Goal: Task Accomplishment & Management: Complete application form

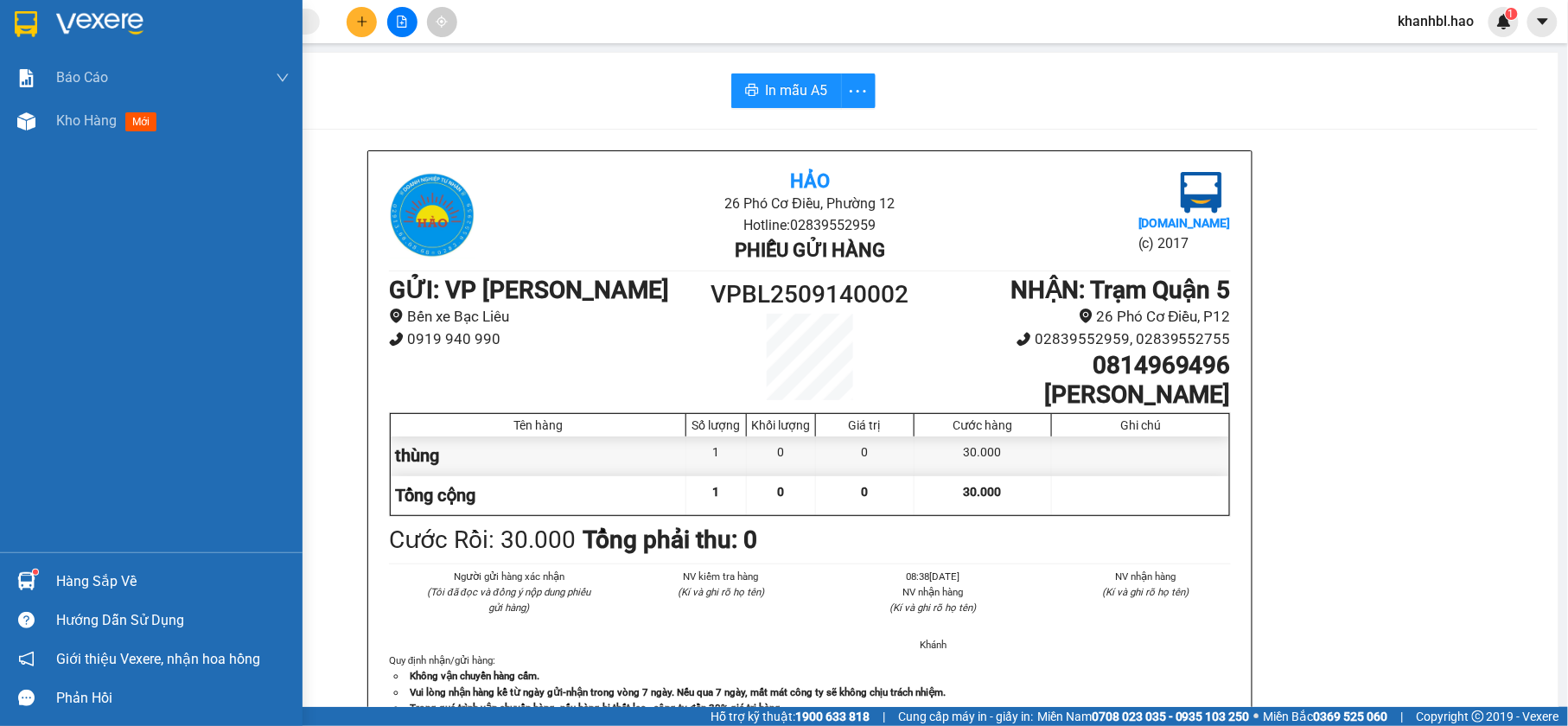
drag, startPoint x: 22, startPoint y: 28, endPoint x: 86, endPoint y: 40, distance: 65.1
click at [22, 26] on img at bounding box center [26, 24] width 23 height 26
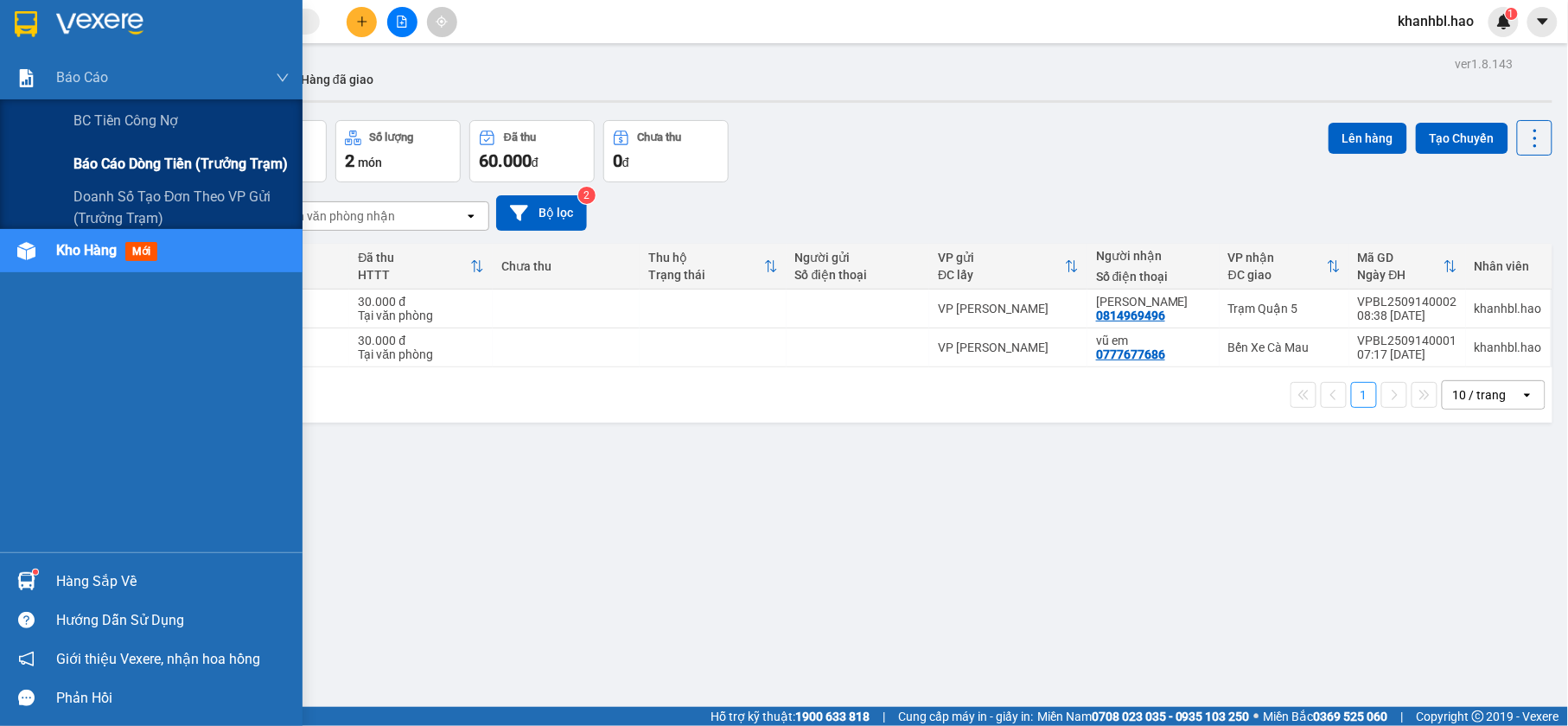
click at [130, 158] on span "Báo cáo dòng tiền (trưởng trạm)" at bounding box center [181, 164] width 214 height 22
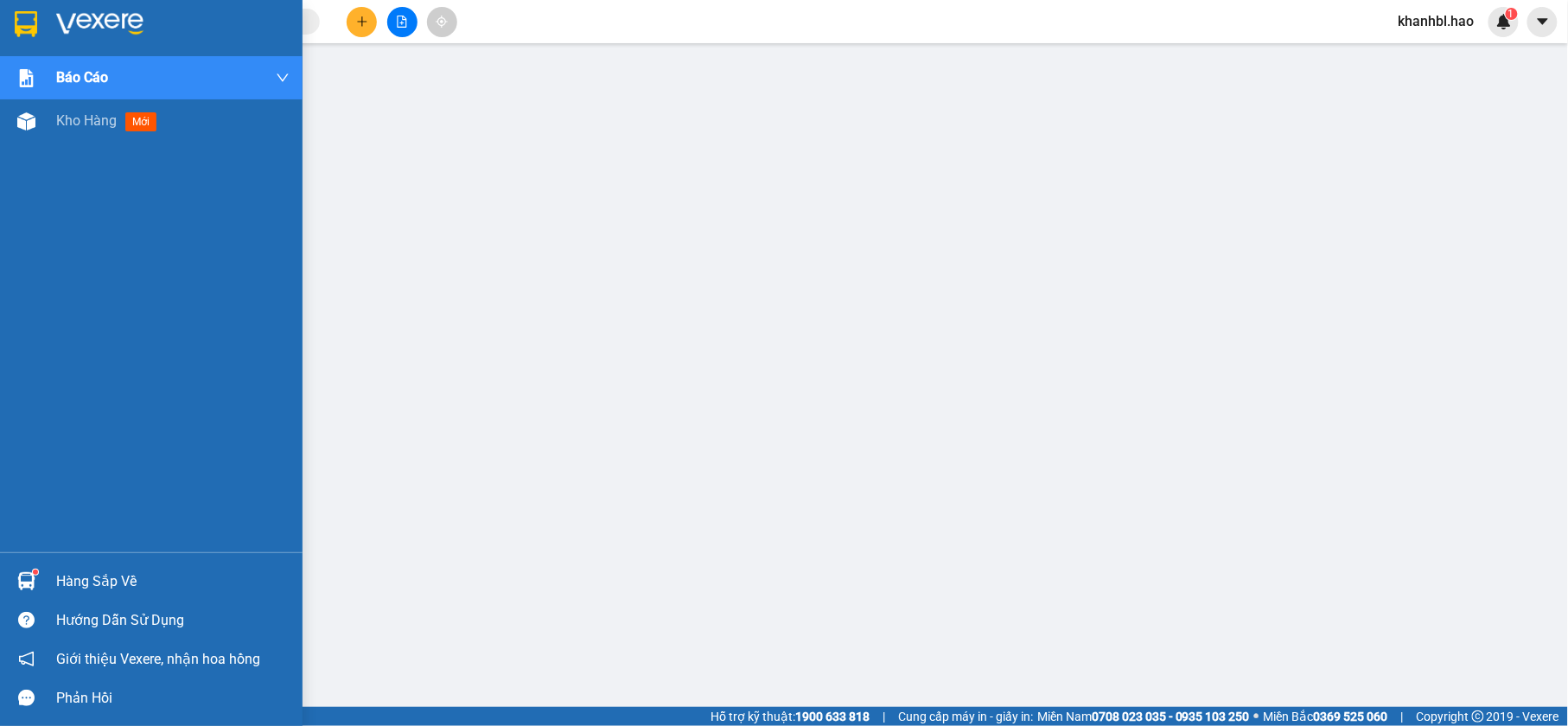
click at [15, 29] on img at bounding box center [26, 24] width 23 height 26
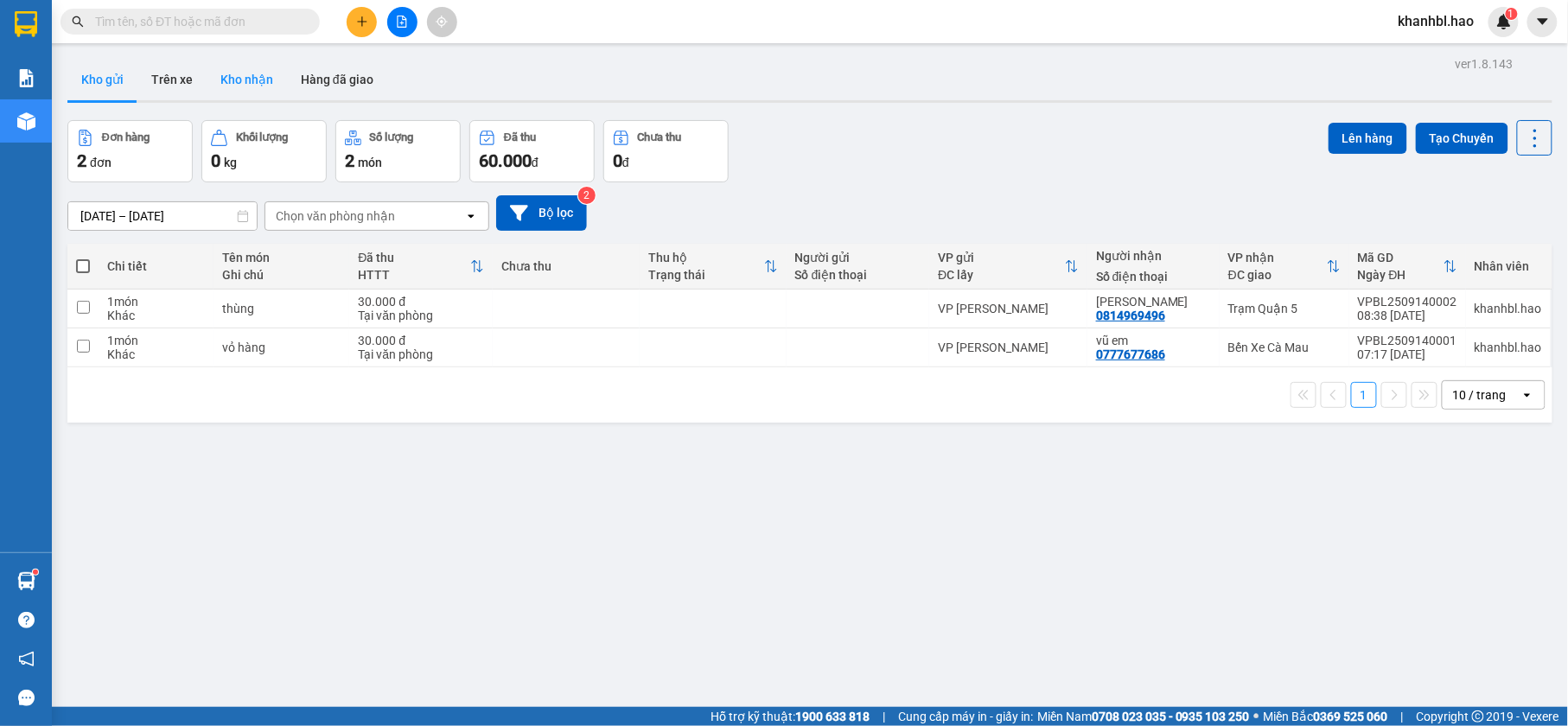
click at [233, 77] on button "Kho nhận" at bounding box center [247, 78] width 80 height 41
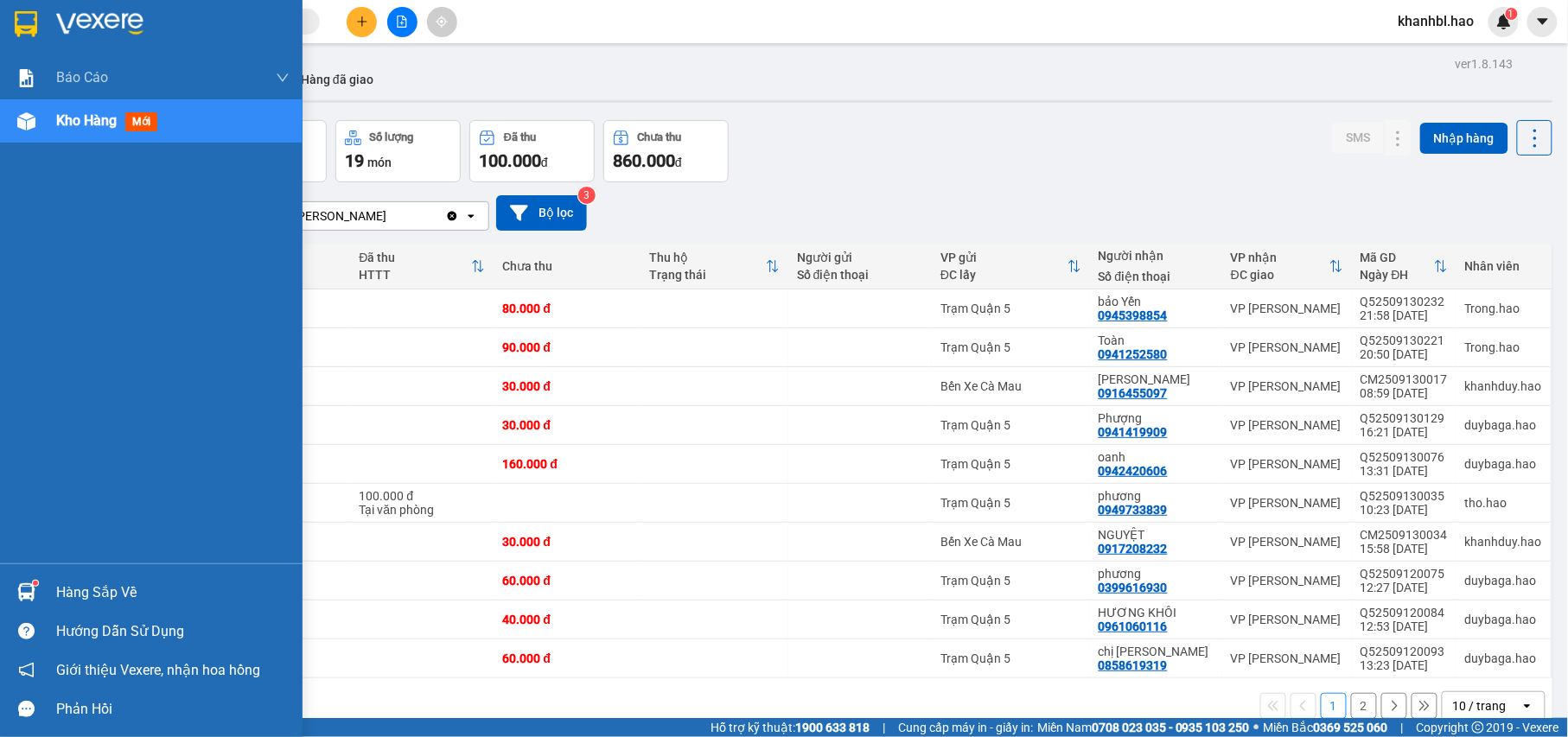
click at [15, 32] on img at bounding box center [26, 24] width 23 height 26
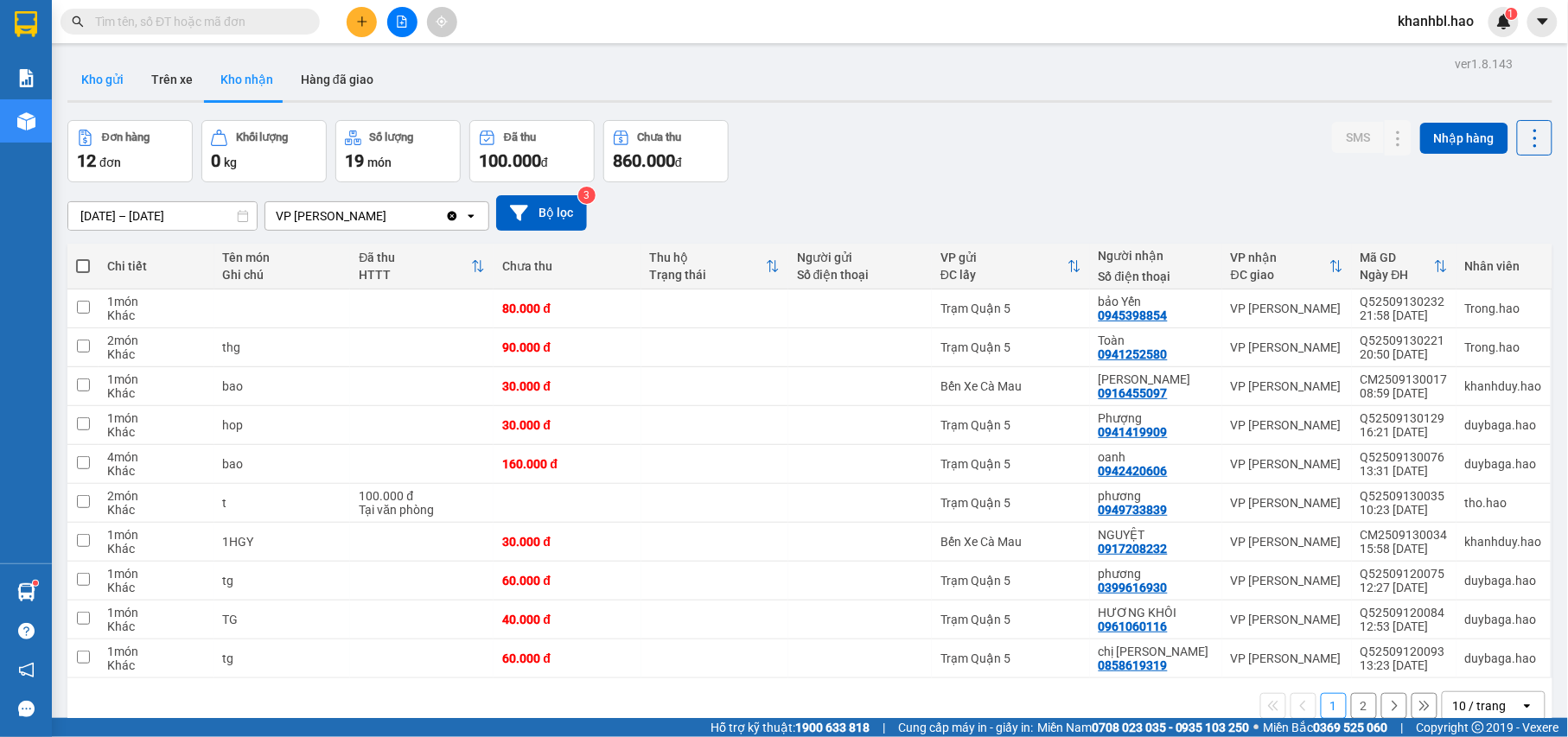
click at [103, 71] on button "Kho gửi" at bounding box center [102, 78] width 70 height 41
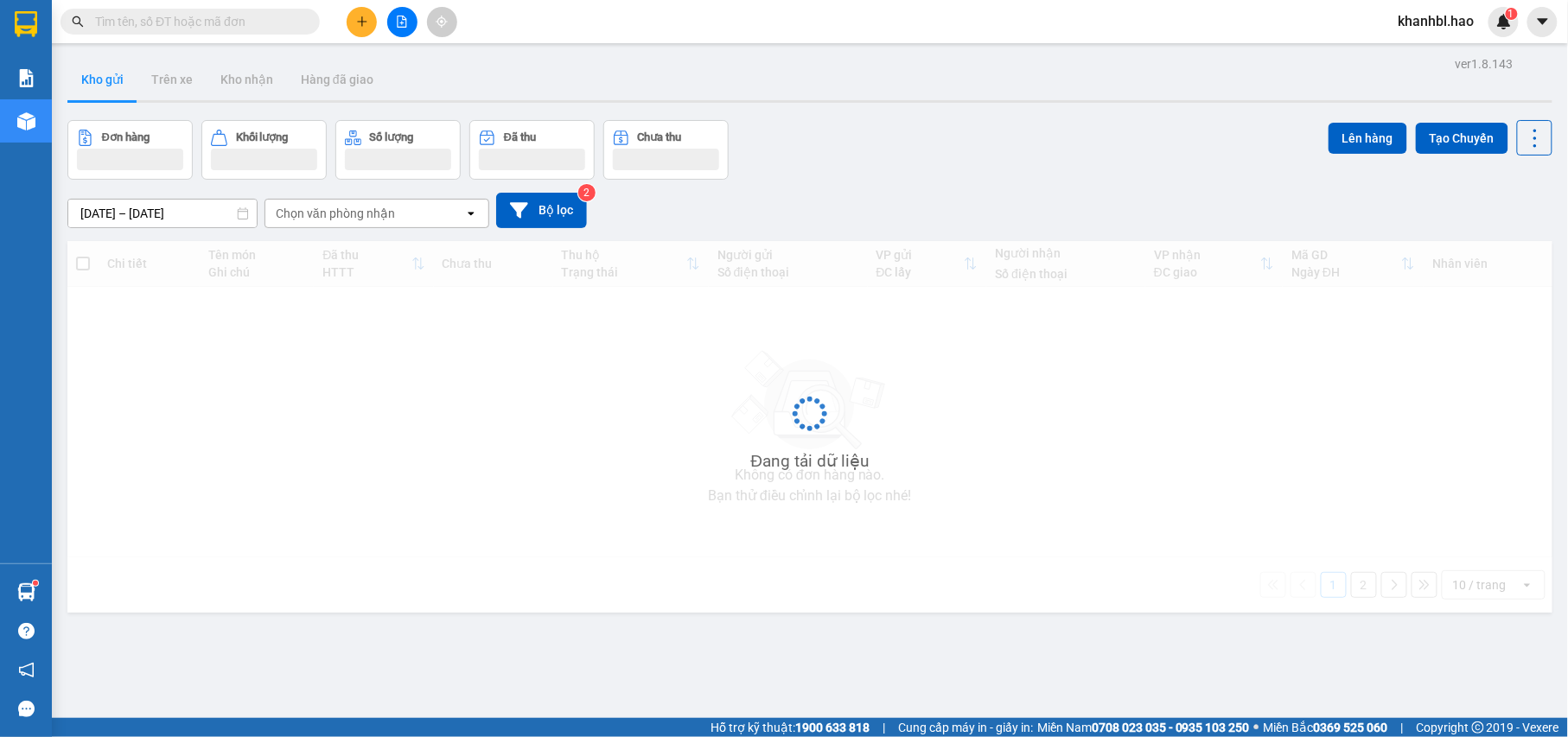
click at [103, 71] on button "Kho gửi" at bounding box center [102, 78] width 70 height 41
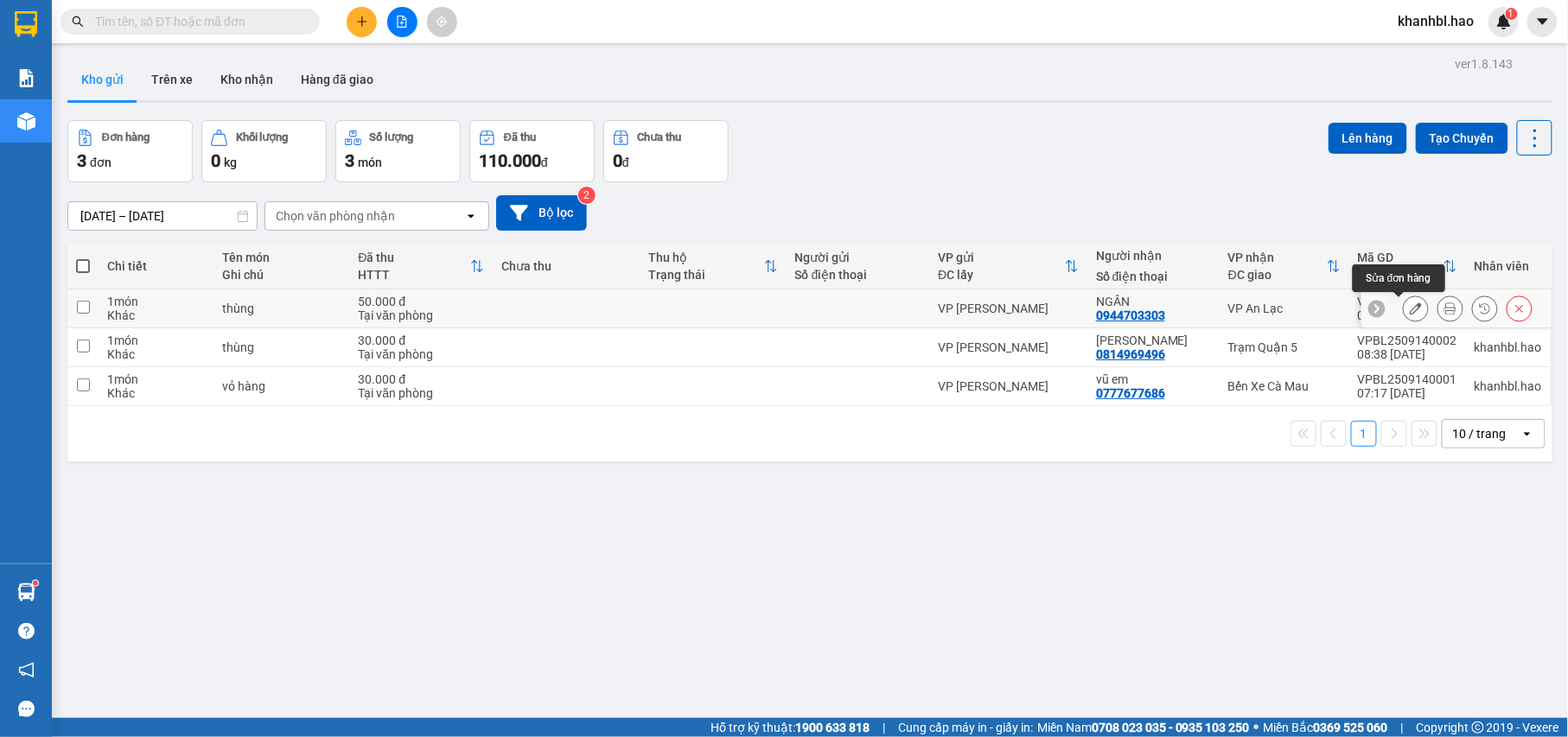
click at [1409, 309] on icon at bounding box center [1415, 308] width 12 height 12
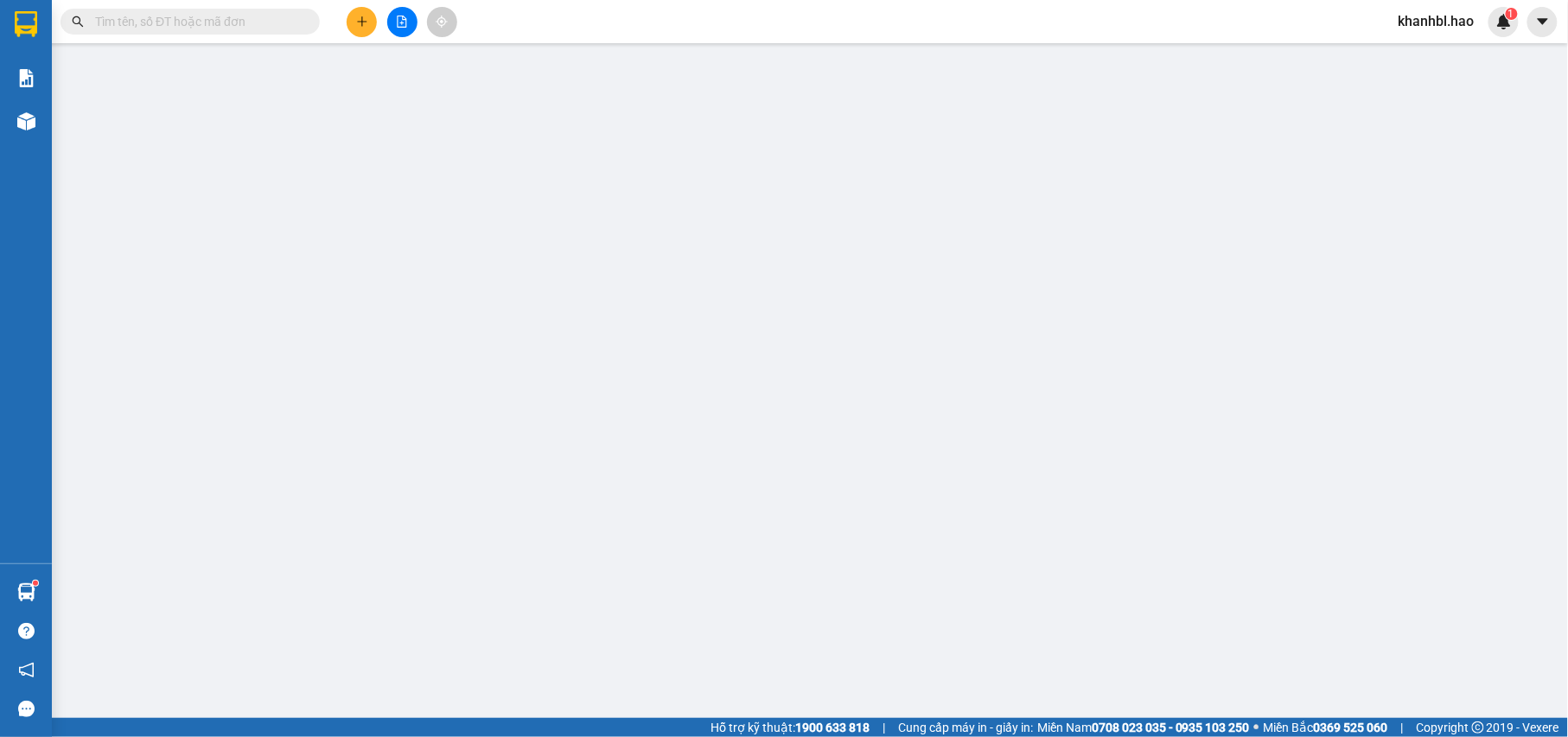
type input "0944703303"
type input "NGÂN"
type input "50.000"
type input "0"
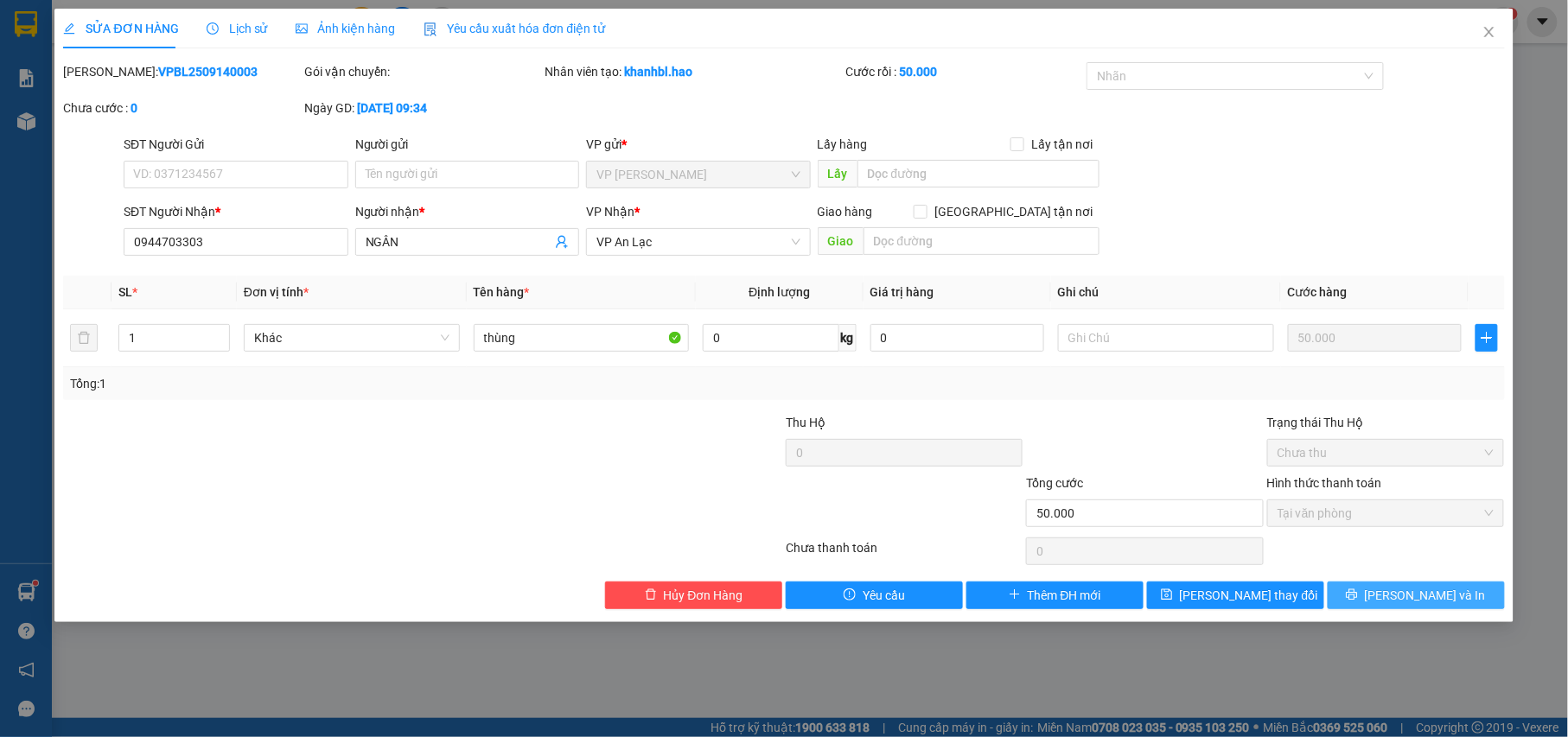
click at [1402, 589] on span "[PERSON_NAME] và In" at bounding box center [1425, 596] width 121 height 19
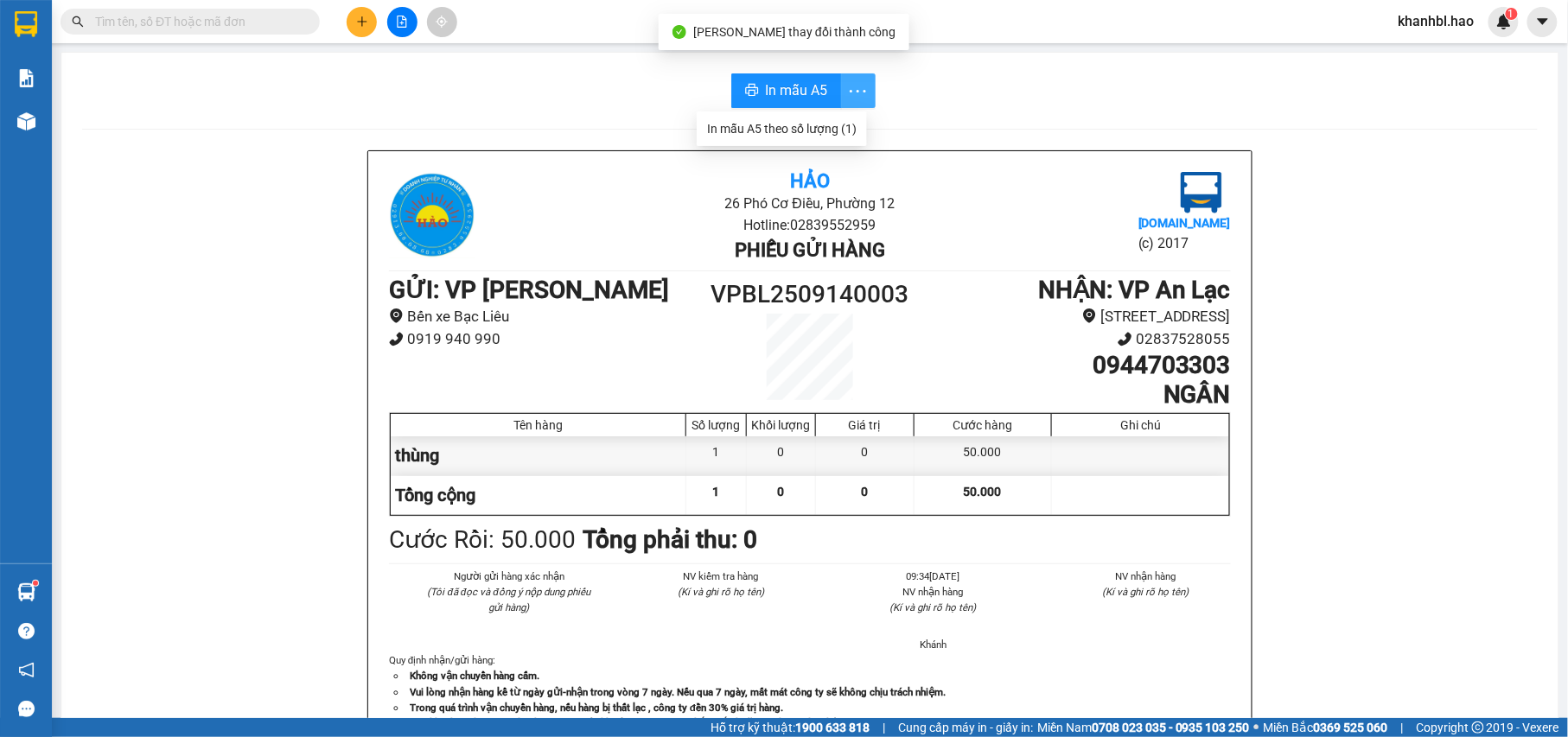
click at [850, 91] on icon "more" at bounding box center [858, 90] width 16 height 3
drag, startPoint x: 837, startPoint y: 131, endPoint x: 796, endPoint y: 113, distance: 44.8
click at [832, 132] on div "In mẫu A5 theo số lượng (1)" at bounding box center [781, 129] width 149 height 19
click at [786, 85] on span "In mẫu A5" at bounding box center [796, 90] width 62 height 22
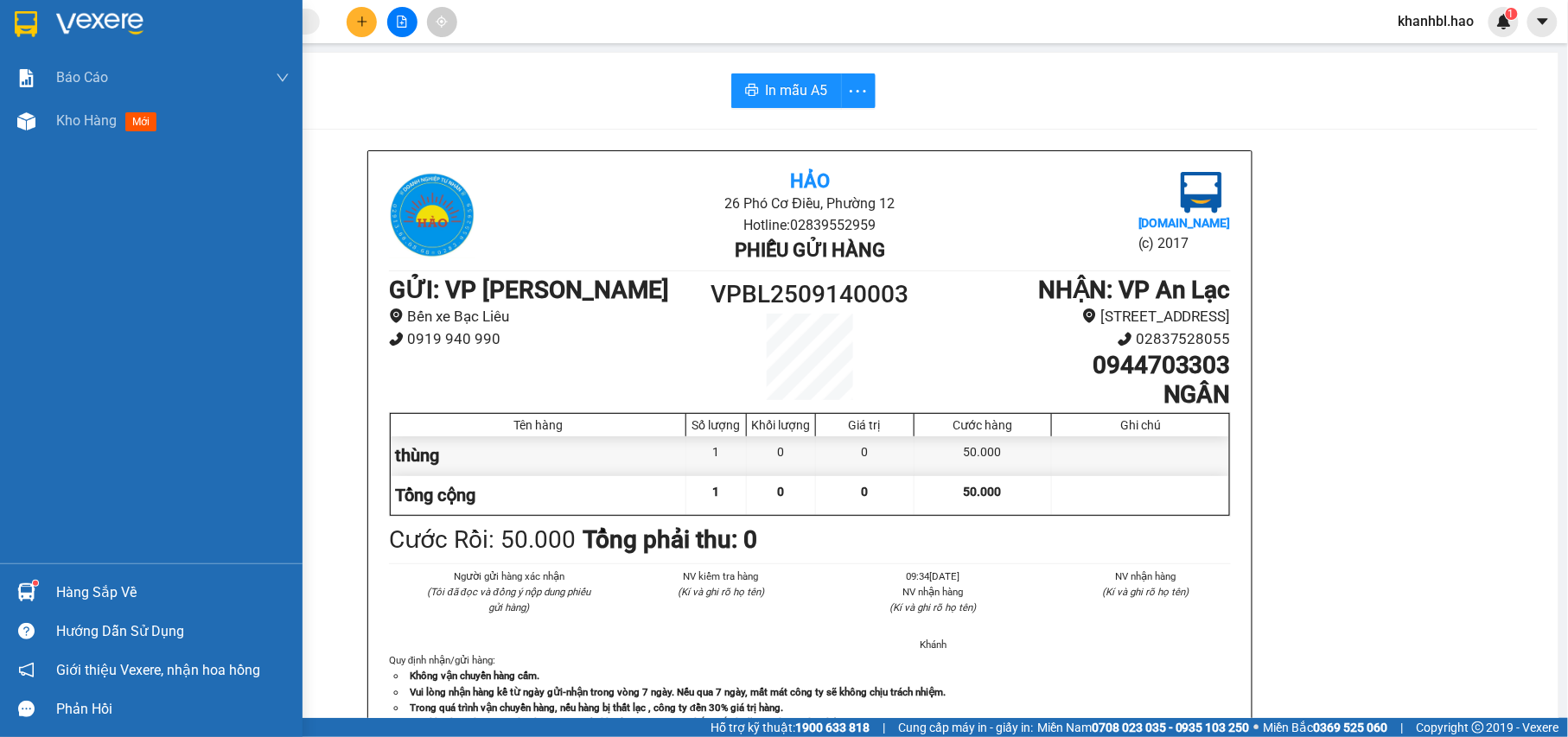
click at [38, 39] on div at bounding box center [151, 28] width 302 height 56
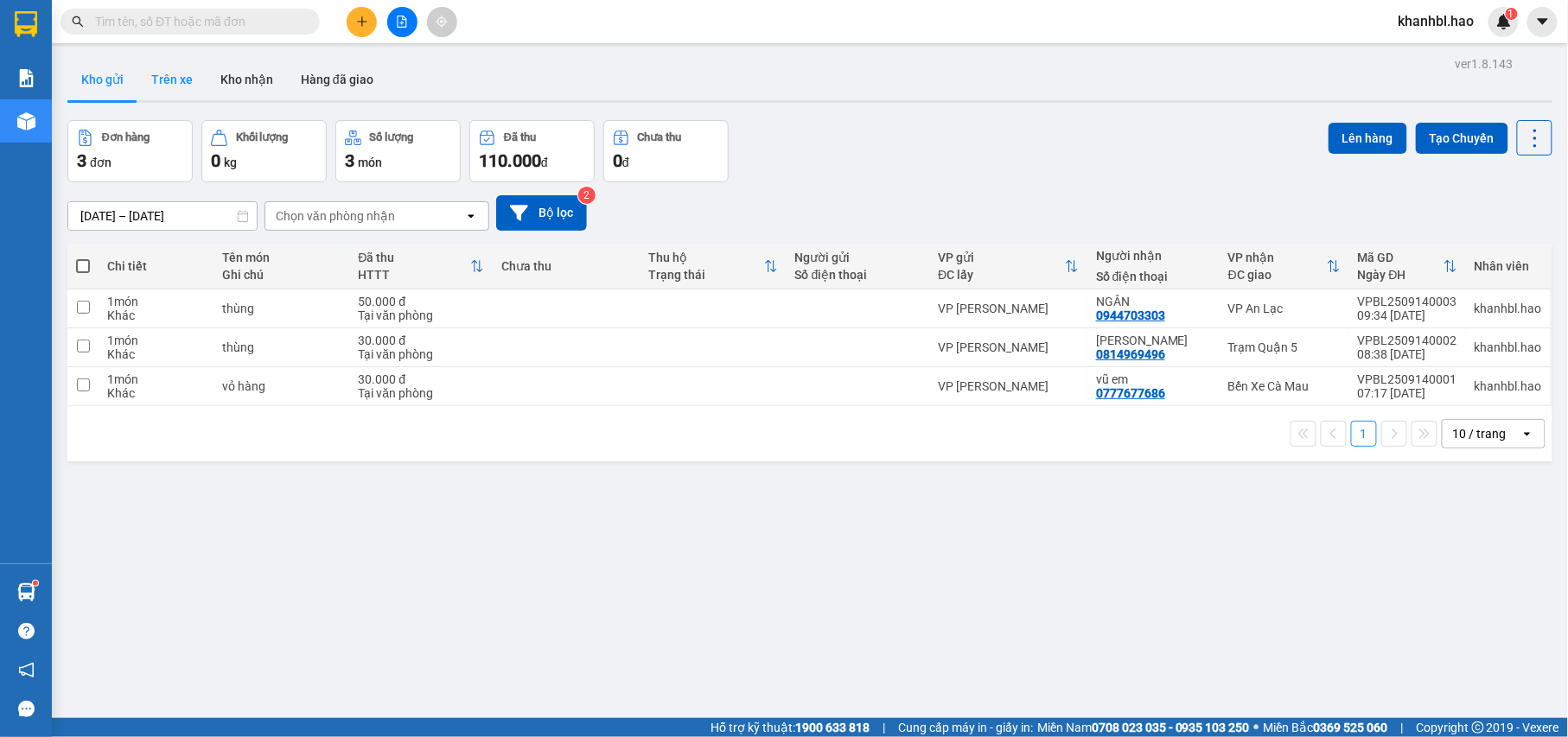
click at [167, 80] on button "Trên xe" at bounding box center [172, 78] width 69 height 41
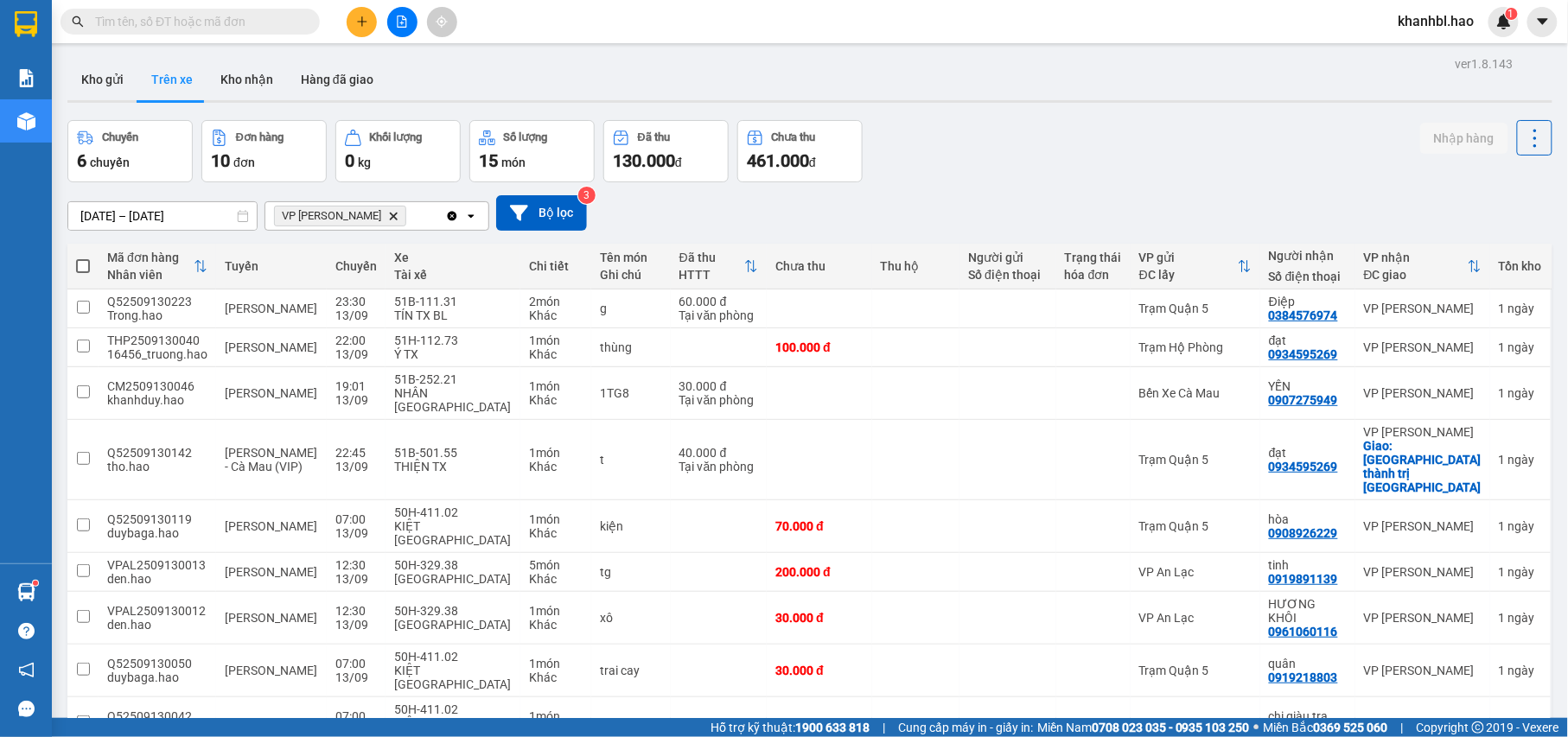
click at [160, 76] on button "Trên xe" at bounding box center [172, 78] width 69 height 41
click at [161, 76] on button "Trên xe" at bounding box center [172, 78] width 69 height 41
click at [237, 71] on button "Kho nhận" at bounding box center [247, 78] width 80 height 41
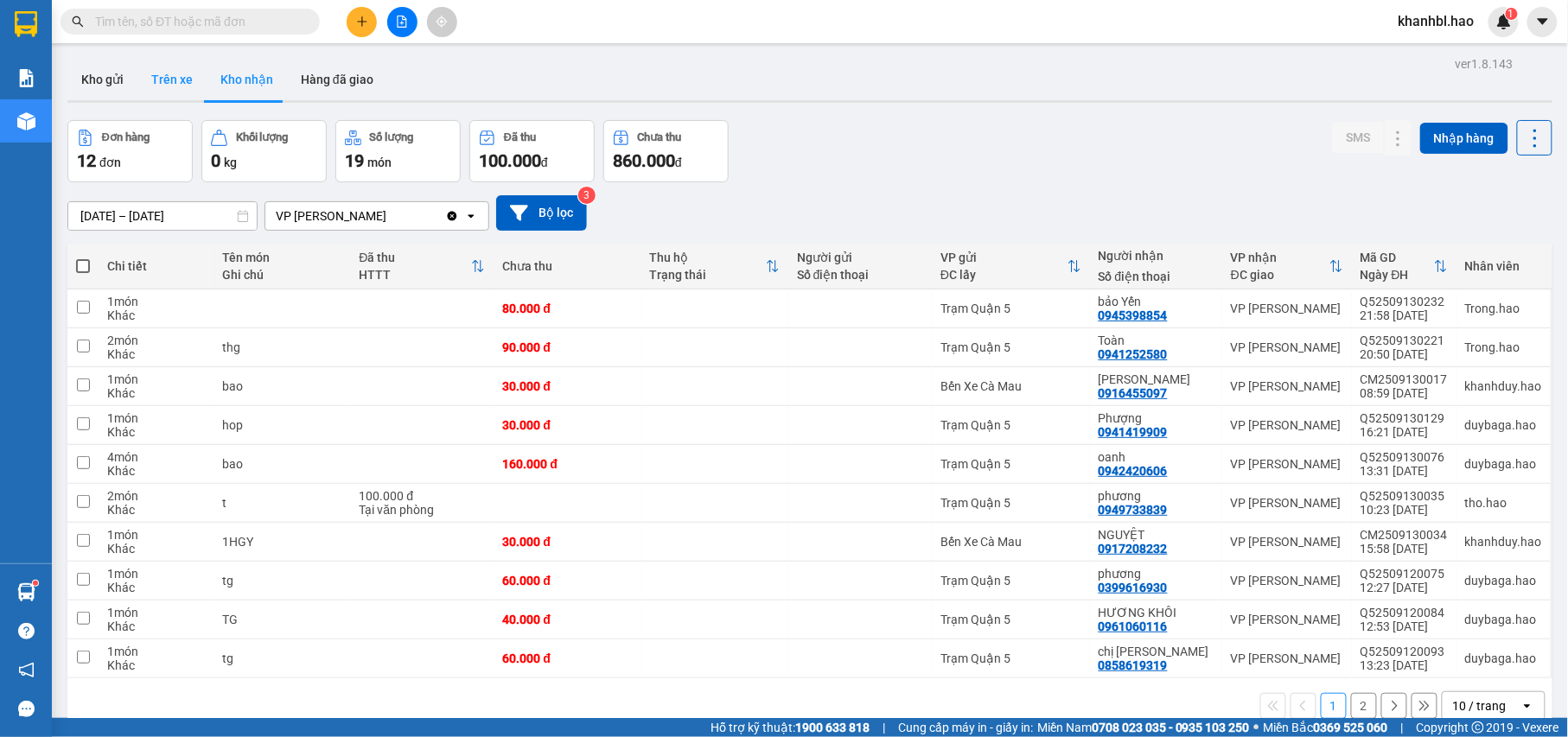
click at [152, 76] on button "Trên xe" at bounding box center [172, 78] width 69 height 41
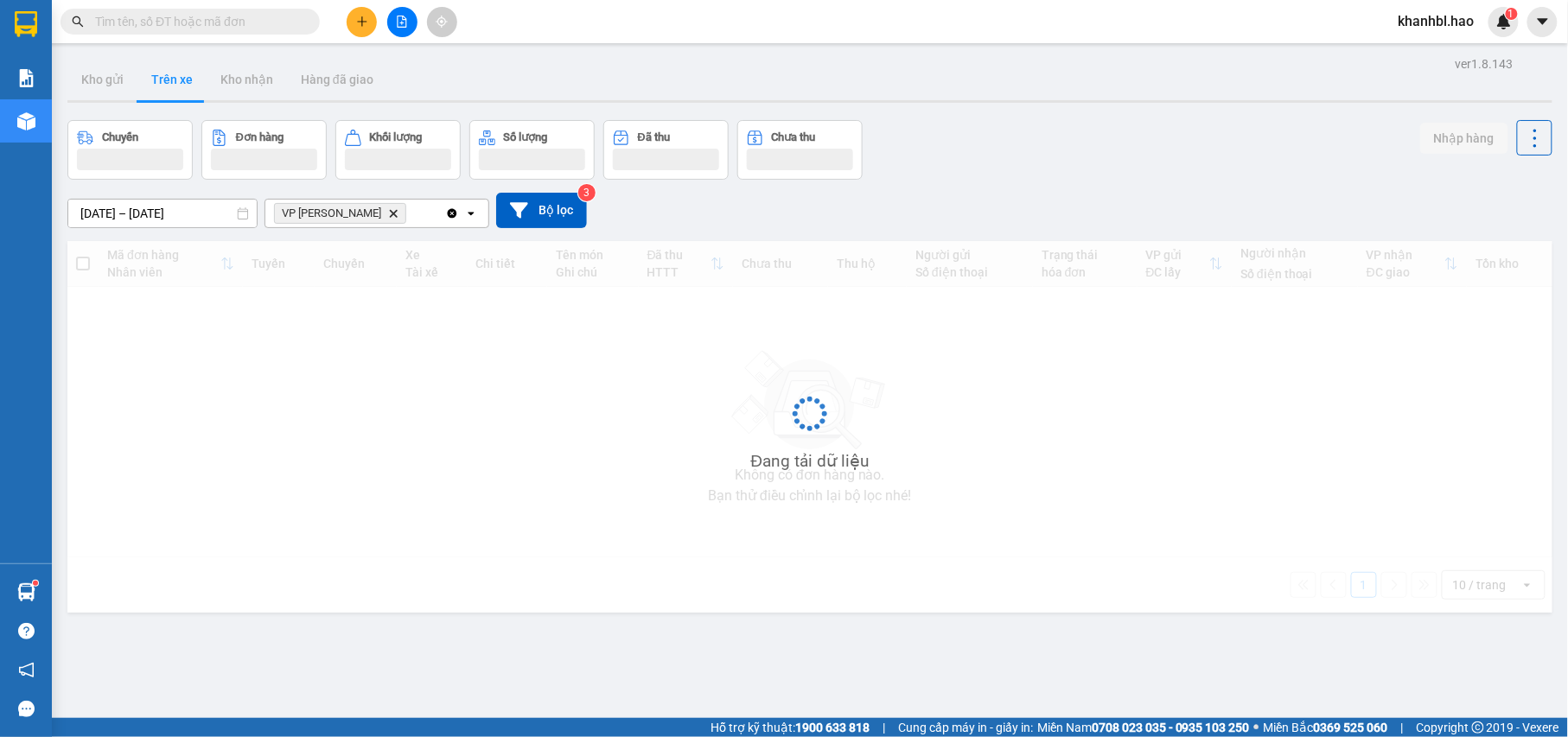
click at [152, 76] on button "Trên xe" at bounding box center [172, 78] width 69 height 41
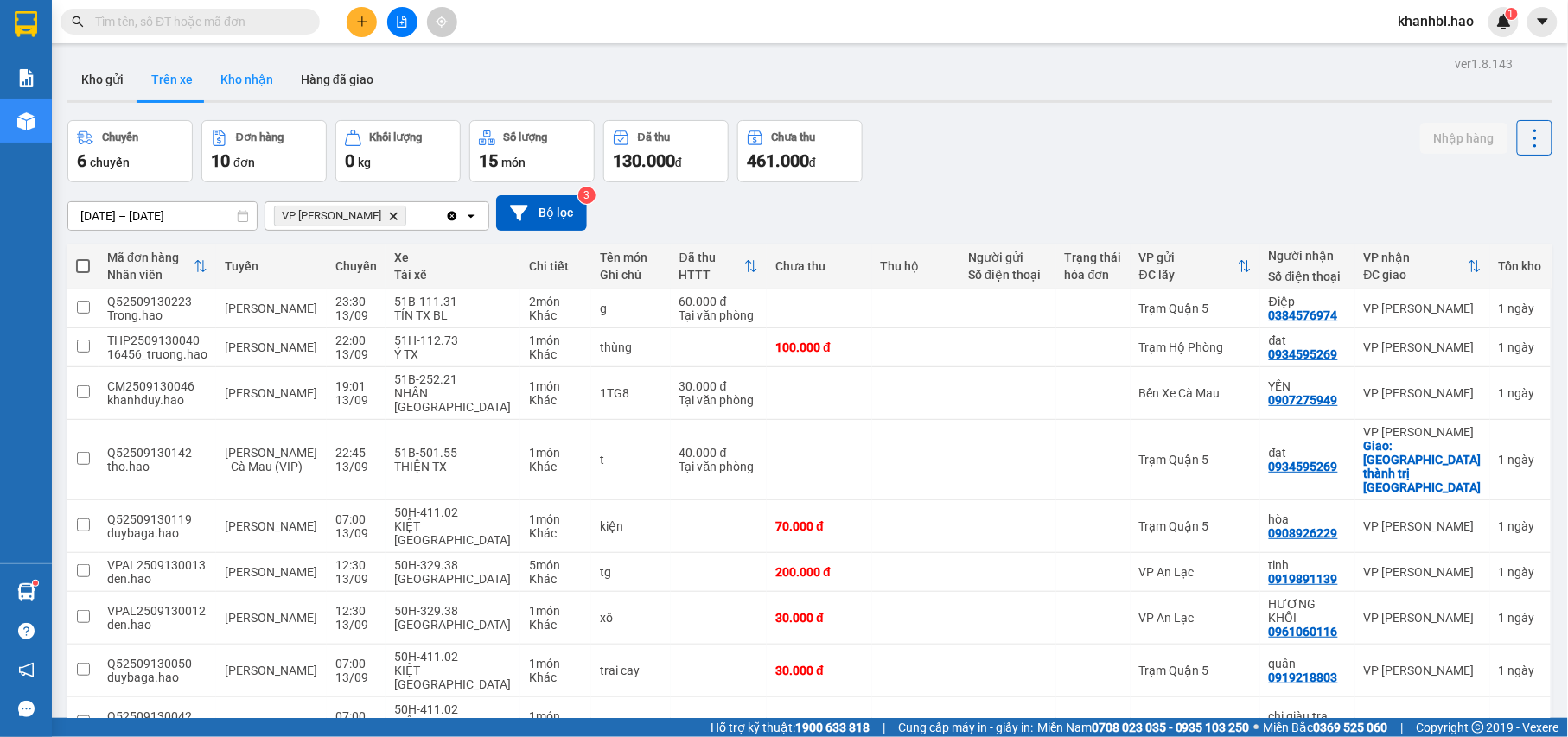
click at [263, 74] on button "Kho nhận" at bounding box center [247, 78] width 80 height 41
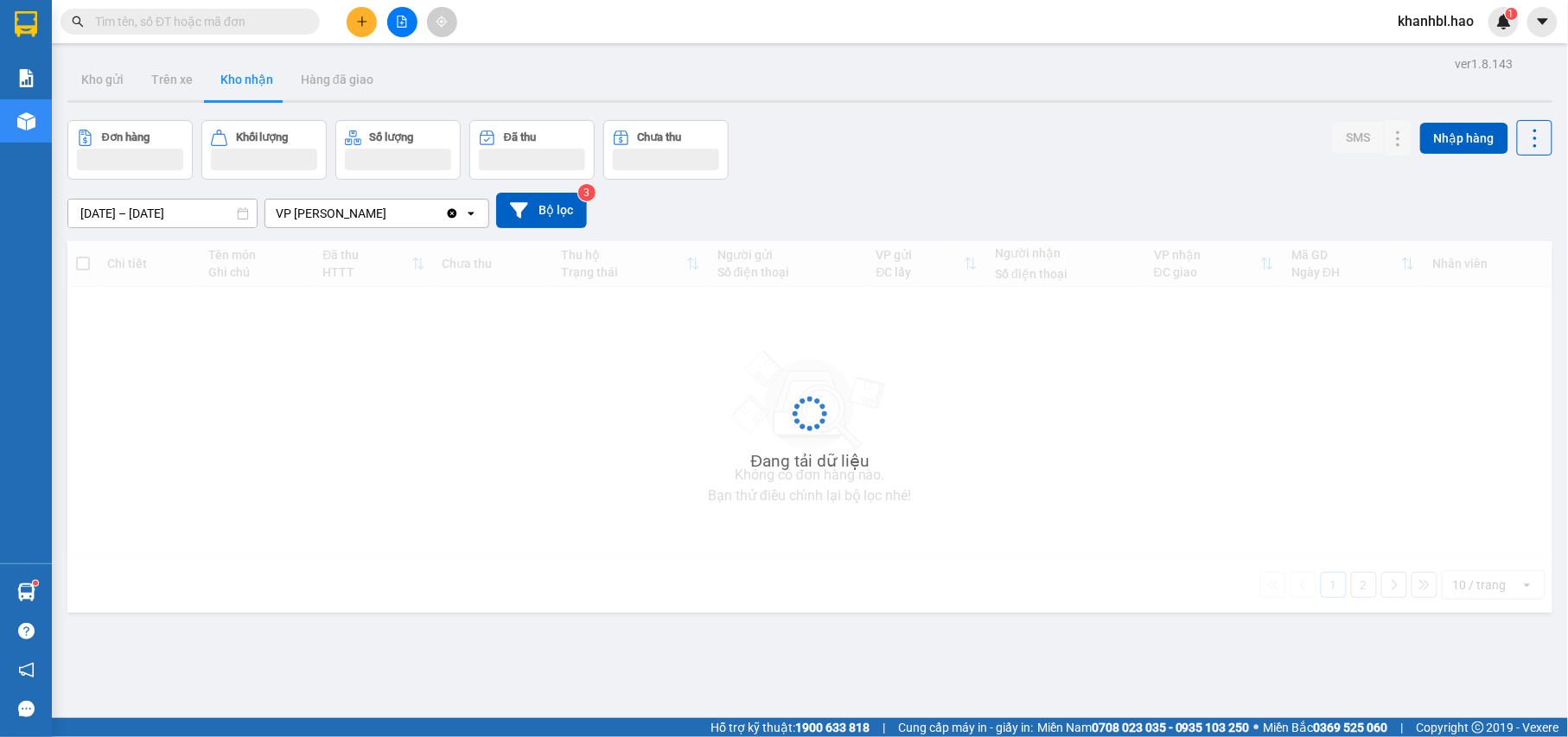
click at [263, 74] on button "Kho nhận" at bounding box center [247, 78] width 80 height 41
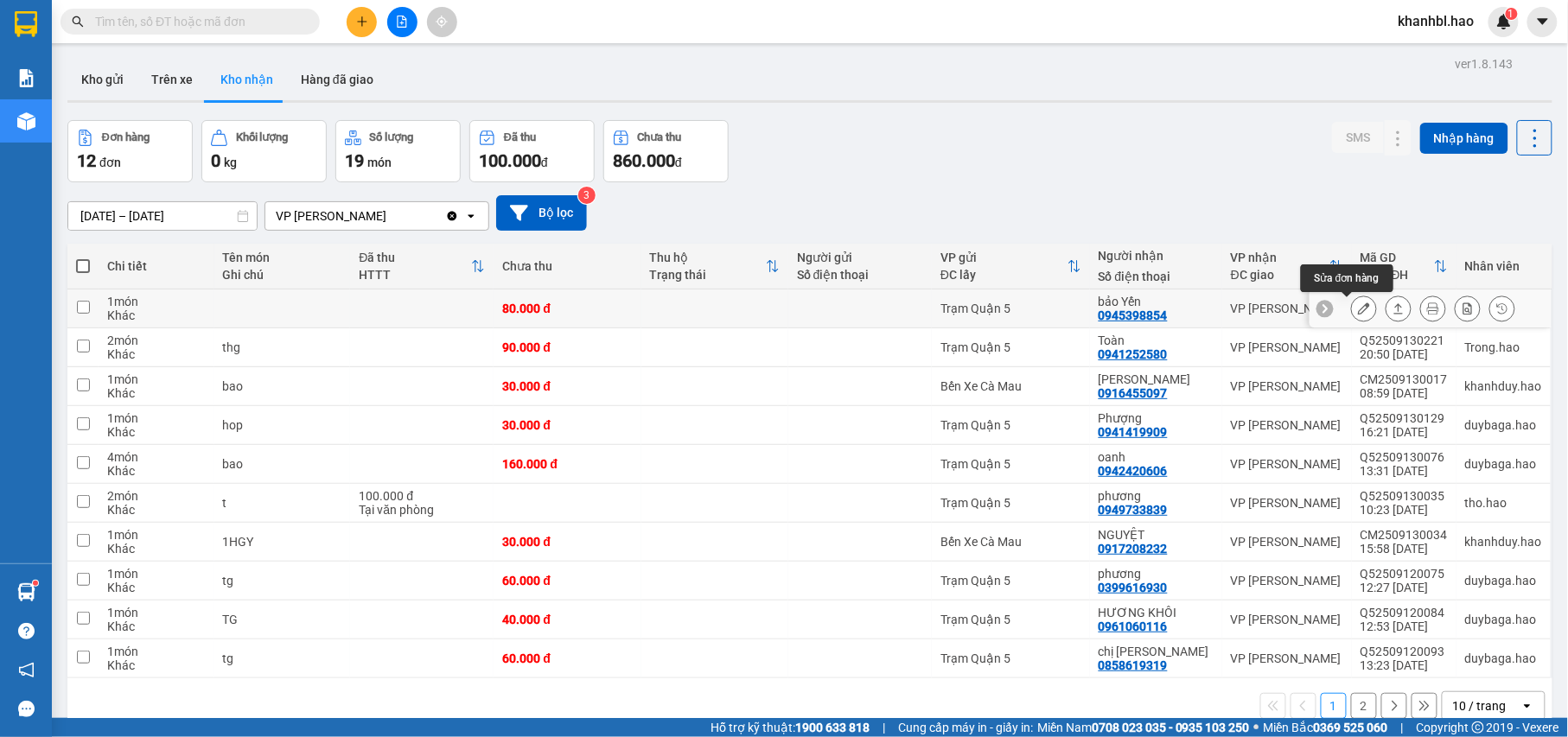
click at [1358, 305] on icon at bounding box center [1363, 308] width 12 height 12
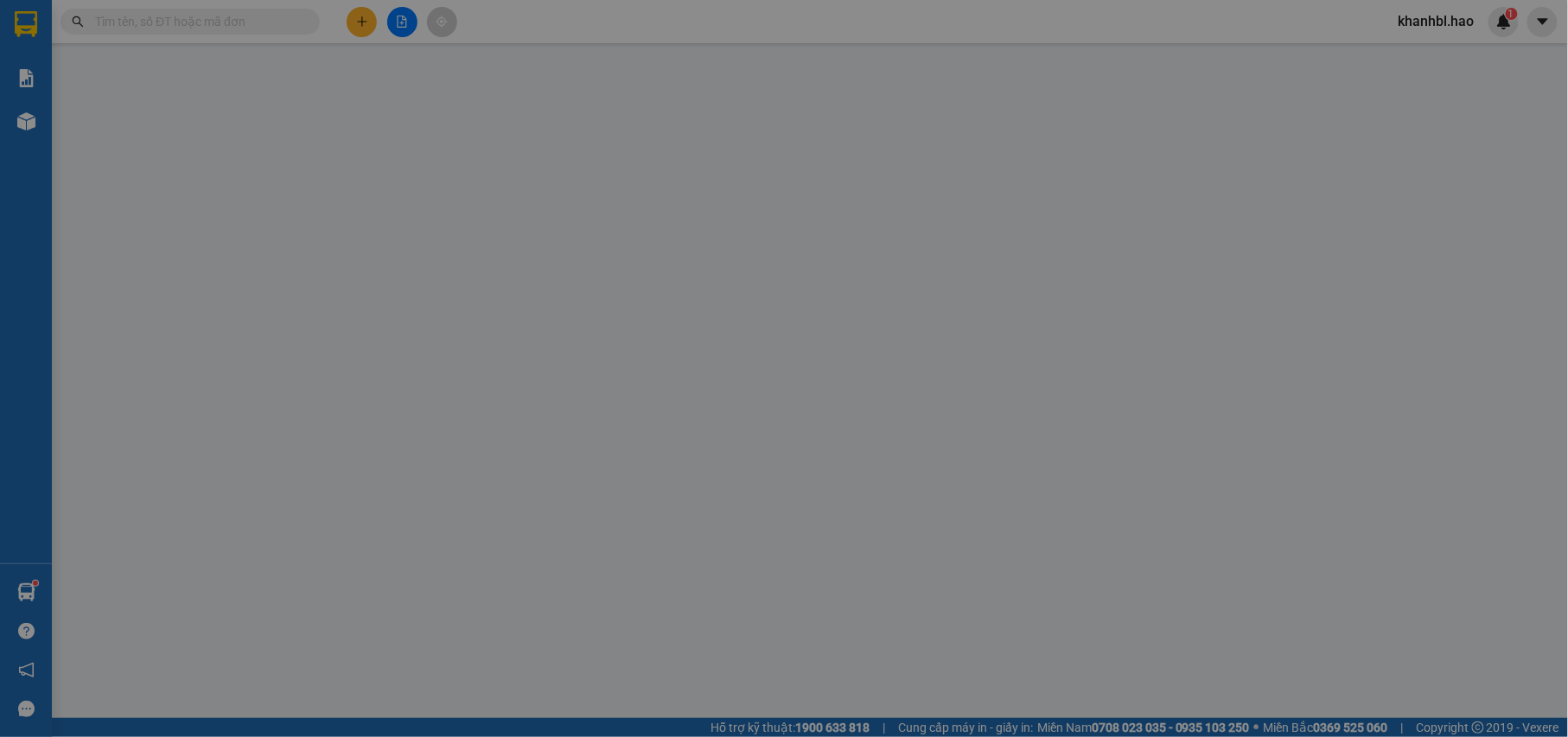
type input "0945398854"
type input "bảo Yến"
type input "80.000"
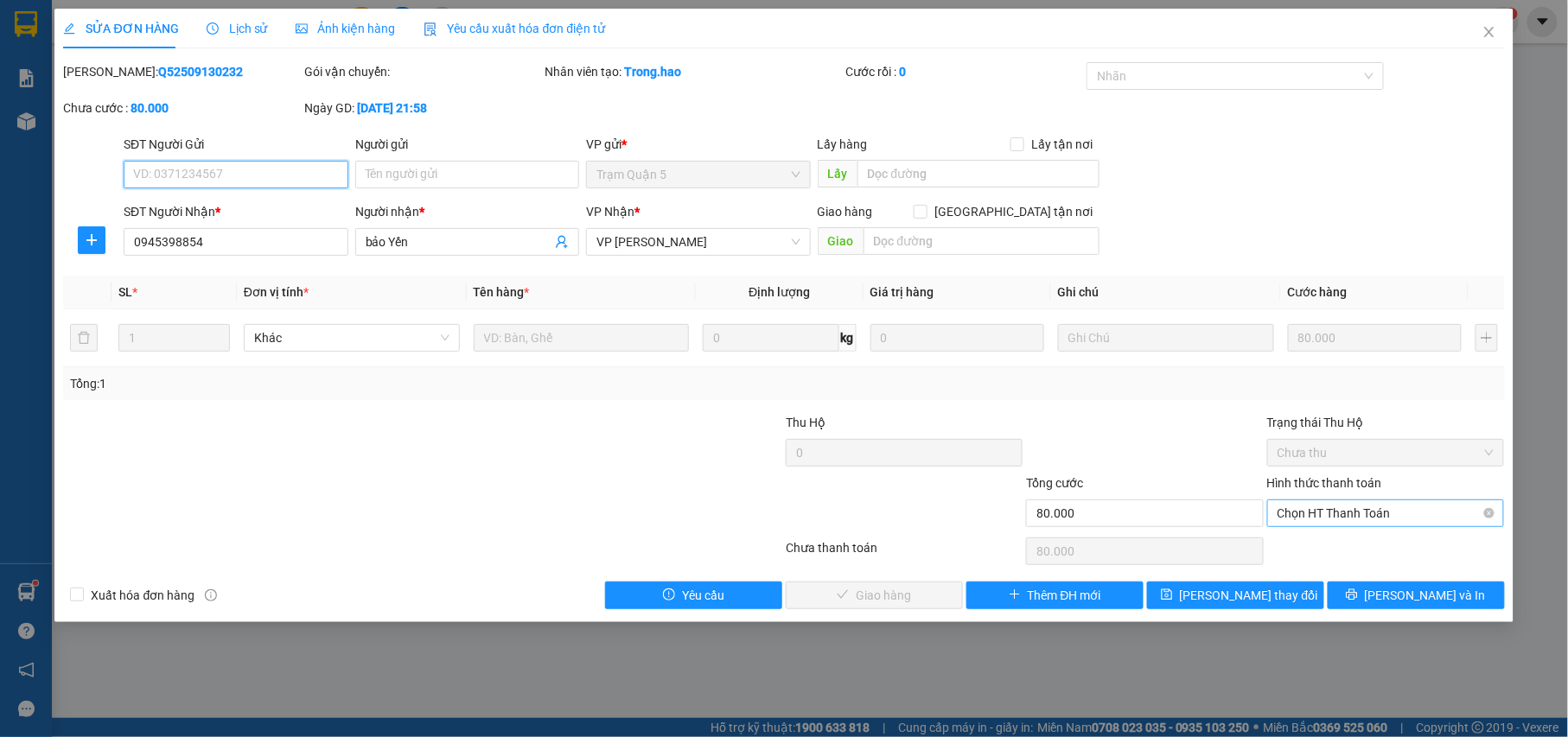
click at [1353, 513] on span "Chọn HT Thanh Toán" at bounding box center [1385, 512] width 217 height 26
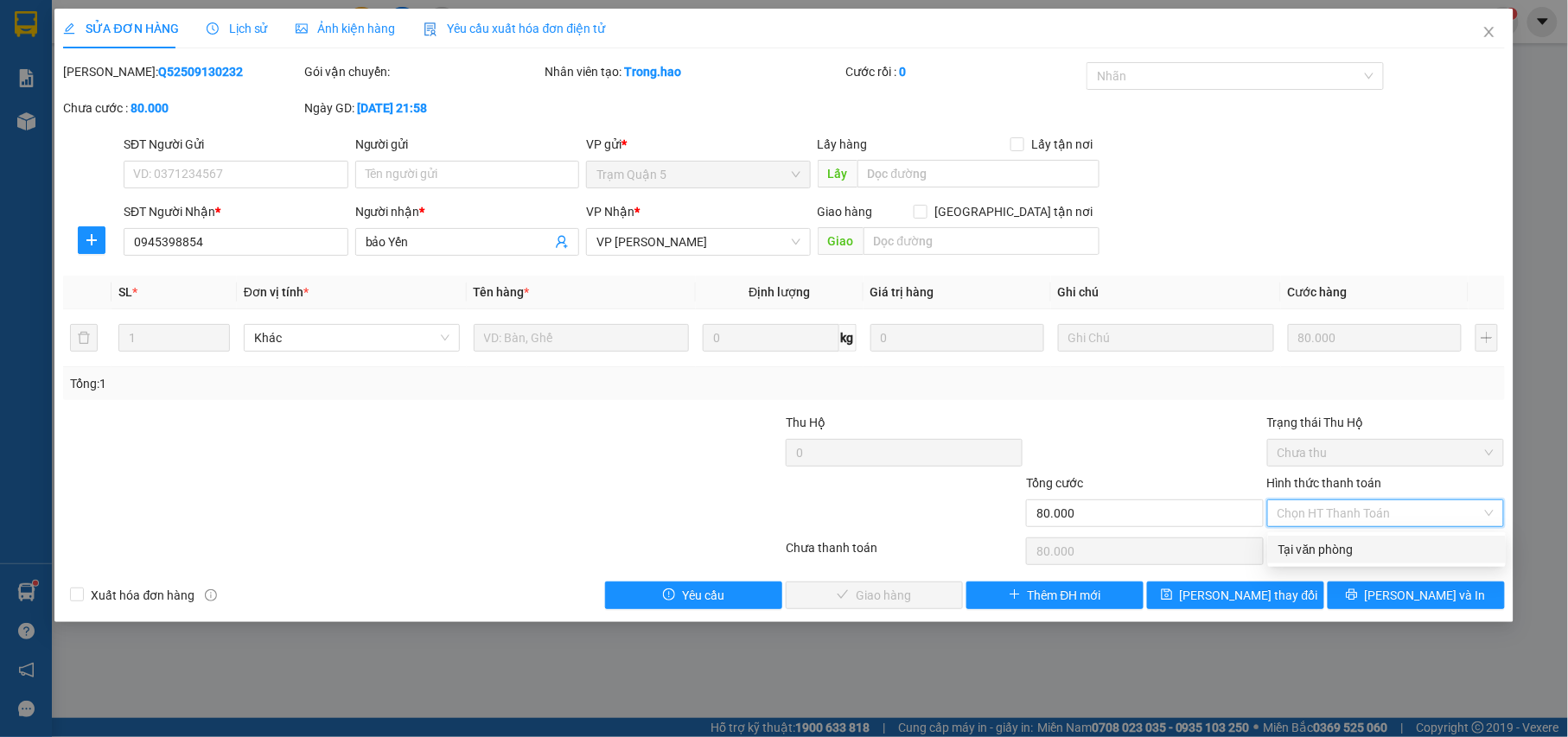
drag, startPoint x: 1318, startPoint y: 548, endPoint x: 1198, endPoint y: 574, distance: 122.8
click at [1318, 550] on div "Tại văn phòng" at bounding box center [1386, 550] width 217 height 19
type input "0"
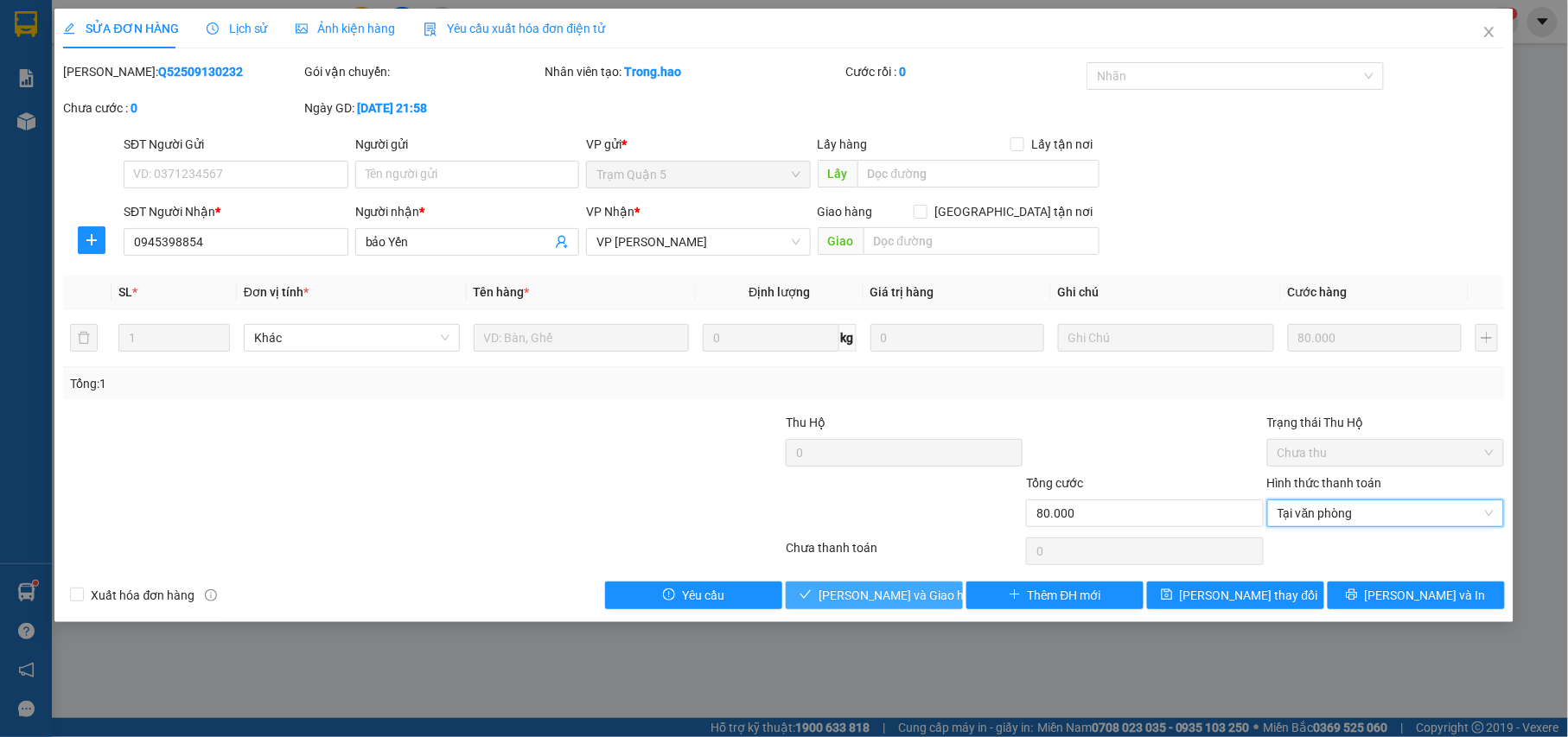
click at [862, 603] on span "[PERSON_NAME] và Giao hàng" at bounding box center [902, 596] width 166 height 19
click at [1346, 509] on span "Tại văn phòng" at bounding box center [1385, 512] width 217 height 26
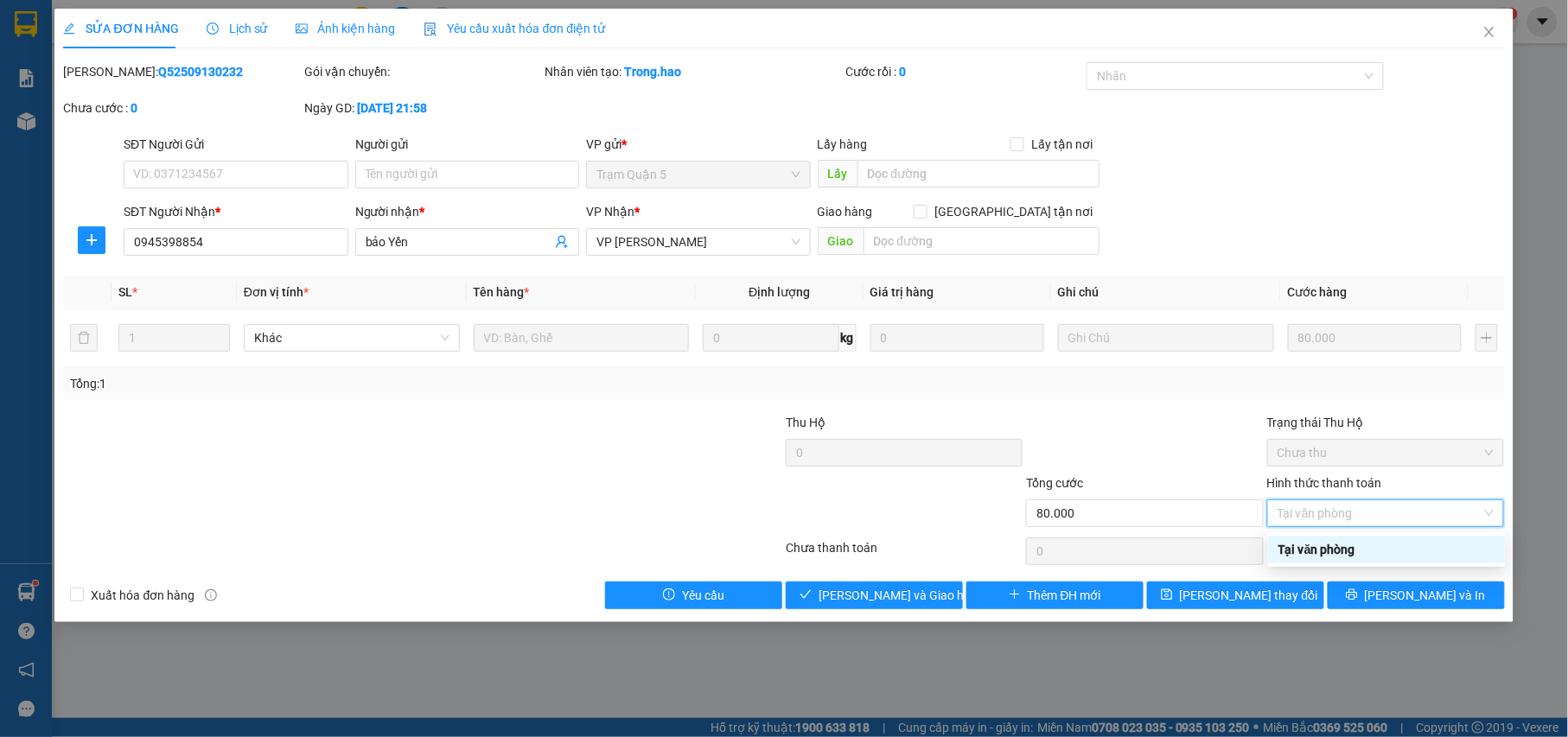
click at [1322, 541] on div "Tại văn phòng" at bounding box center [1386, 550] width 217 height 19
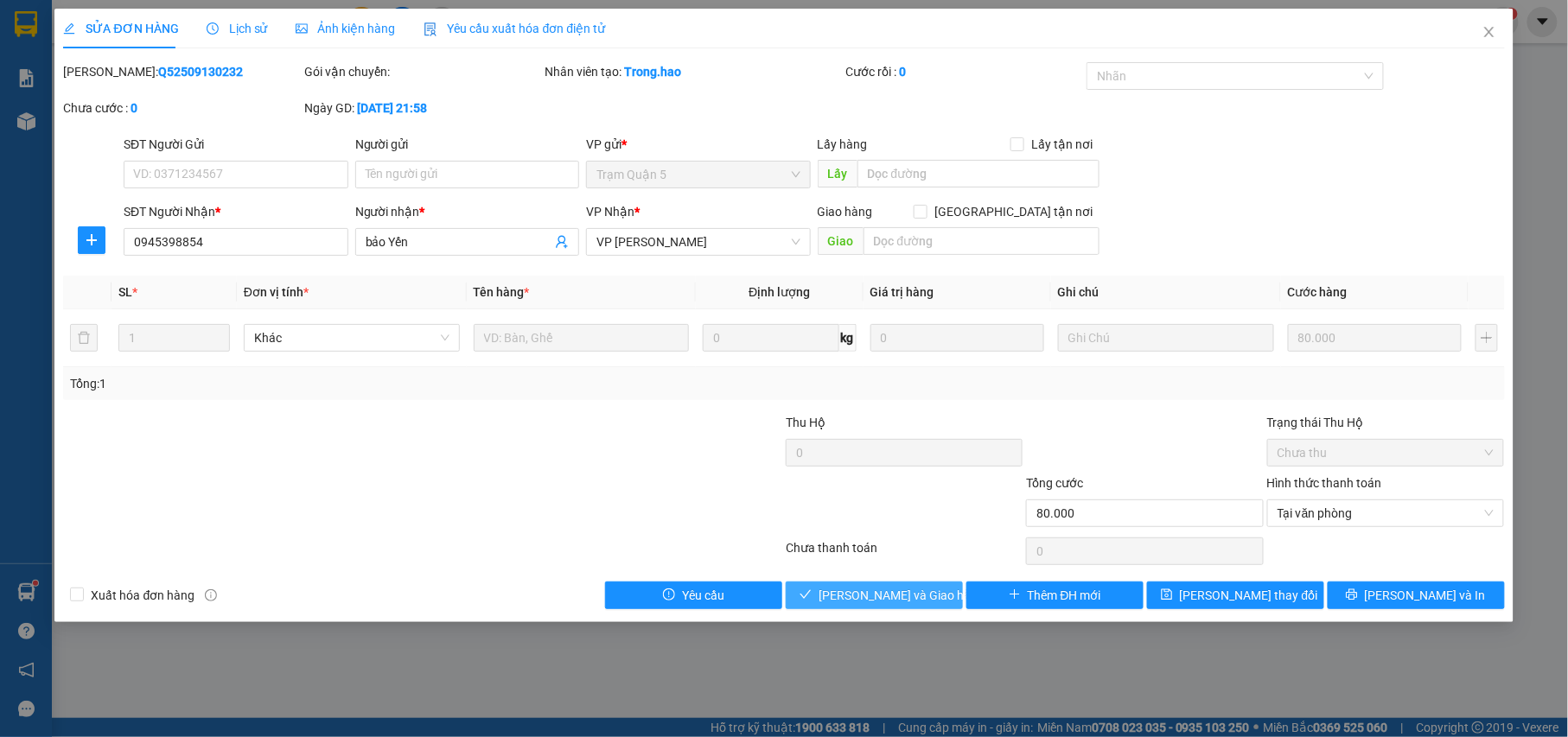
click at [900, 586] on button "[PERSON_NAME] và Giao hàng" at bounding box center [874, 595] width 177 height 28
click at [313, 338] on span "Khác" at bounding box center [352, 337] width 195 height 26
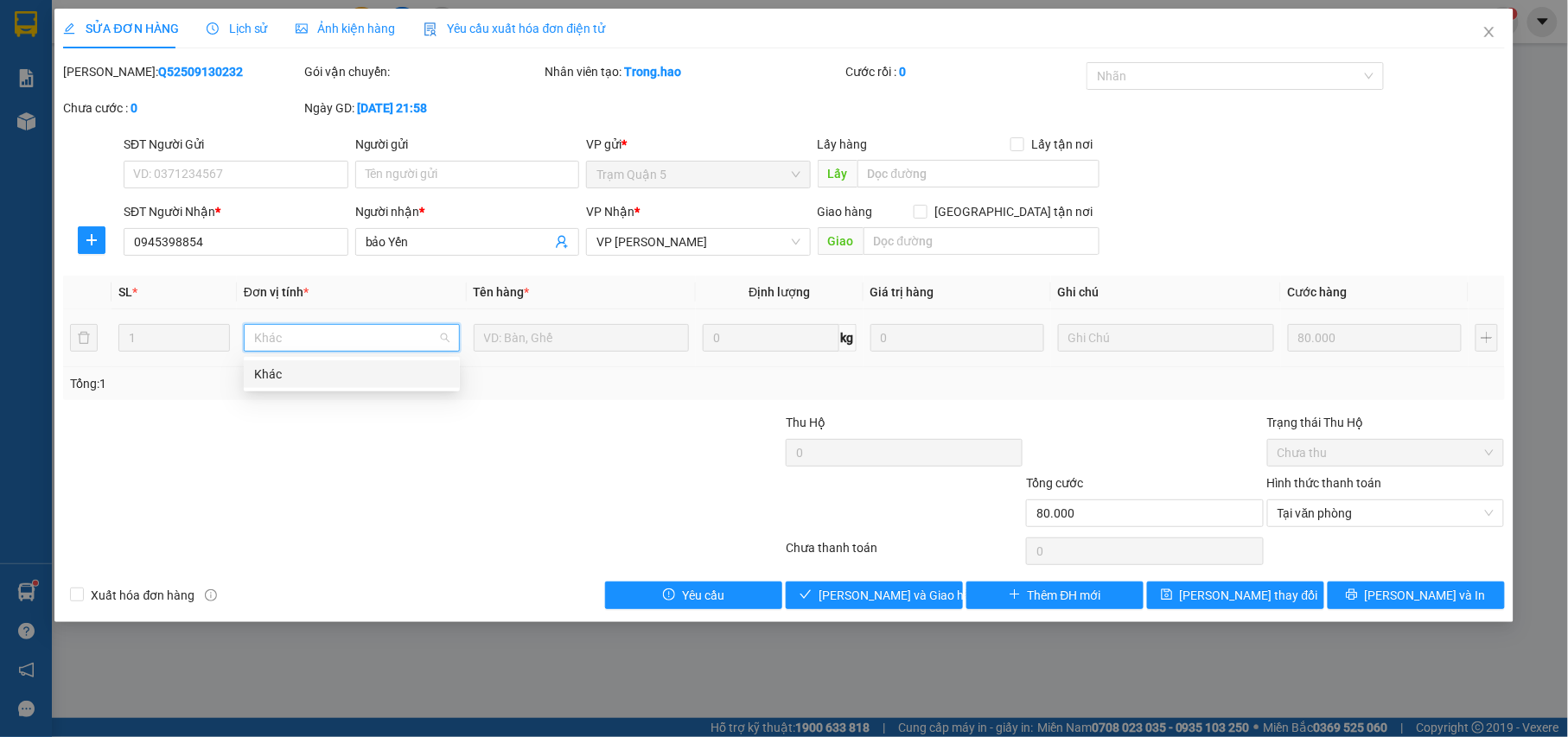
click at [313, 338] on span "Khác" at bounding box center [352, 337] width 195 height 26
click at [1485, 32] on icon "close" at bounding box center [1489, 32] width 13 height 13
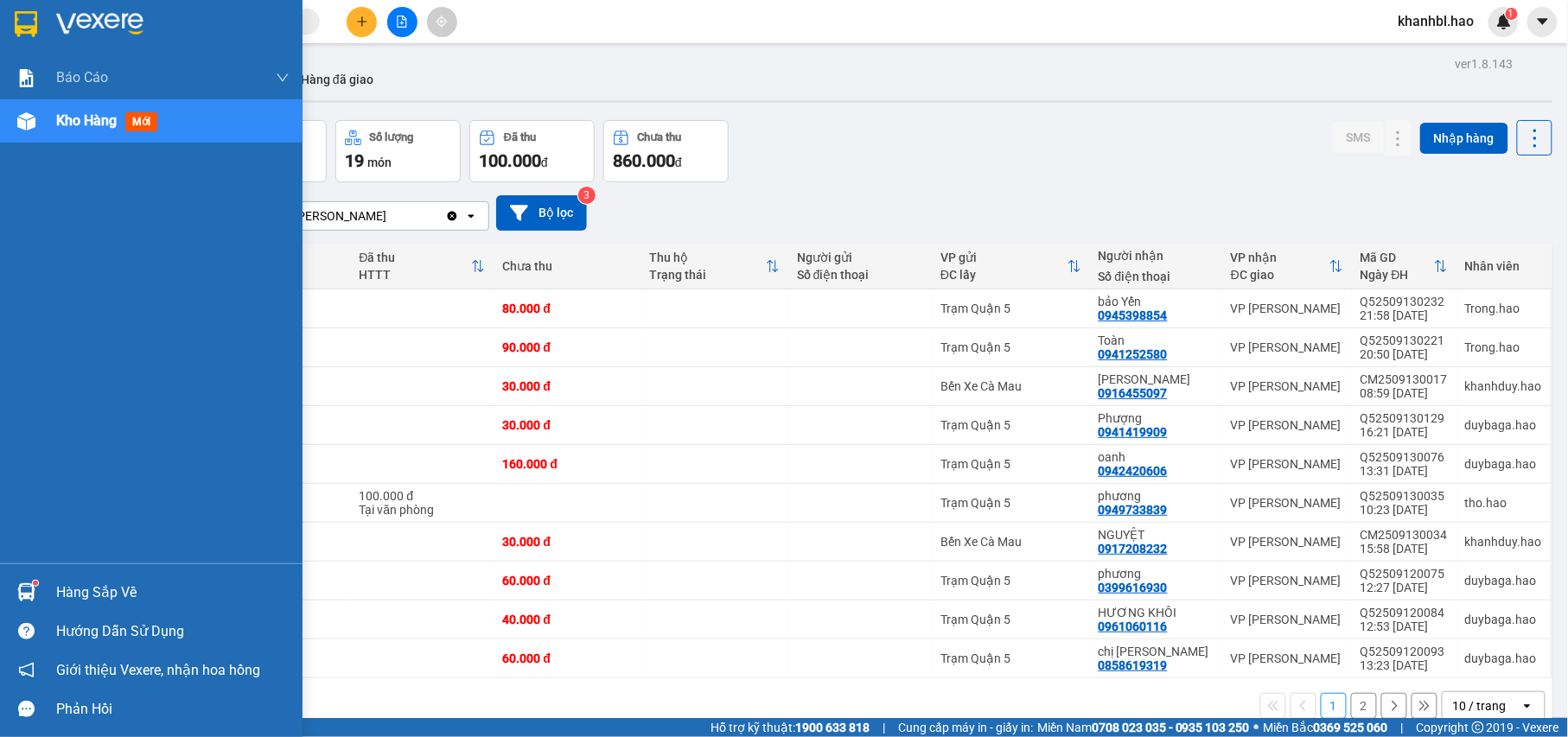
click at [17, 21] on img at bounding box center [26, 24] width 23 height 26
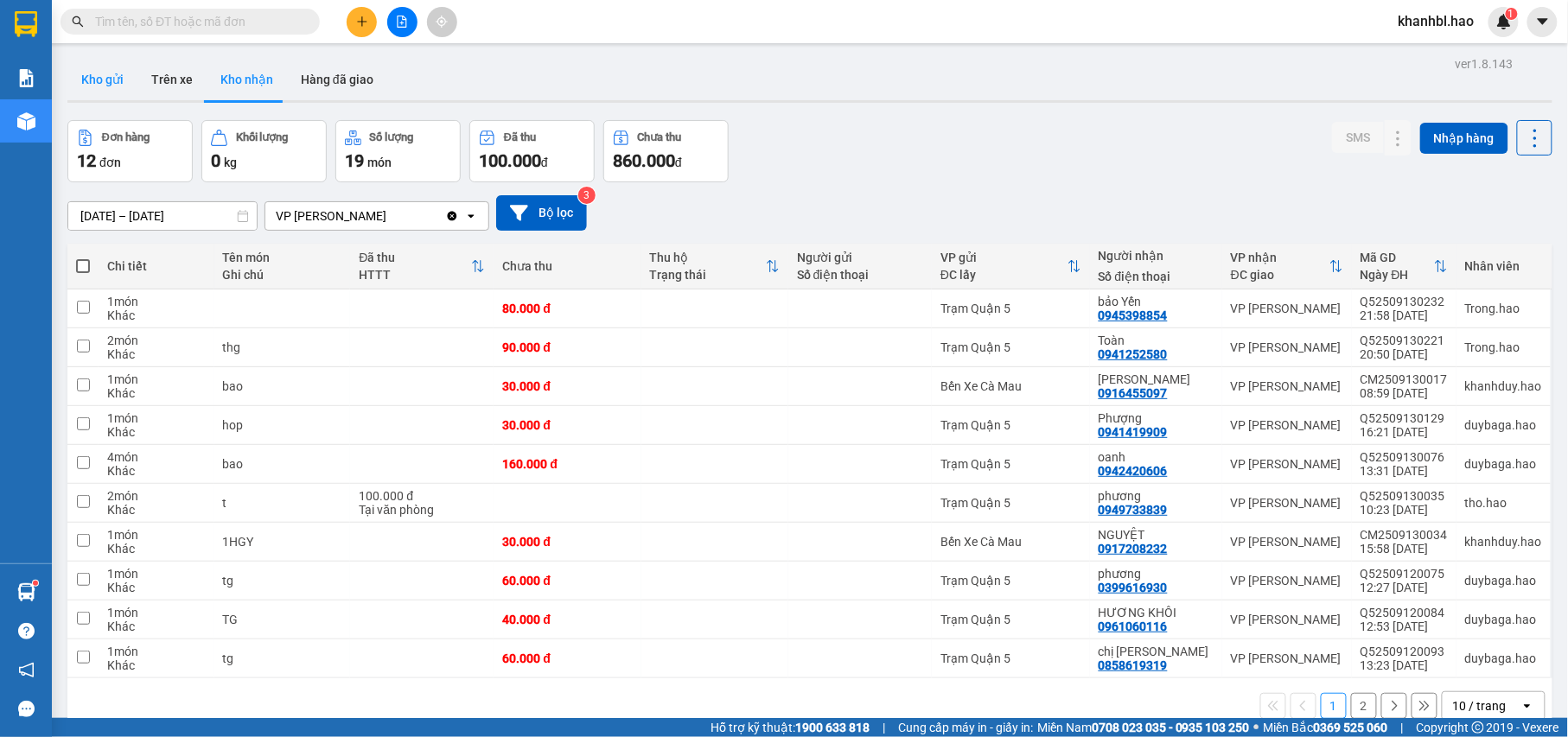
click at [98, 85] on button "Kho gửi" at bounding box center [102, 78] width 70 height 41
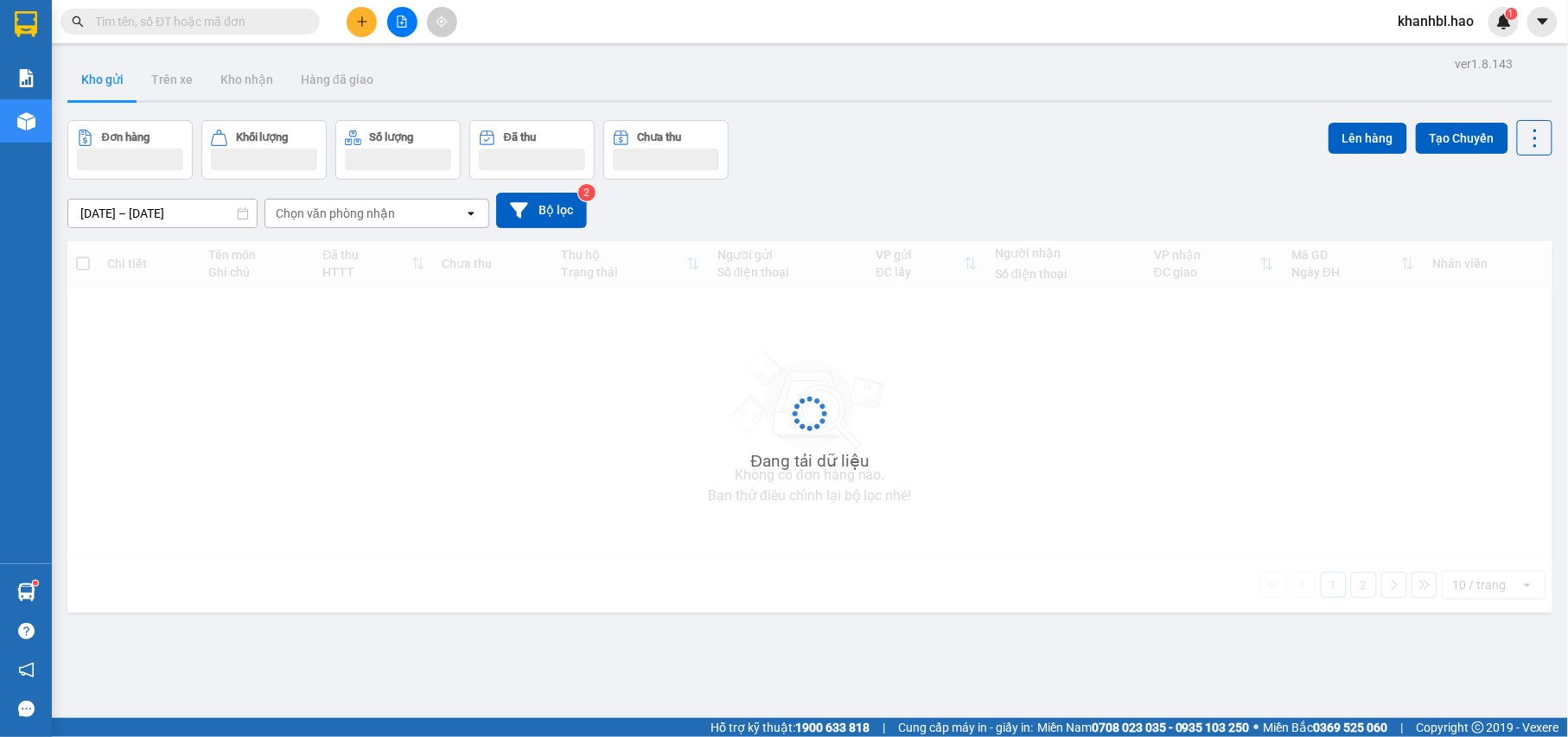
drag, startPoint x: 98, startPoint y: 83, endPoint x: 125, endPoint y: 86, distance: 27.2
click at [101, 83] on button "Kho gửi" at bounding box center [102, 78] width 70 height 41
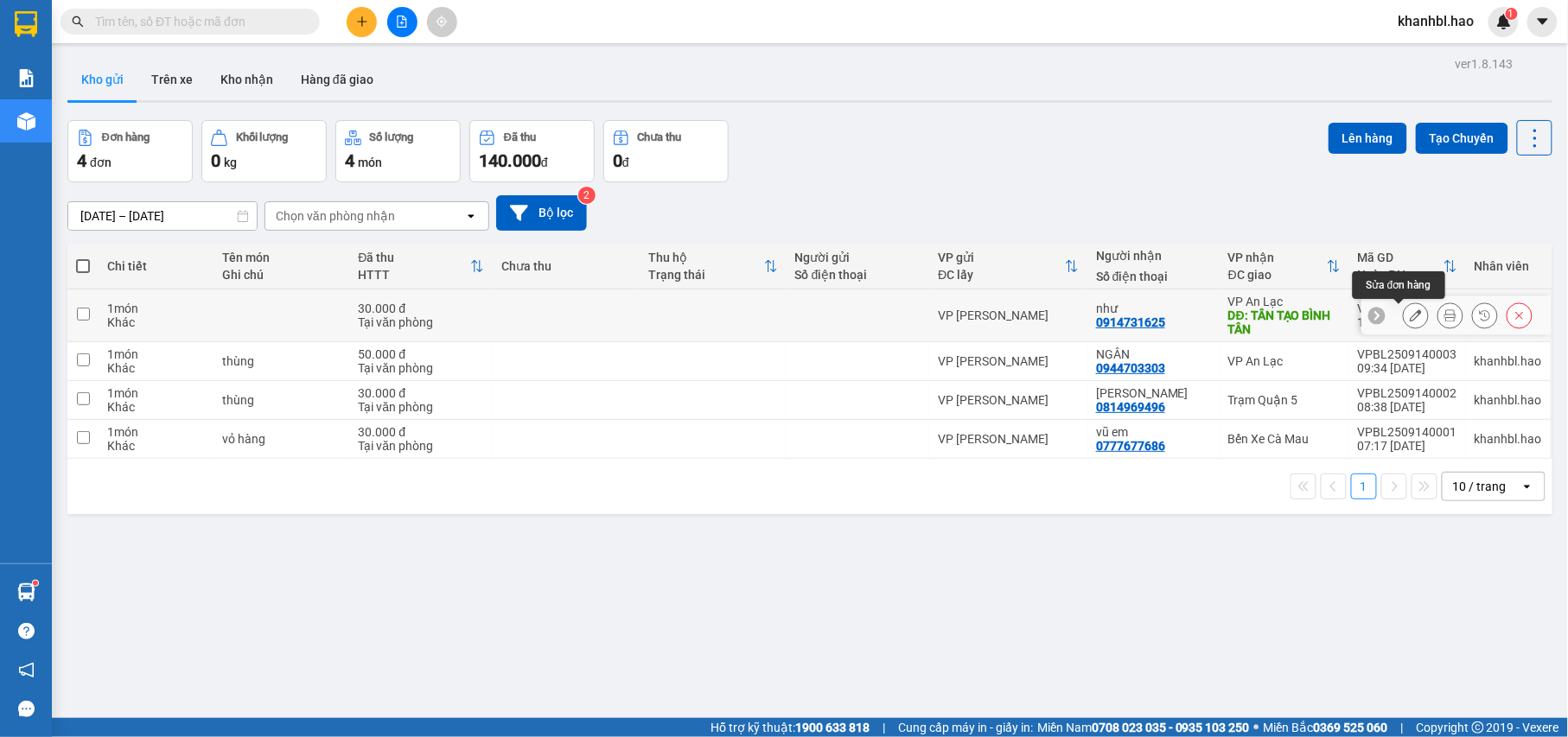
click at [1409, 319] on icon at bounding box center [1415, 315] width 12 height 12
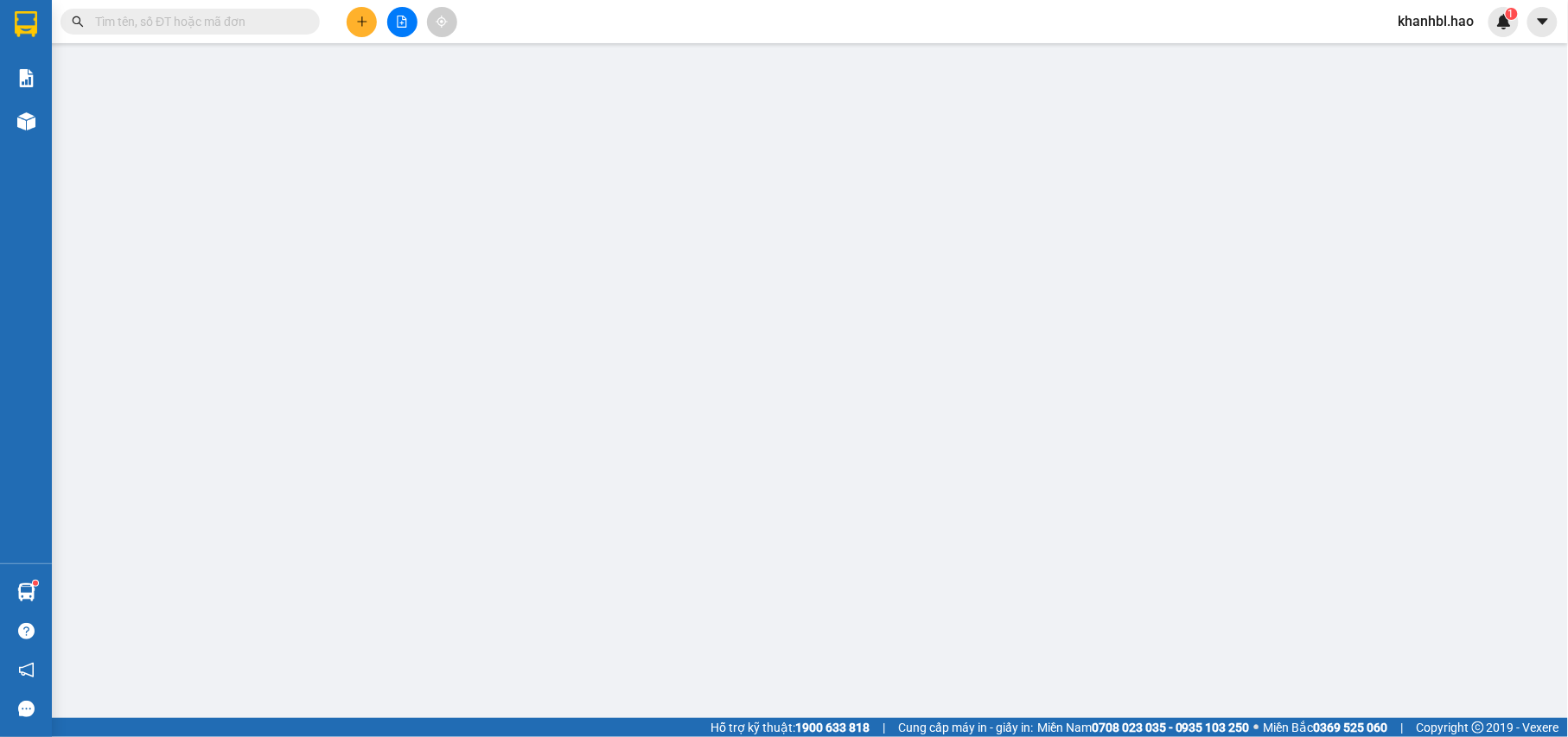
type input "0914731625"
type input "như"
type input "TÂN TẠO BÌNH TÂN"
type input "30.000"
type input "0"
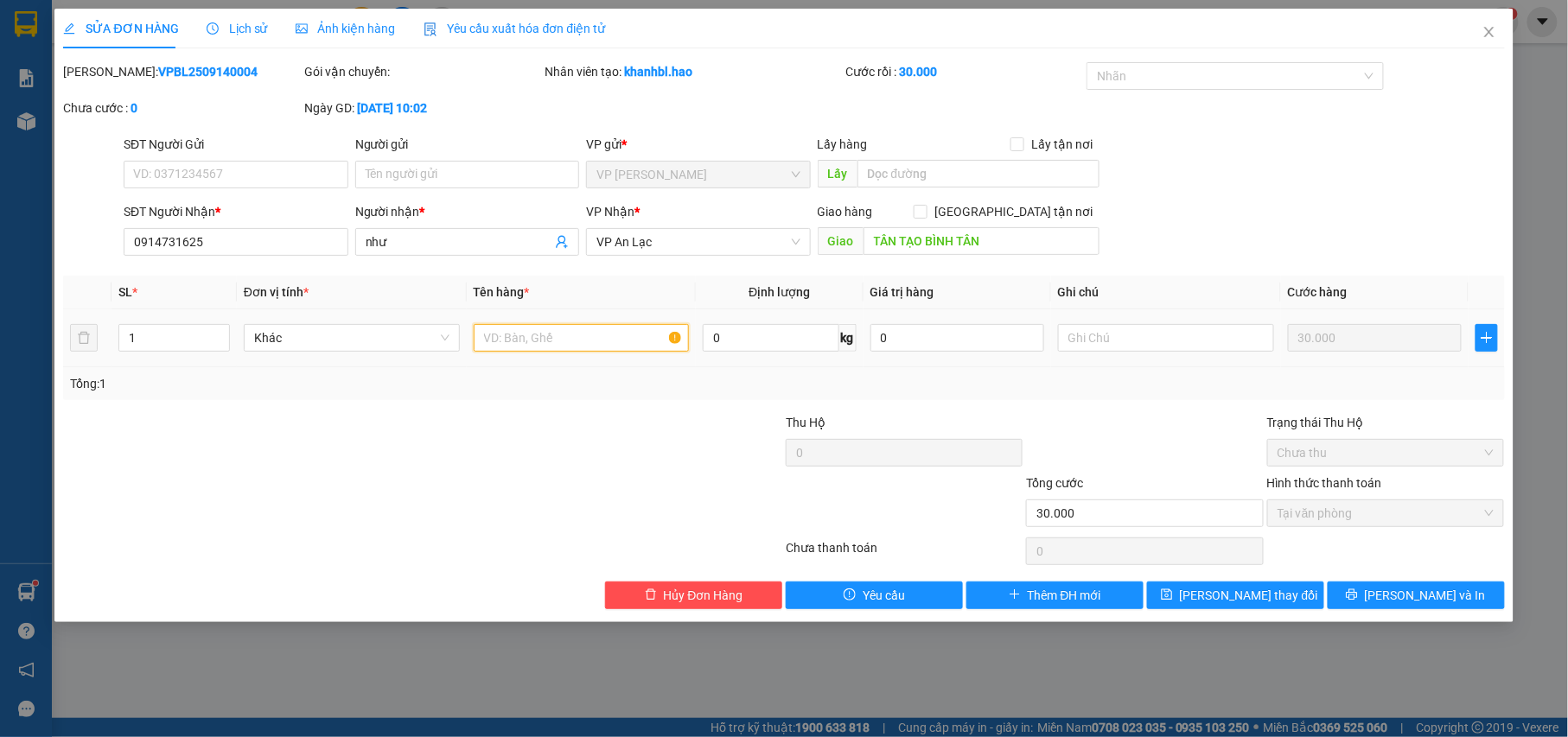
click at [613, 336] on input "text" at bounding box center [581, 337] width 216 height 28
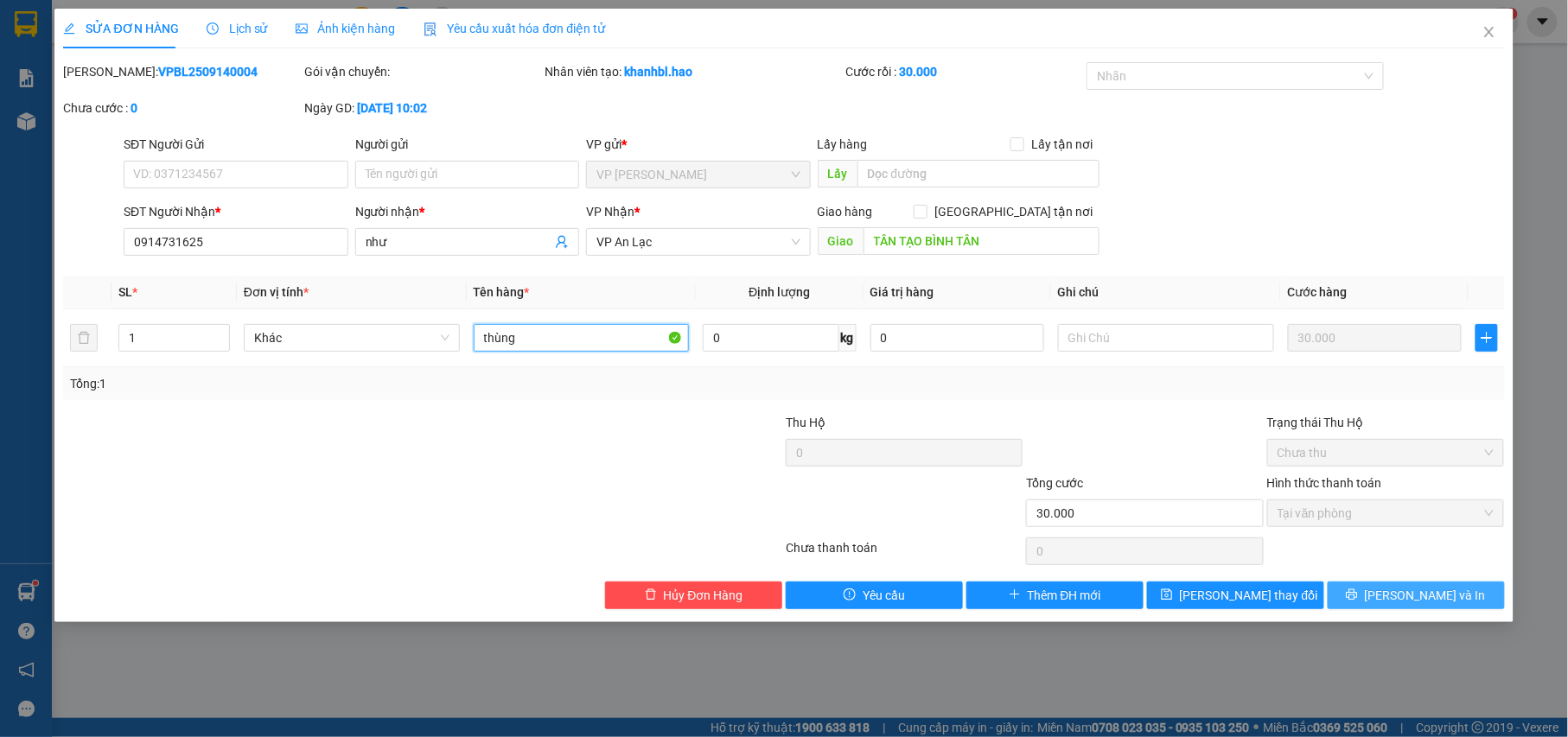
type input "thùng"
click at [1358, 602] on span "printer" at bounding box center [1351, 596] width 12 height 13
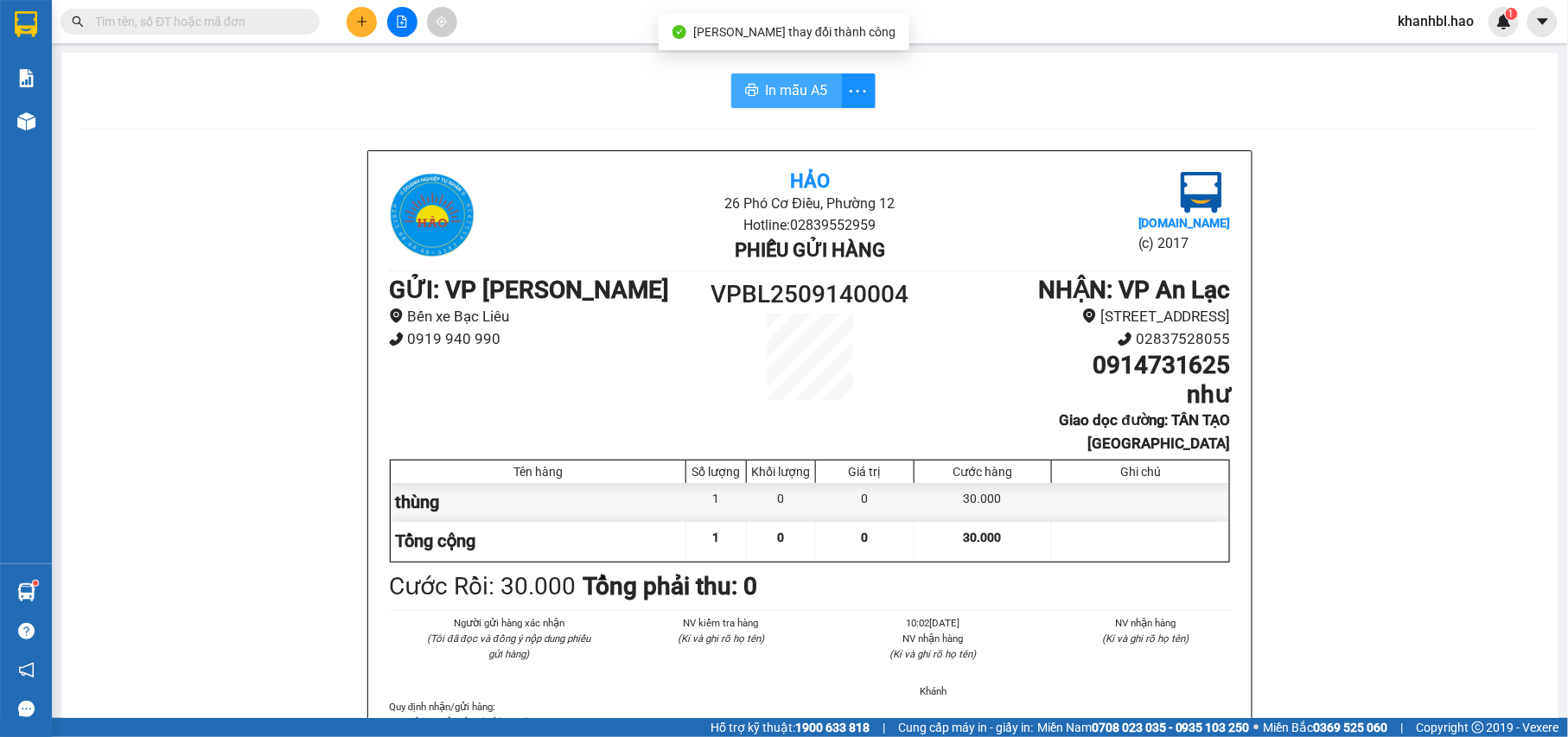
drag, startPoint x: 800, startPoint y: 101, endPoint x: 811, endPoint y: 95, distance: 12.5
click at [802, 101] on span "In mẫu A5" at bounding box center [796, 90] width 62 height 22
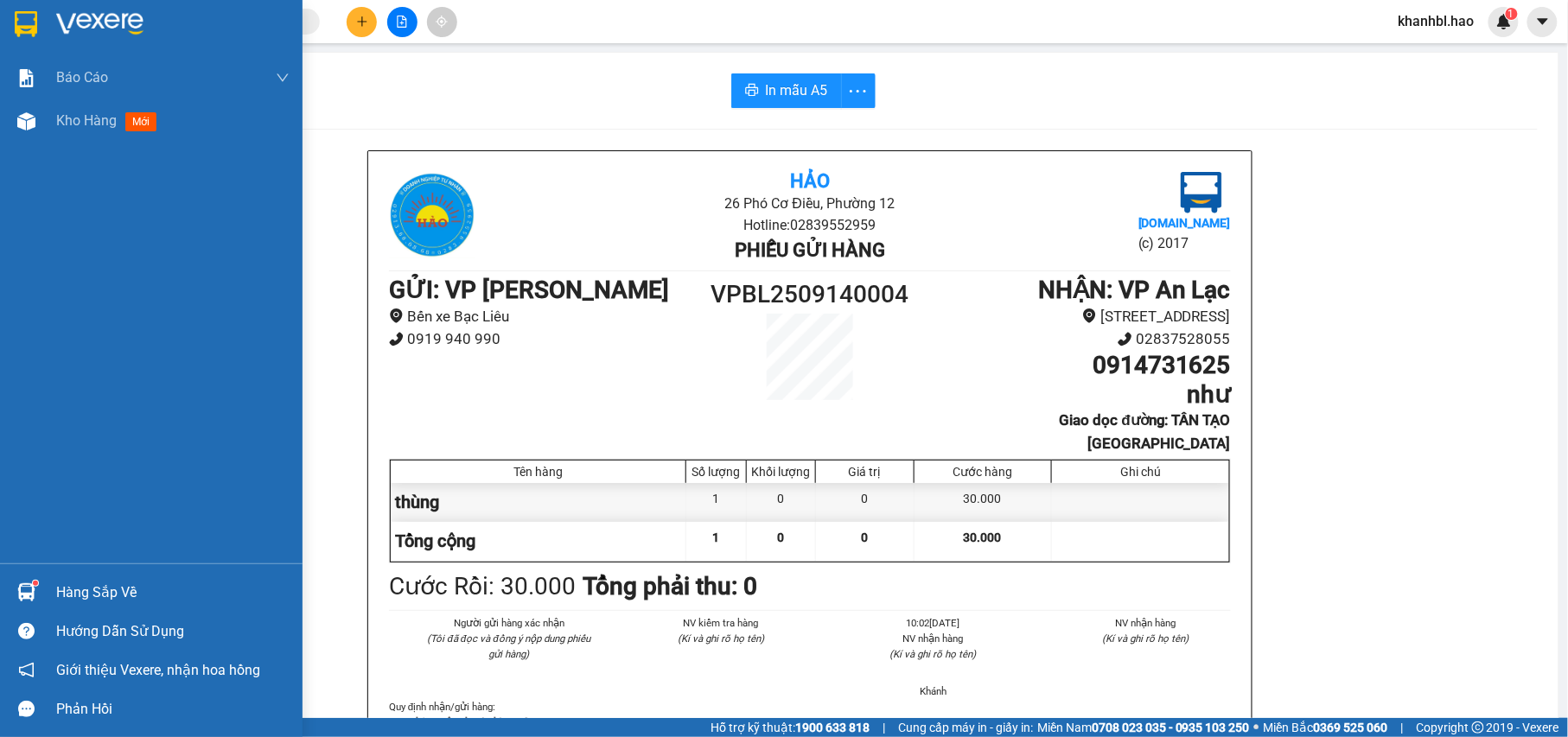
click at [13, 25] on div at bounding box center [27, 24] width 31 height 31
click at [19, 23] on img at bounding box center [26, 24] width 23 height 26
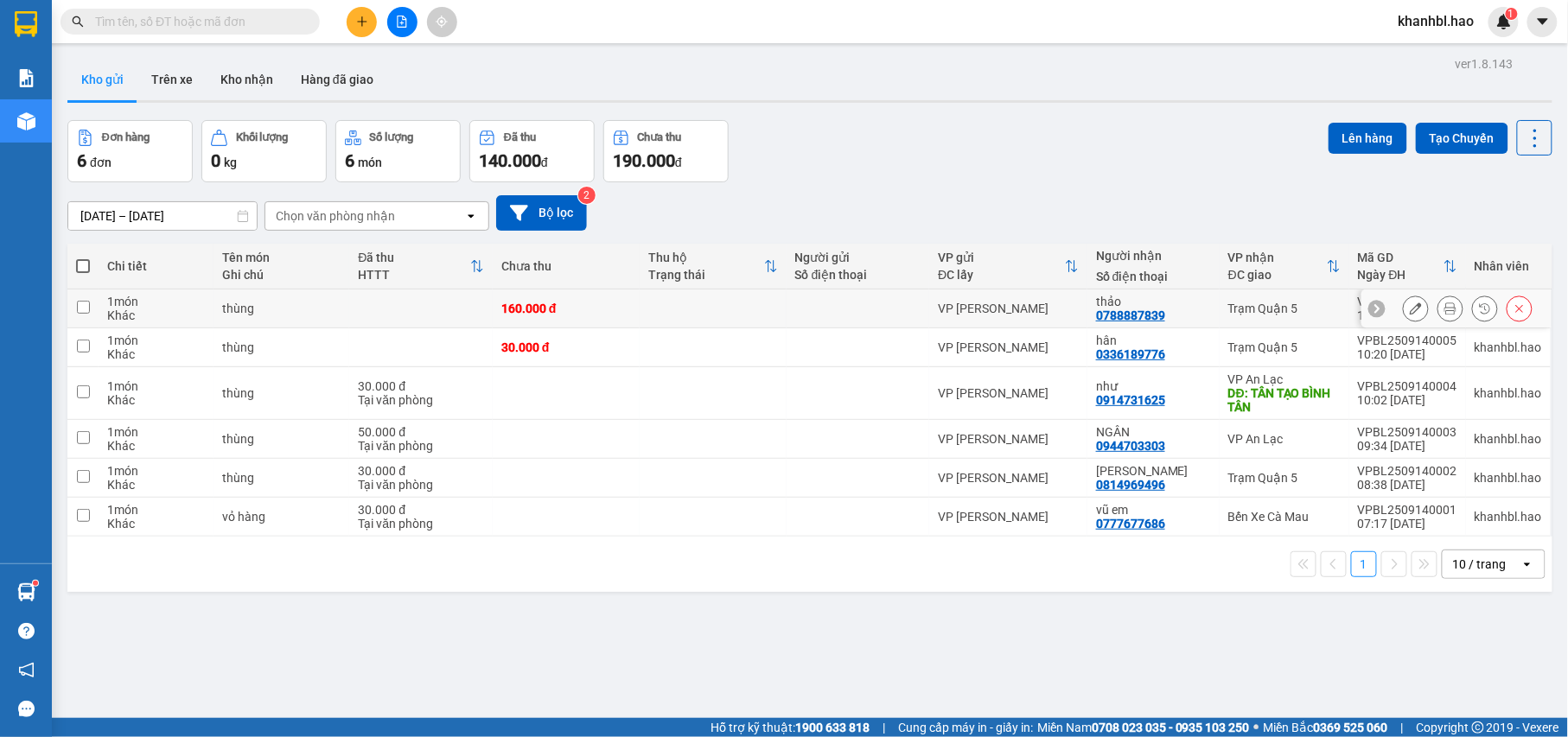
click at [1409, 313] on icon at bounding box center [1415, 308] width 12 height 12
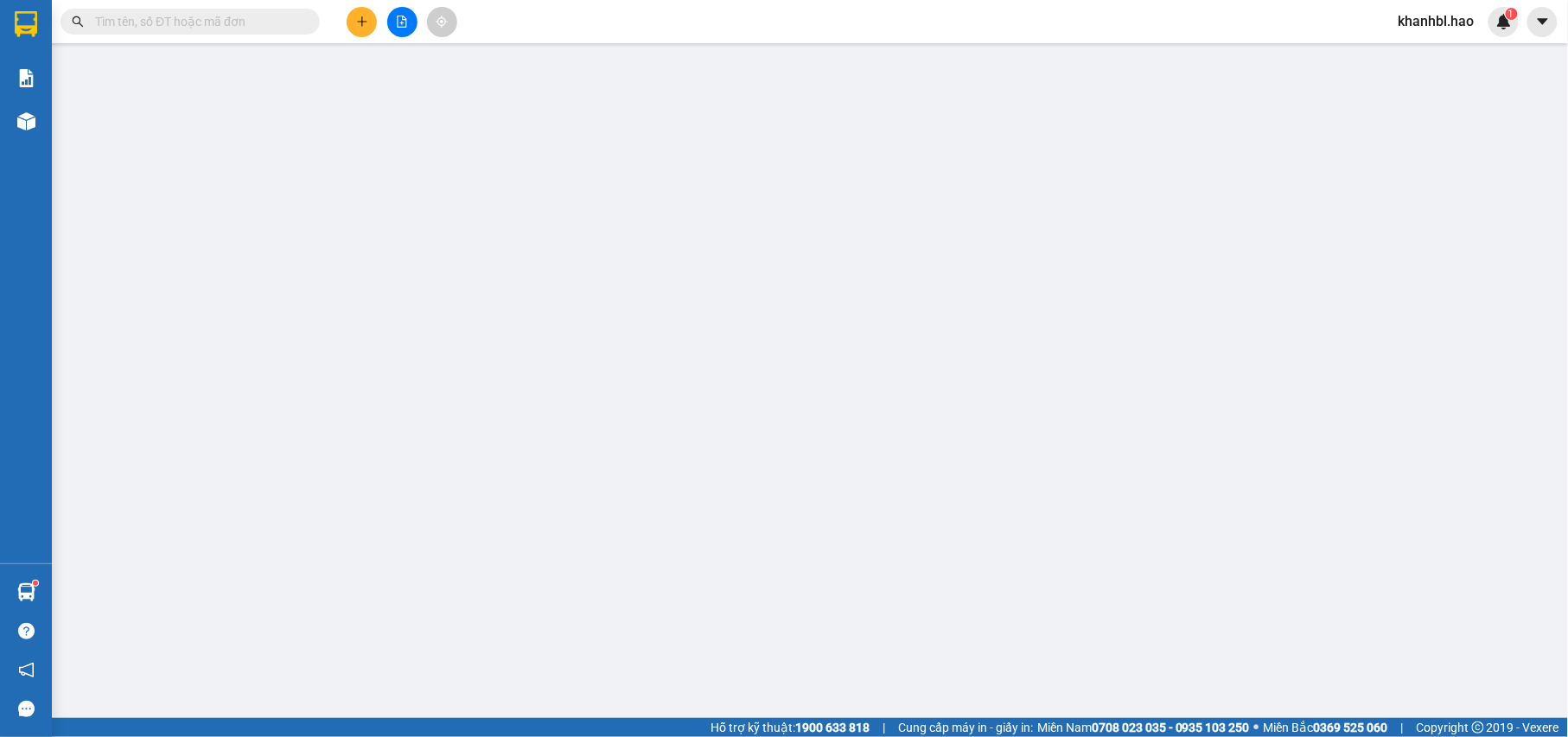
type input "0788887839"
type input "thảo"
type input "160.000"
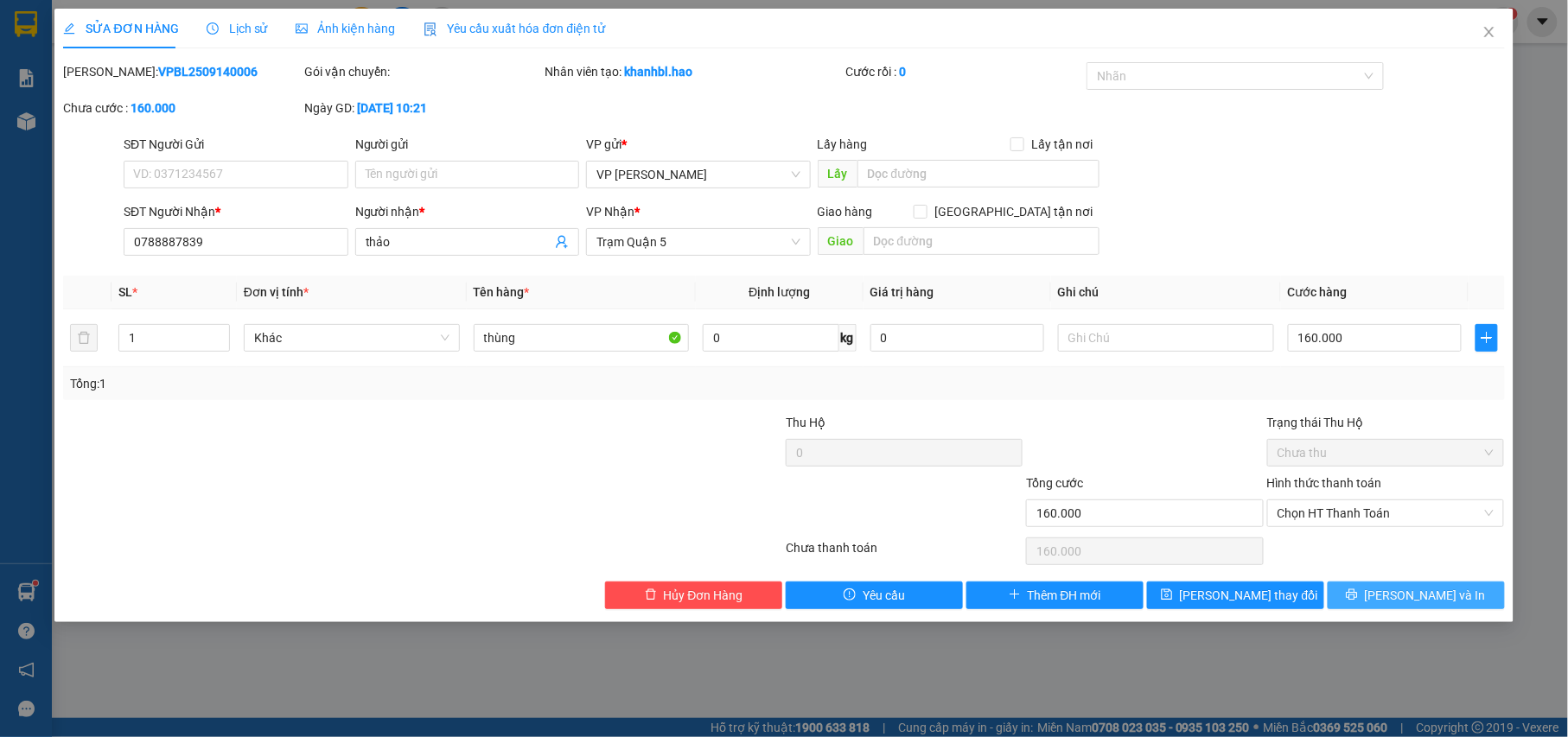
click at [1401, 592] on span "[PERSON_NAME] và In" at bounding box center [1425, 596] width 121 height 19
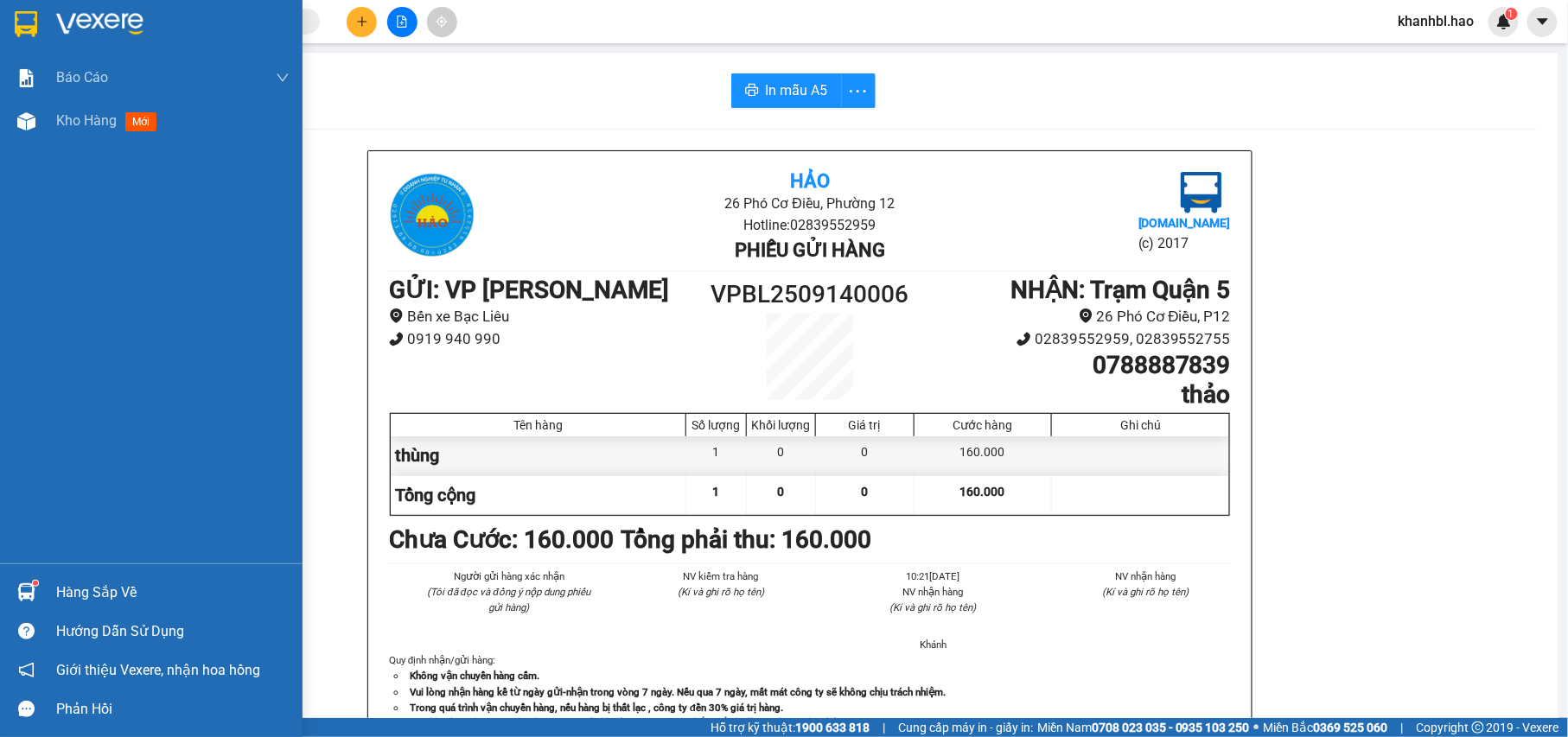
click at [5, 18] on div at bounding box center [151, 28] width 302 height 56
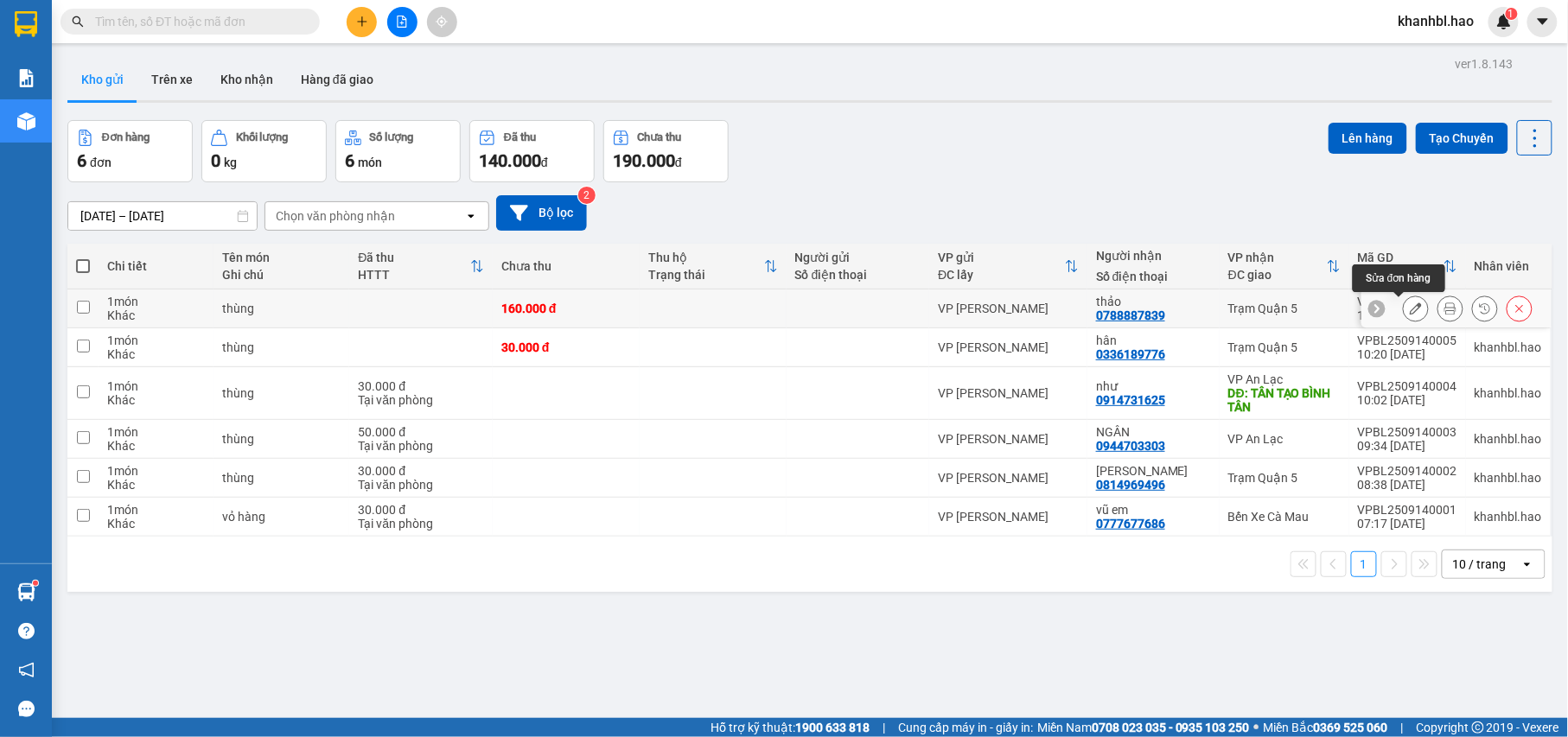
click at [1409, 306] on icon at bounding box center [1415, 308] width 12 height 12
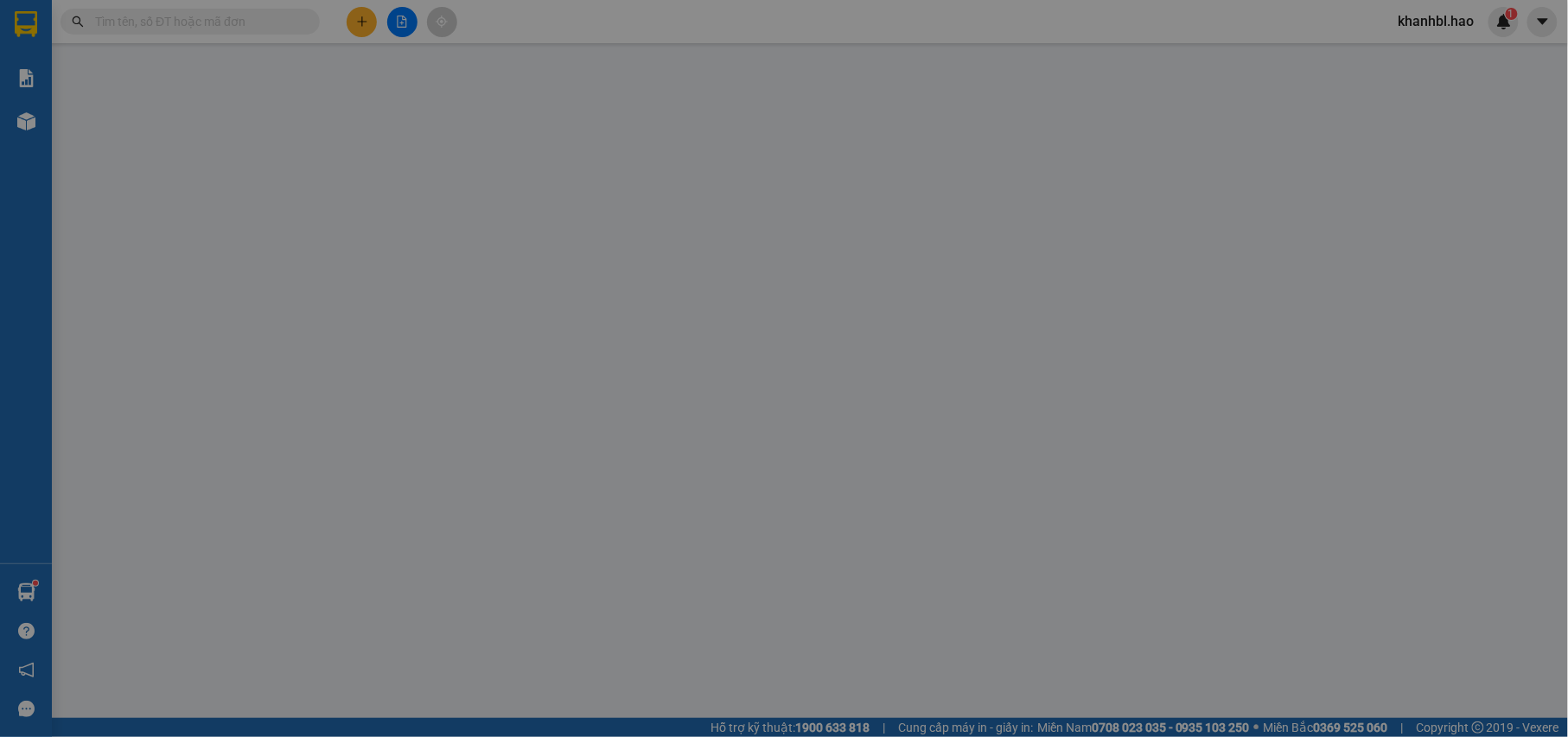
type input "0788887839"
type input "thảo"
type input "160.000"
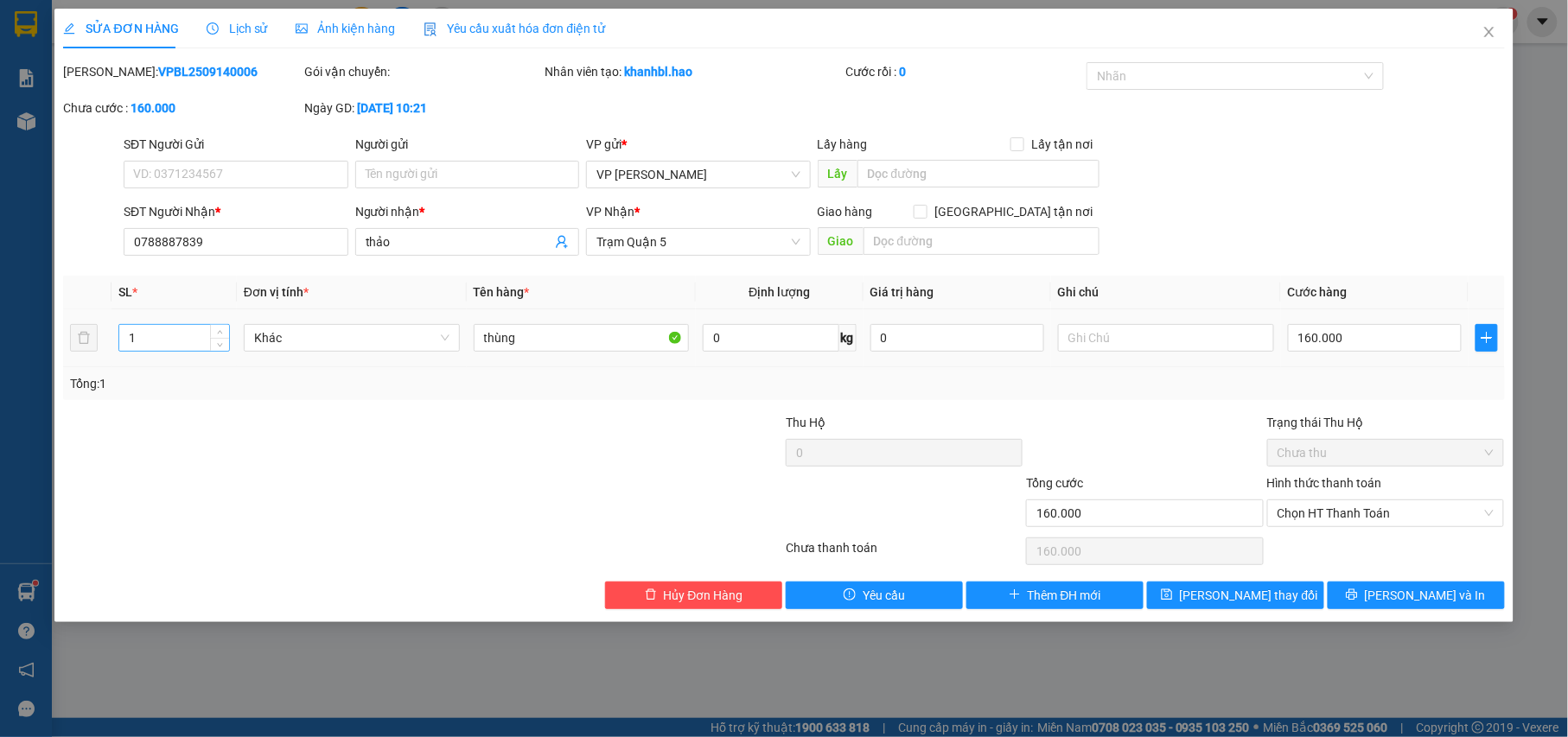
click at [150, 338] on input "1" at bounding box center [174, 337] width 110 height 26
type input "2"
click at [375, 434] on div at bounding box center [302, 443] width 482 height 60
click at [1358, 600] on icon "printer" at bounding box center [1352, 595] width 11 height 11
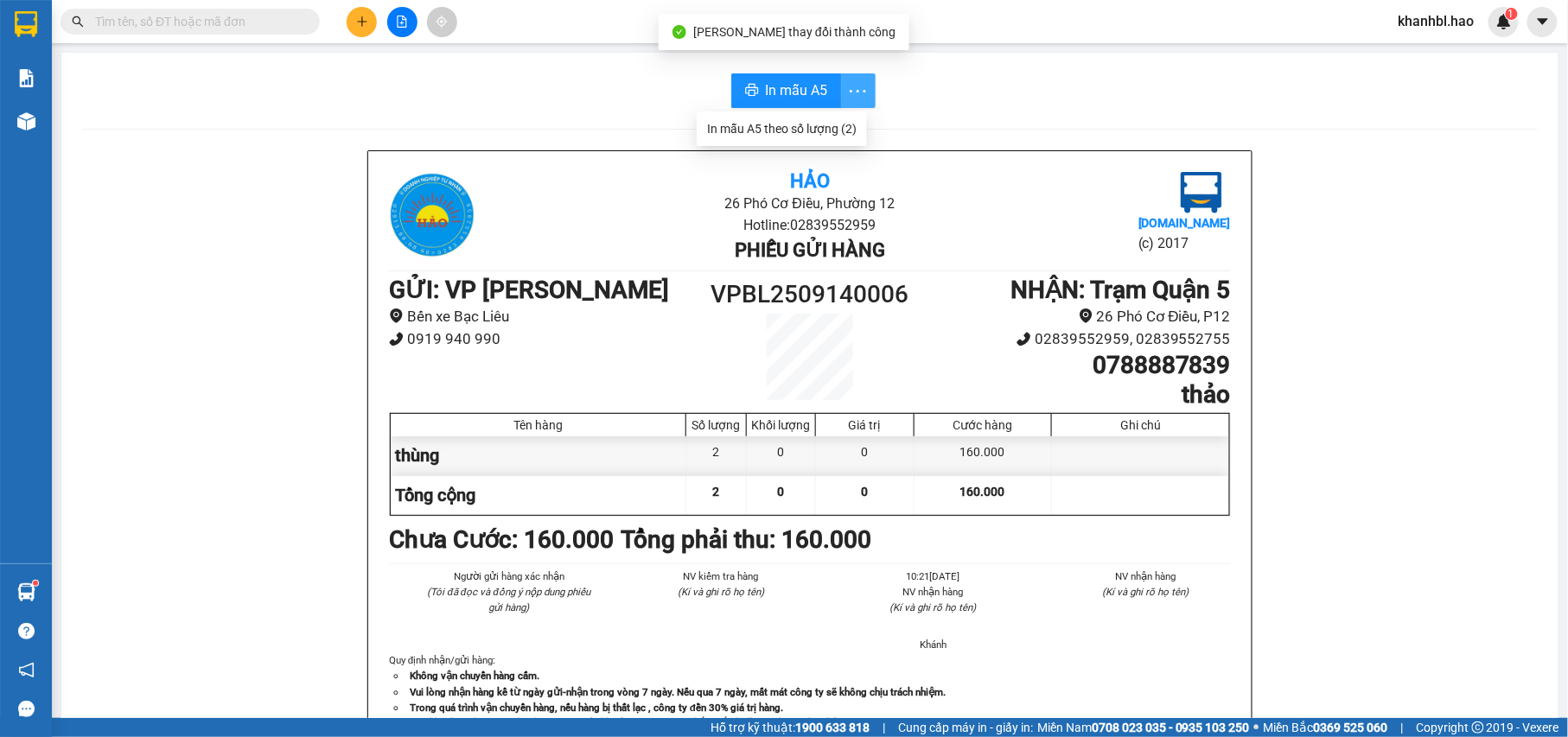
click at [847, 84] on icon "more" at bounding box center [858, 91] width 22 height 22
click at [832, 126] on div "In mẫu A5 theo số lượng (2)" at bounding box center [781, 129] width 149 height 19
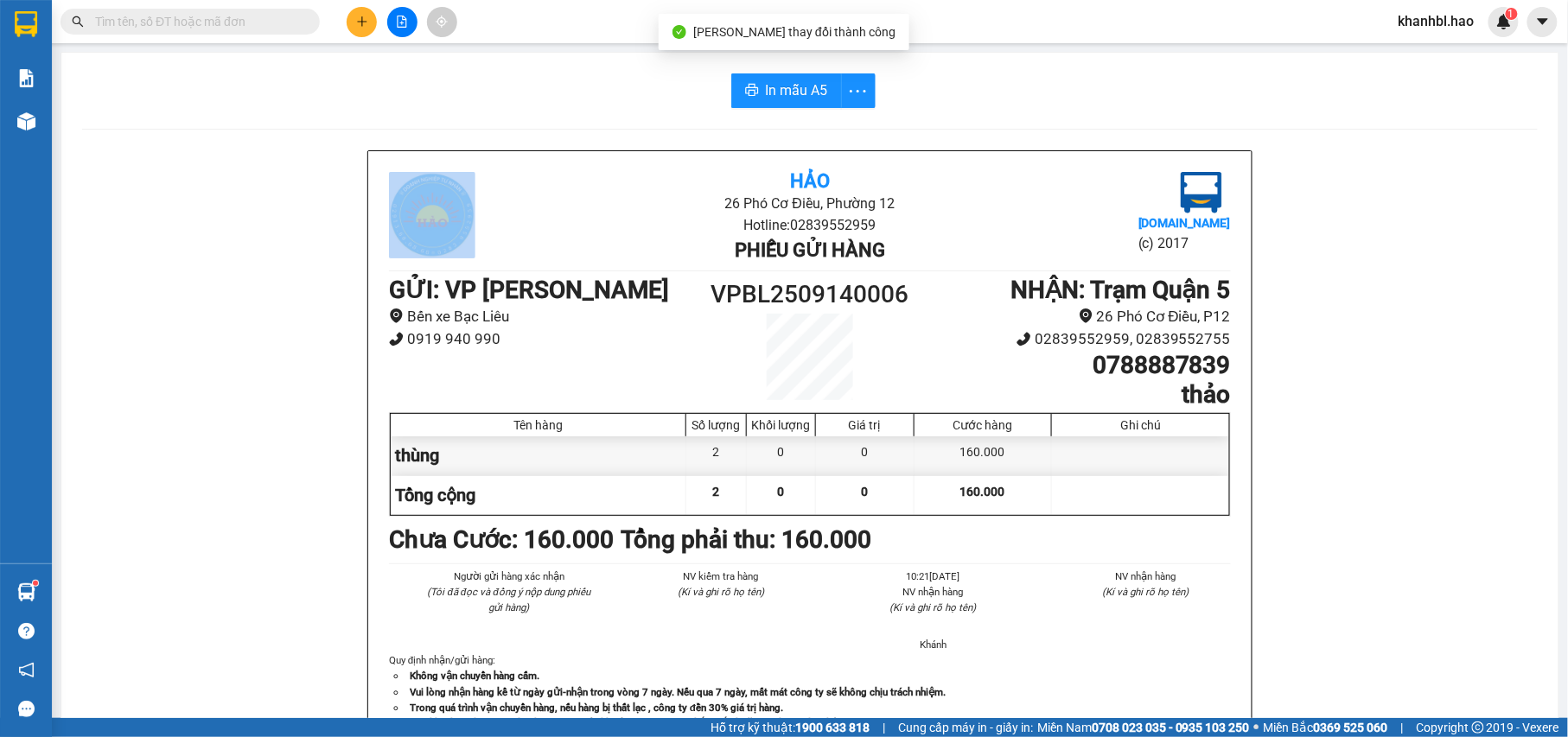
click at [815, 97] on span "In mẫu A5" at bounding box center [796, 90] width 62 height 22
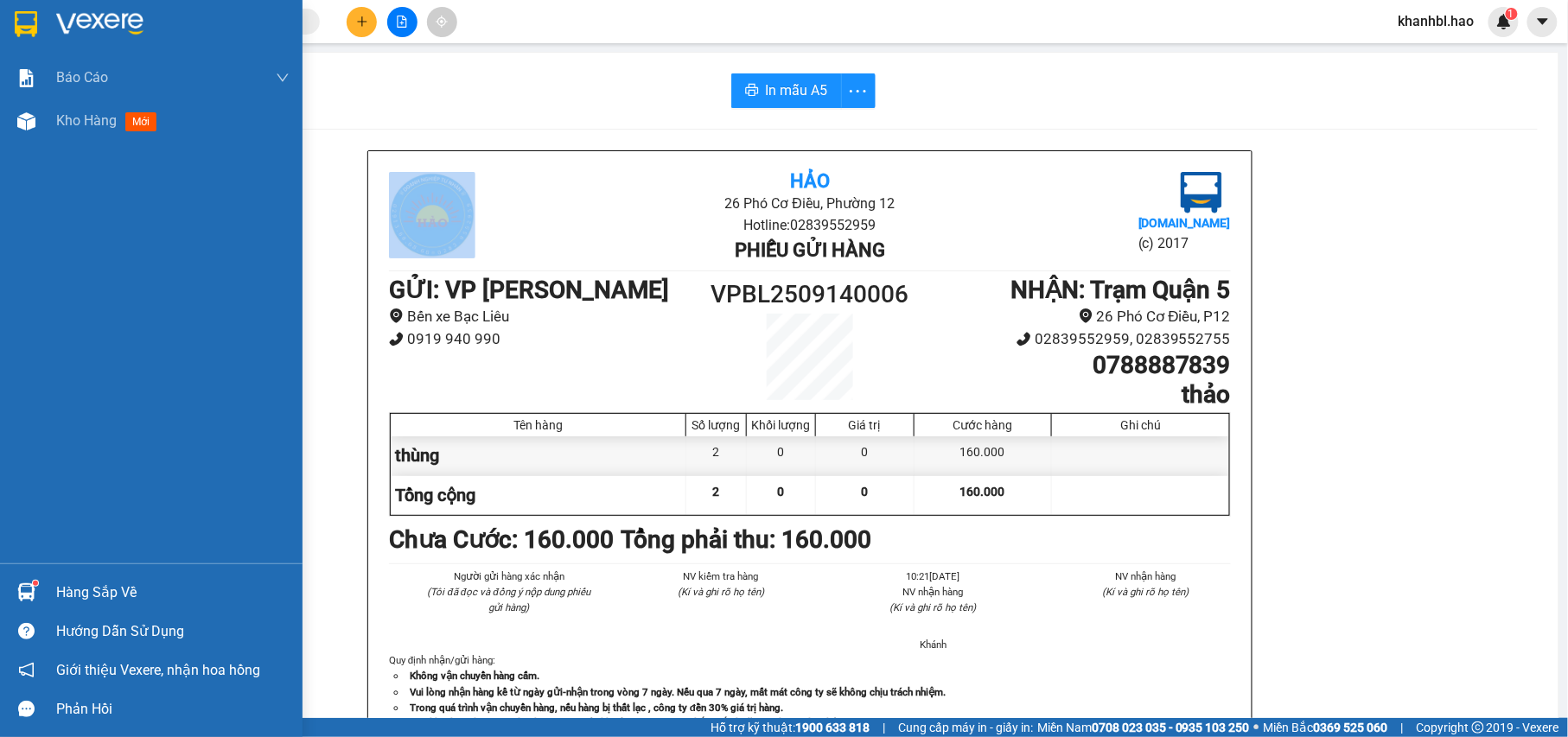
click at [25, 15] on img at bounding box center [26, 24] width 23 height 26
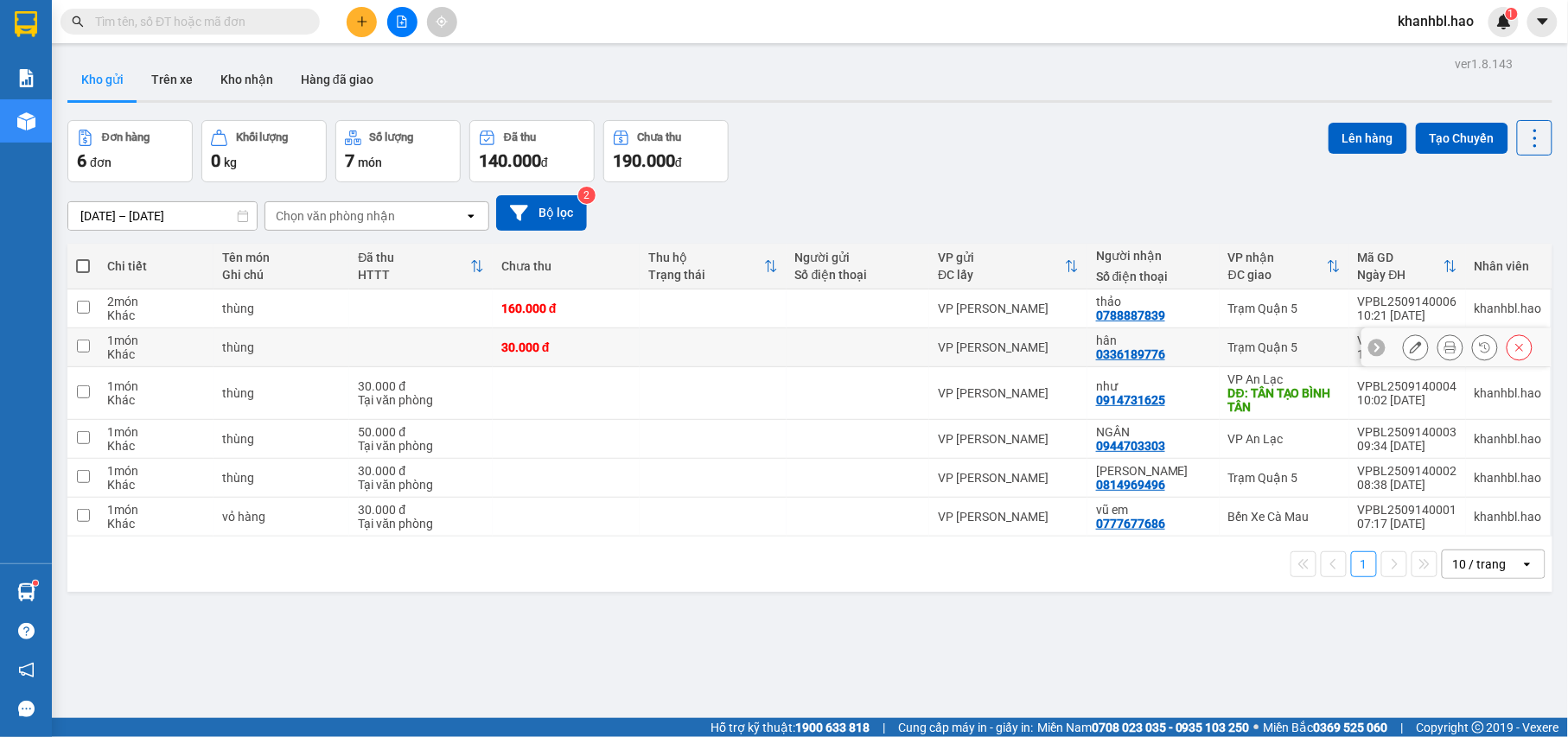
click at [1409, 346] on icon at bounding box center [1415, 347] width 12 height 12
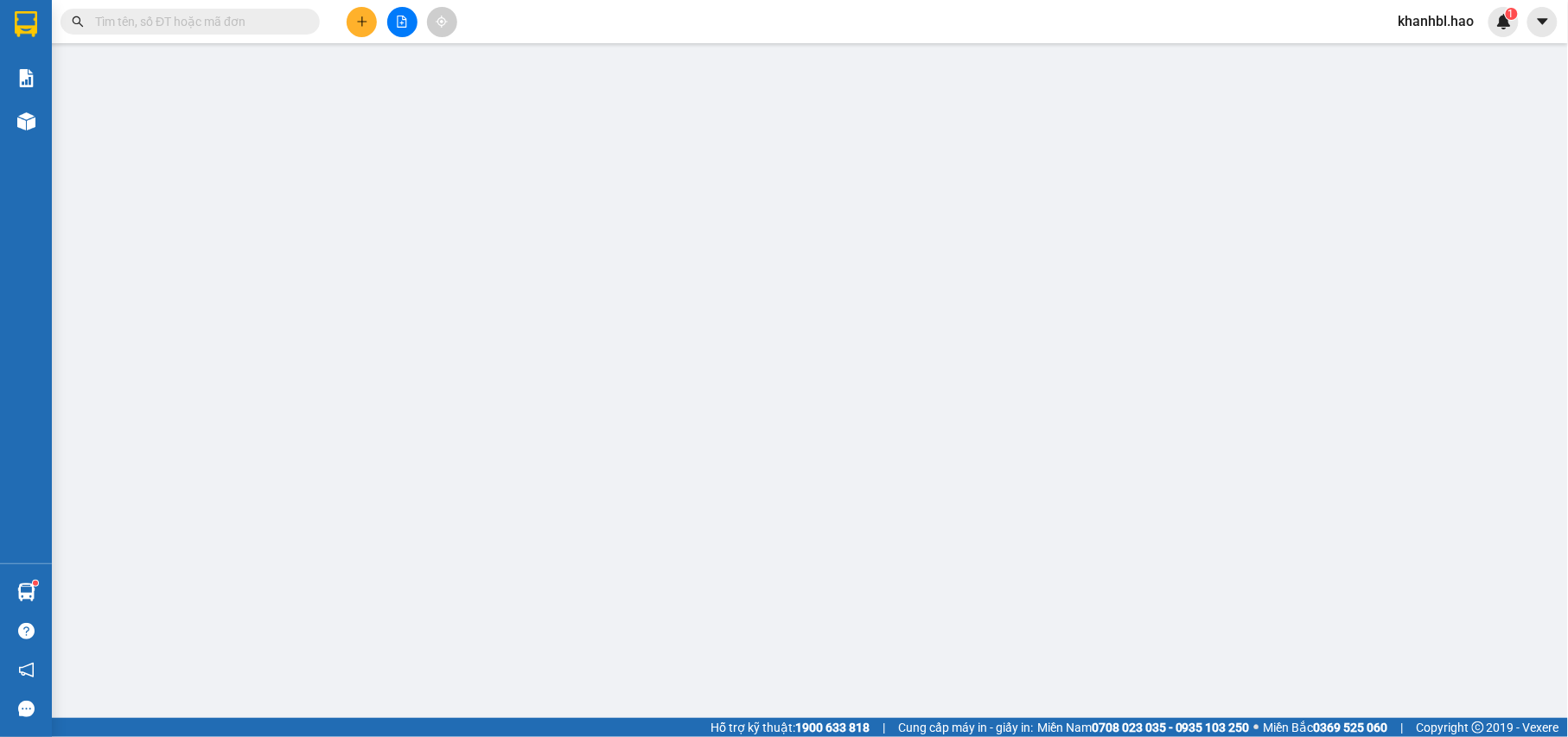
type input "0336189776"
type input "hân"
type input "30.000"
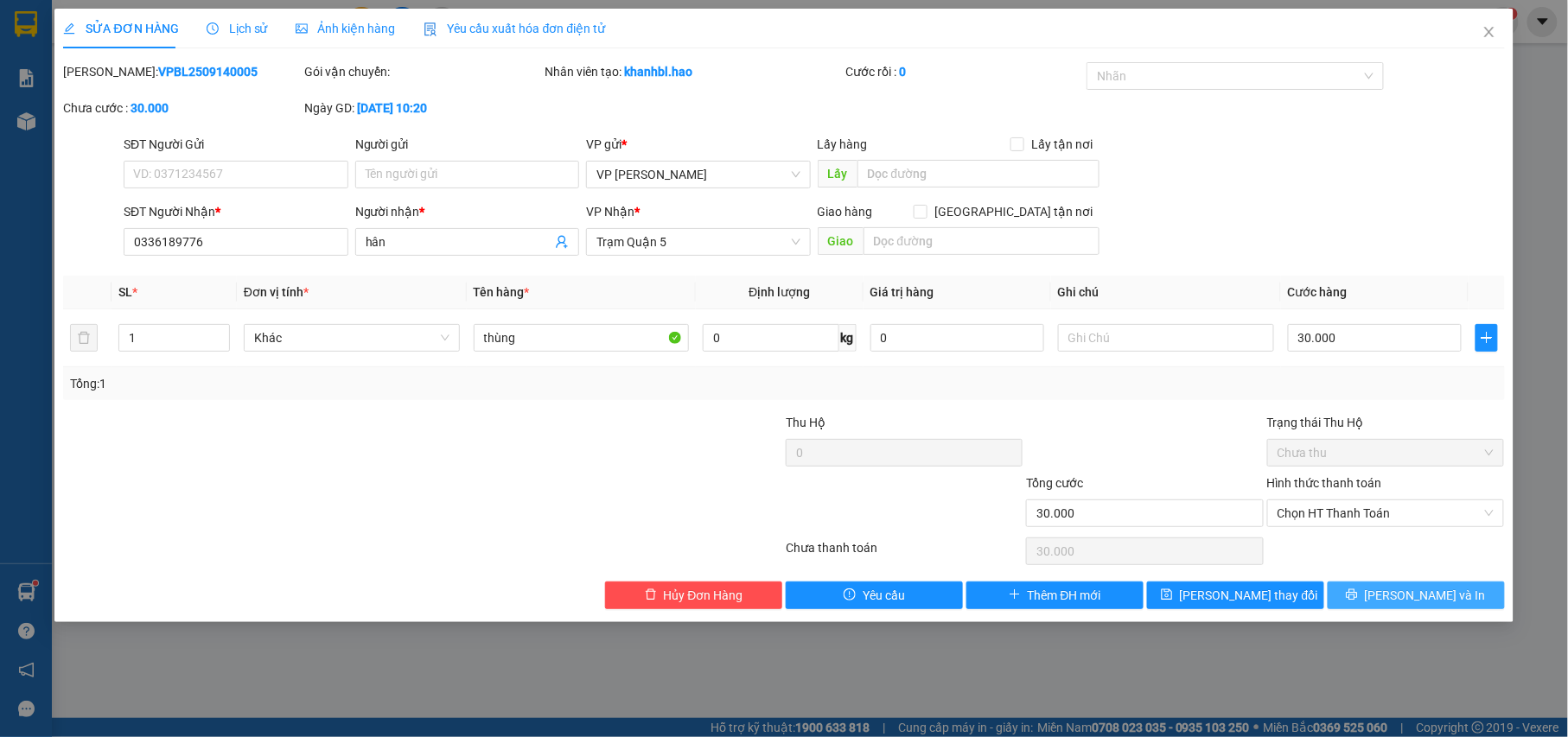
click at [1401, 596] on span "[PERSON_NAME] và In" at bounding box center [1425, 596] width 121 height 19
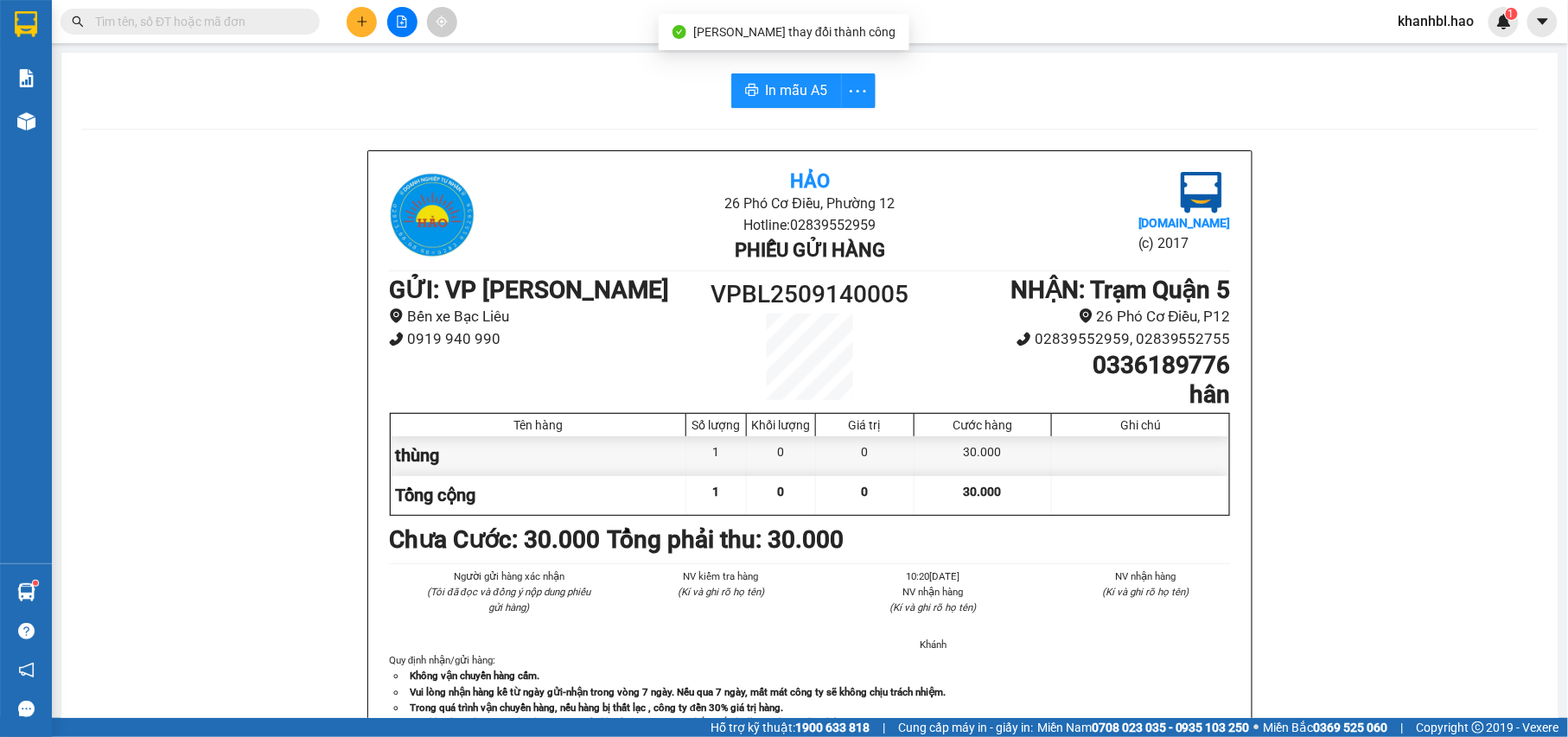
click at [848, 73] on div "In mẫu A5 Hảo 26 Phó Cơ Điều, Phường 12 Hotline: 02839552959 Phiếu gửi hàng [DO…" at bounding box center [810, 720] width 1497 height 1334
click at [848, 75] on button "button" at bounding box center [859, 91] width 34 height 34
click at [817, 125] on div "In mẫu A5 theo số lượng (1)" at bounding box center [781, 129] width 149 height 19
click at [817, 125] on div "In mẫu A5 Hảo 26 Phó Cơ Điều, Phường 12 Hotline: 02839552959 Phiếu gửi hàng [DO…" at bounding box center [810, 720] width 1497 height 1334
click at [810, 88] on span "In mẫu A5" at bounding box center [796, 90] width 62 height 22
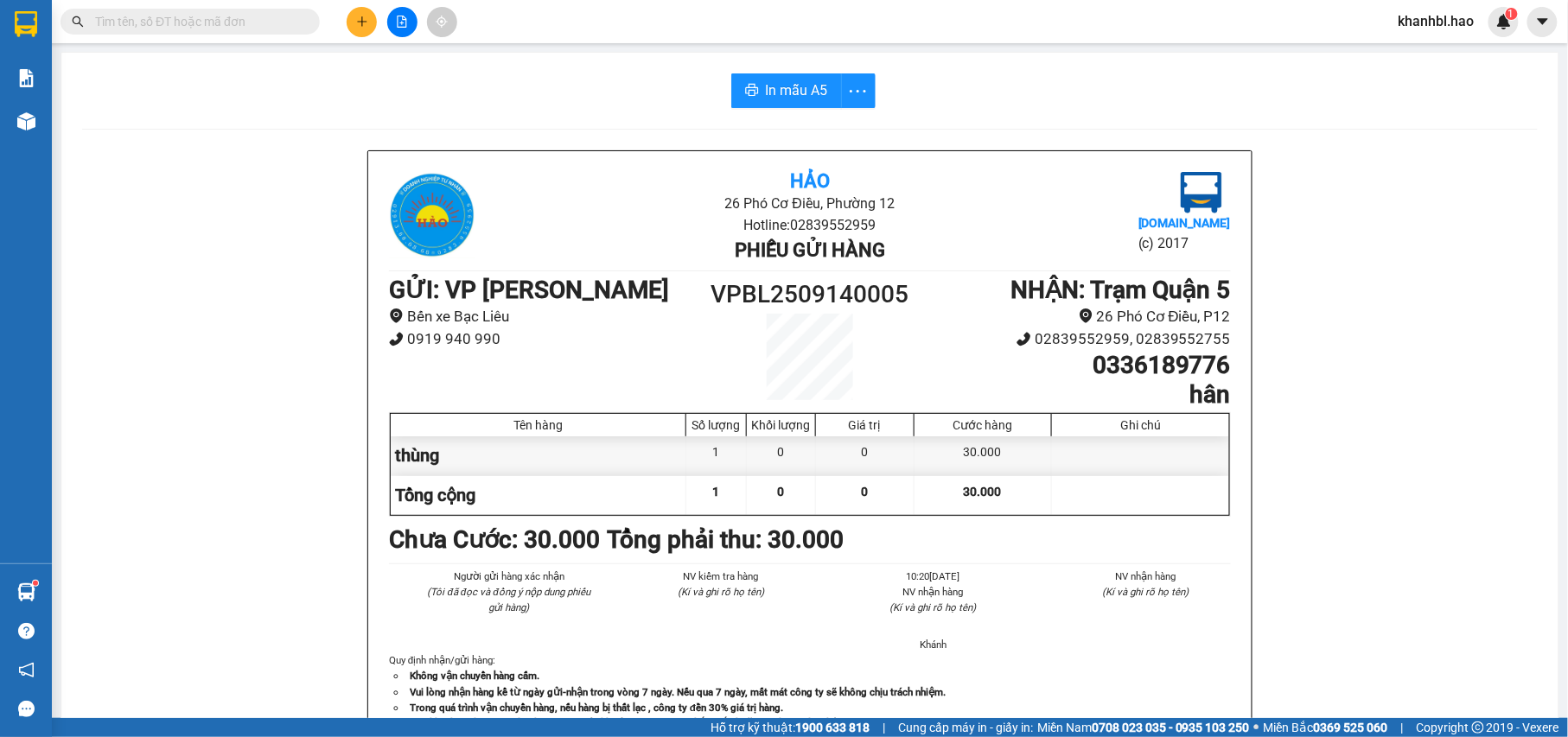
click at [216, 15] on input "text" at bounding box center [196, 22] width 204 height 19
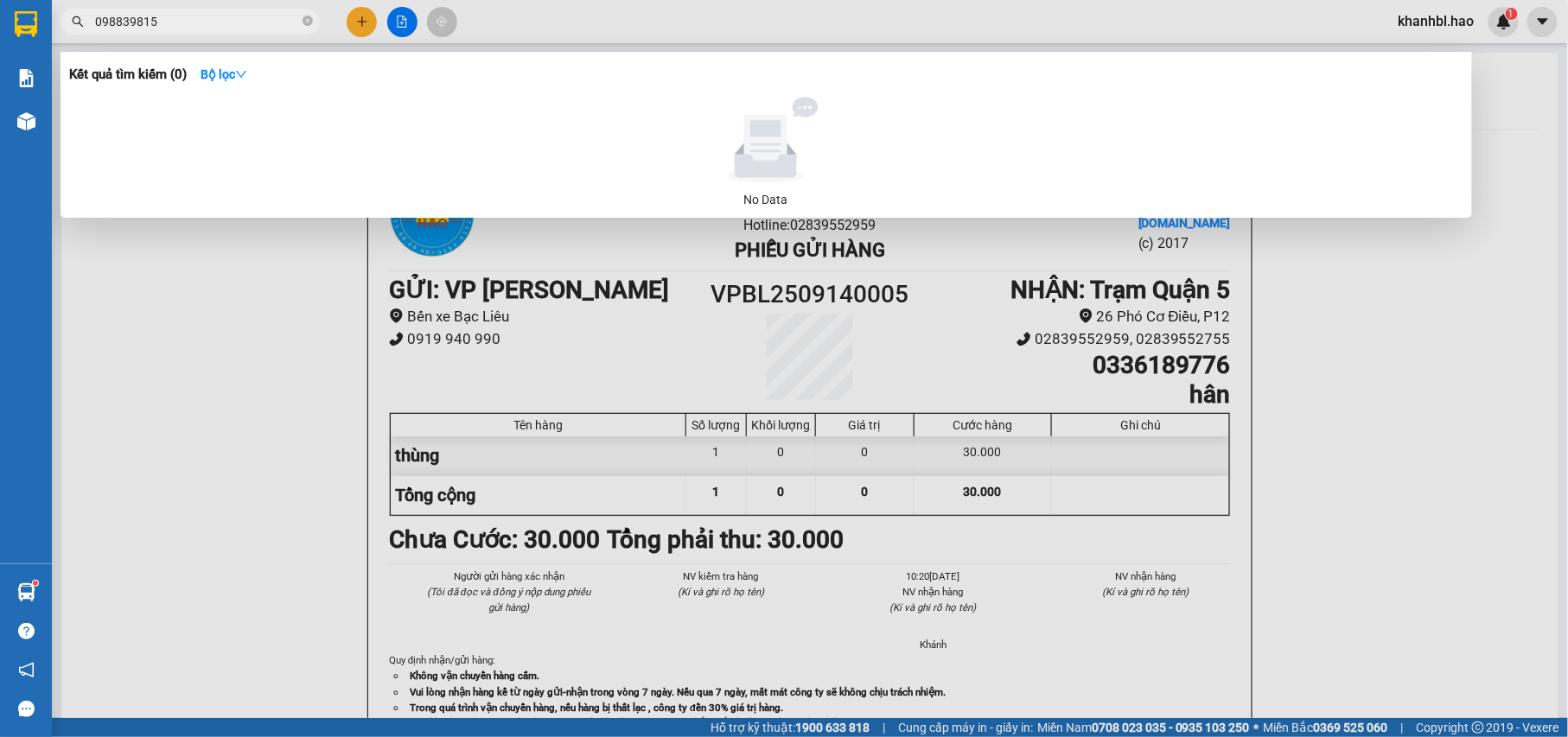
type input "0988398154"
click at [309, 23] on icon "close-circle" at bounding box center [307, 20] width 11 height 11
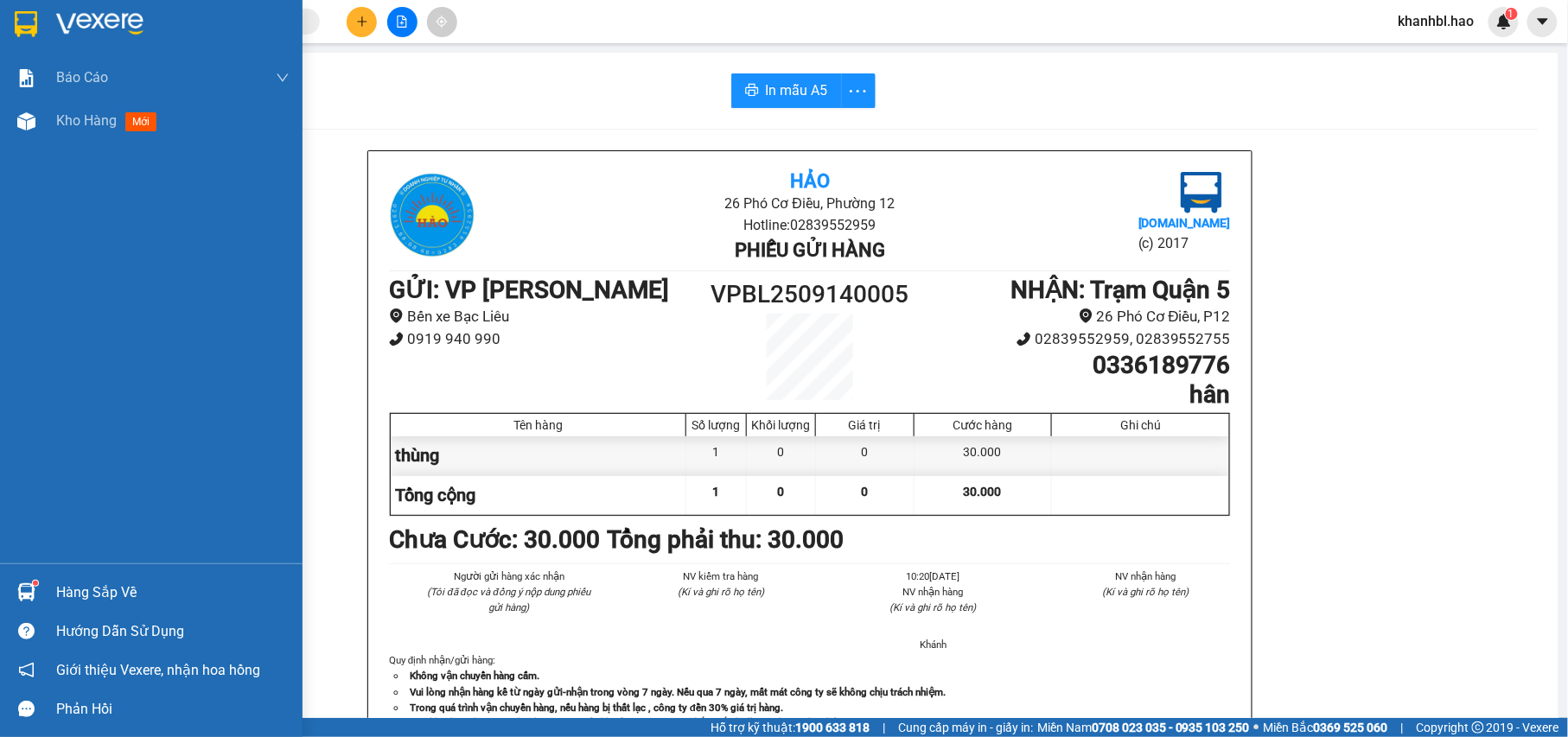
click at [33, 22] on img at bounding box center [26, 24] width 23 height 26
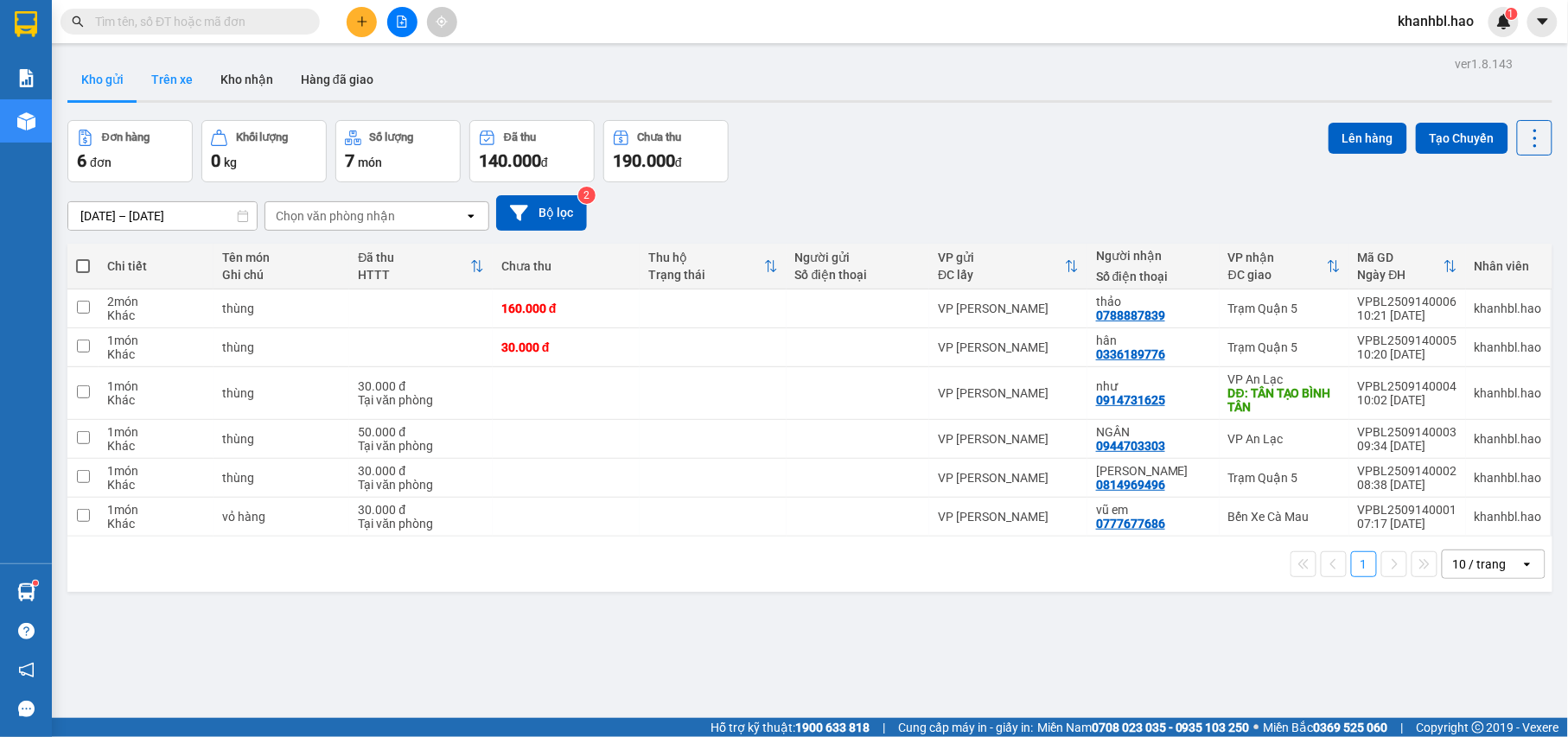
click at [173, 69] on button "Trên xe" at bounding box center [172, 78] width 69 height 41
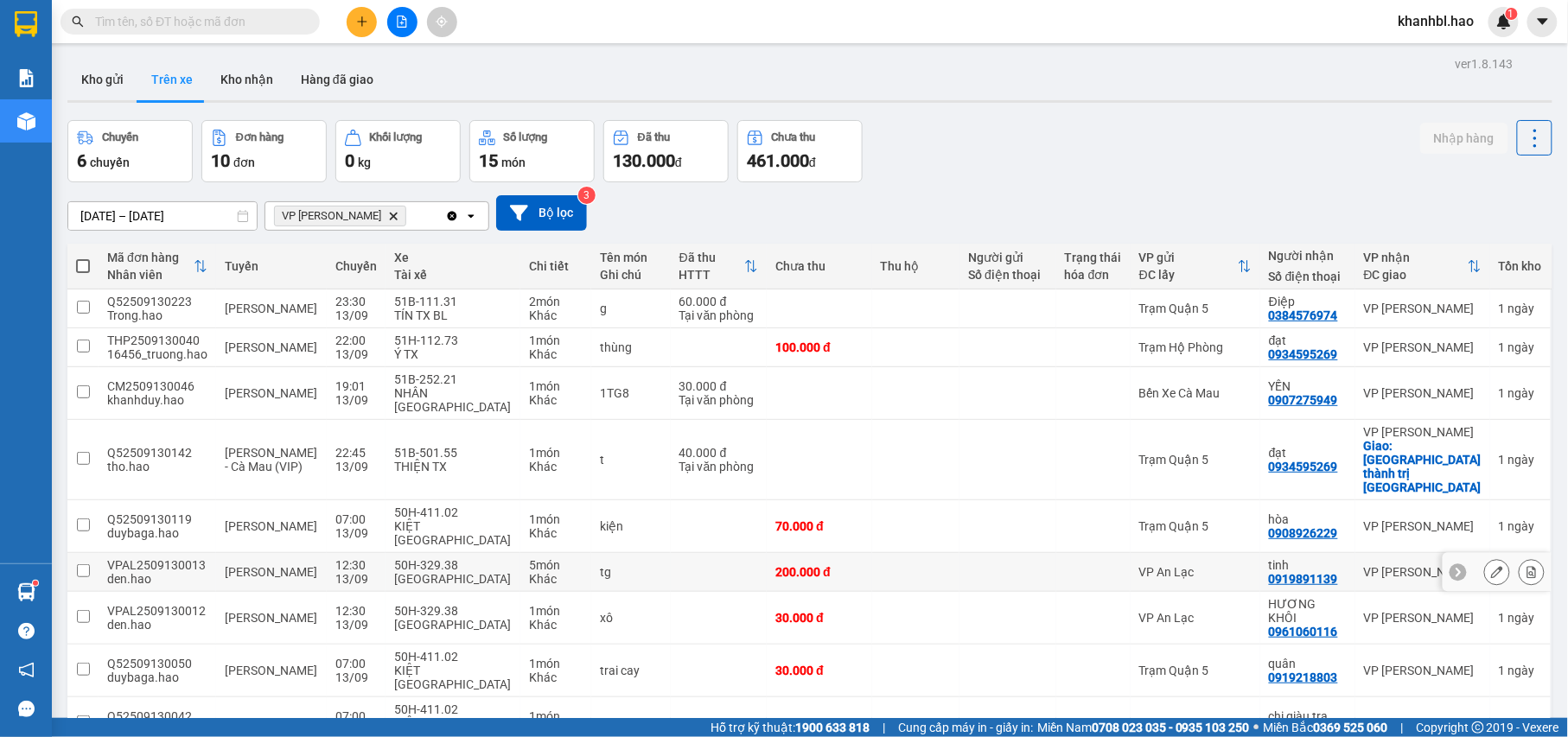
scroll to position [79, 0]
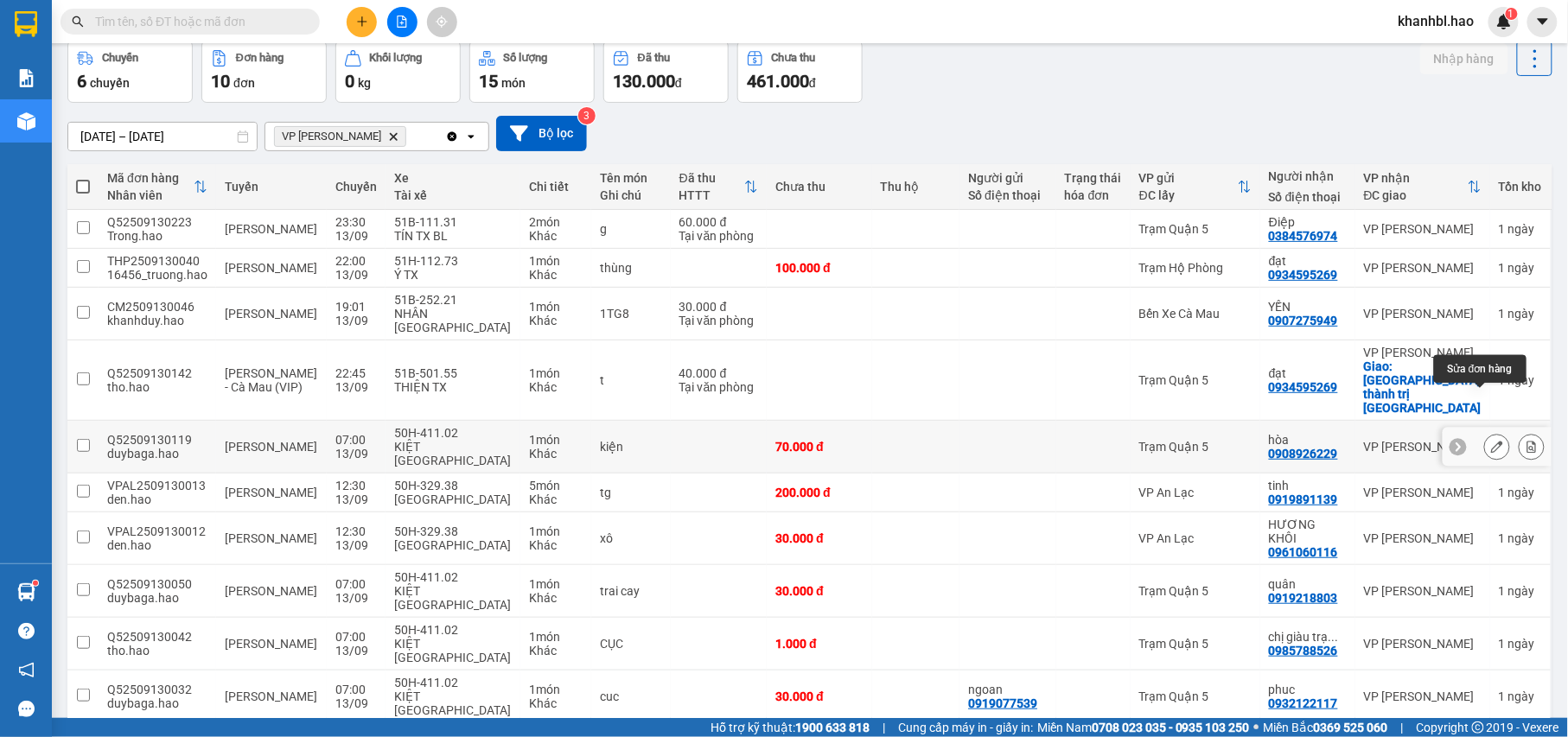
click at [1491, 441] on icon at bounding box center [1496, 446] width 12 height 12
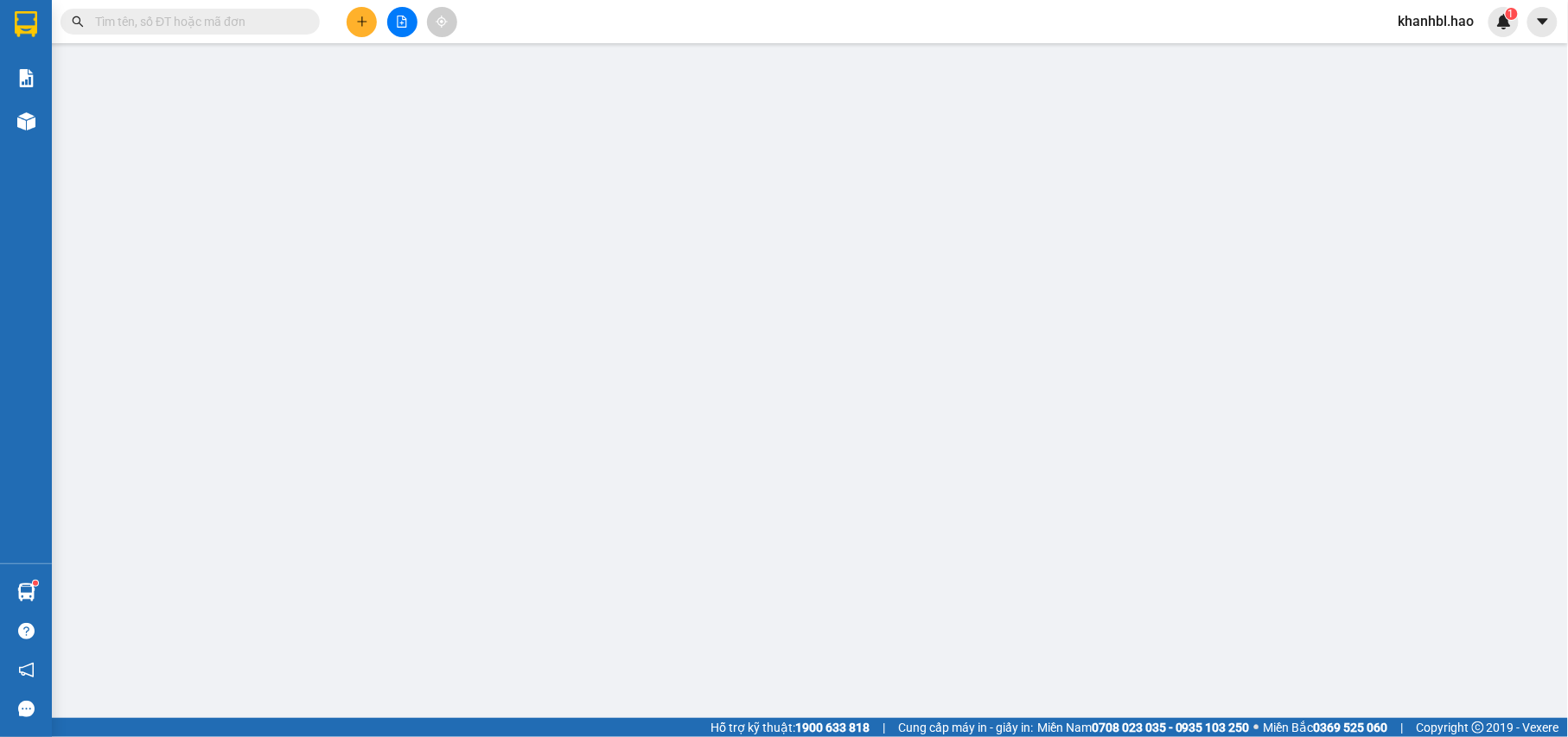
type input "0908926229"
type input "hòa"
type input "70.000"
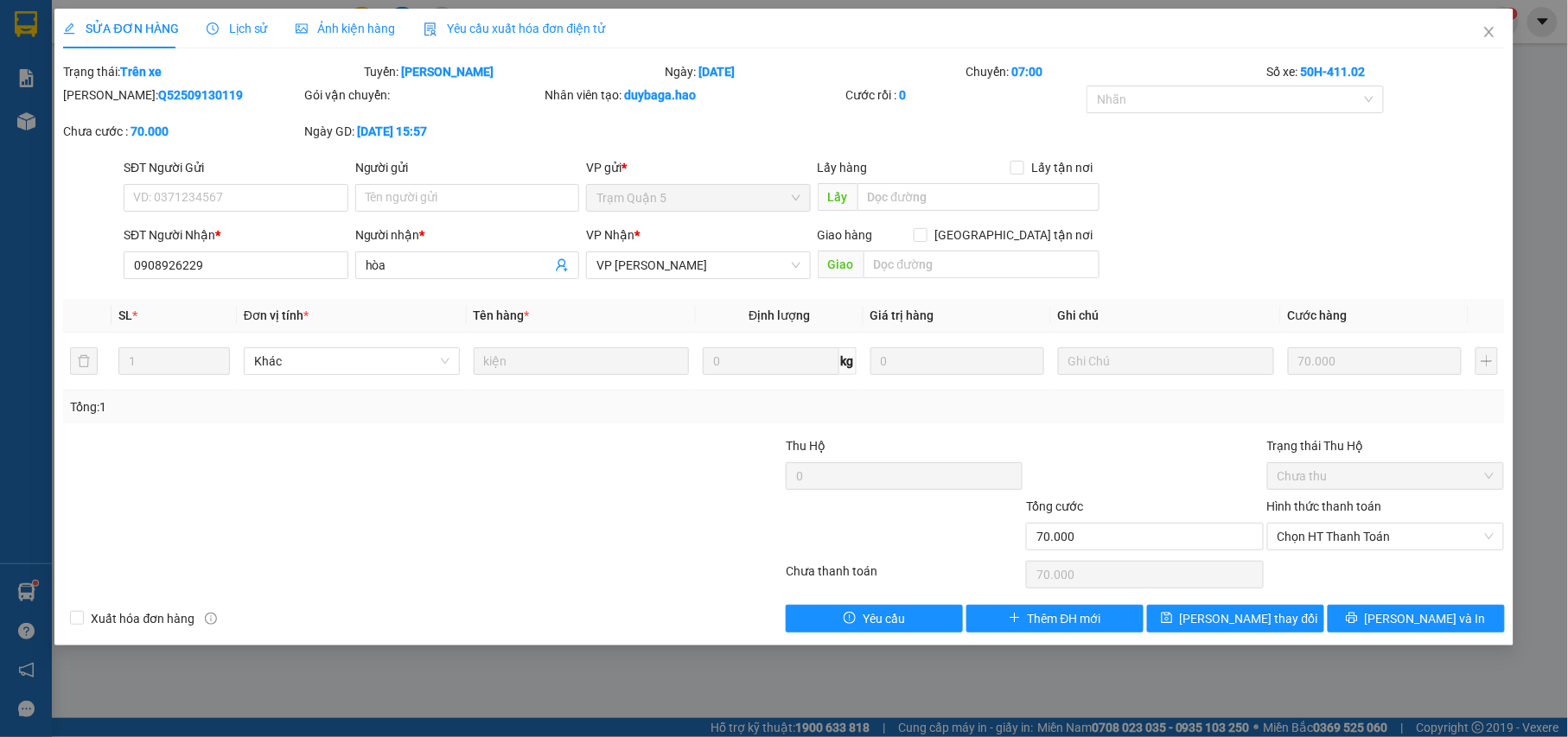
click at [346, 29] on span "Ảnh kiện hàng" at bounding box center [345, 29] width 100 height 13
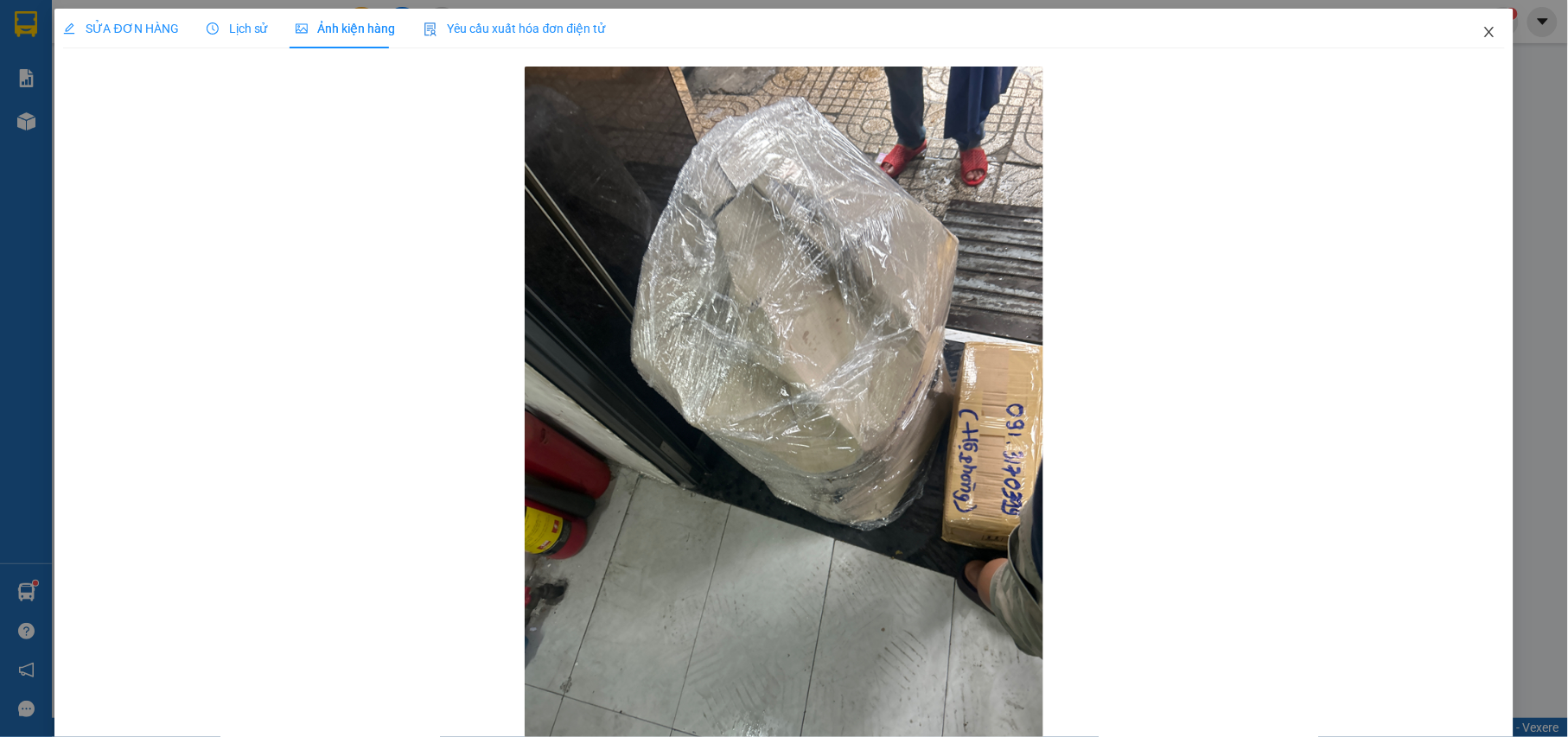
click at [1482, 29] on icon "close" at bounding box center [1489, 32] width 13 height 13
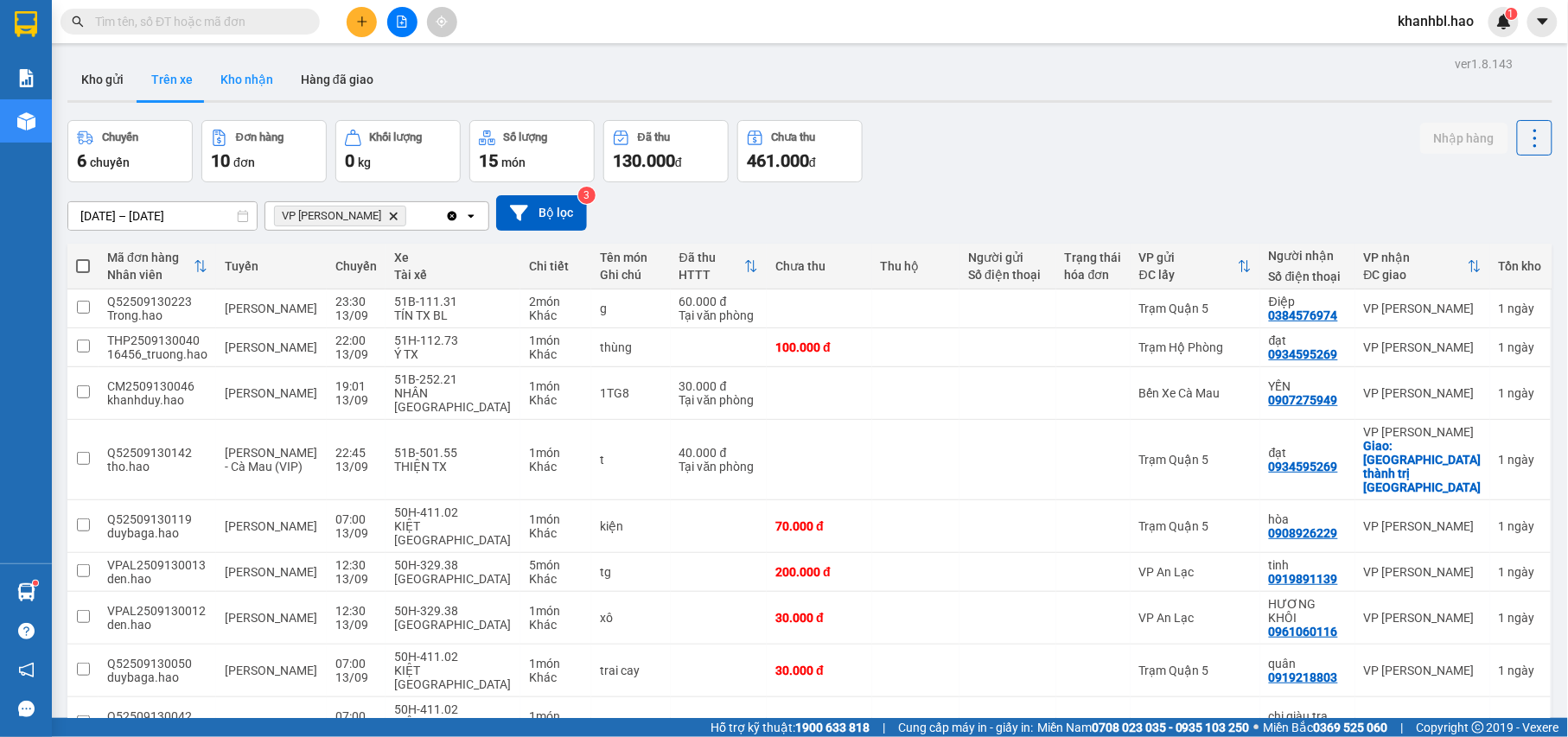
click at [260, 86] on button "Kho nhận" at bounding box center [247, 78] width 80 height 41
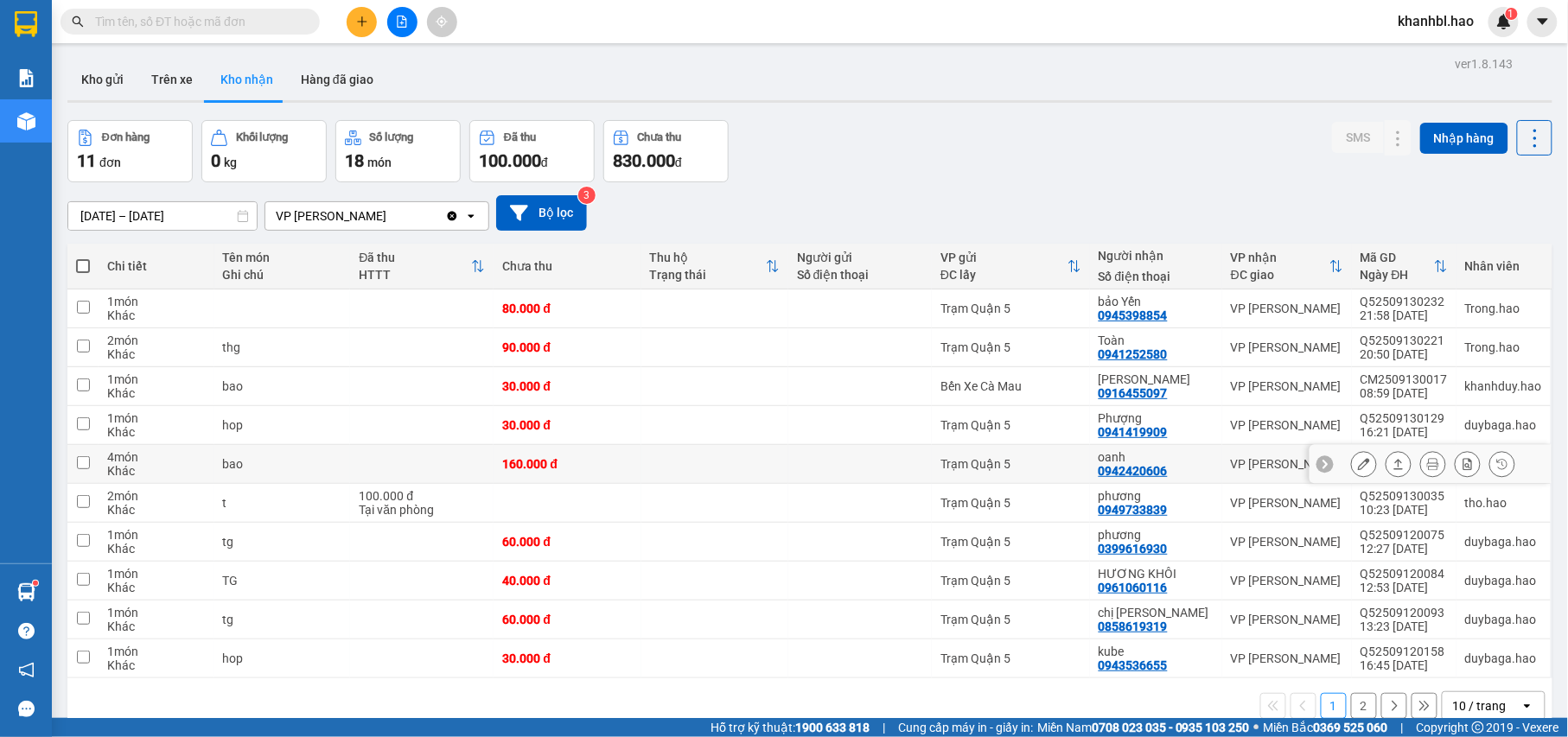
scroll to position [79, 0]
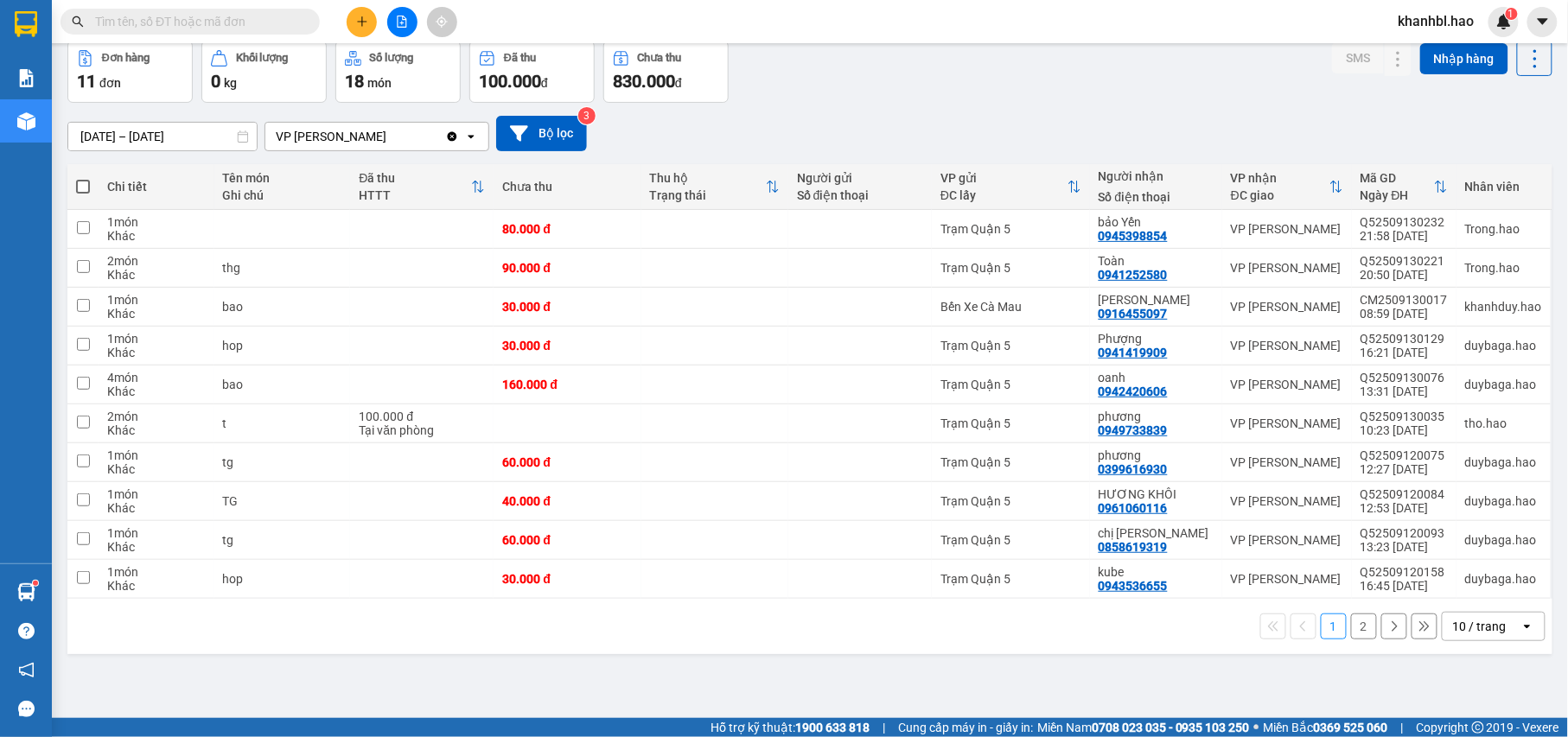
click at [1355, 634] on button "2" at bounding box center [1363, 626] width 26 height 26
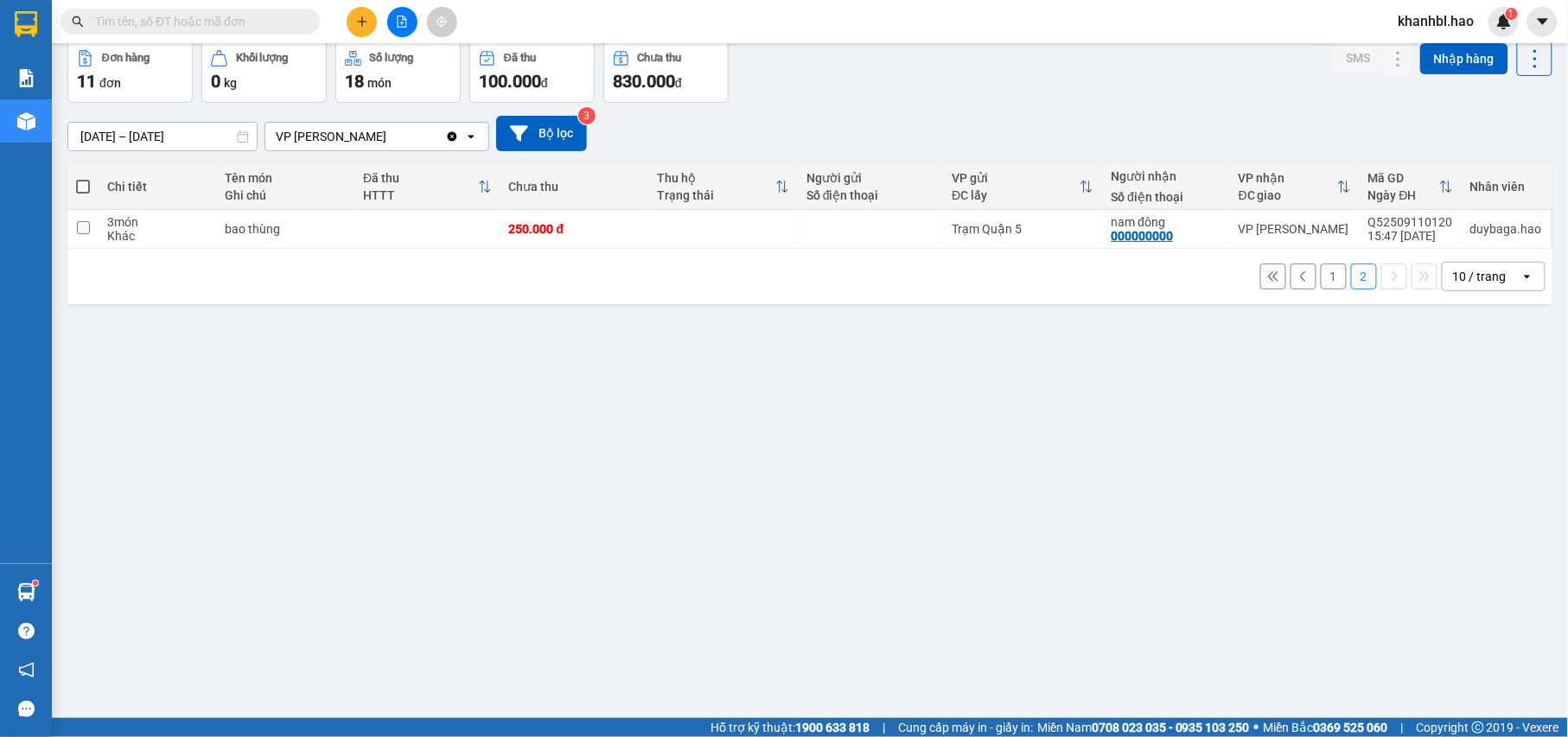
click at [1320, 277] on button "1" at bounding box center [1333, 276] width 26 height 26
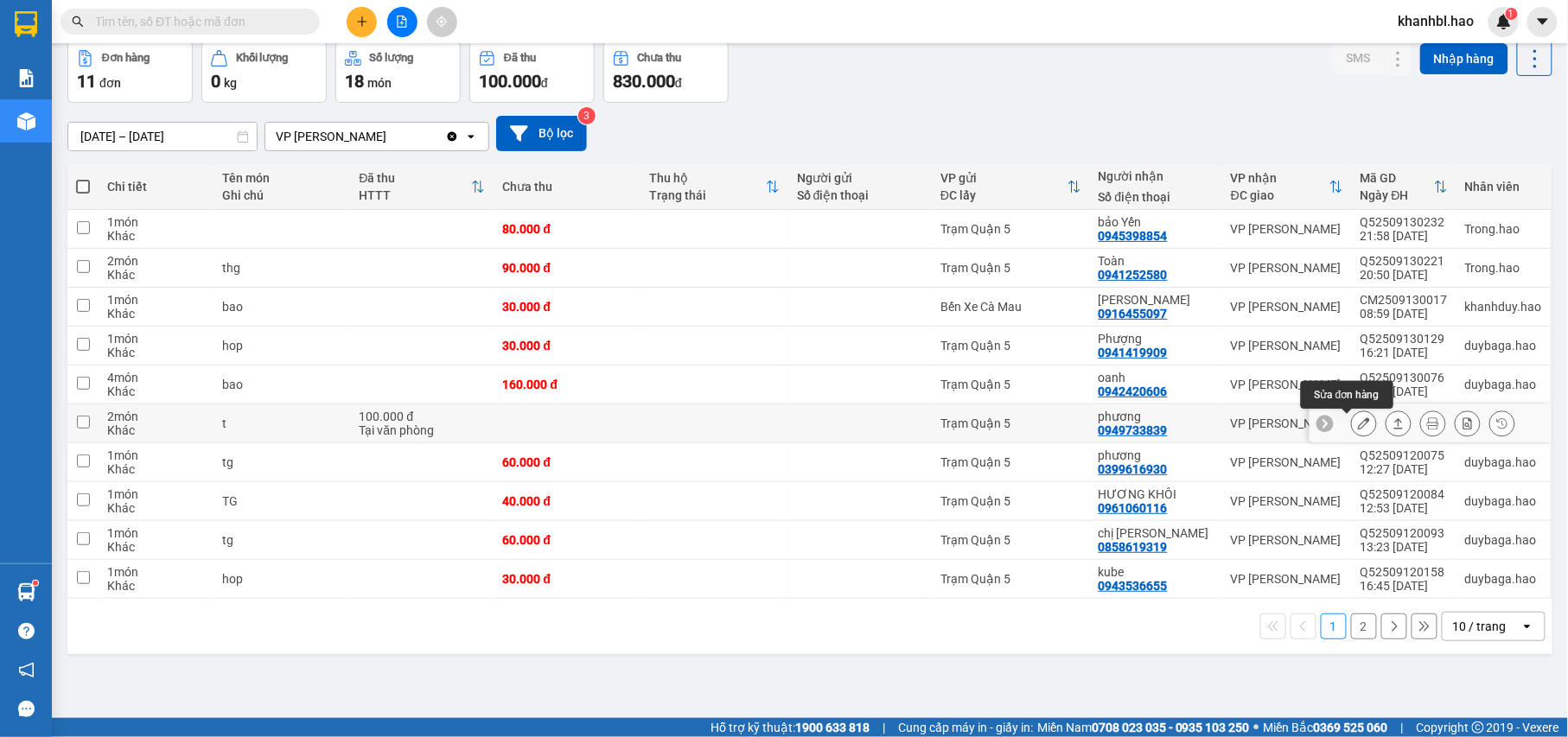
click at [1358, 428] on icon at bounding box center [1363, 423] width 12 height 12
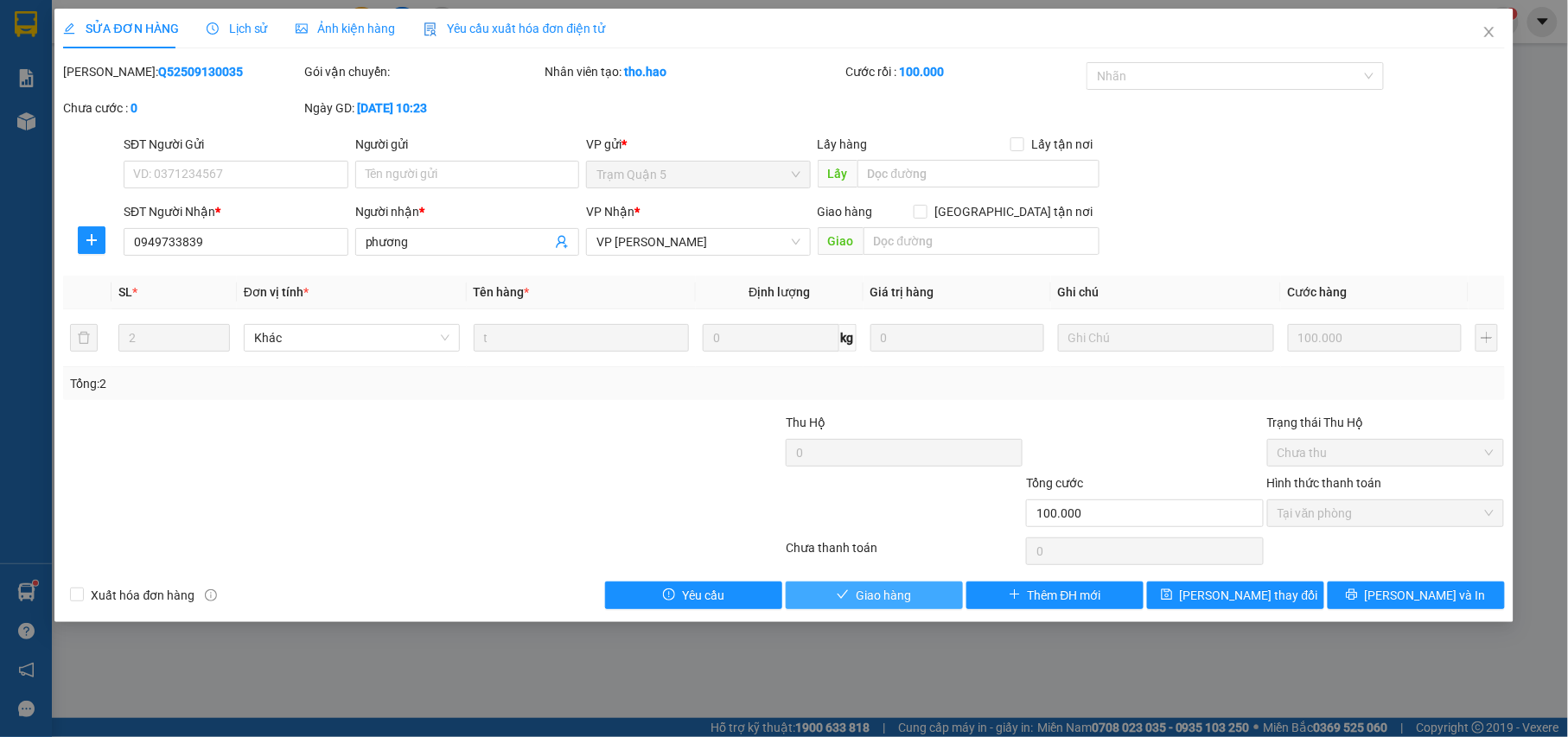
click at [906, 602] on span "Giao hàng" at bounding box center [883, 596] width 55 height 19
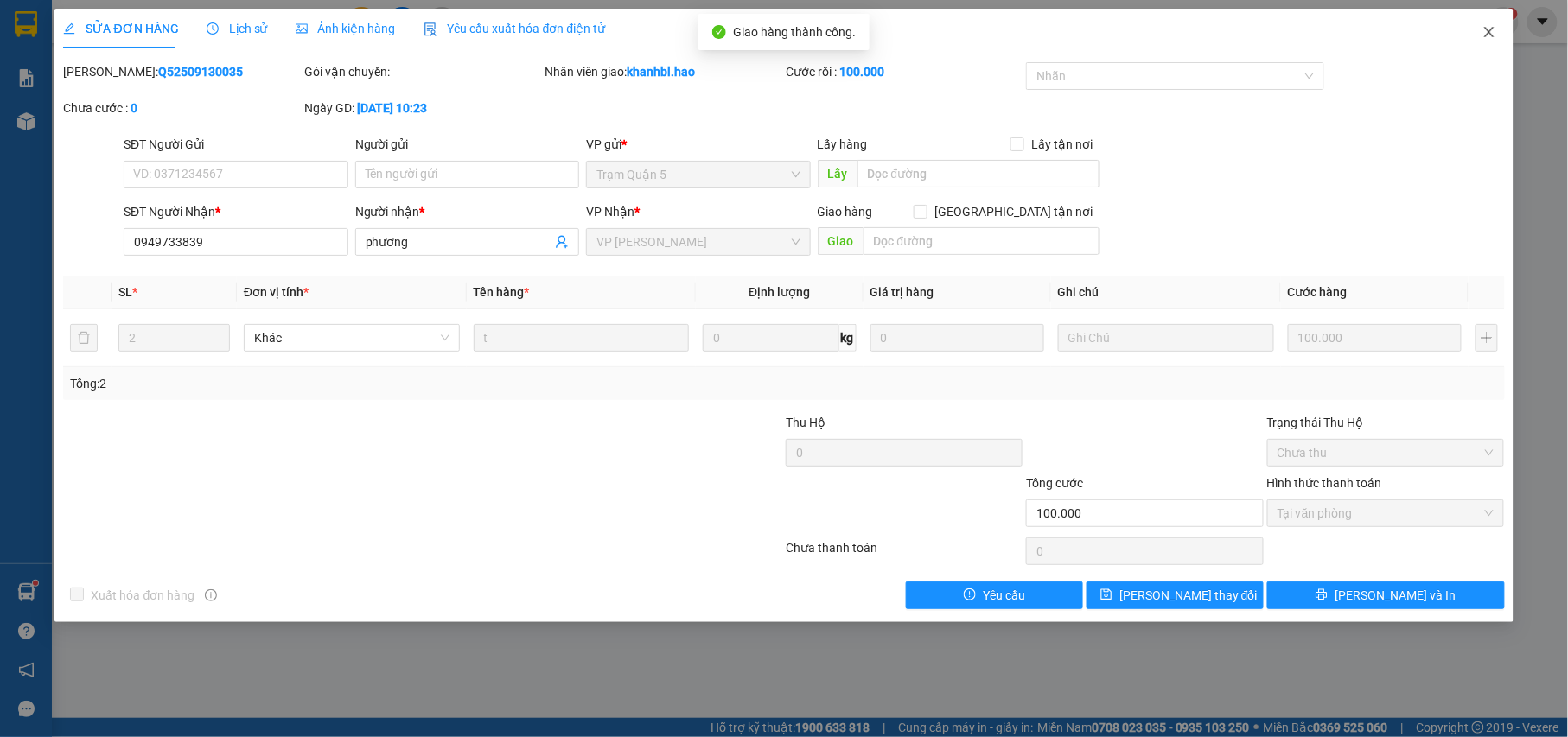
click at [1489, 33] on icon "close" at bounding box center [1489, 32] width 10 height 11
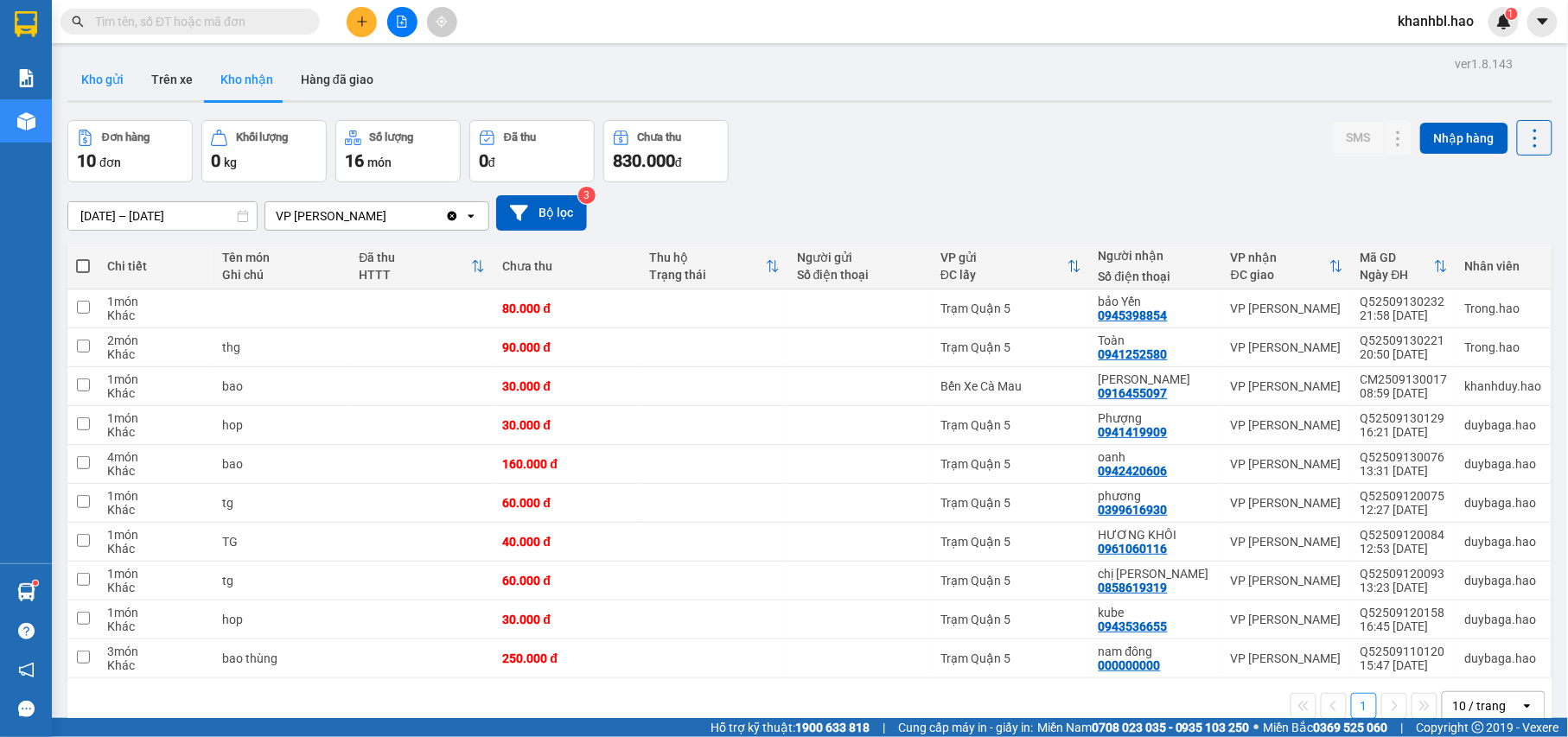
click at [112, 84] on button "Kho gửi" at bounding box center [102, 78] width 70 height 41
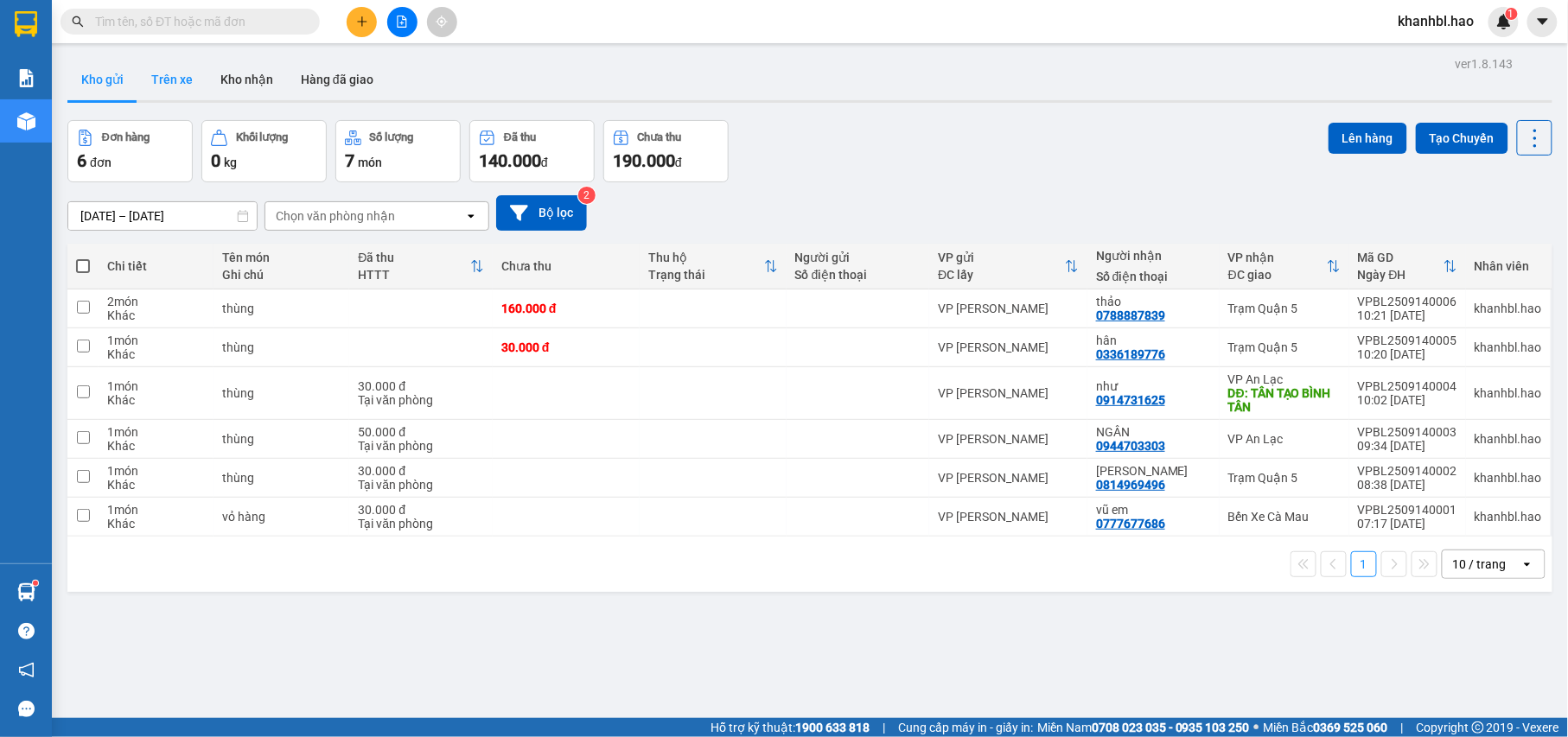
click at [170, 81] on button "Trên xe" at bounding box center [172, 78] width 69 height 41
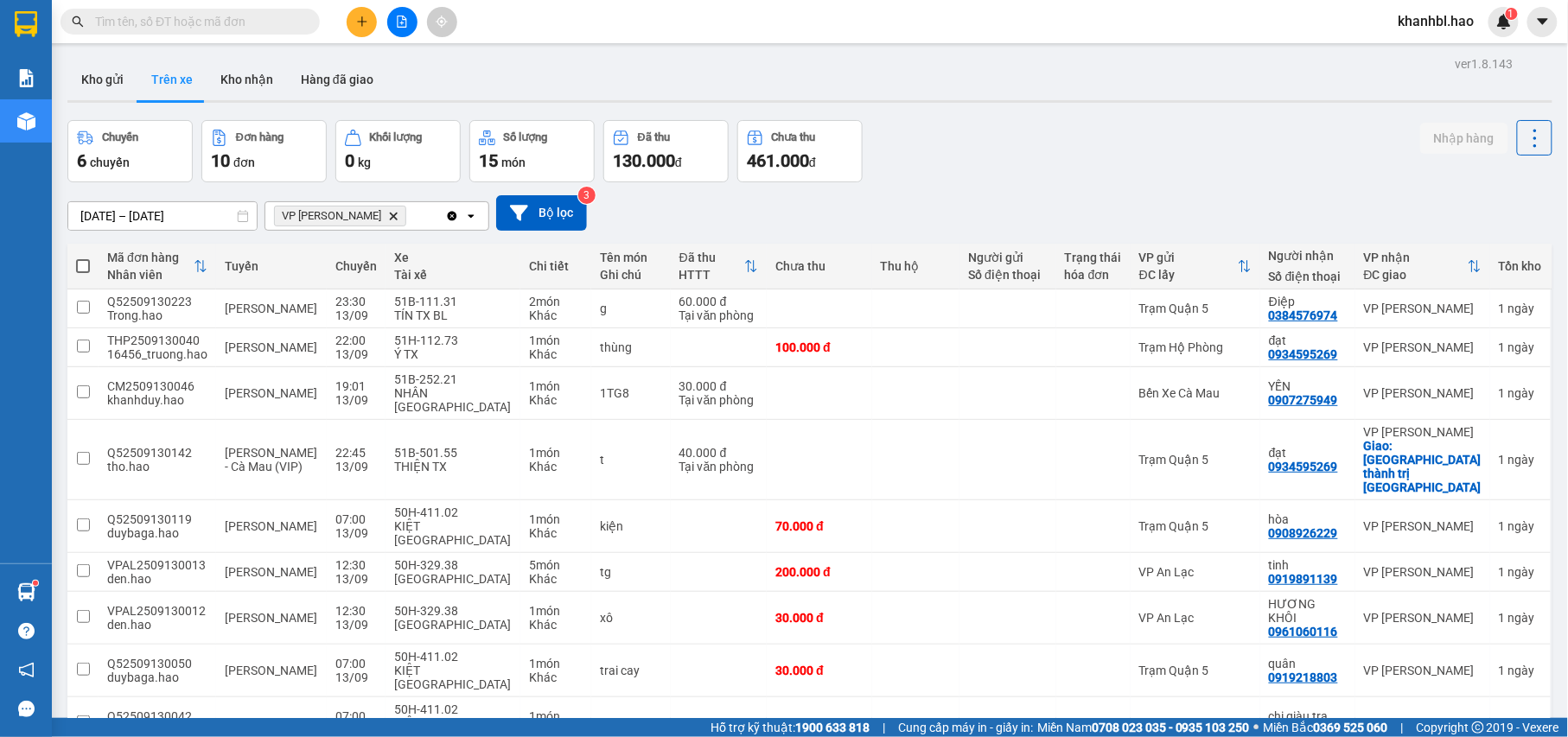
click at [87, 267] on span at bounding box center [83, 266] width 13 height 13
click at [83, 257] on input "checkbox" at bounding box center [83, 257] width 0 height 0
checkbox input "true"
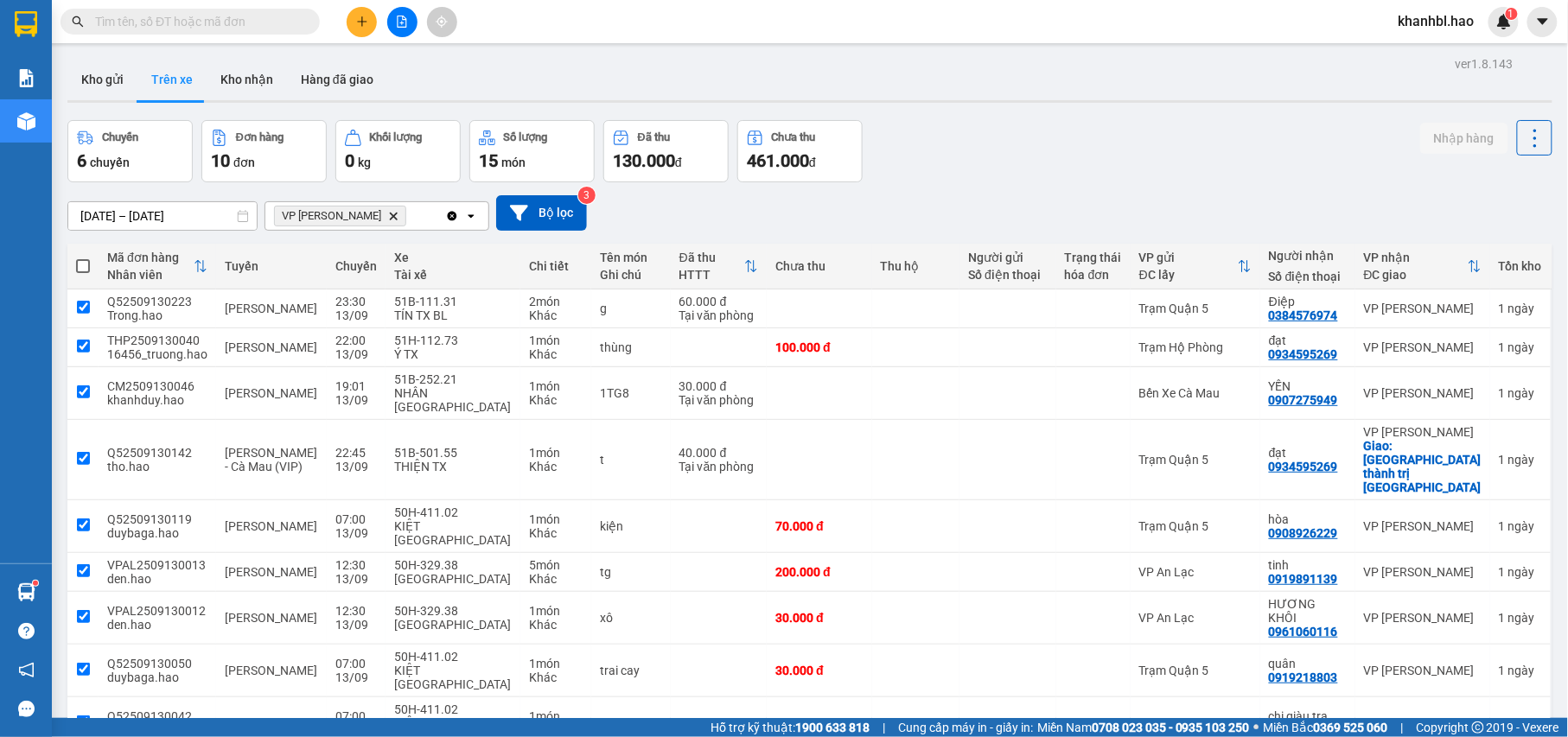
checkbox input "true"
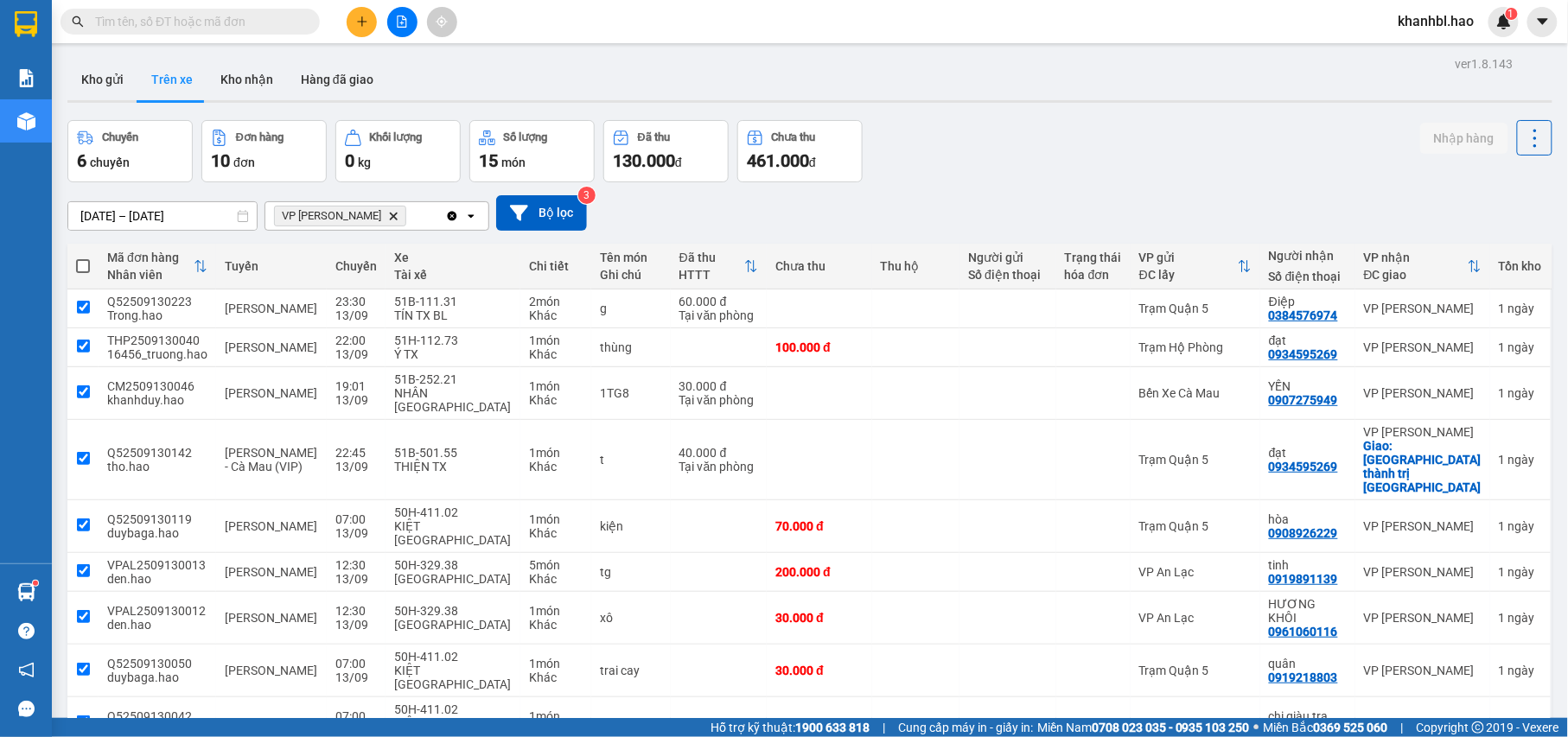
checkbox input "true"
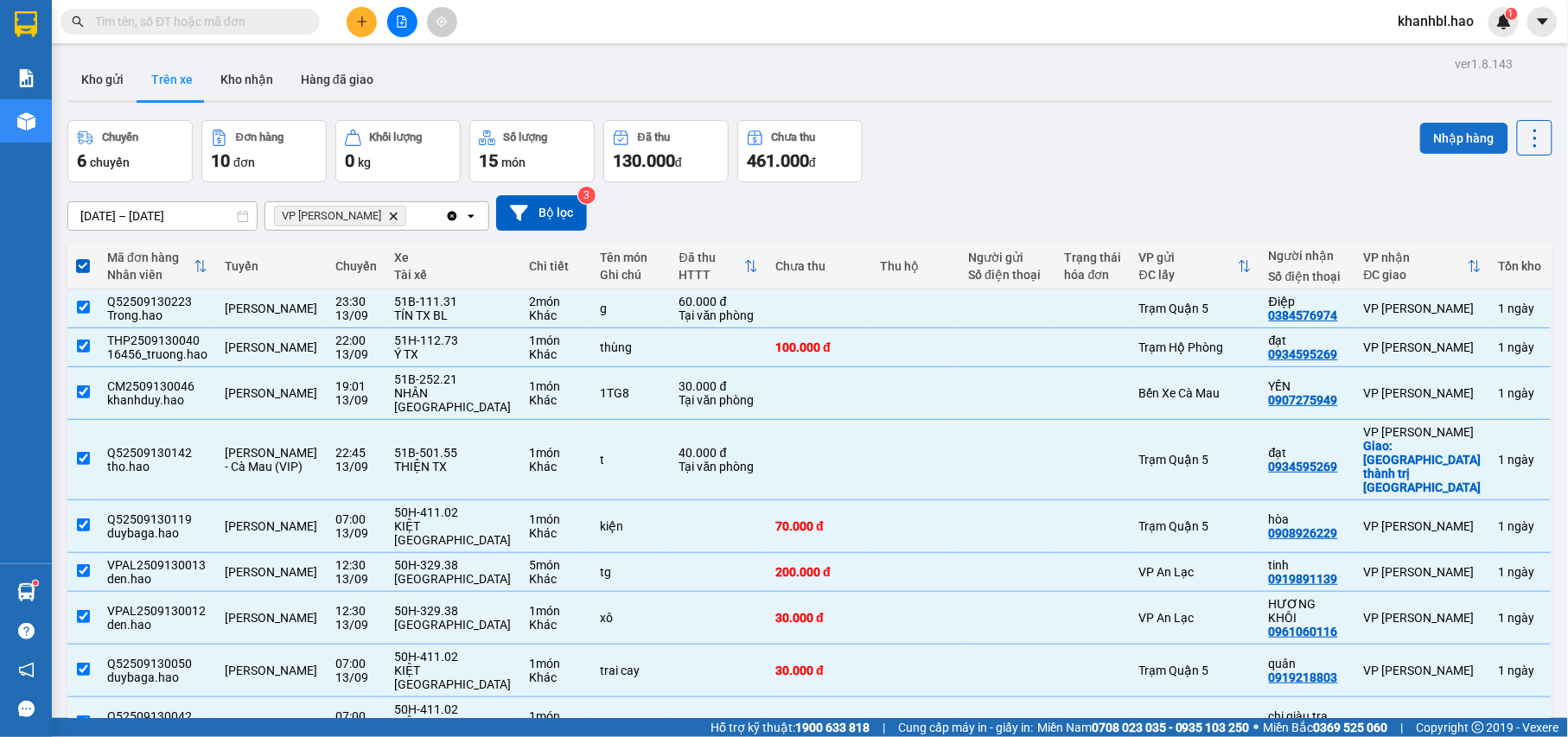
click at [1457, 141] on button "Nhập hàng" at bounding box center [1464, 138] width 88 height 32
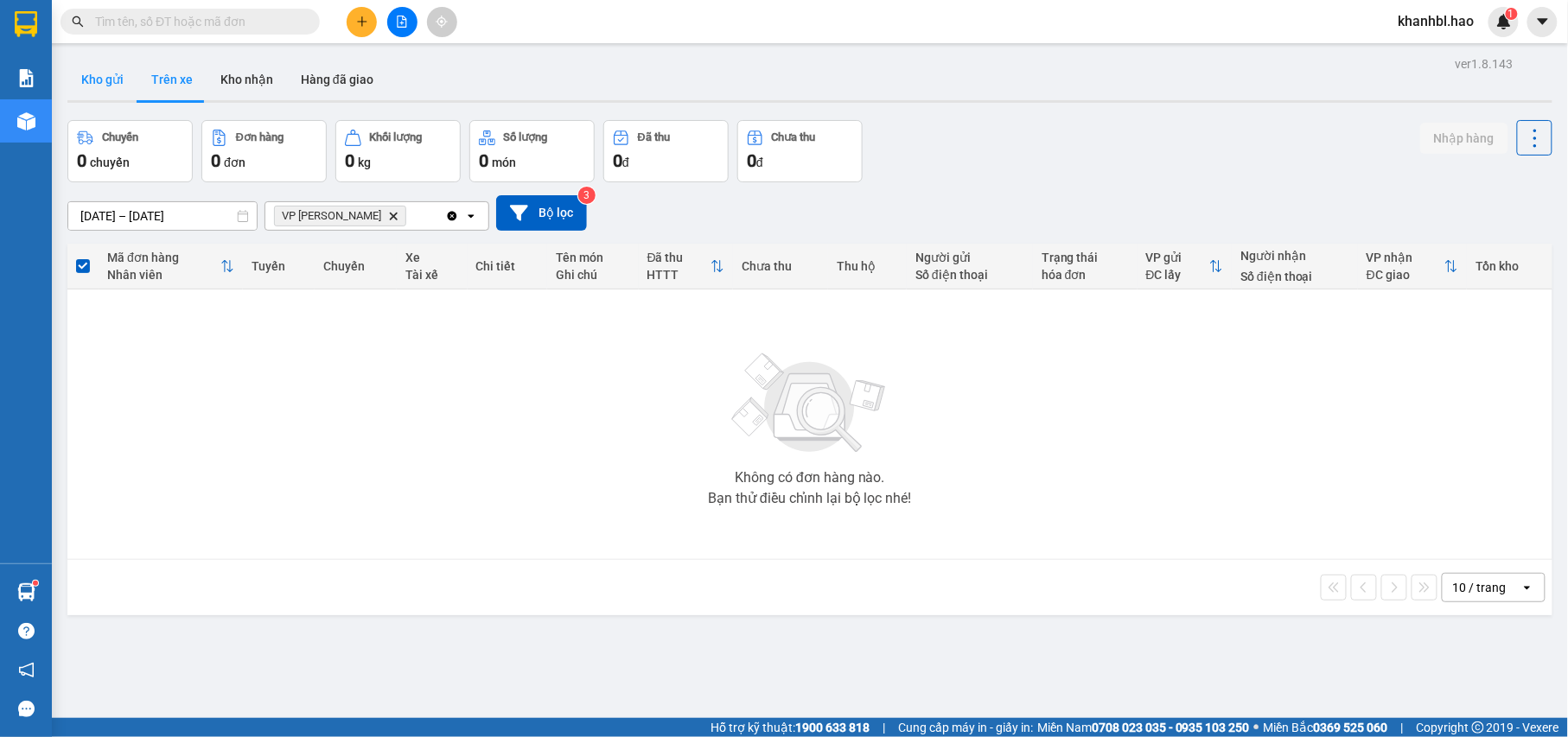
click at [87, 71] on button "Kho gửi" at bounding box center [102, 78] width 70 height 41
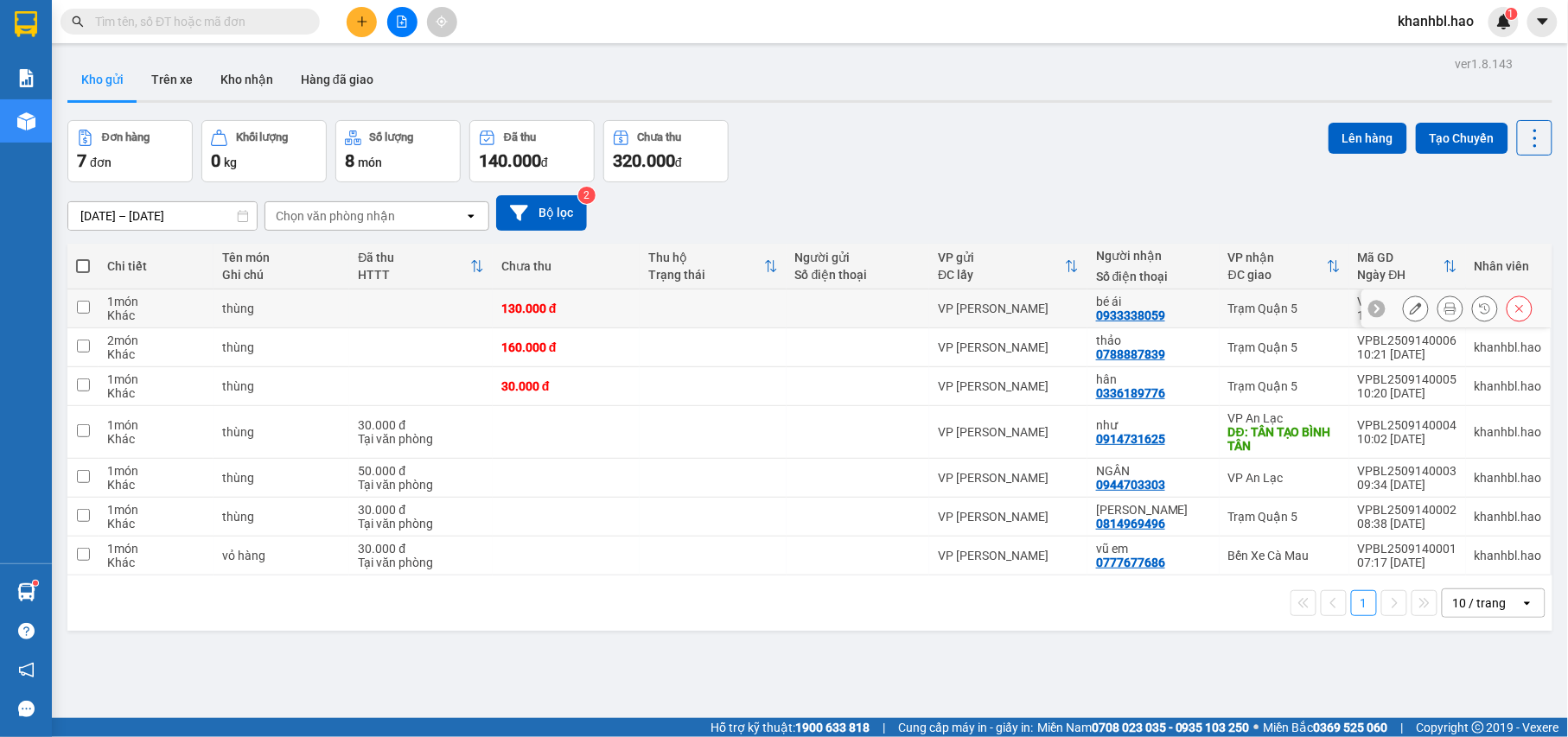
click at [1404, 315] on button at bounding box center [1415, 309] width 24 height 31
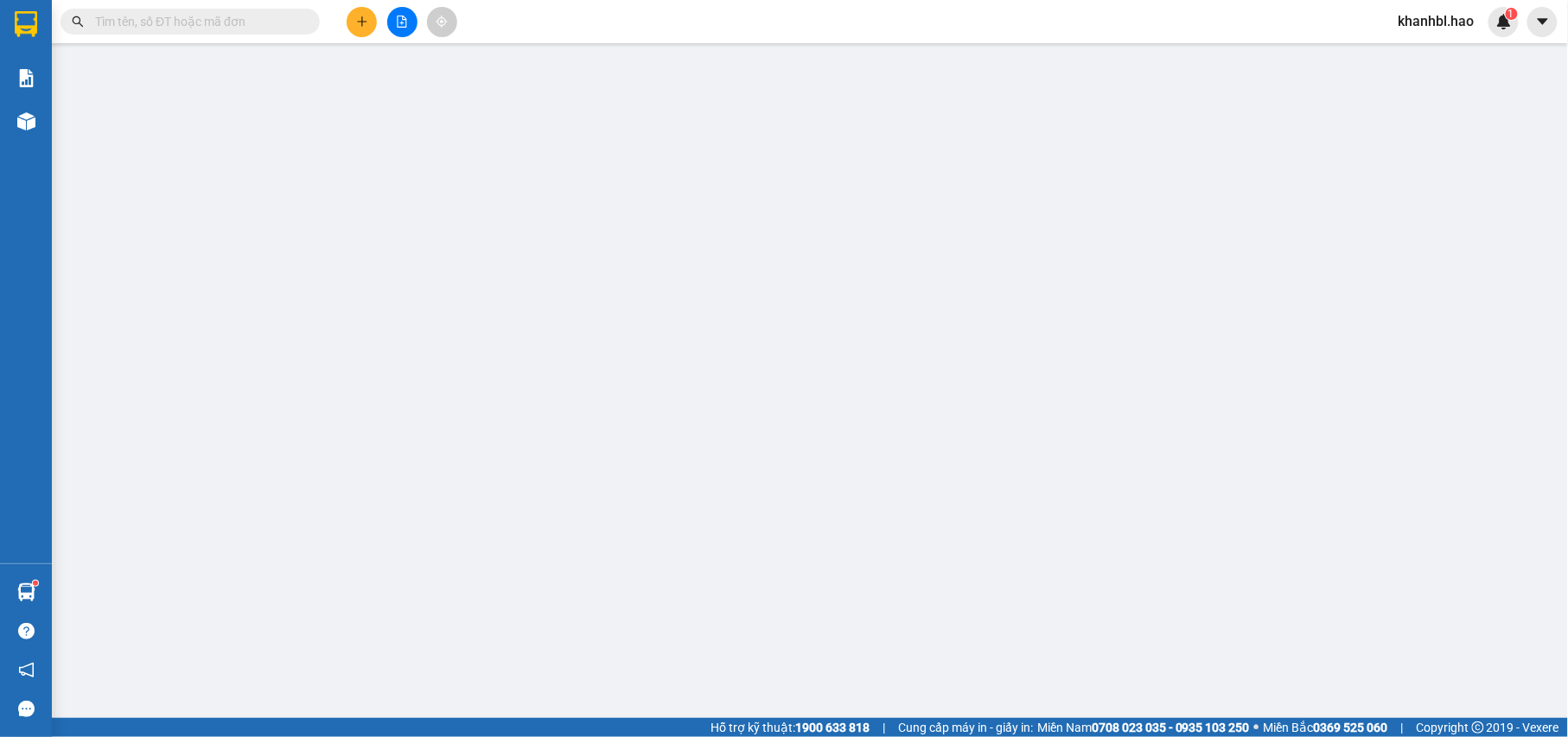
type input "0933338059"
type input "bé ái"
type input "130.000"
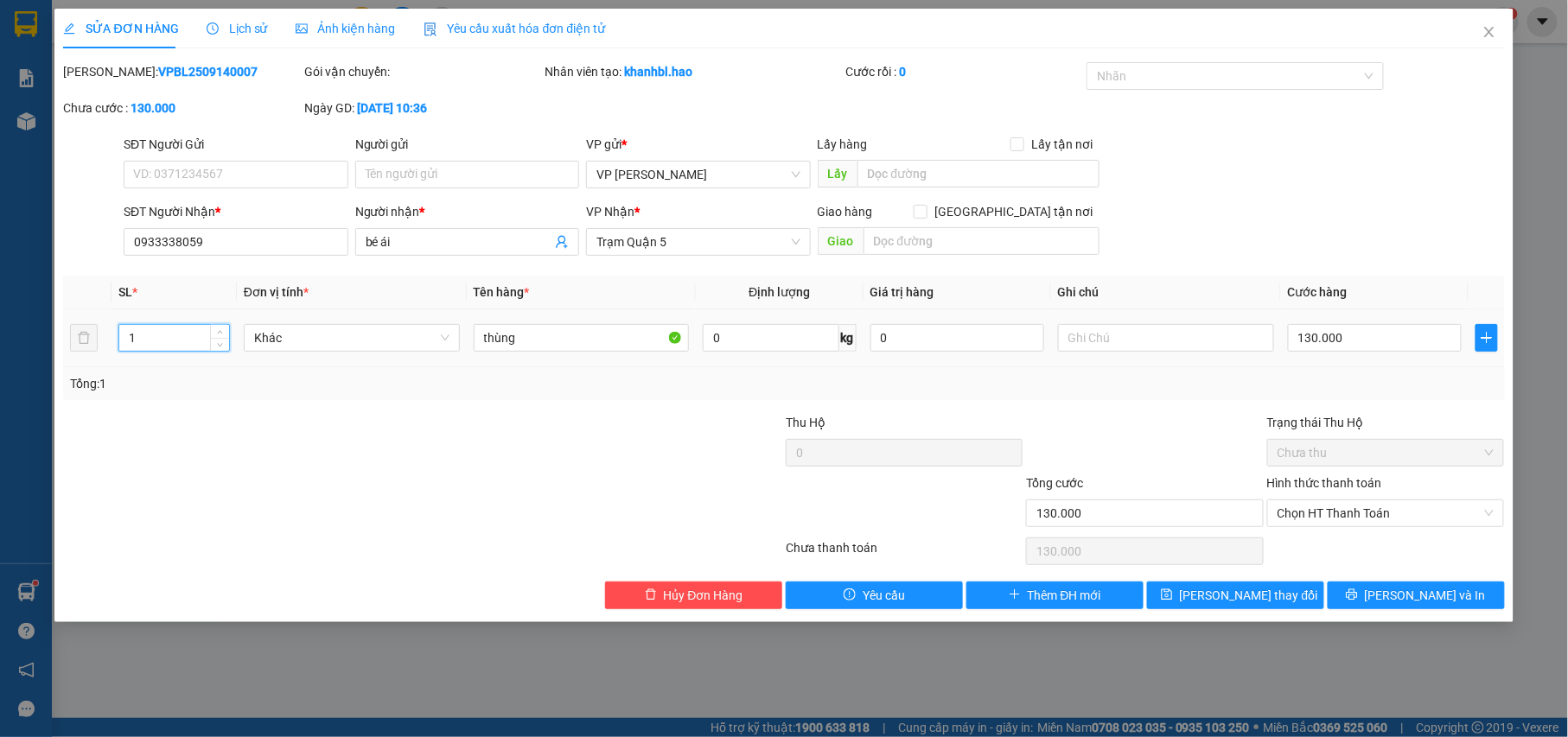
click at [161, 339] on input "1" at bounding box center [174, 337] width 110 height 26
type input "2"
click at [1270, 595] on span "[PERSON_NAME] thay đổi" at bounding box center [1249, 596] width 139 height 19
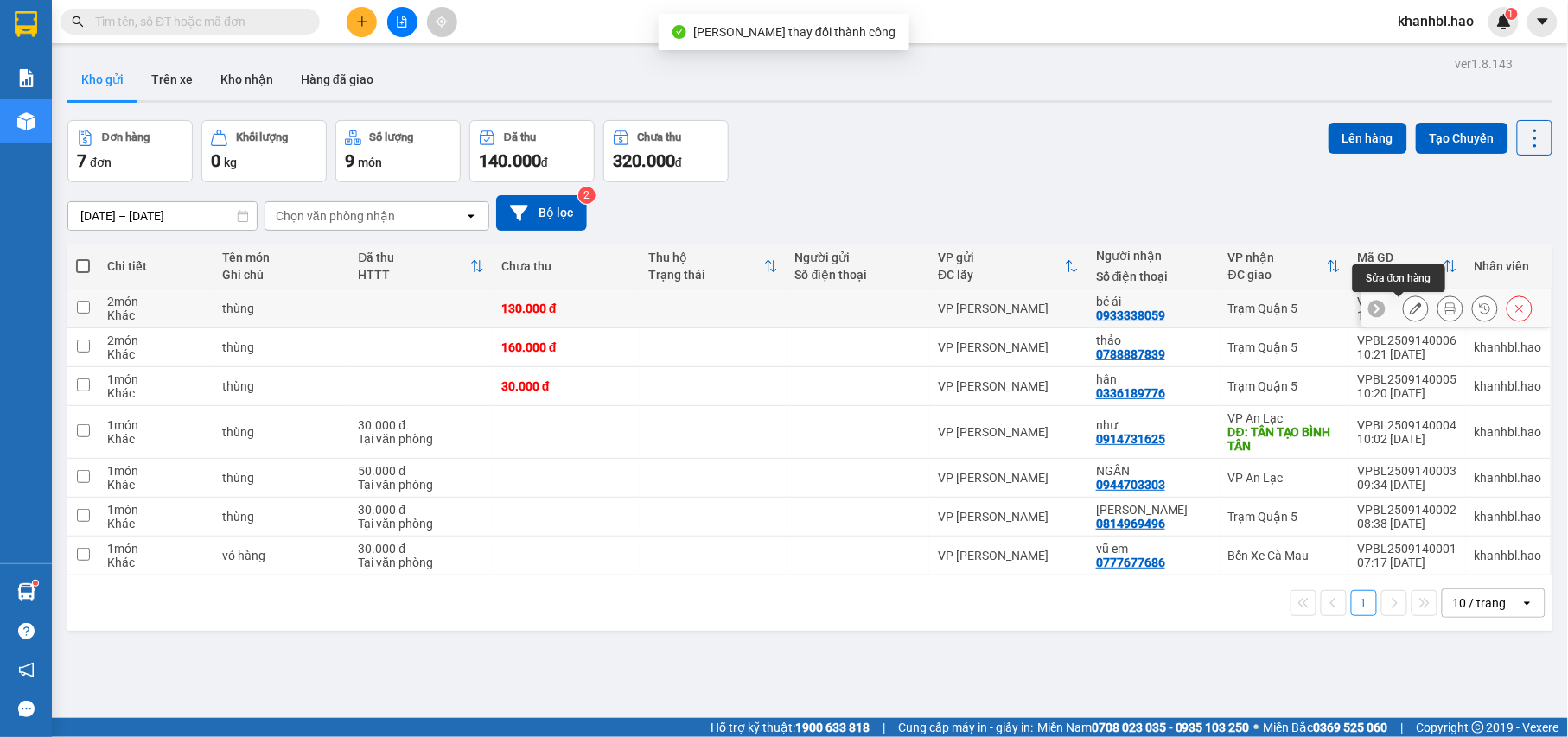
click at [1407, 311] on button at bounding box center [1415, 309] width 24 height 31
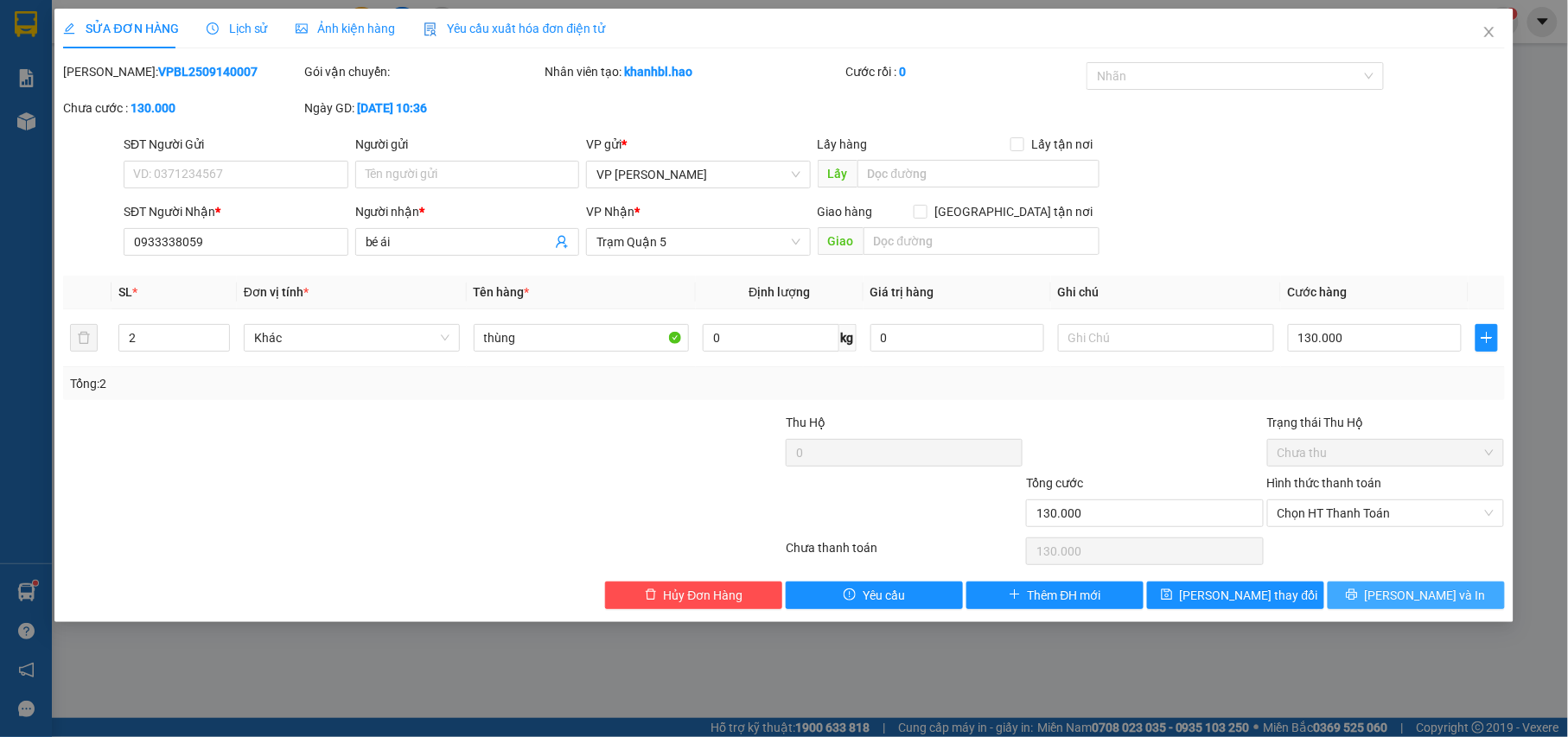
click at [1419, 596] on span "[PERSON_NAME] và In" at bounding box center [1425, 596] width 121 height 19
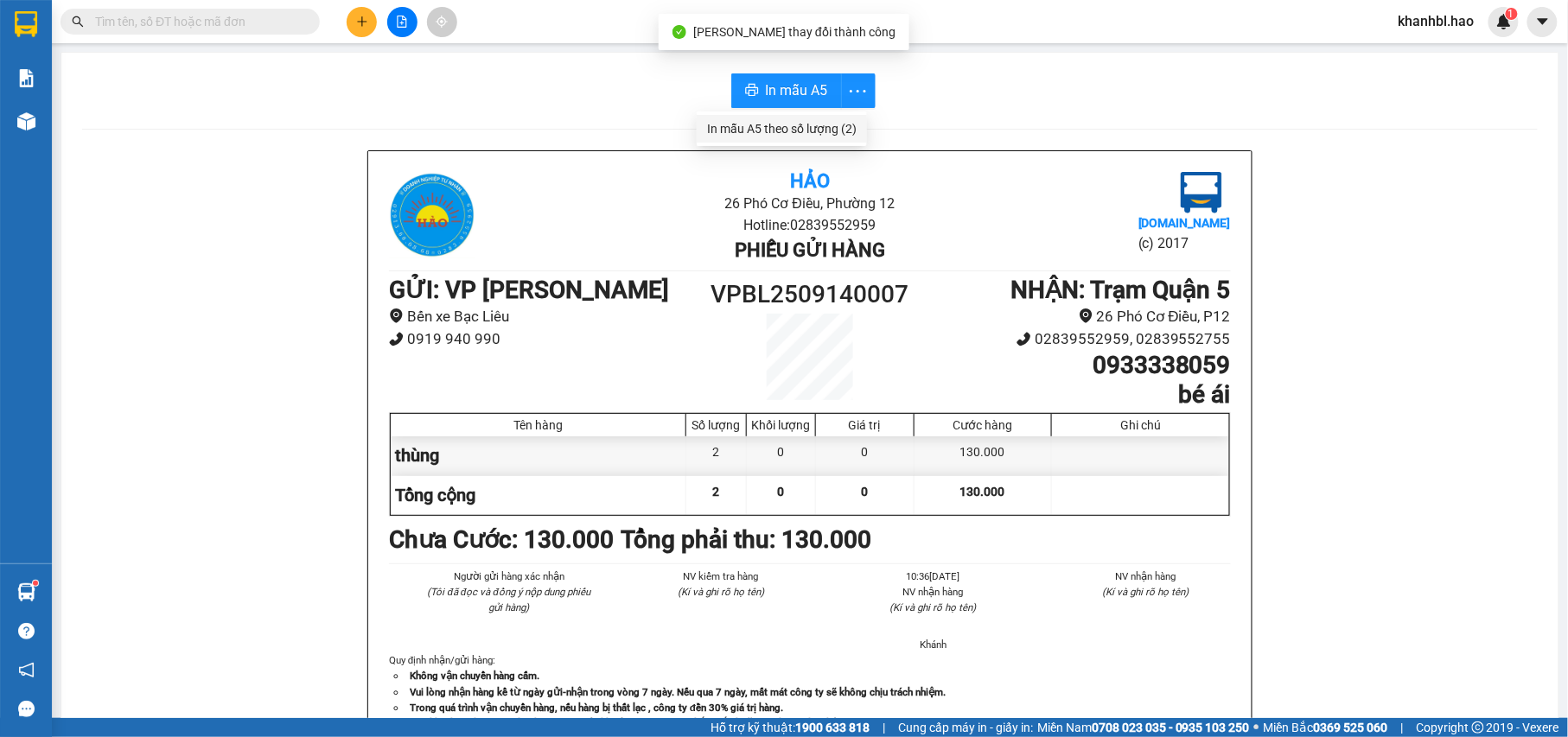
click at [819, 132] on div "In mẫu A5 theo số lượng (2)" at bounding box center [781, 129] width 149 height 19
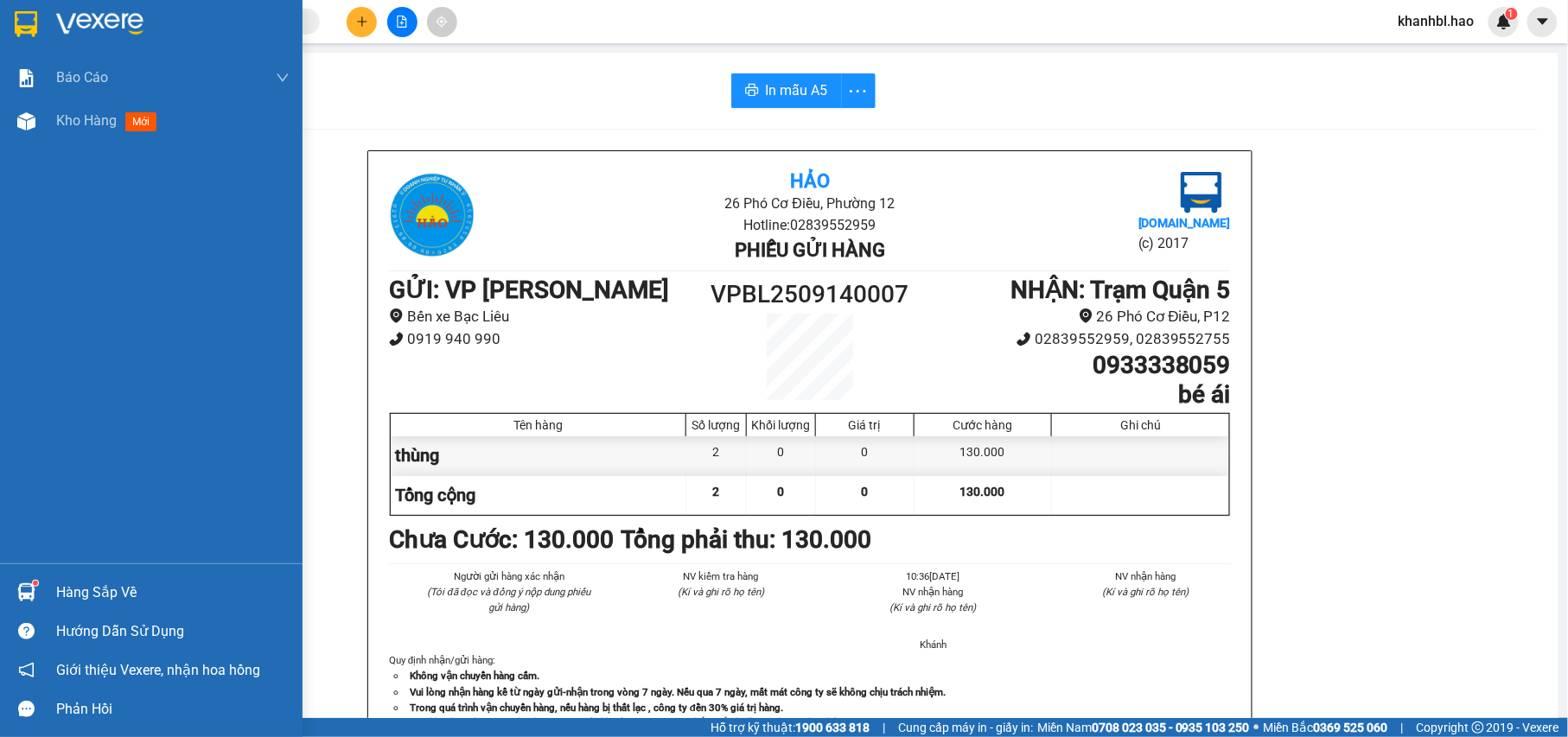
click at [33, 25] on img at bounding box center [26, 24] width 23 height 26
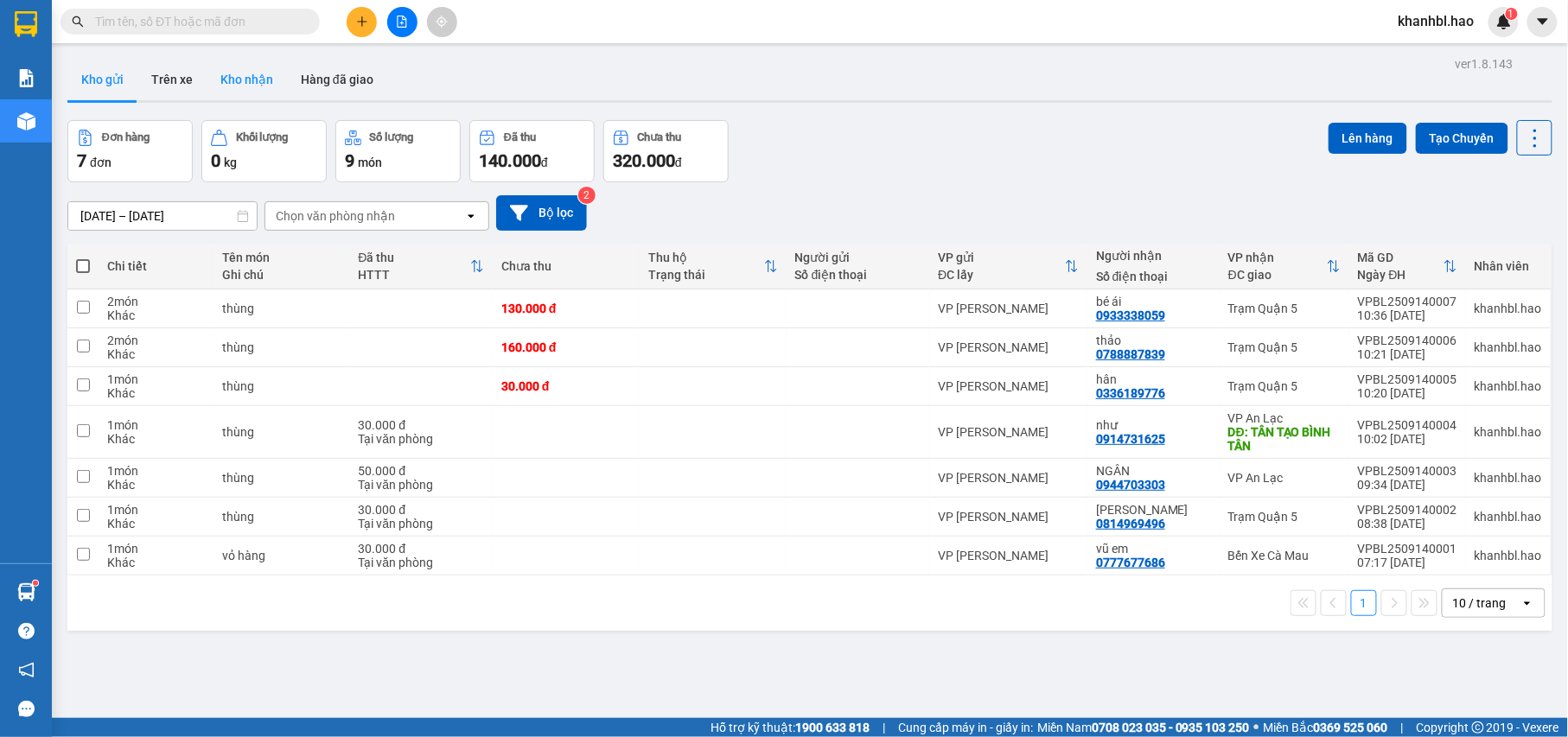
click at [239, 76] on button "Kho nhận" at bounding box center [247, 78] width 80 height 41
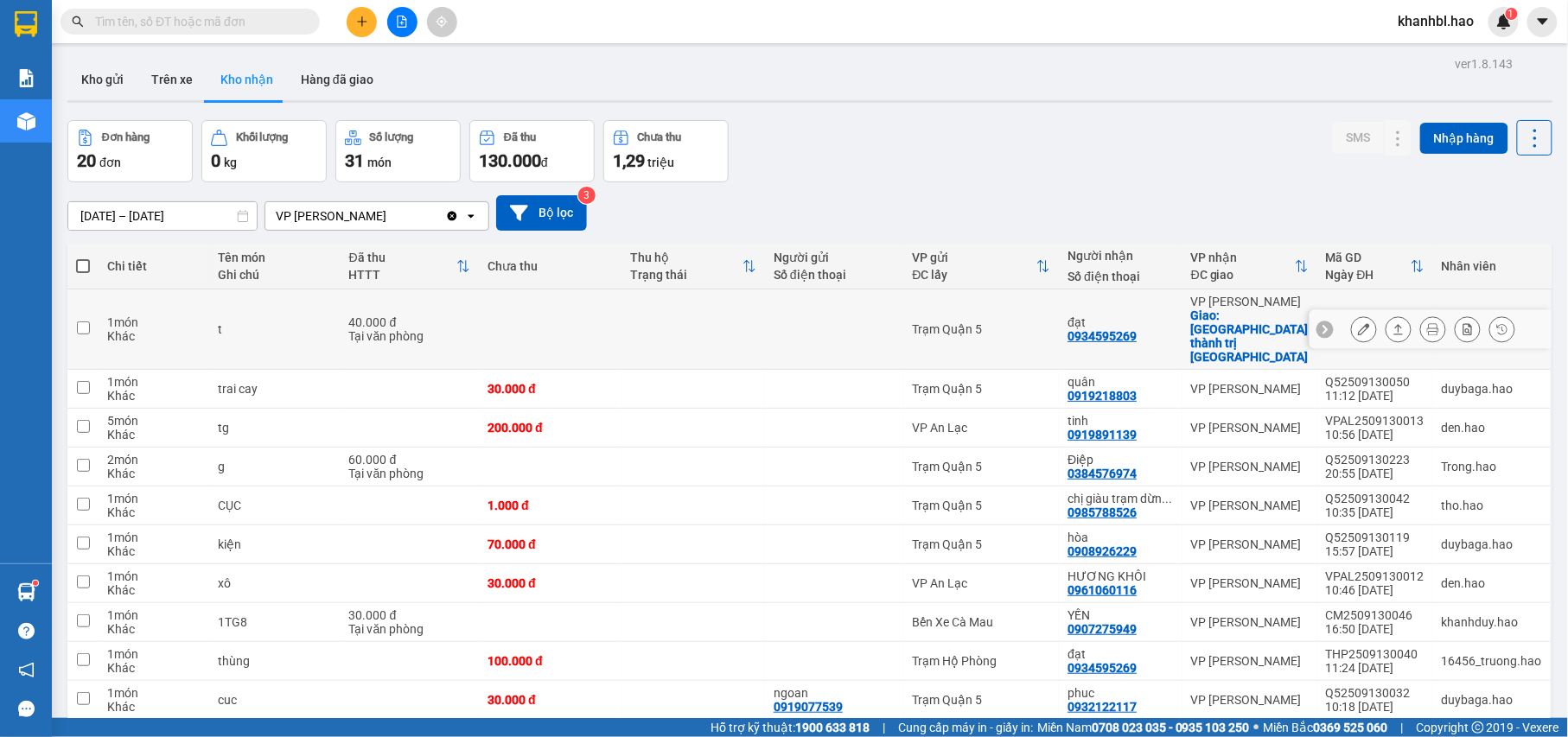
click at [1358, 323] on icon at bounding box center [1363, 329] width 12 height 12
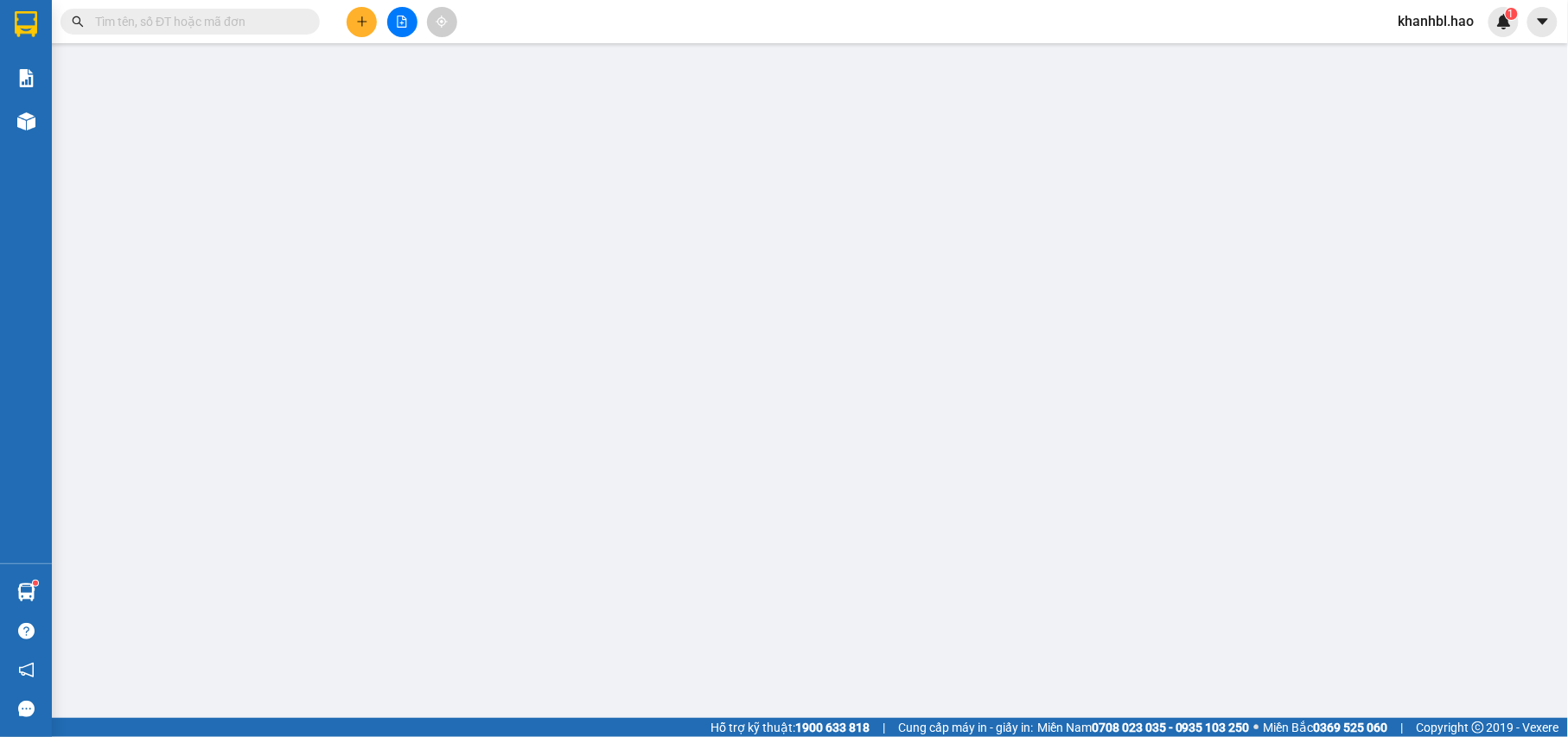
type input "0934595269"
type input "đạt"
checkbox input "true"
type input "[GEOGRAPHIC_DATA] thành trị [GEOGRAPHIC_DATA]"
type input "40.000"
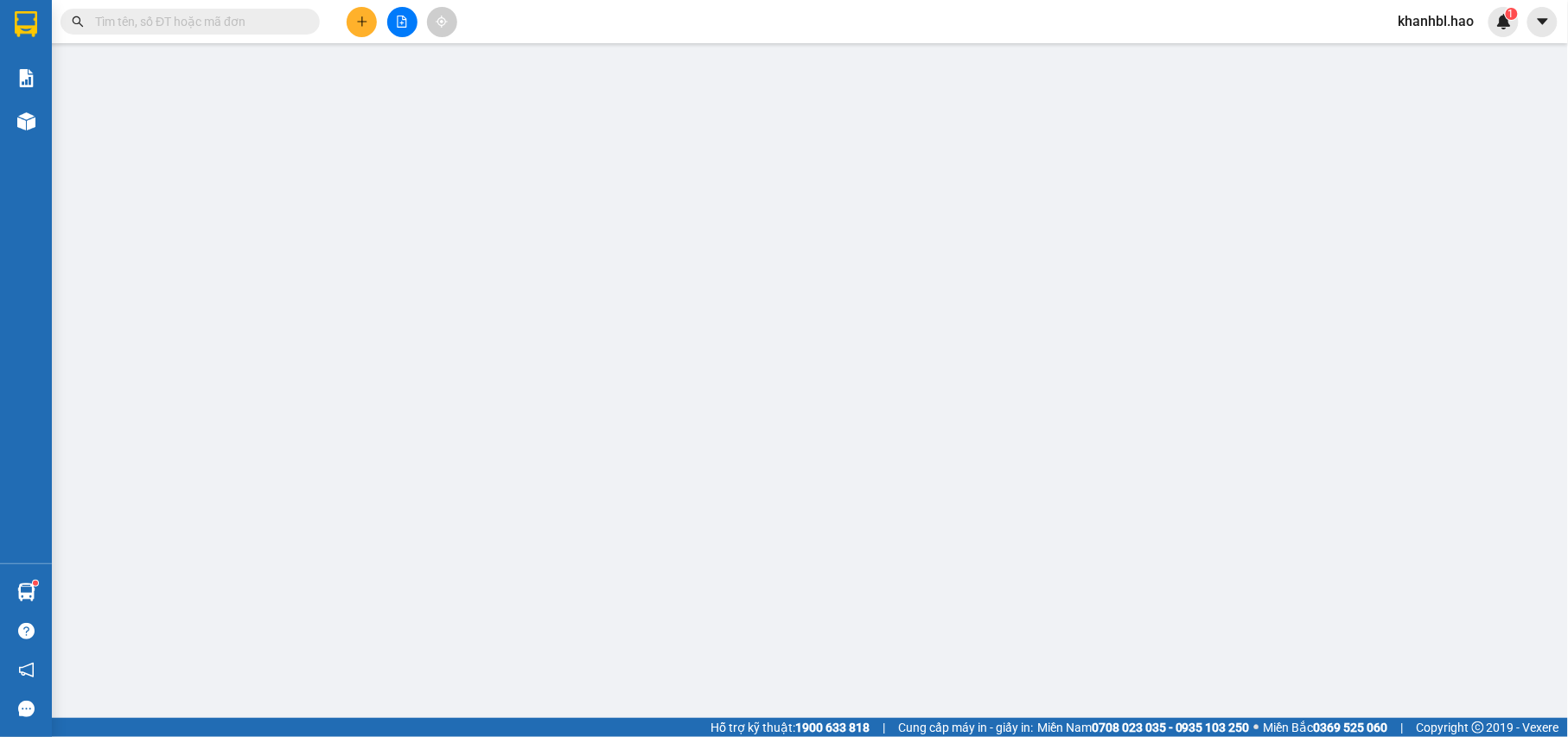
type input "0"
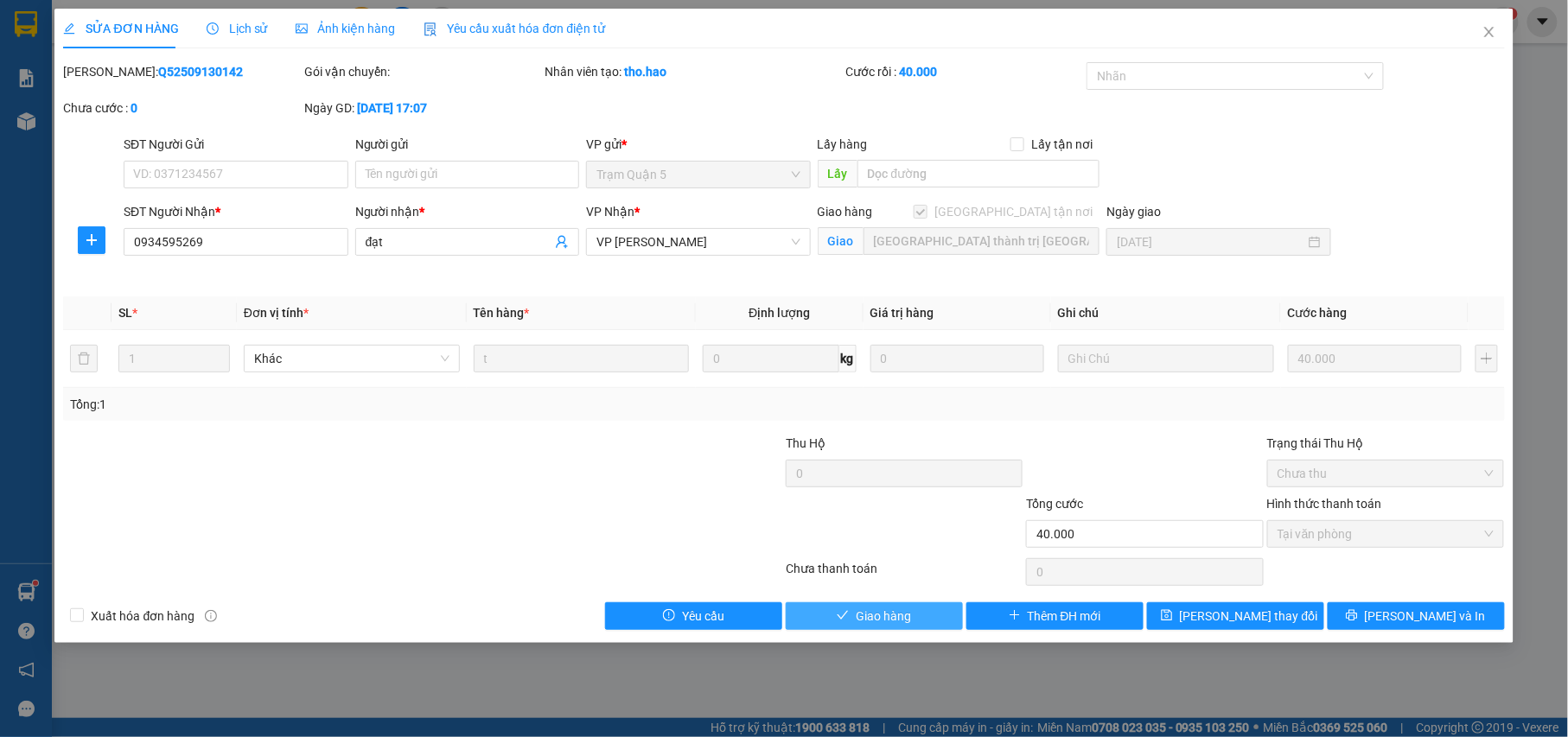
drag, startPoint x: 889, startPoint y: 622, endPoint x: 911, endPoint y: 612, distance: 24.2
click at [896, 620] on span "Giao hàng" at bounding box center [883, 617] width 55 height 19
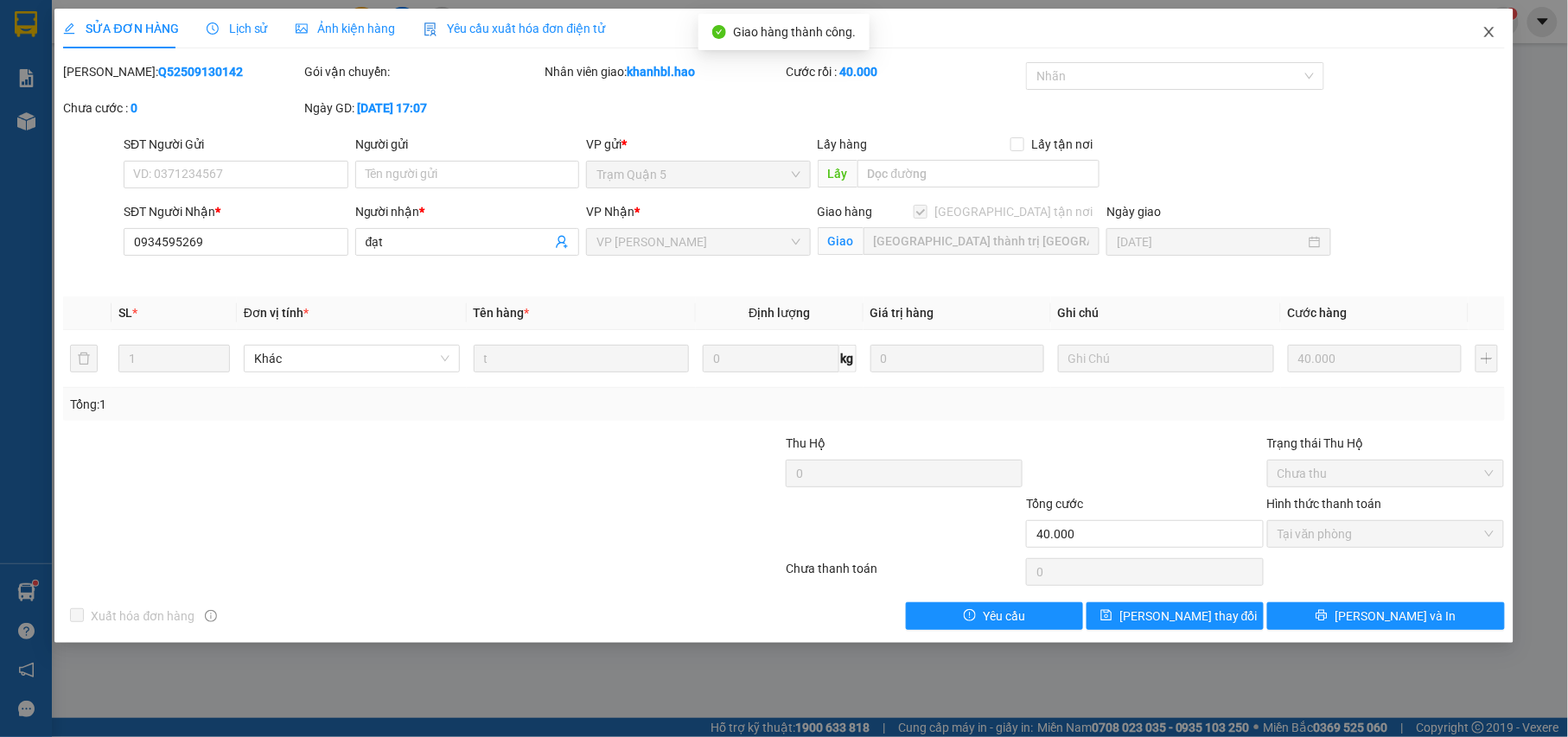
click at [1483, 32] on icon "close" at bounding box center [1489, 32] width 13 height 13
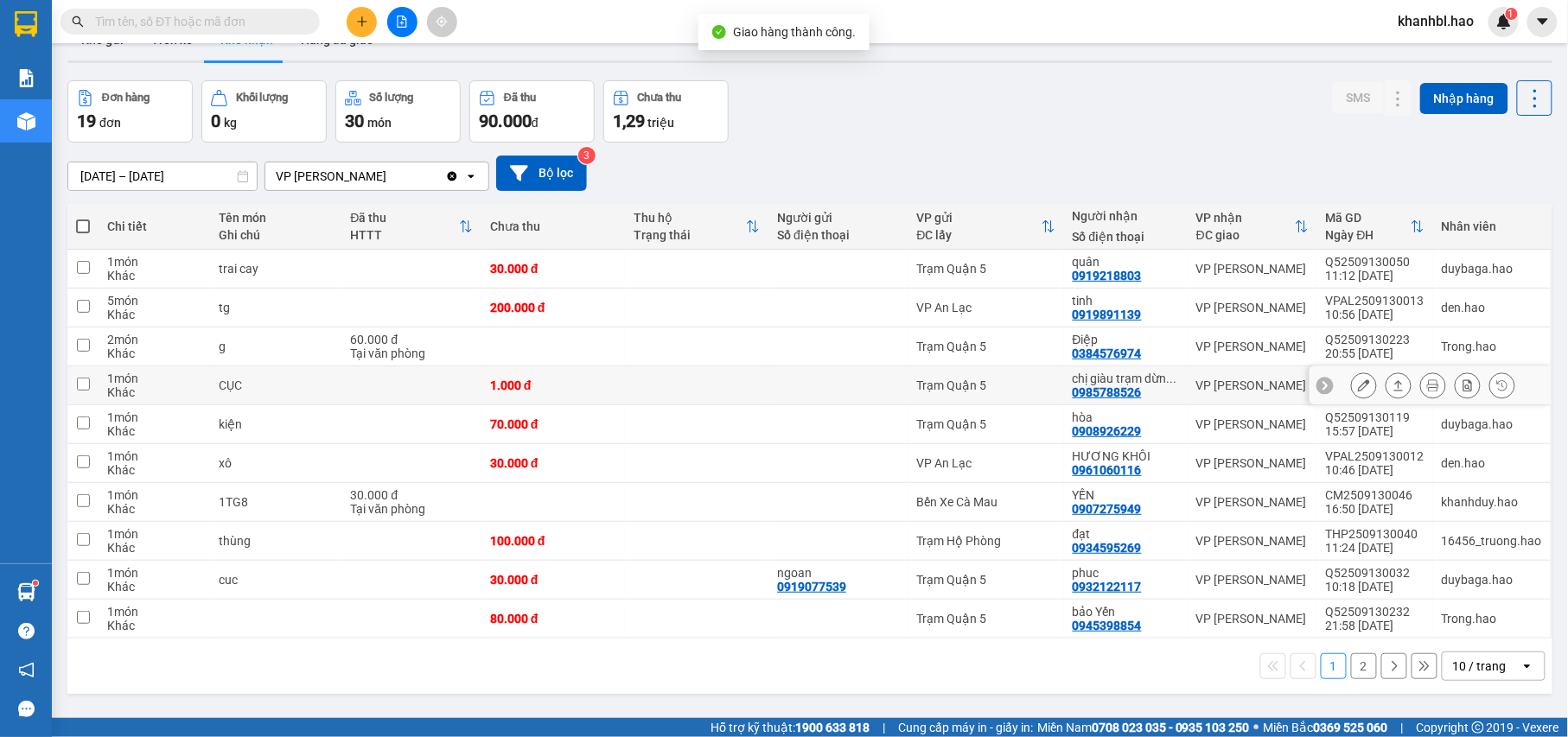
scroll to position [79, 0]
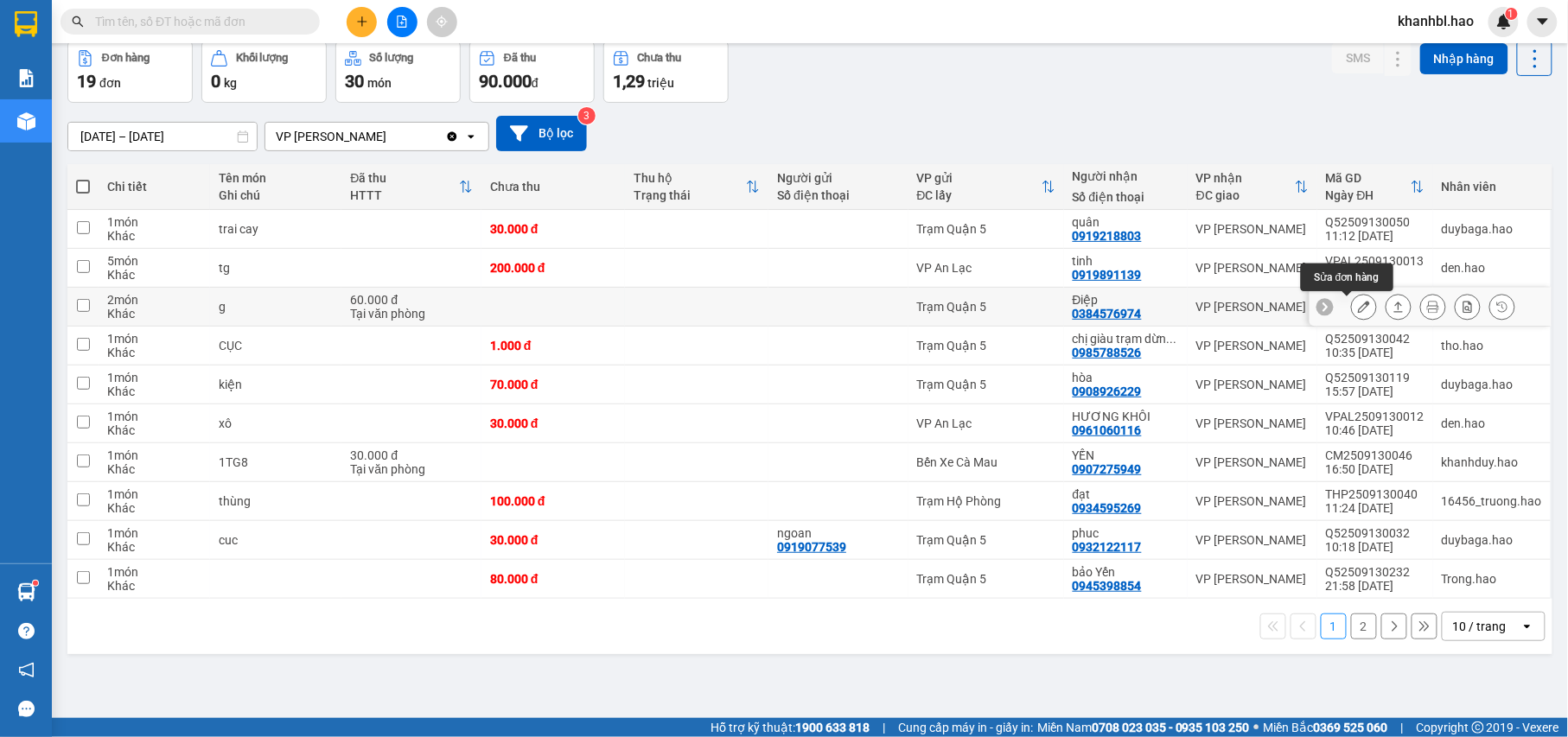
click at [1352, 309] on button at bounding box center [1363, 308] width 24 height 31
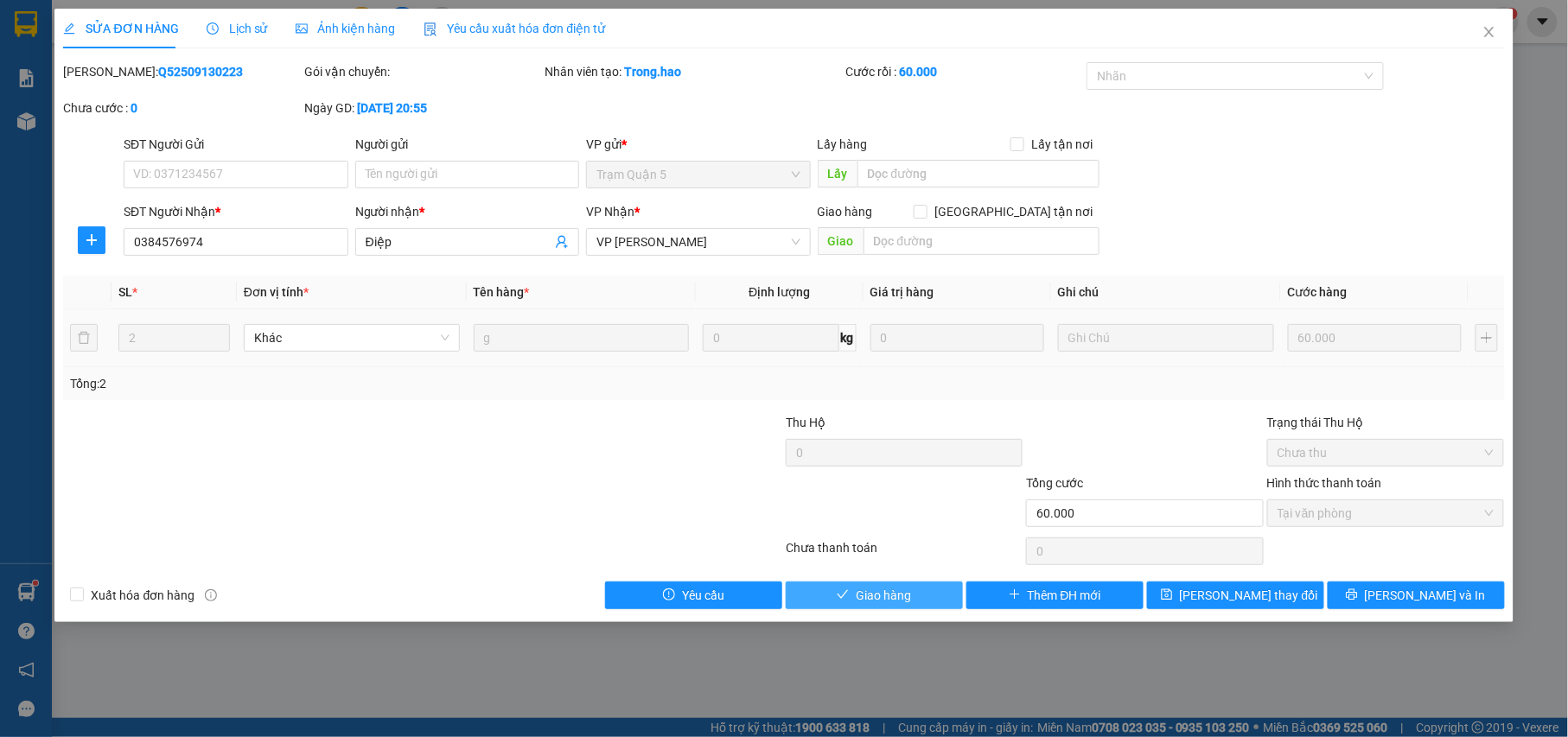
drag, startPoint x: 894, startPoint y: 596, endPoint x: 1158, endPoint y: 433, distance: 310.3
click at [895, 596] on span "Giao hàng" at bounding box center [883, 596] width 55 height 19
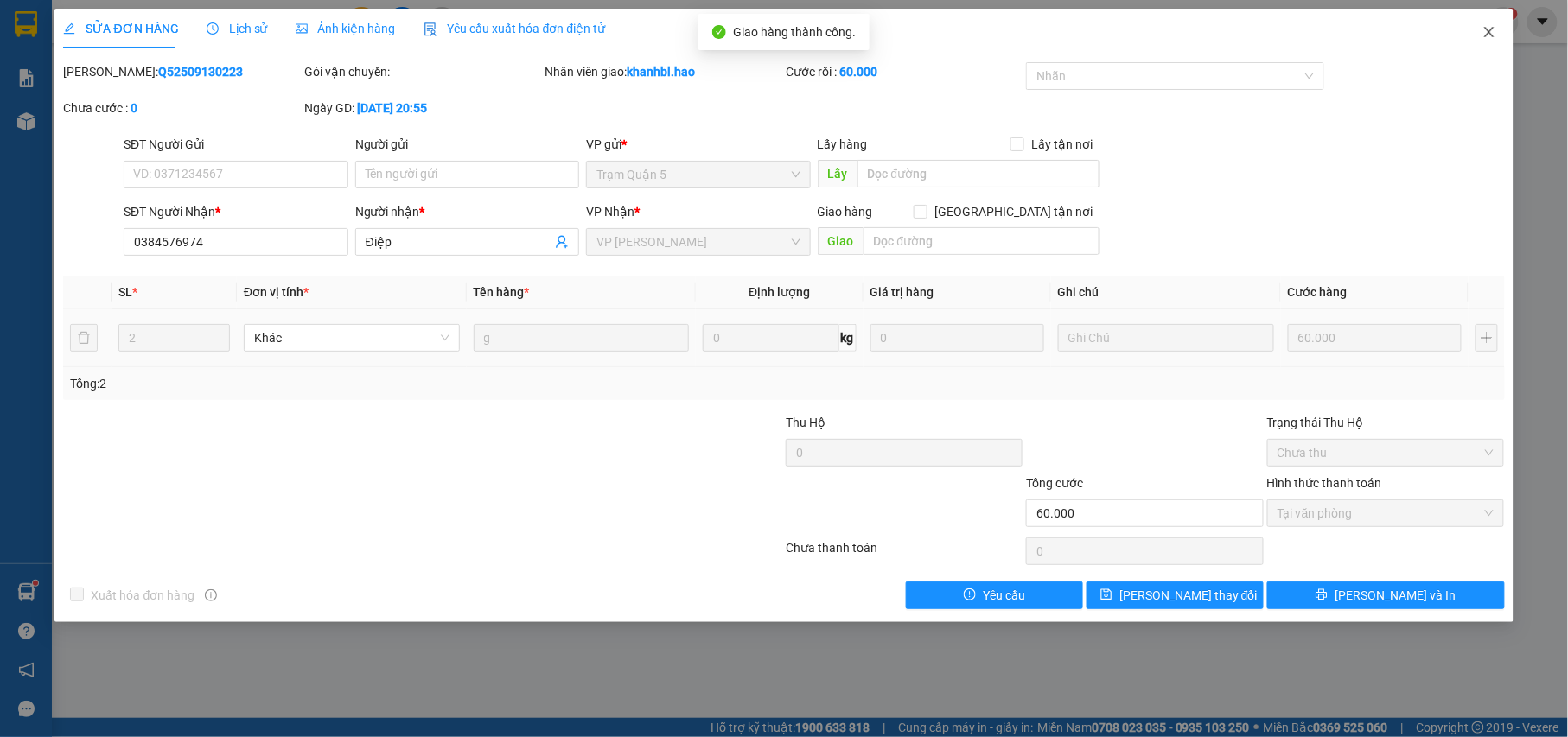
click at [1487, 28] on icon "close" at bounding box center [1489, 32] width 13 height 13
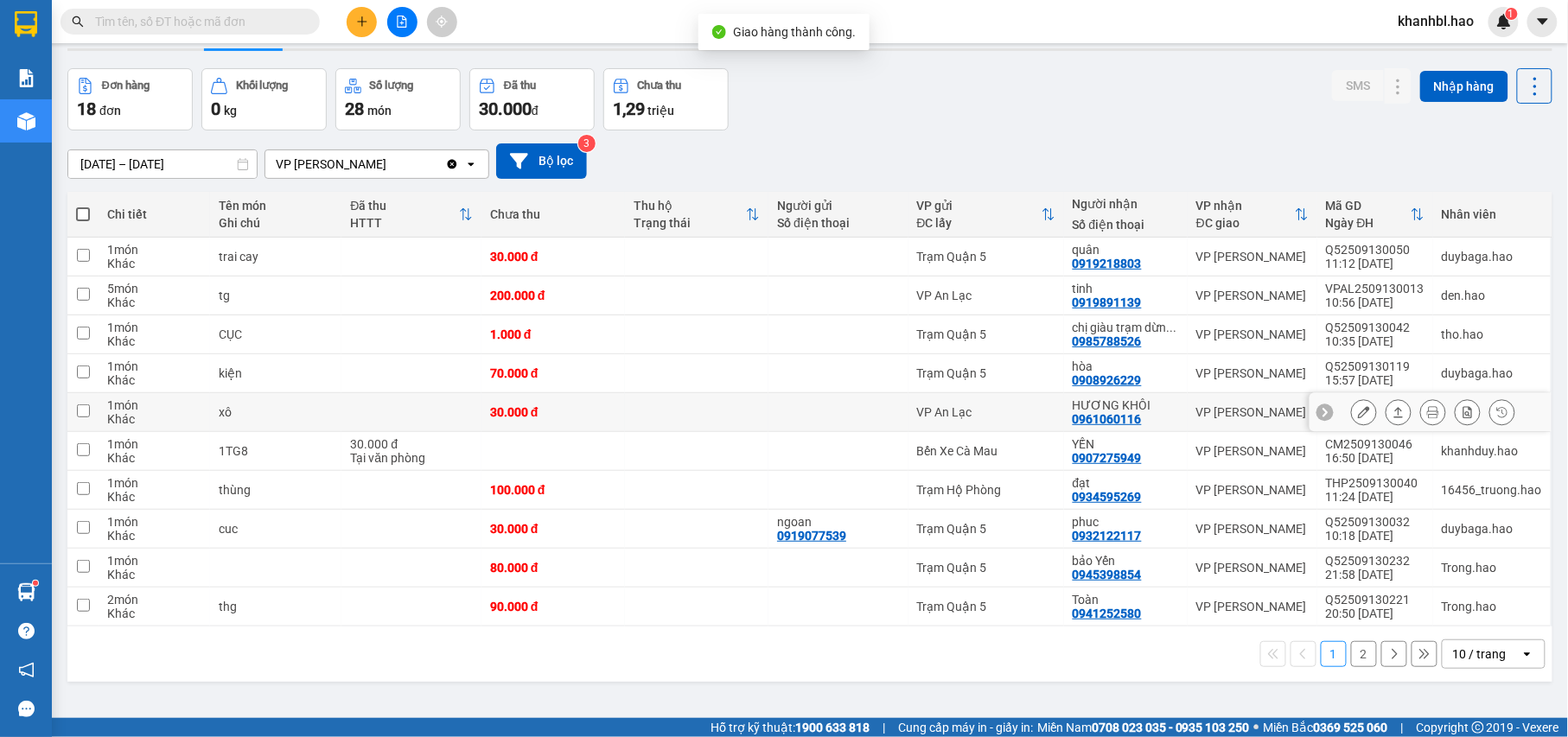
scroll to position [79, 0]
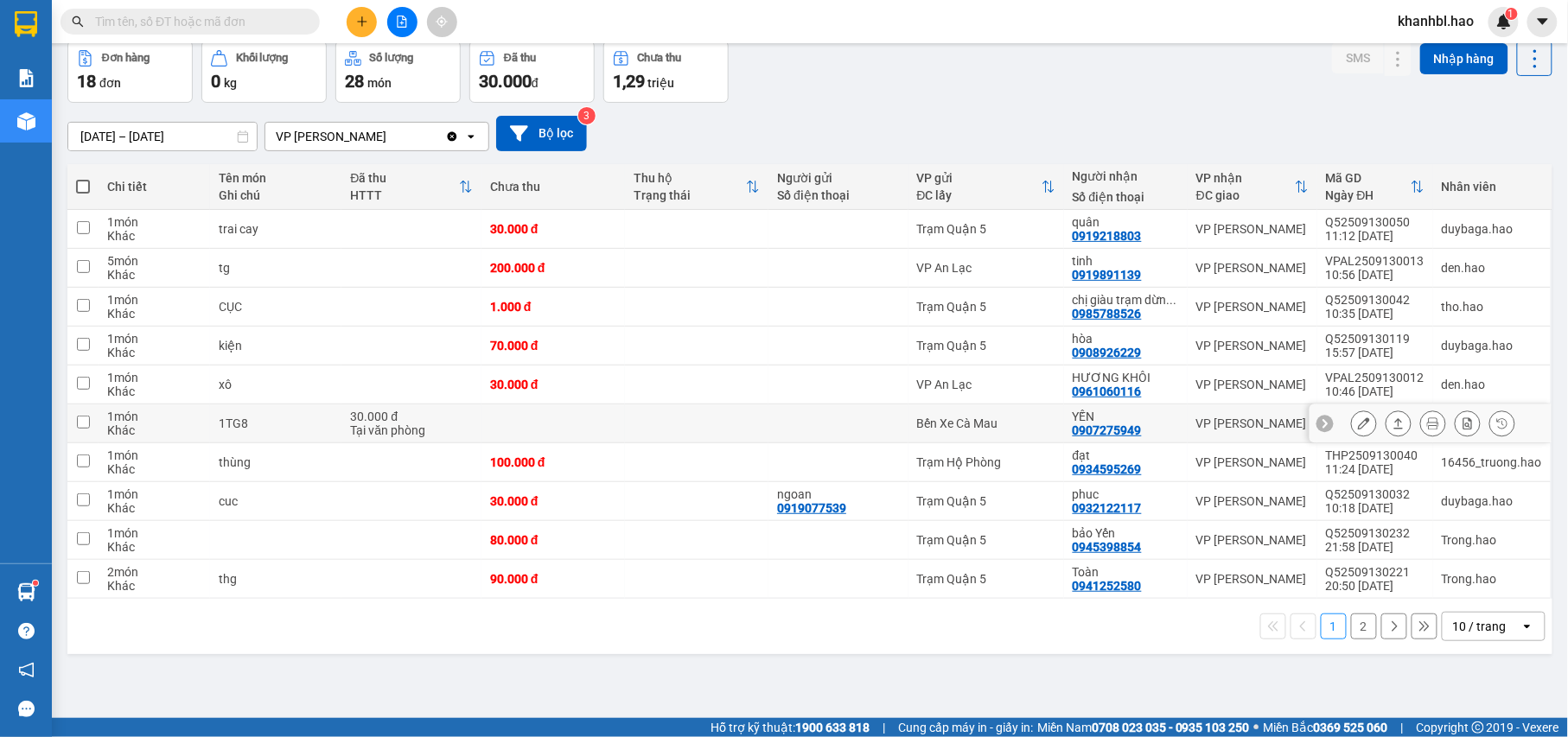
click at [1358, 426] on icon at bounding box center [1363, 423] width 12 height 12
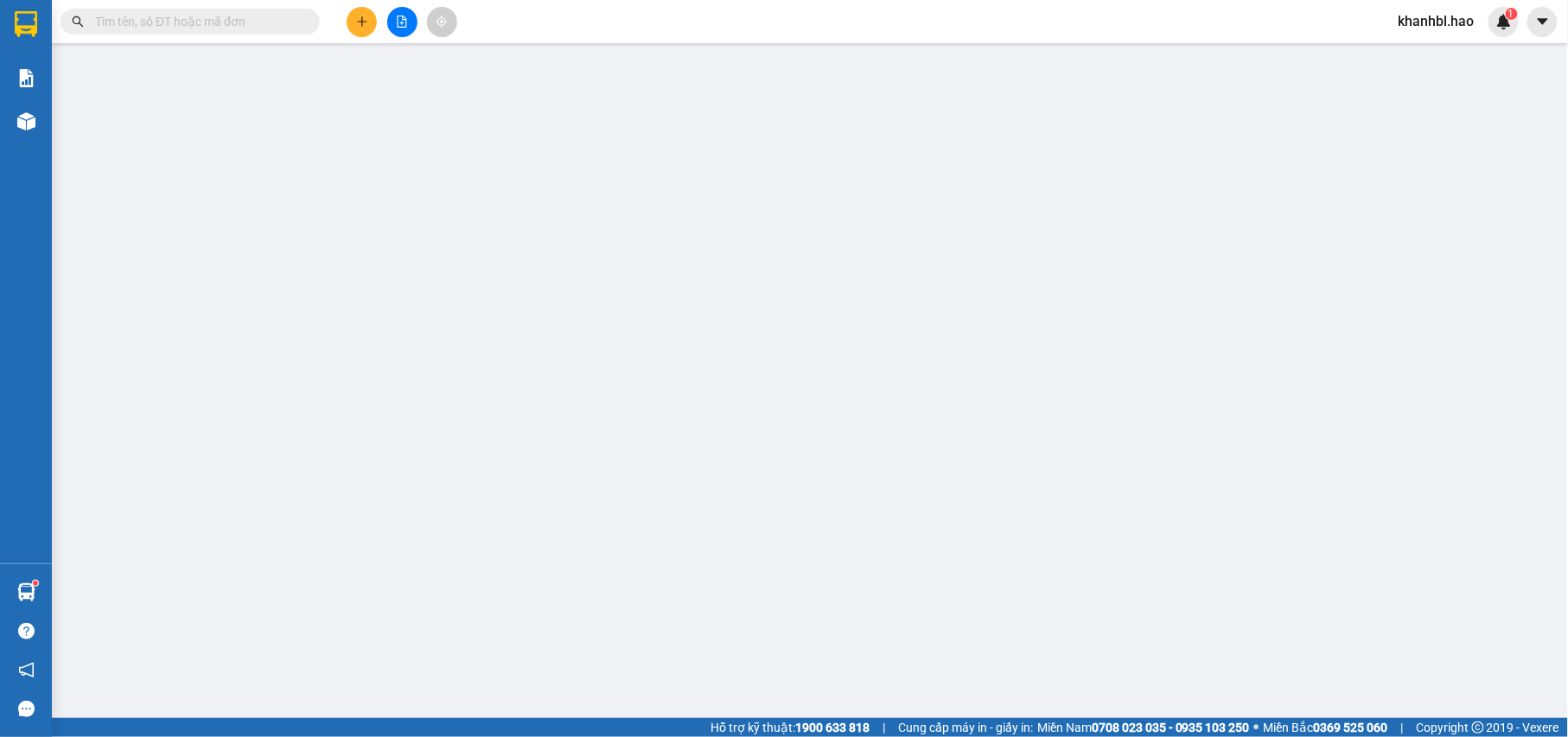
type input "0907275949"
type input "YẾN"
type input "30.000"
type input "0"
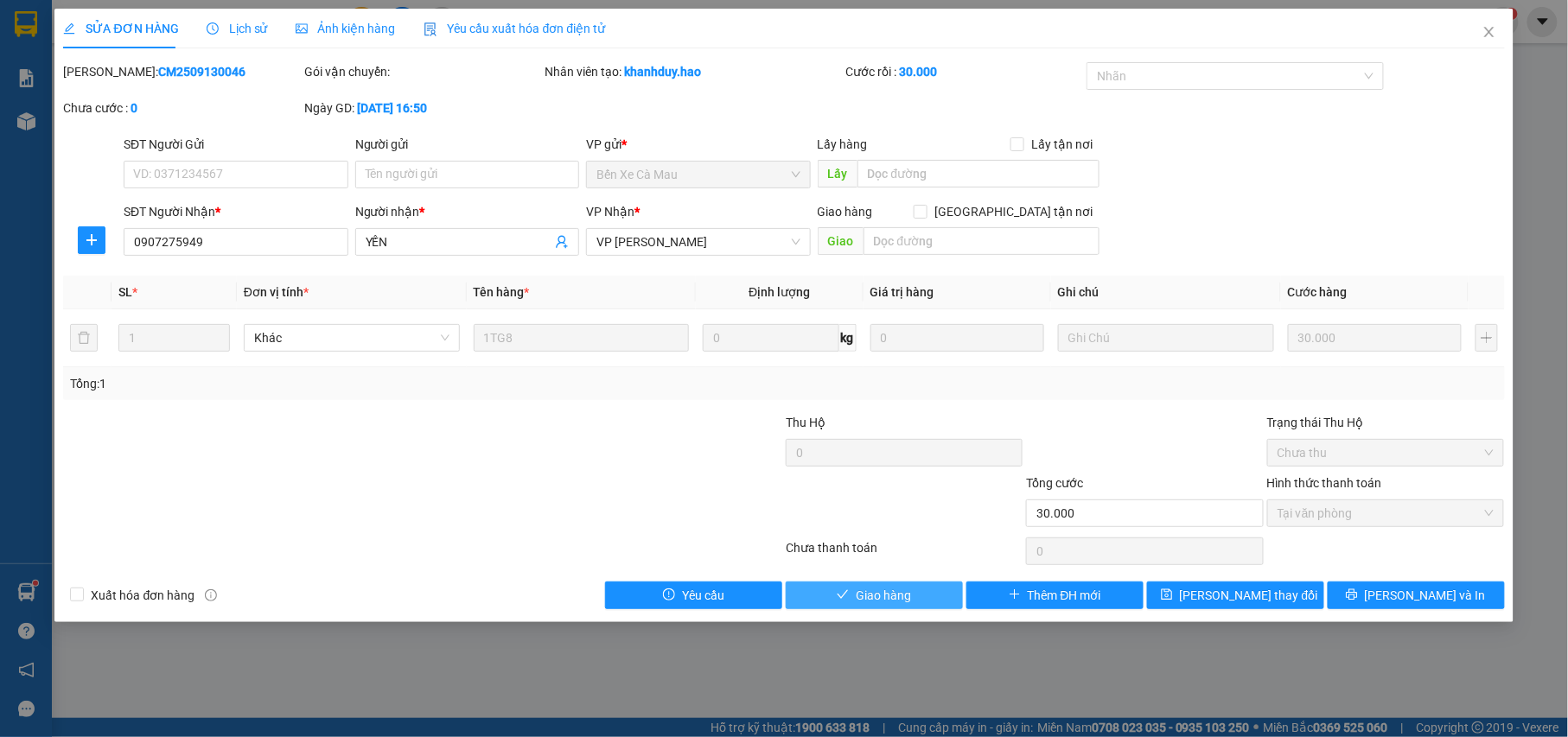
click at [882, 593] on span "Giao hàng" at bounding box center [883, 596] width 55 height 19
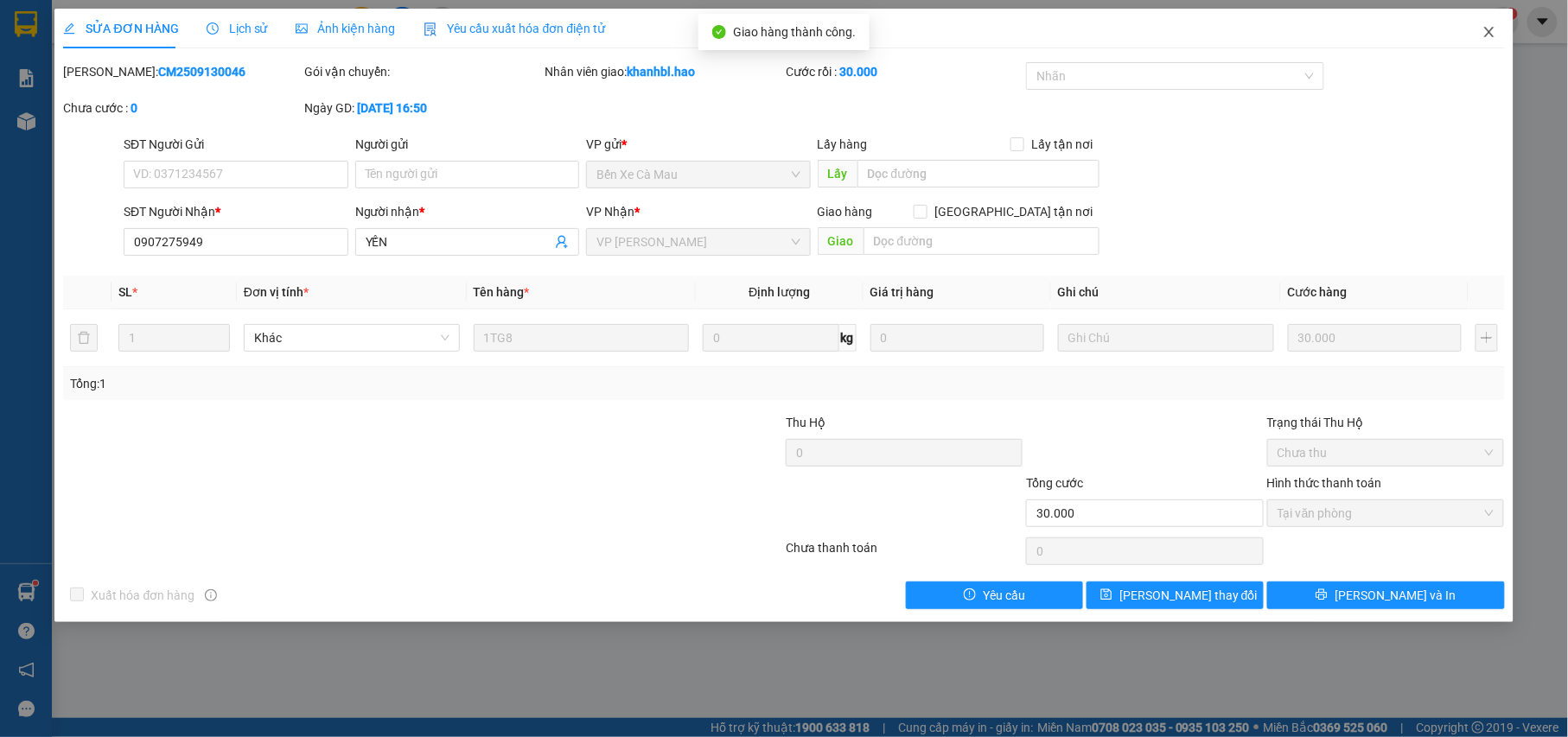
click at [1489, 34] on icon "close" at bounding box center [1489, 32] width 10 height 11
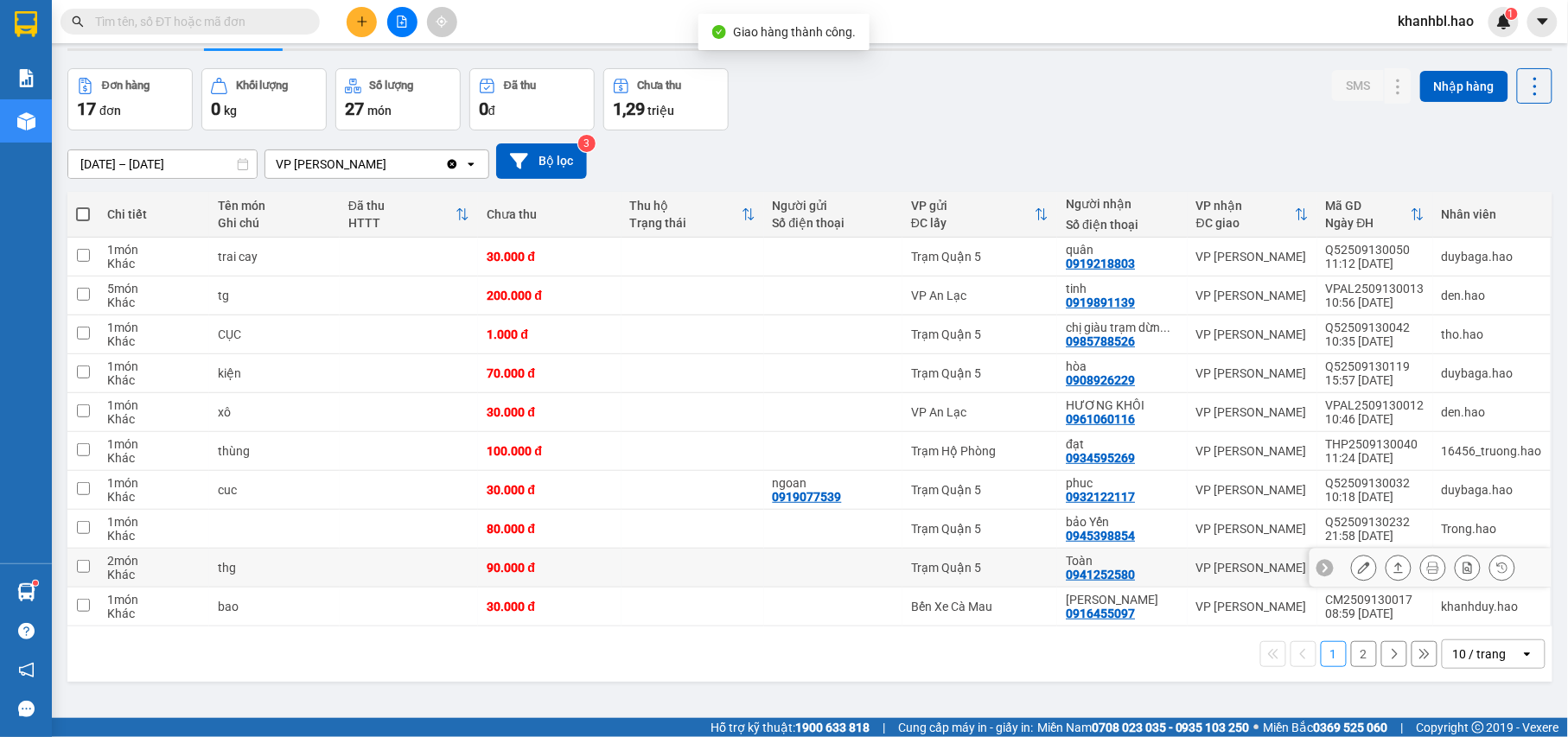
scroll to position [79, 0]
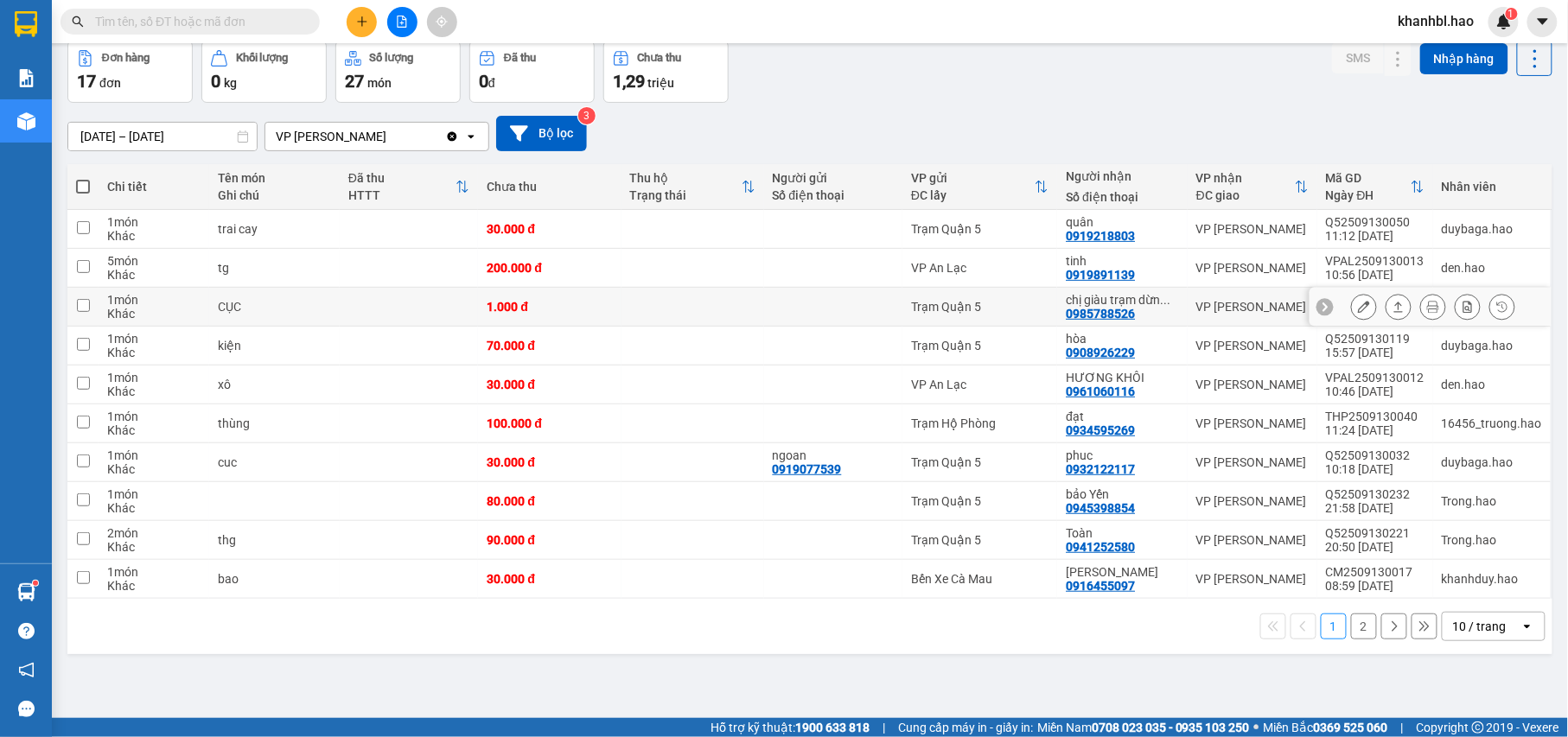
click at [1354, 310] on button at bounding box center [1363, 308] width 24 height 31
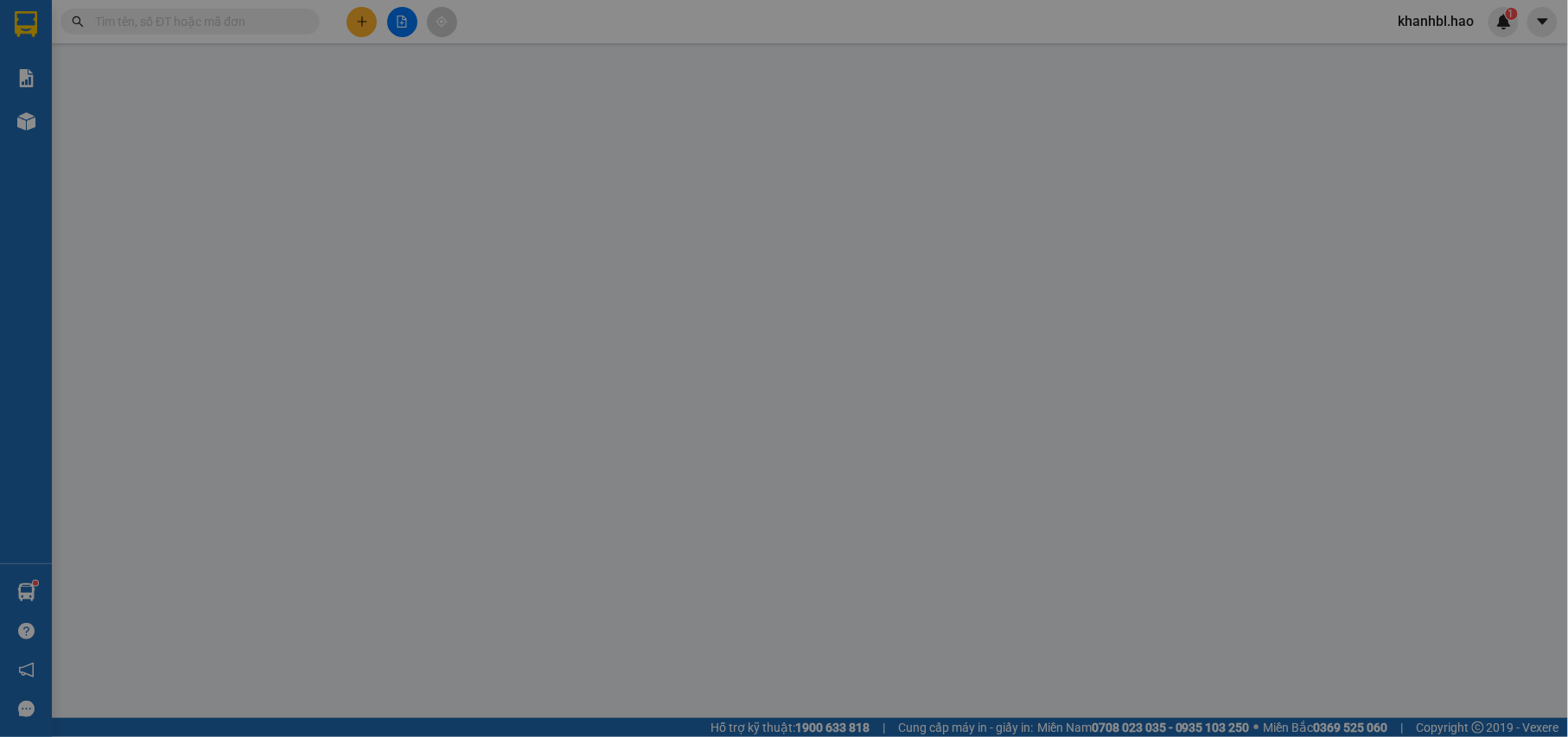
type input "0985788526"
type input "chị giàu trạm dừng chân [PERSON_NAME]"
type input "1.000"
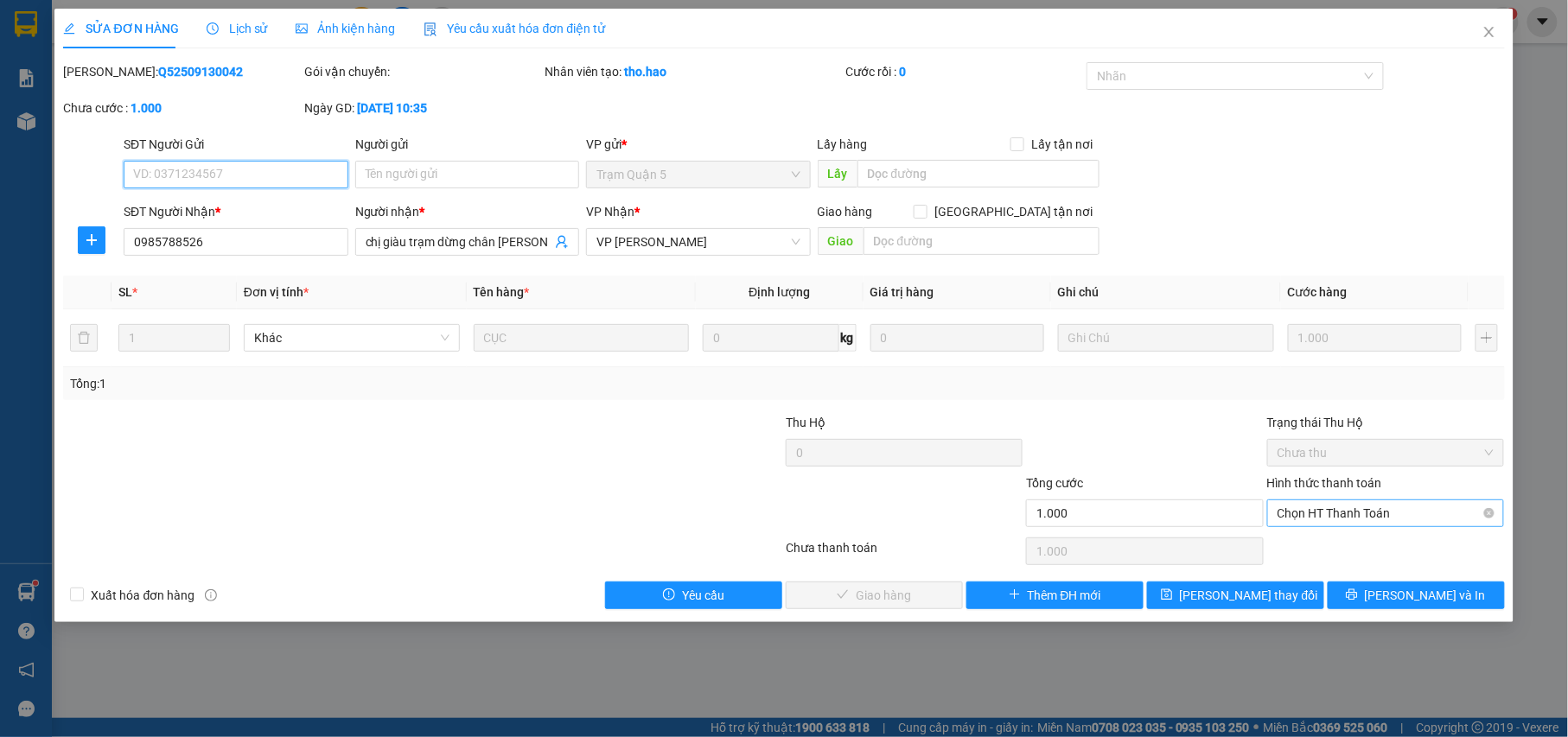
drag, startPoint x: 1329, startPoint y: 507, endPoint x: 1329, endPoint y: 524, distance: 17.0
click at [1331, 507] on span "Chọn HT Thanh Toán" at bounding box center [1385, 512] width 217 height 26
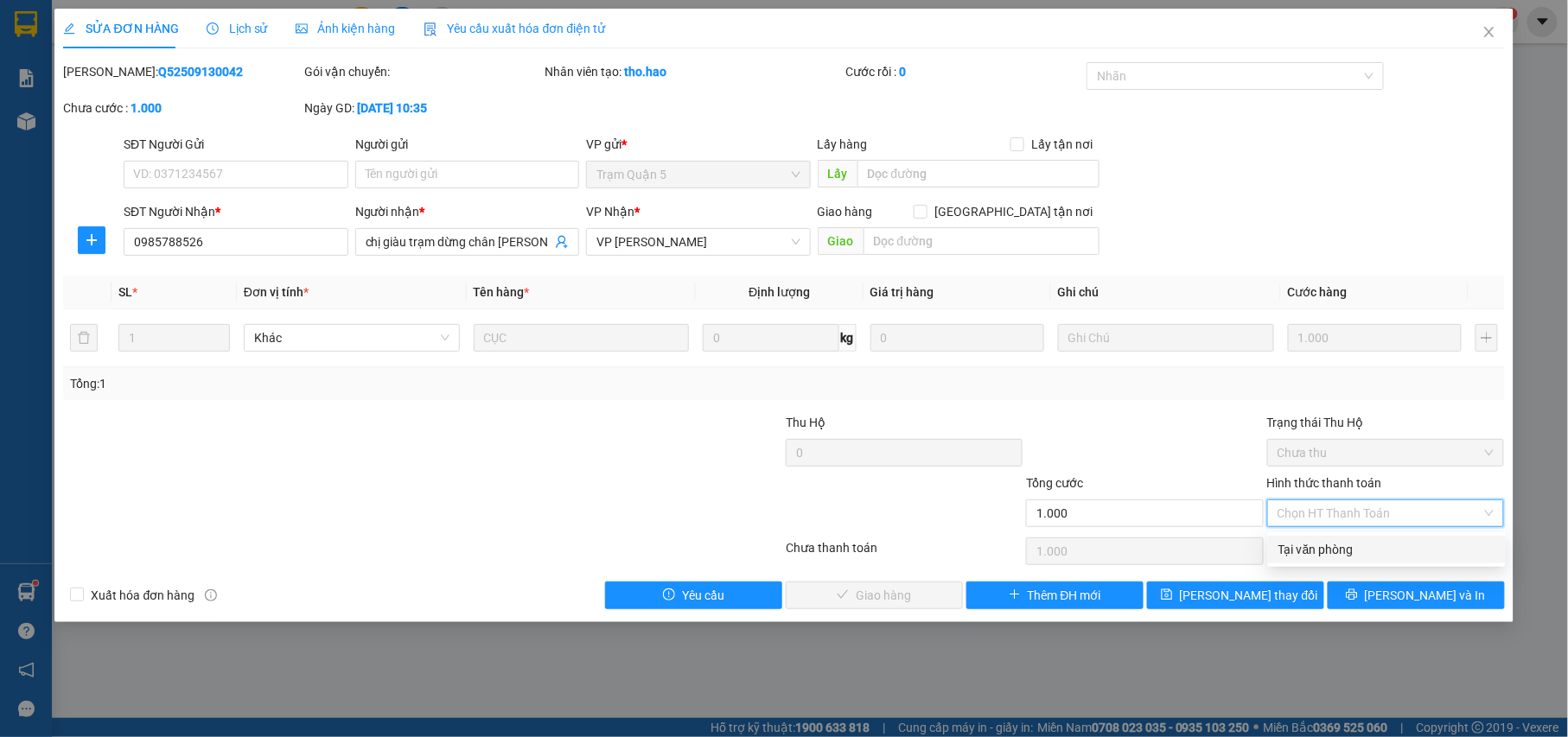
drag, startPoint x: 1320, startPoint y: 546, endPoint x: 1061, endPoint y: 567, distance: 259.8
click at [1318, 548] on div "Tại văn phòng" at bounding box center [1386, 550] width 217 height 19
type input "0"
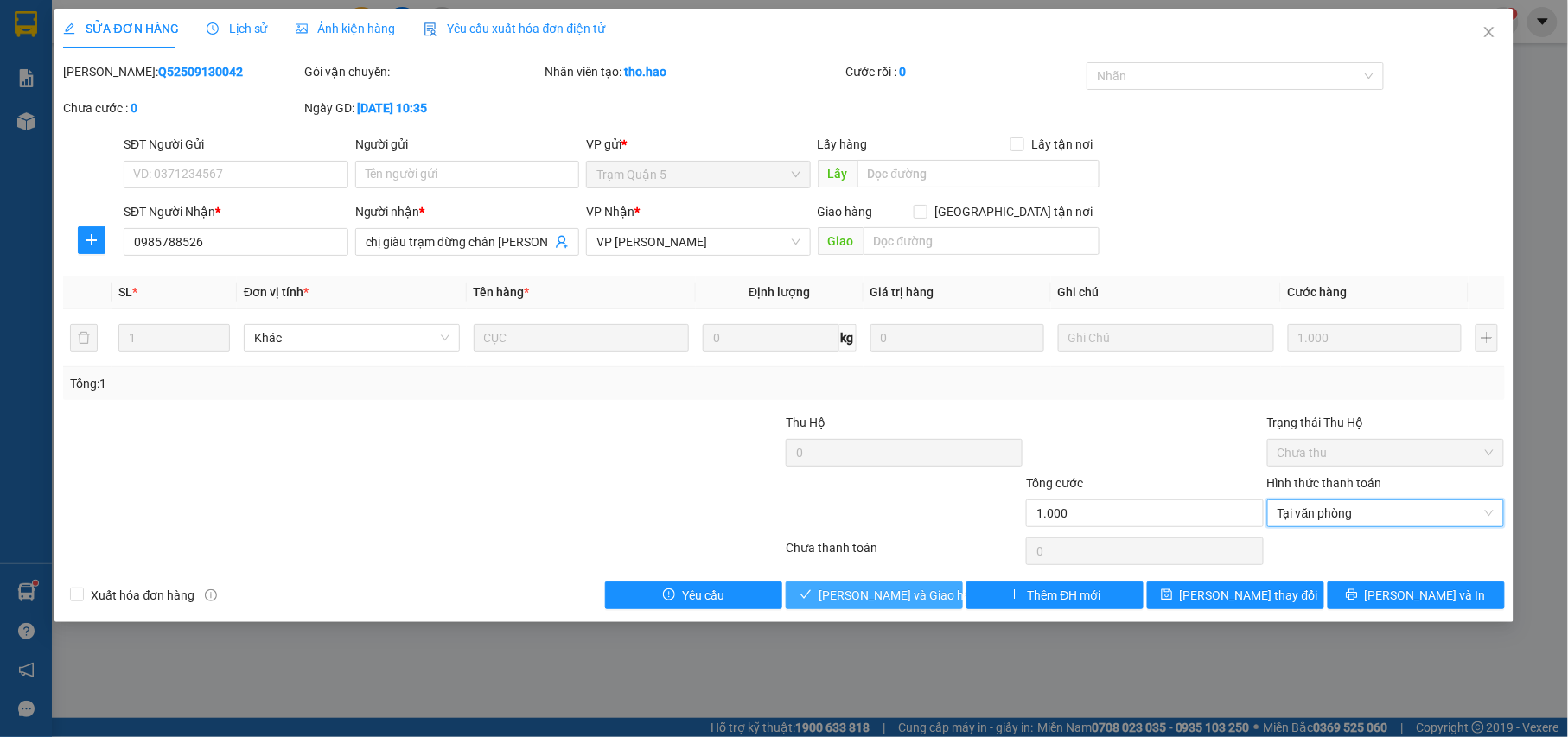
click at [894, 596] on span "[PERSON_NAME] và Giao hàng" at bounding box center [902, 596] width 166 height 19
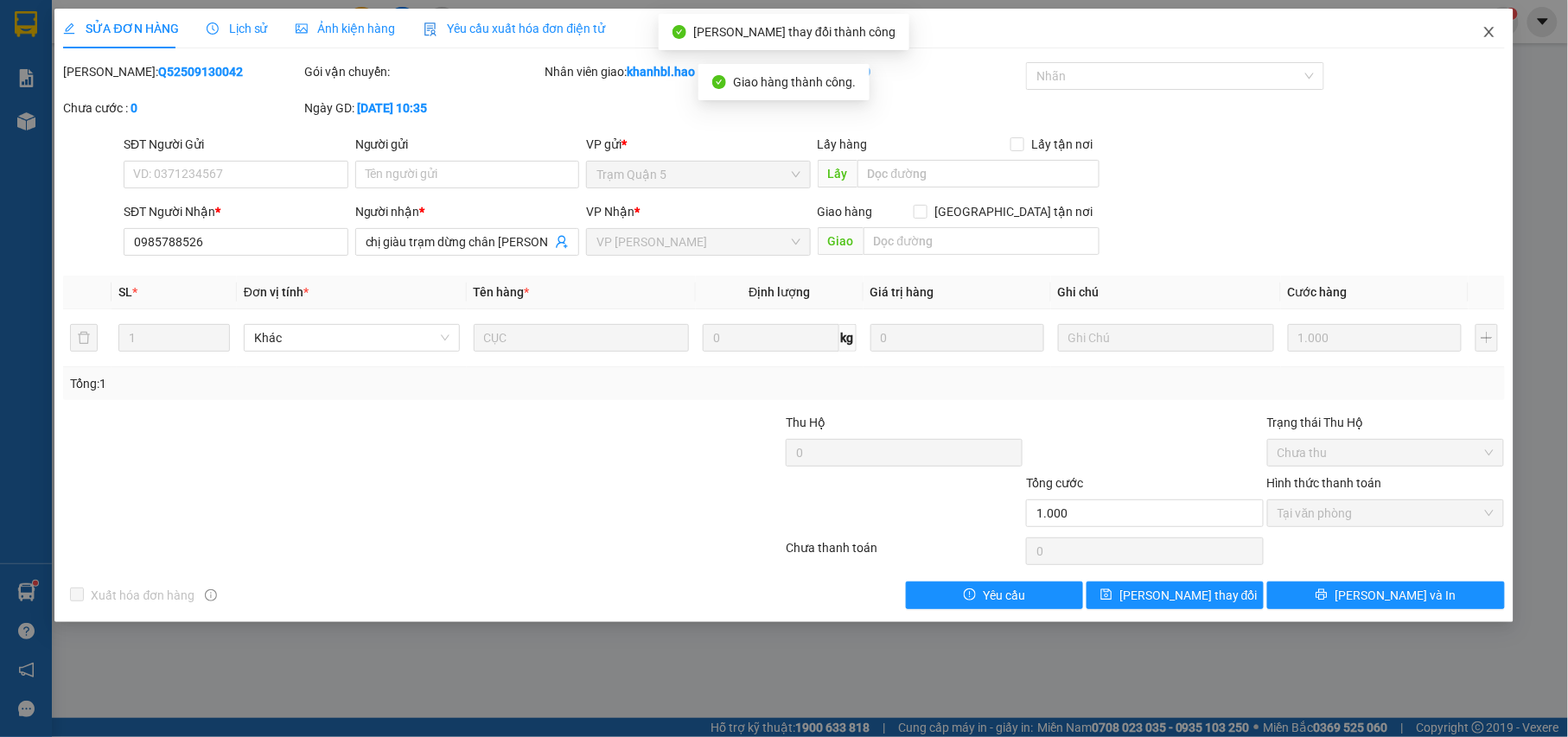
click at [1492, 38] on icon "close" at bounding box center [1489, 32] width 13 height 13
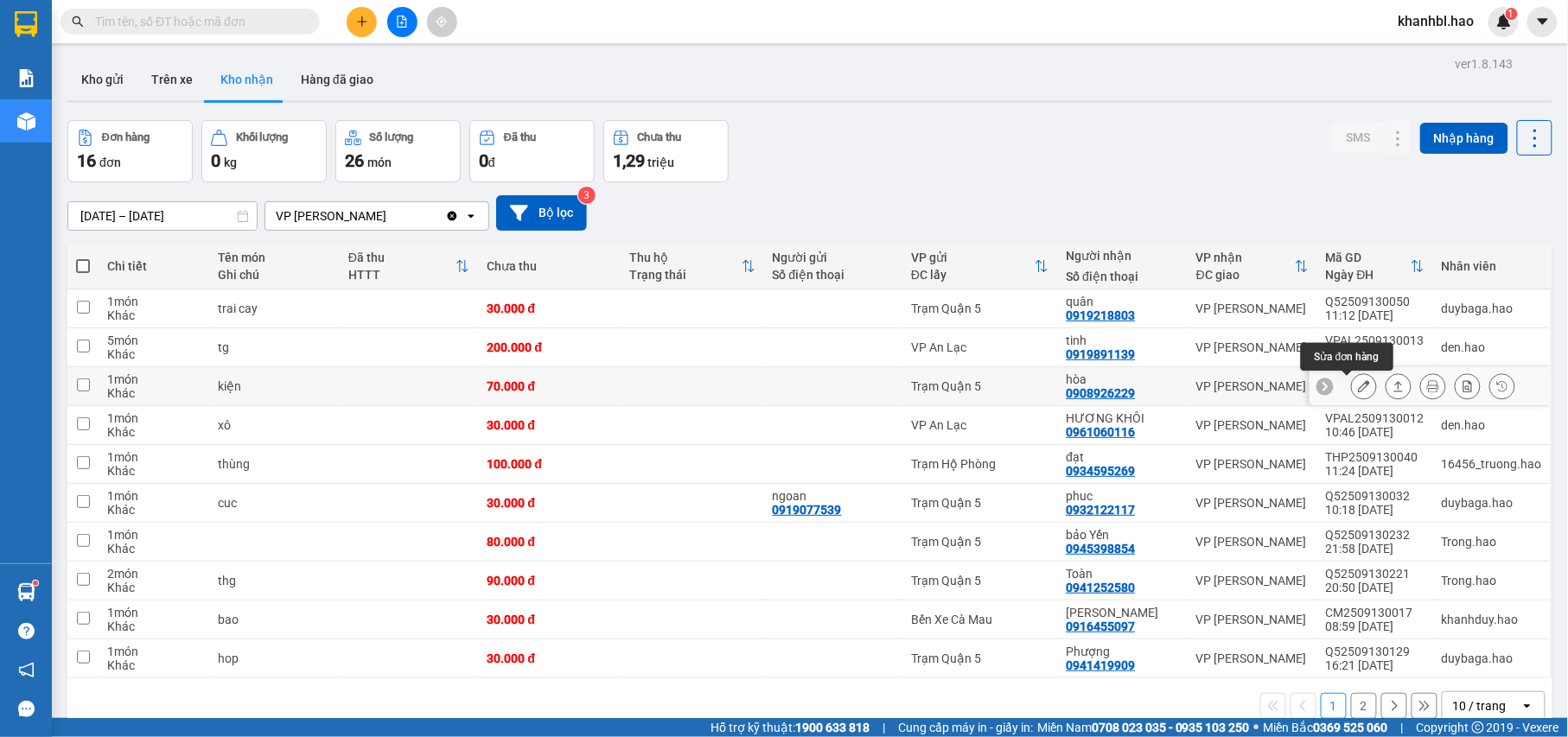
click at [1358, 392] on icon at bounding box center [1363, 386] width 12 height 12
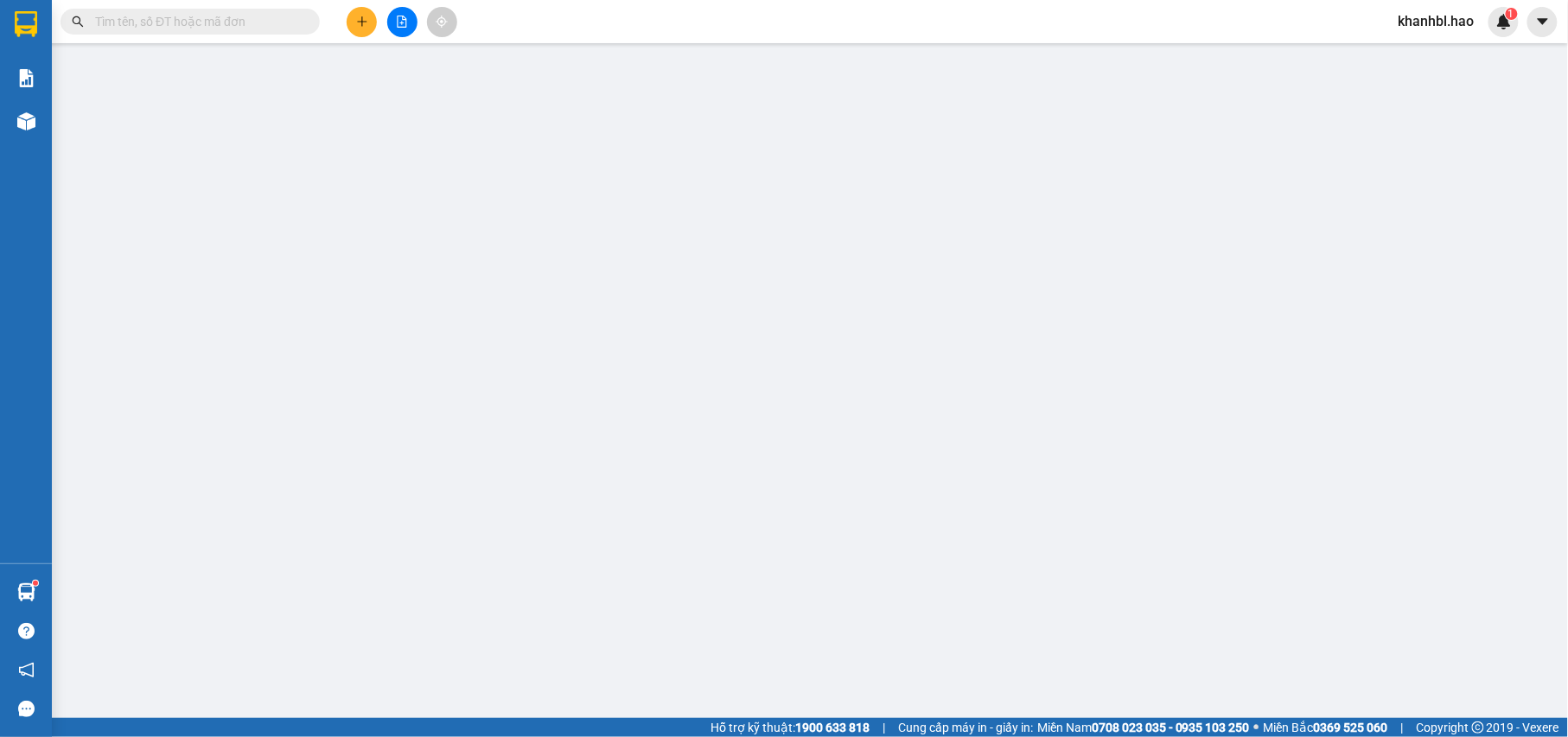
type input "0908926229"
type input "hòa"
type input "70.000"
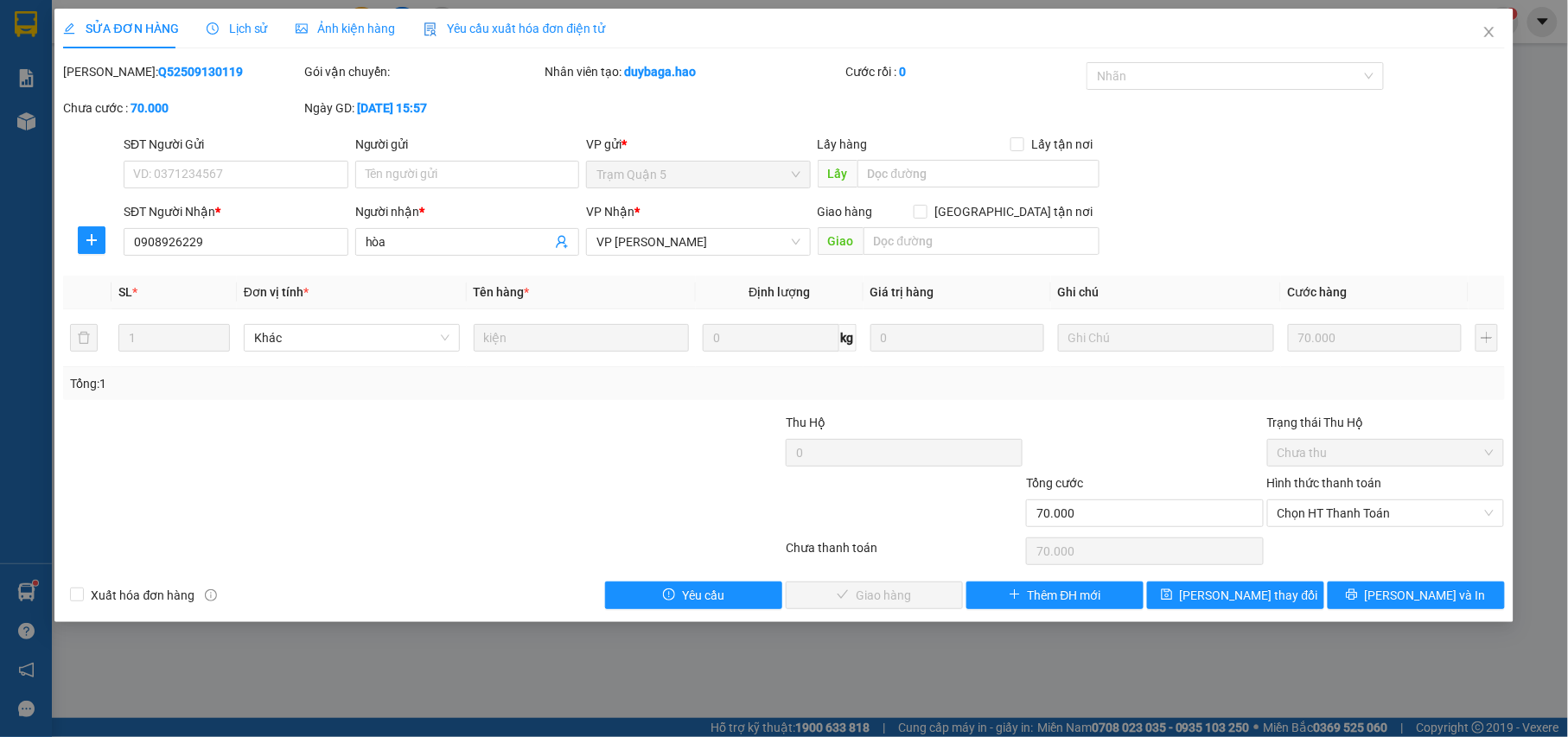
click at [364, 34] on span "Ảnh kiện hàng" at bounding box center [345, 29] width 100 height 13
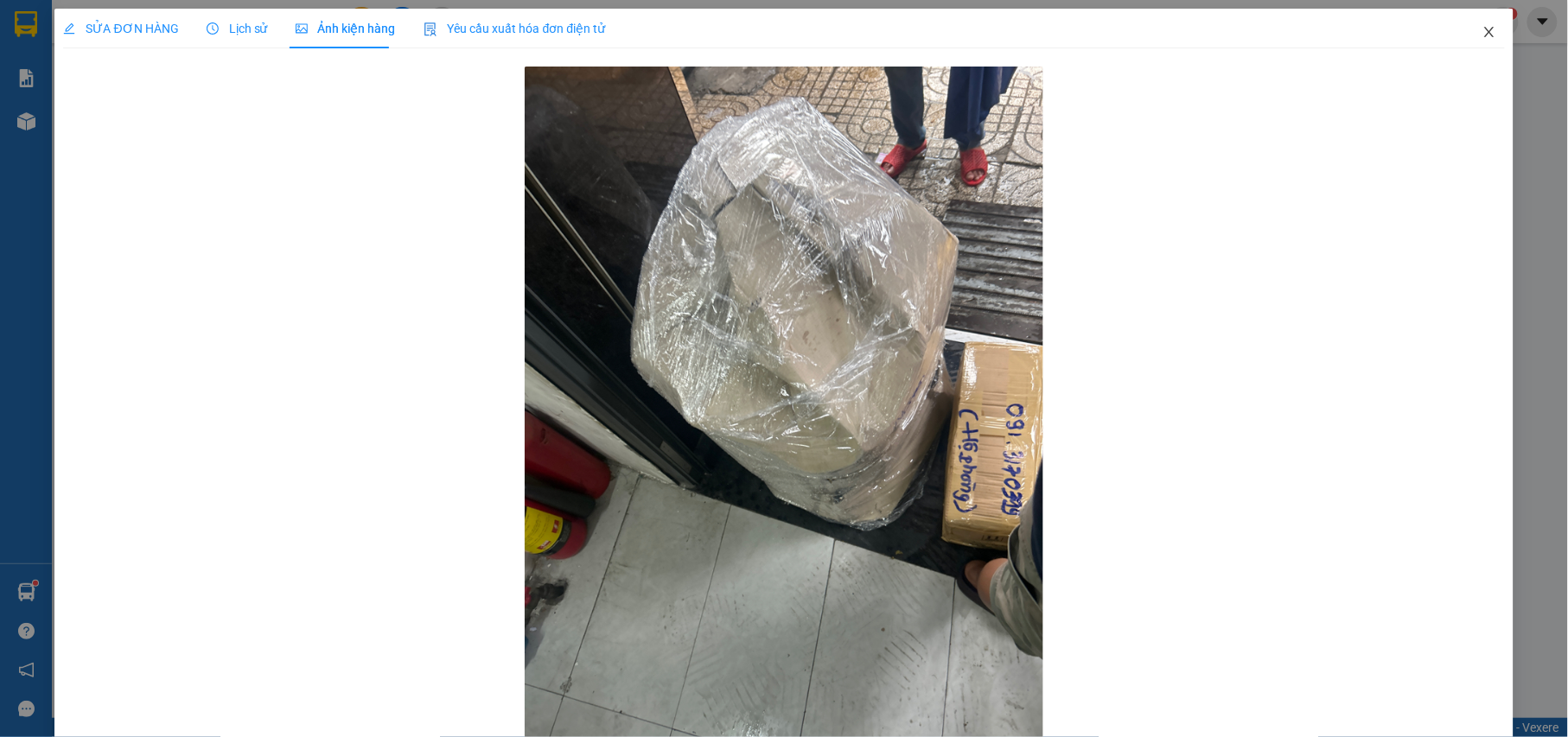
click at [1482, 29] on icon "close" at bounding box center [1489, 32] width 13 height 13
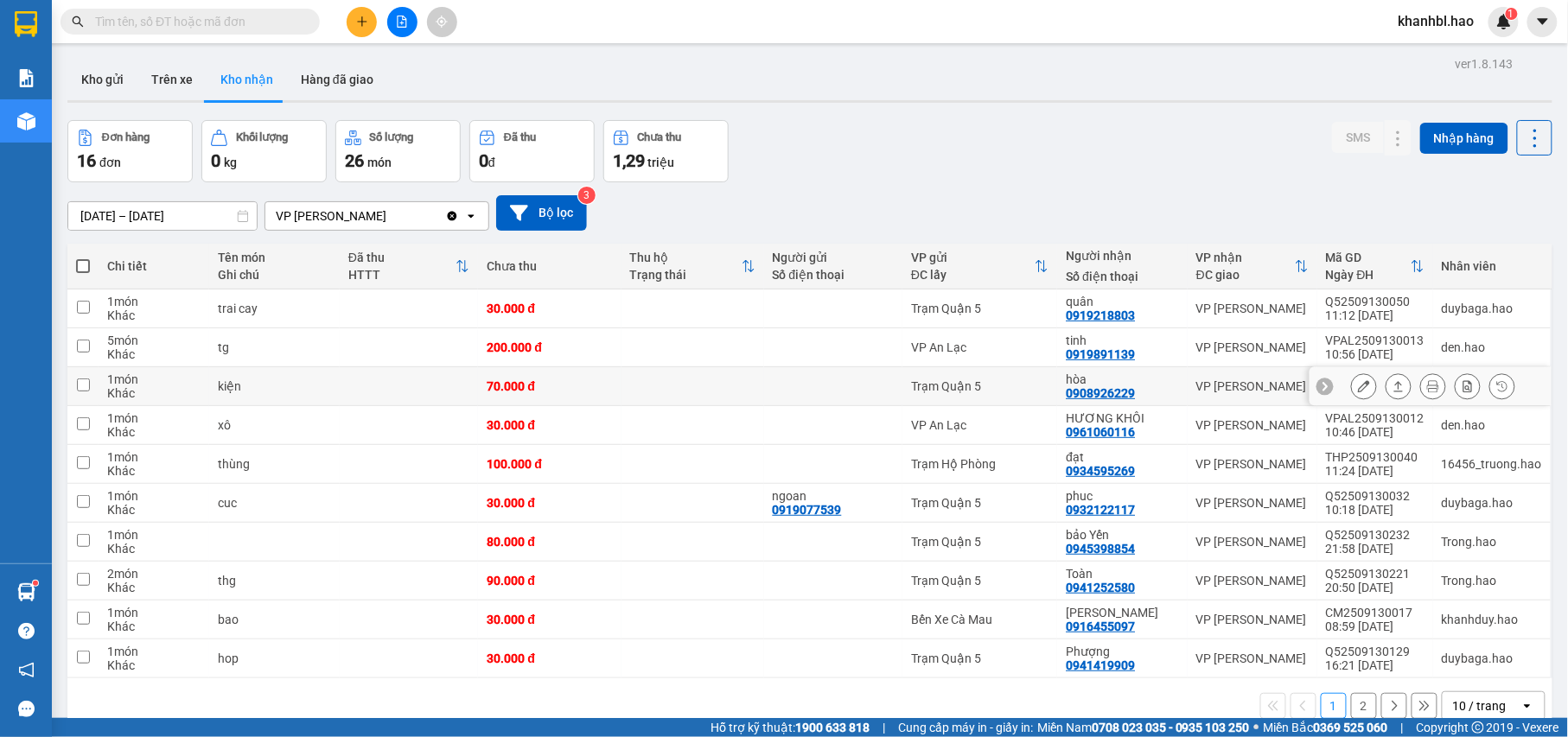
scroll to position [79, 0]
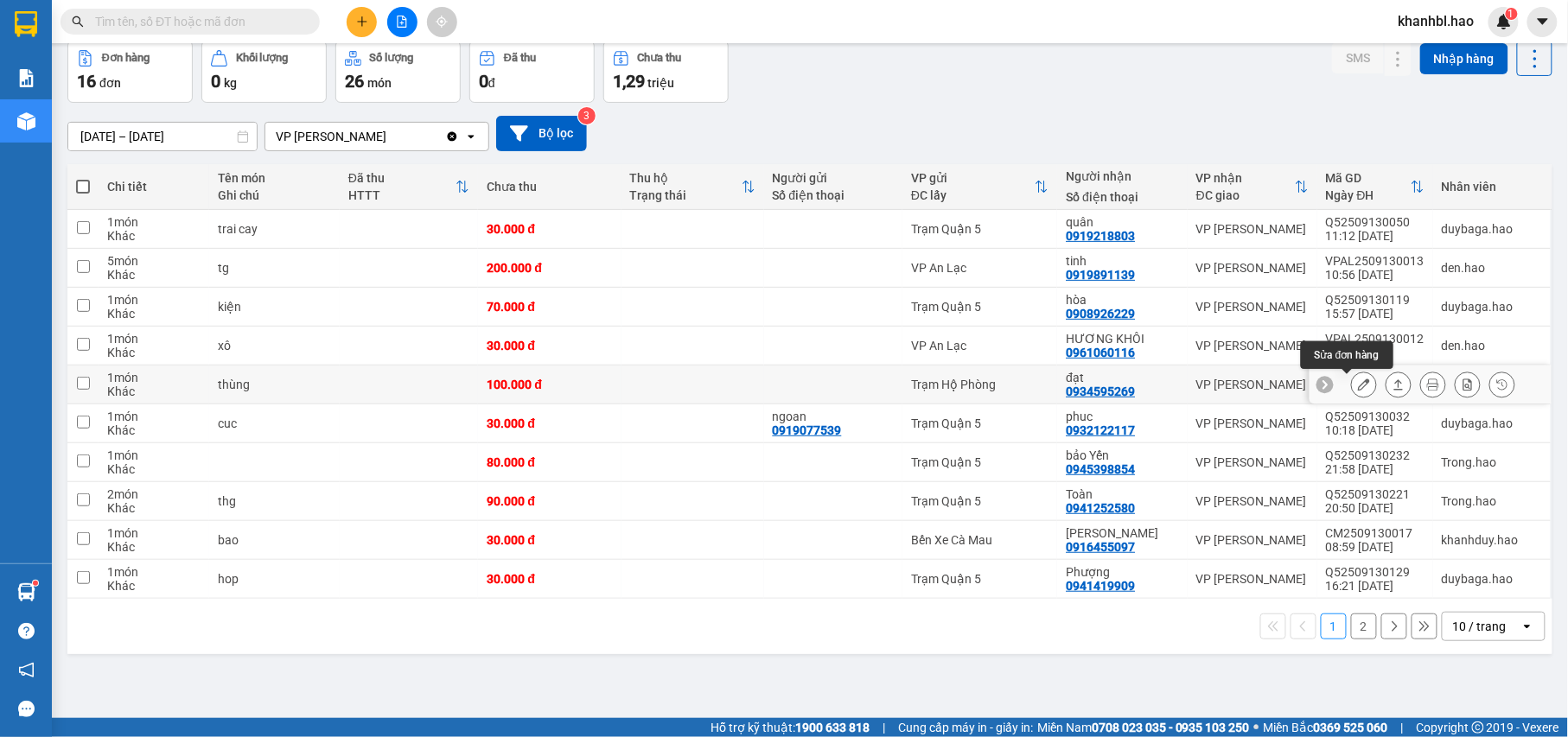
click at [1358, 388] on icon at bounding box center [1363, 384] width 12 height 12
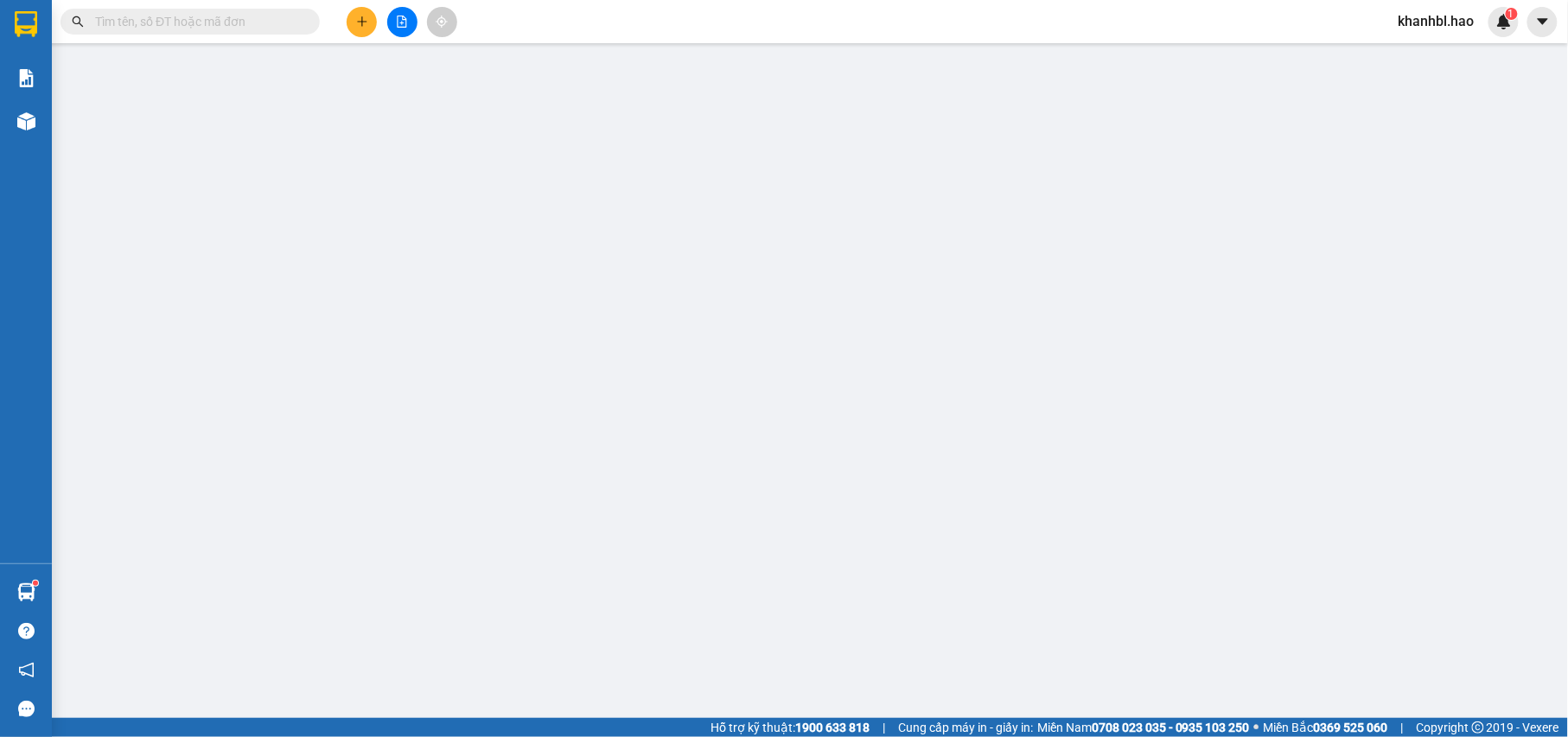
type input "0934595269"
type input "đạt"
type input "100.000"
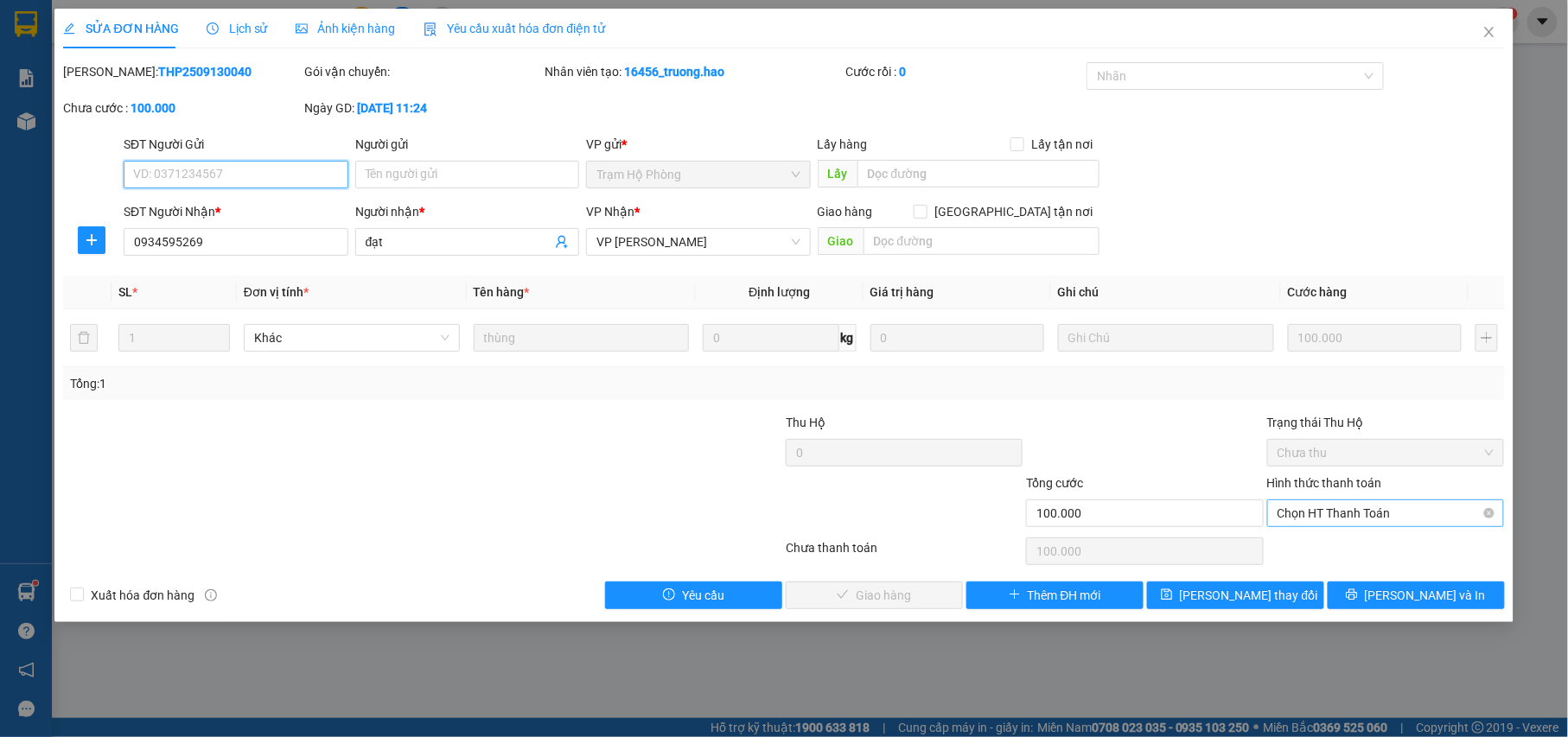
click at [1335, 522] on span "Chọn HT Thanh Toán" at bounding box center [1385, 512] width 217 height 26
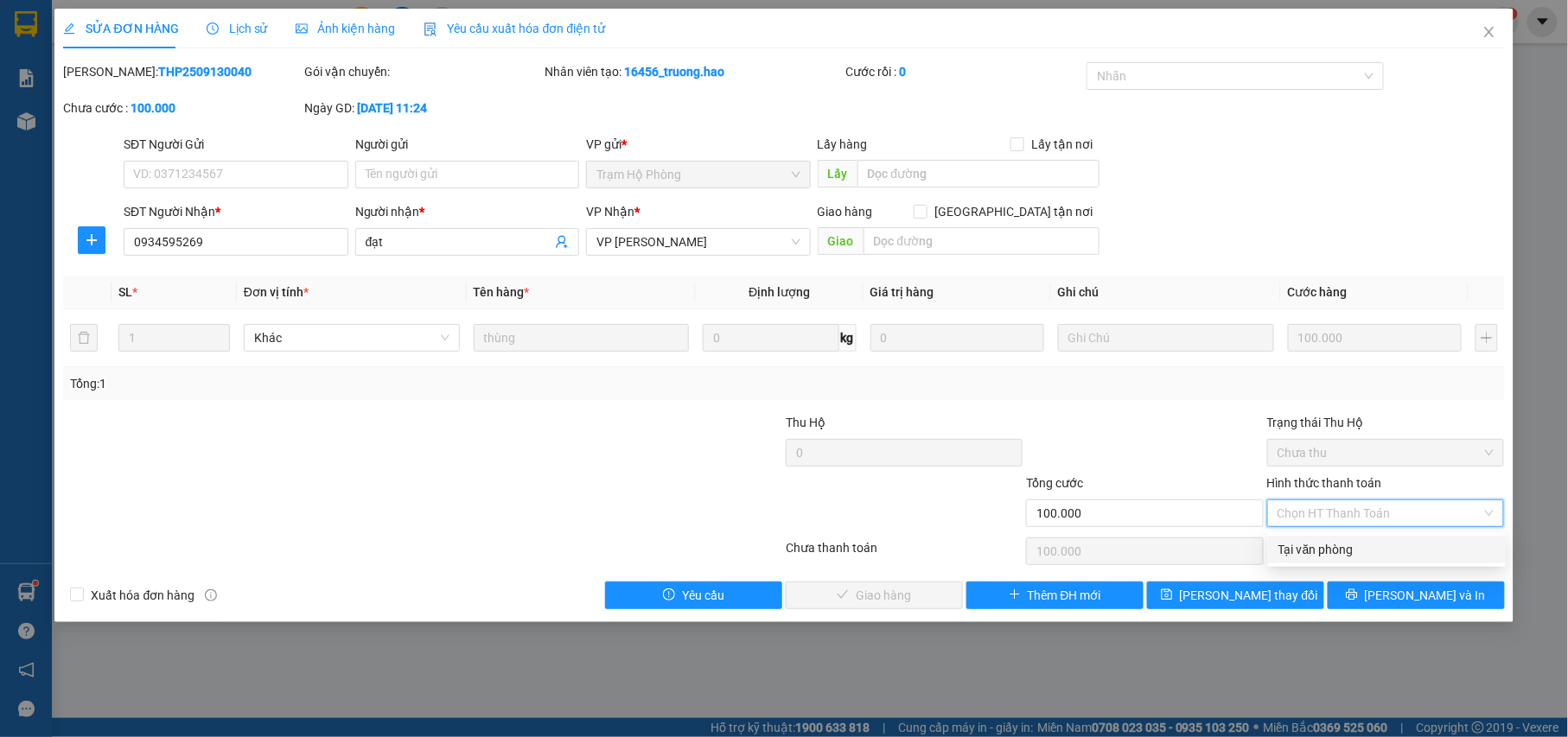
click at [1325, 558] on div "Tại văn phòng" at bounding box center [1386, 550] width 217 height 19
type input "0"
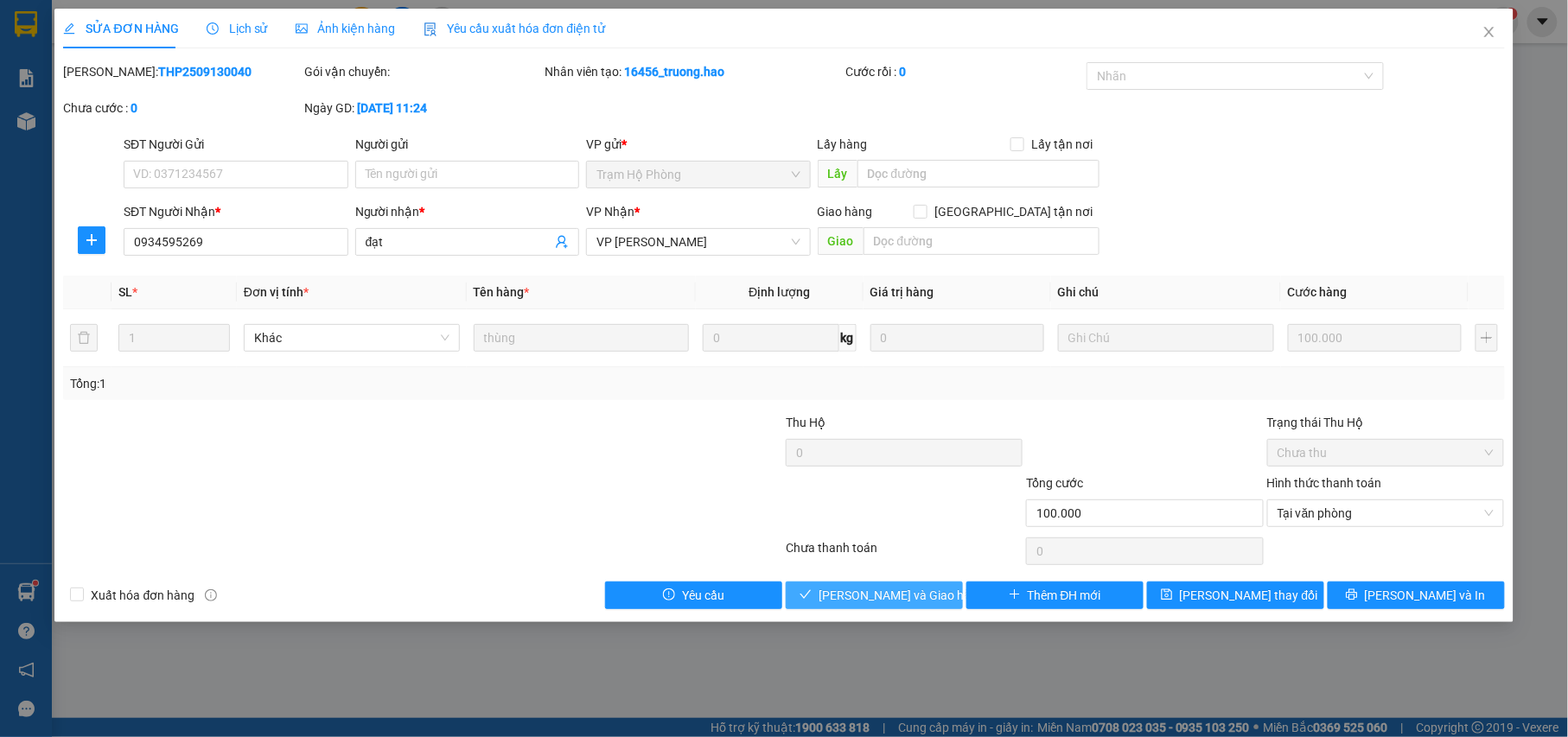
drag, startPoint x: 907, startPoint y: 598, endPoint x: 952, endPoint y: 569, distance: 53.5
click at [907, 596] on span "[PERSON_NAME] và Giao hàng" at bounding box center [902, 596] width 166 height 19
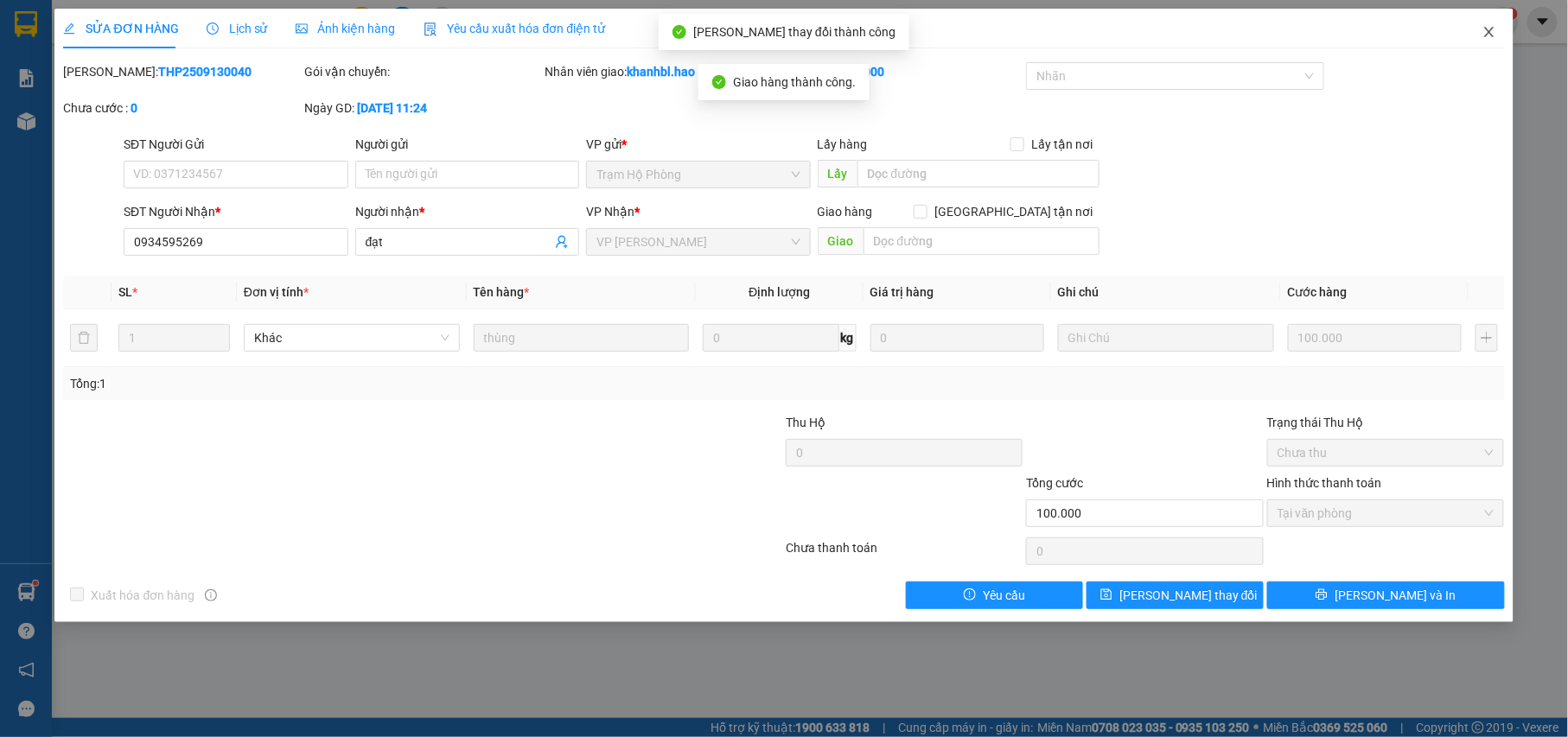
click at [1488, 35] on icon "close" at bounding box center [1489, 32] width 10 height 11
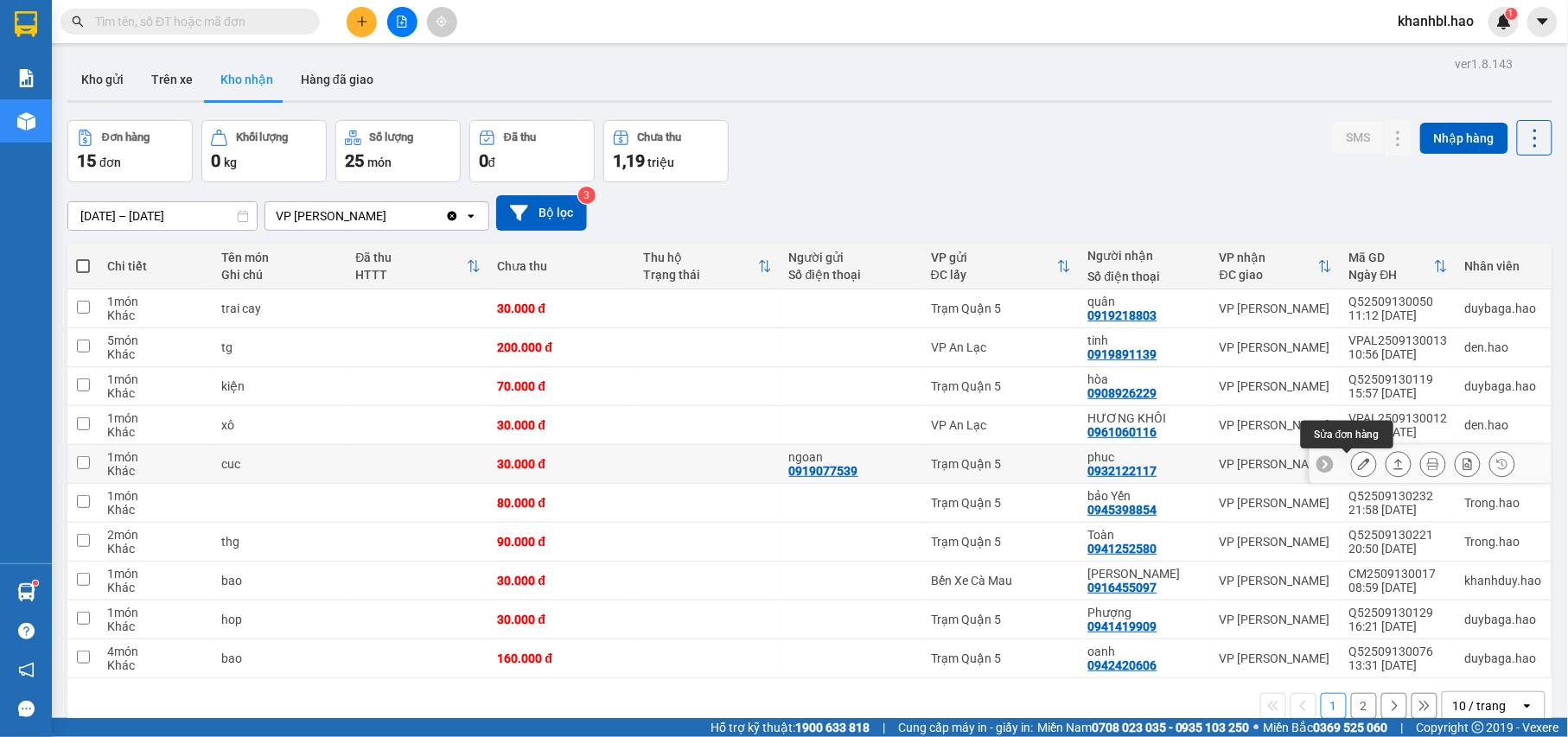
click at [1355, 468] on button at bounding box center [1363, 465] width 24 height 31
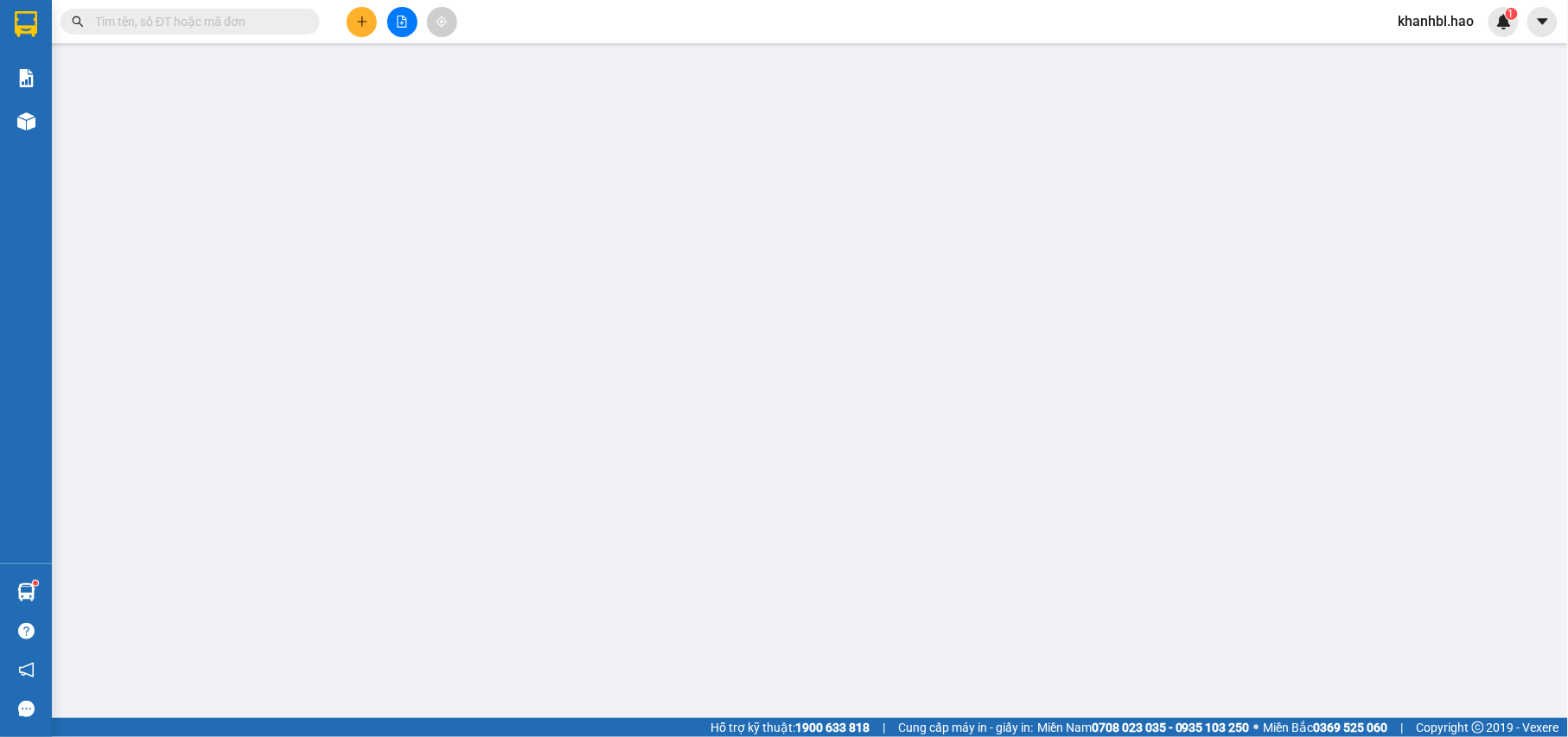
type input "0919077539"
type input "ngoan"
type input "0932122117"
type input "phuc"
type input "30.000"
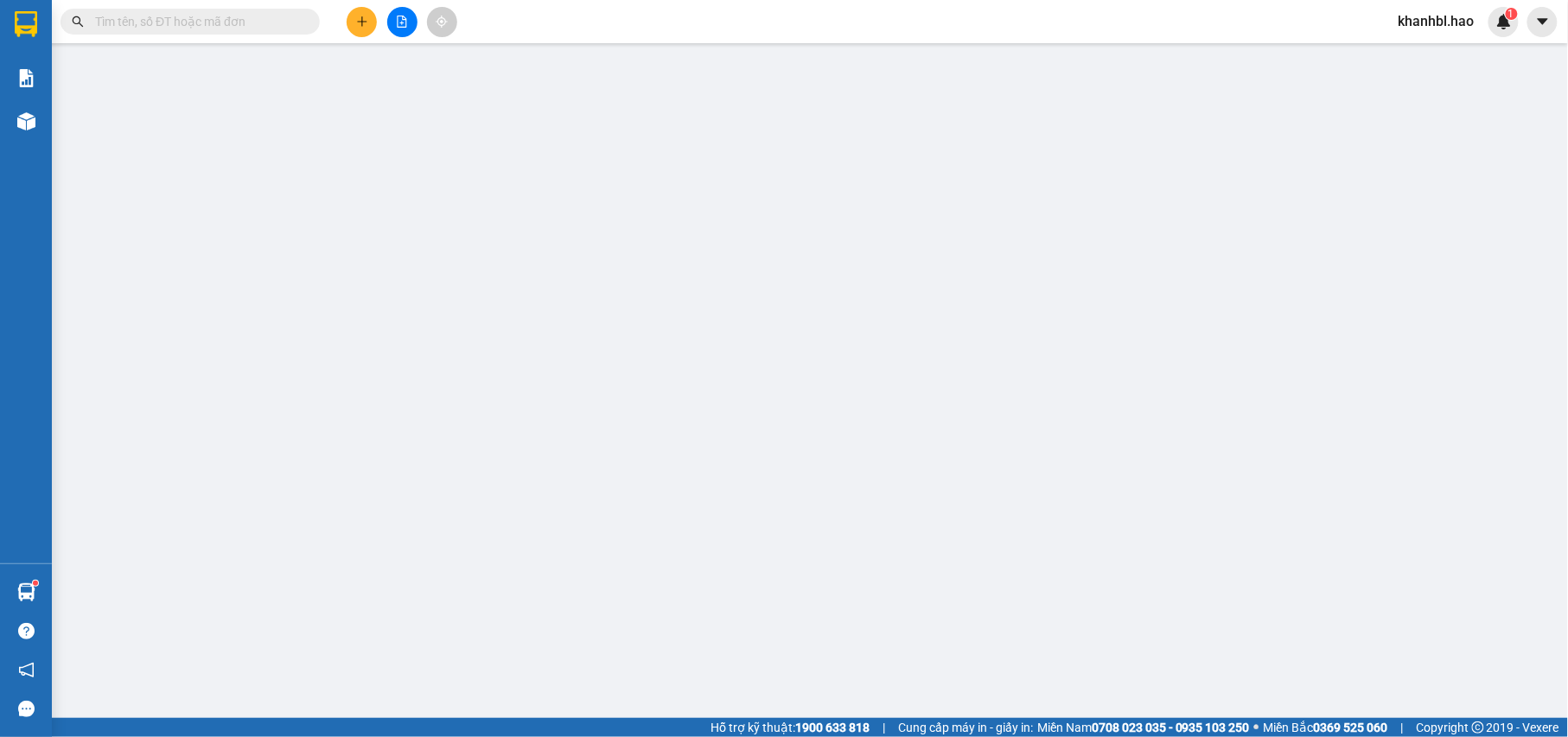
type input "30.000"
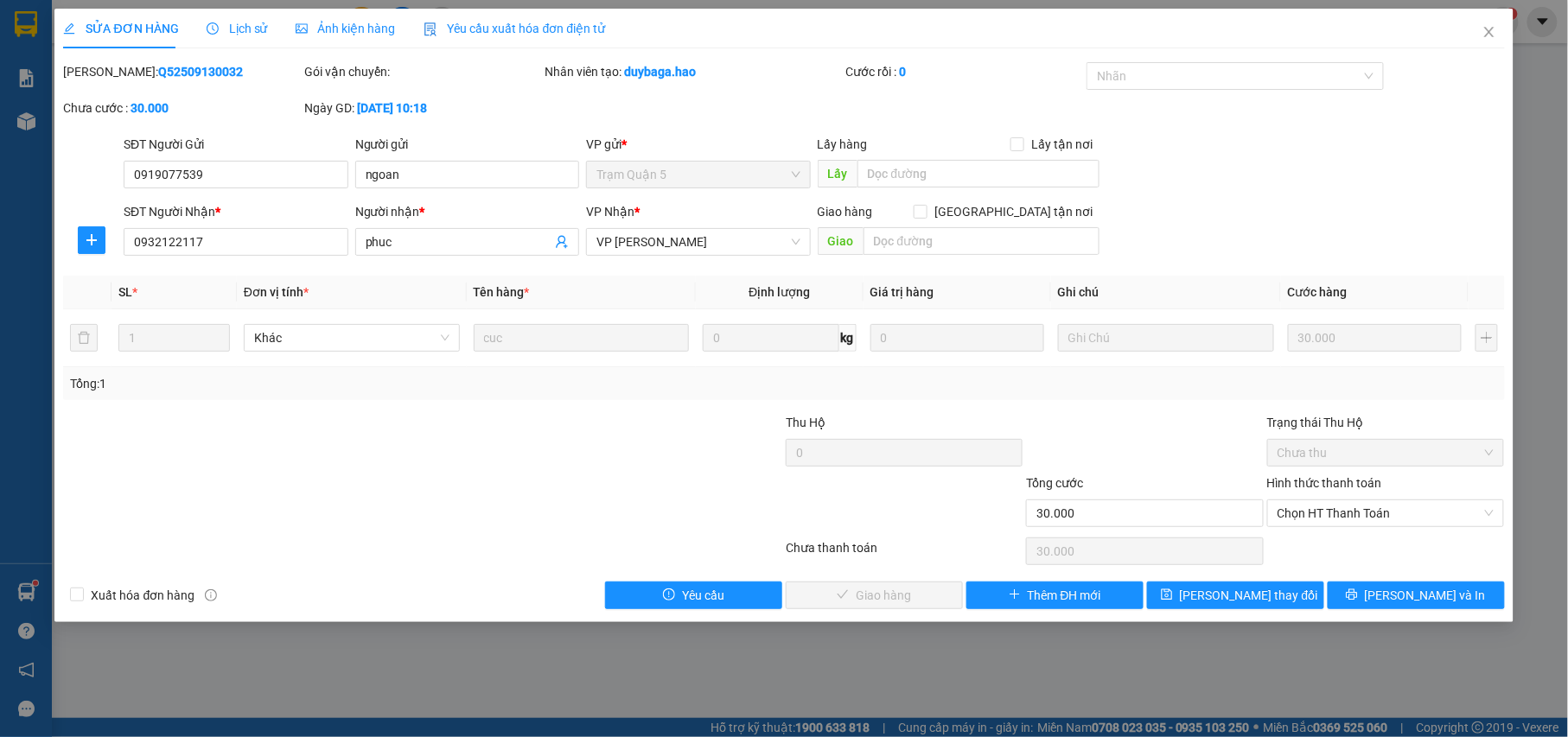
click at [359, 30] on span "Ảnh kiện hàng" at bounding box center [345, 29] width 100 height 13
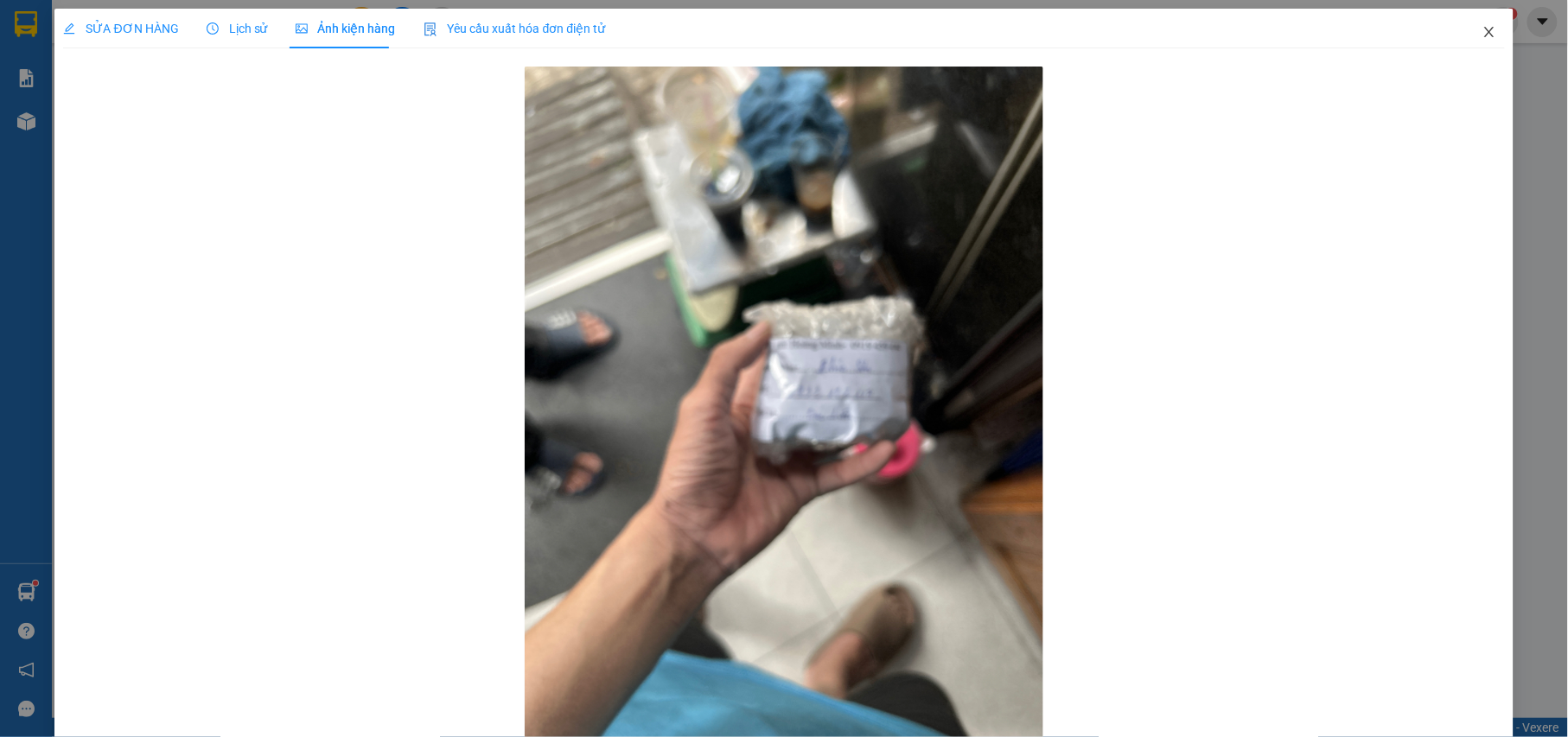
click at [1484, 34] on icon "close" at bounding box center [1489, 32] width 10 height 11
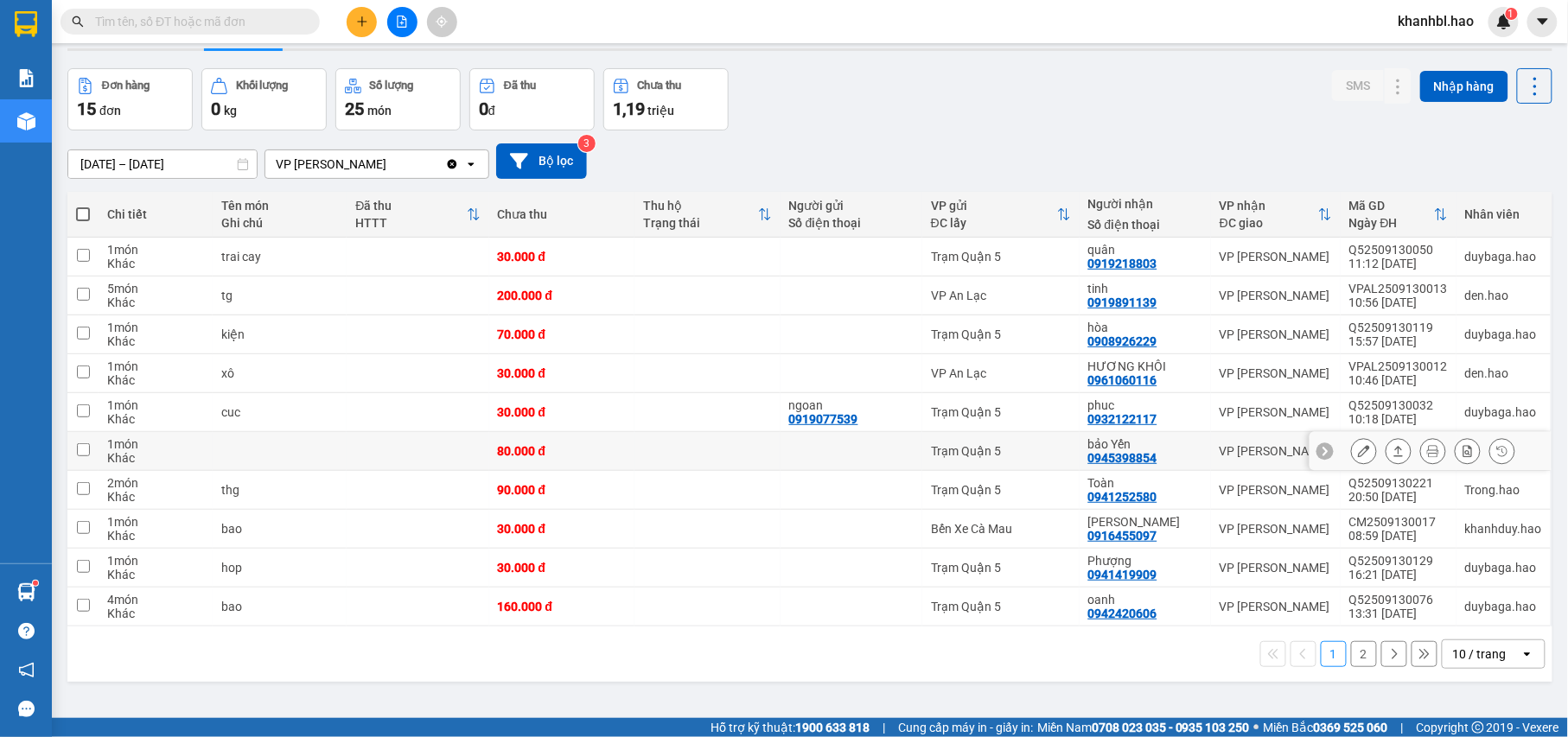
scroll to position [79, 0]
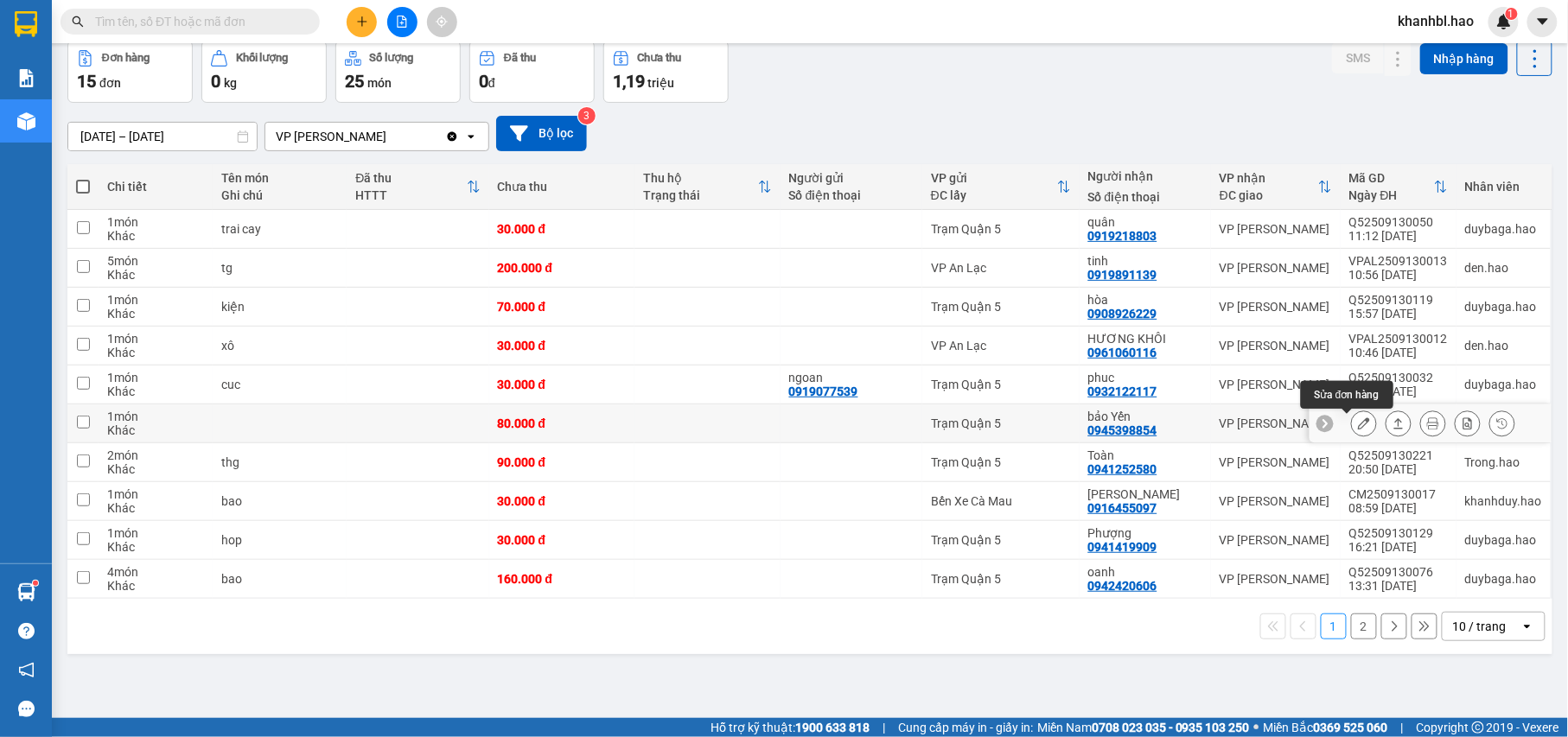
click at [1358, 429] on icon at bounding box center [1363, 423] width 12 height 12
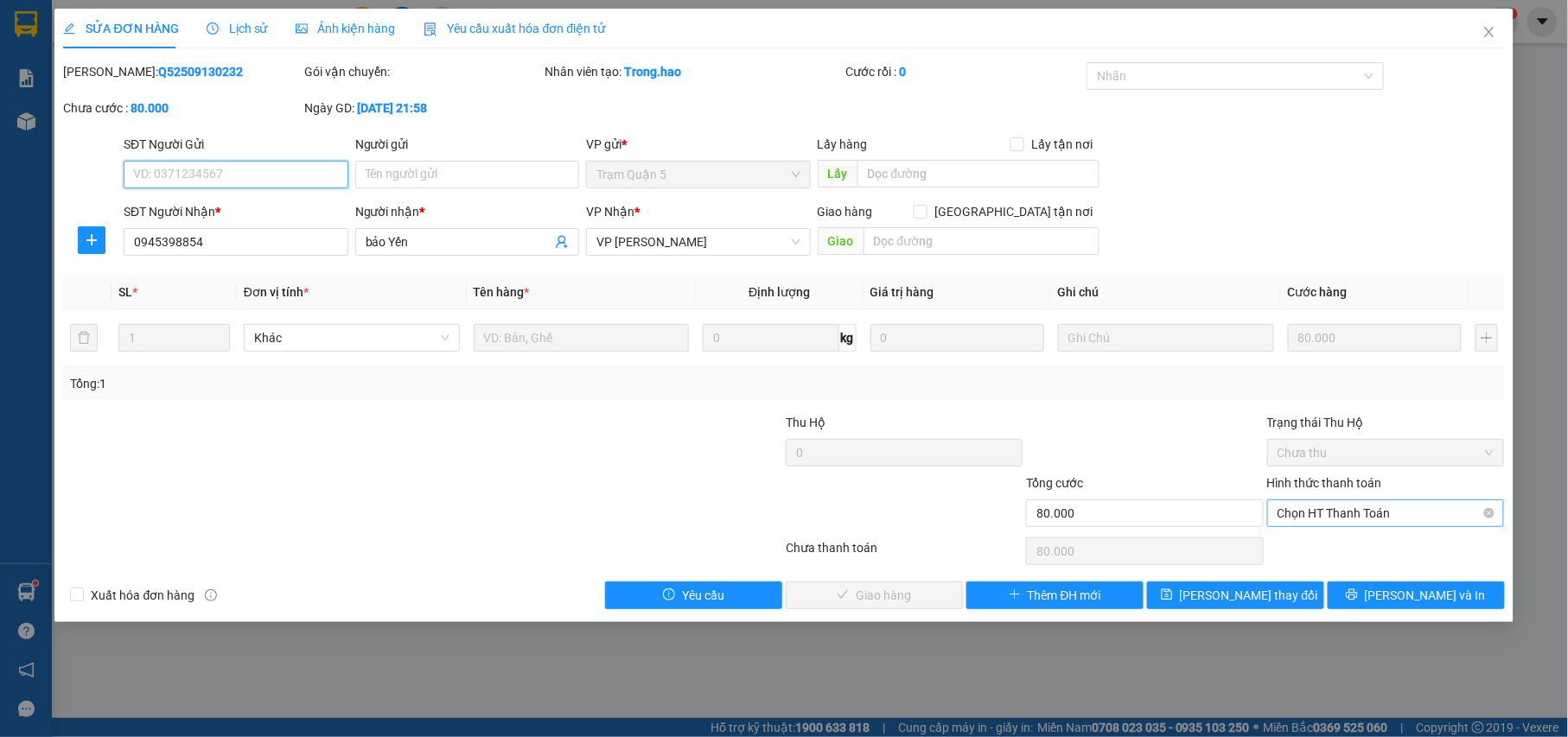
click at [1350, 507] on span "Chọn HT Thanh Toán" at bounding box center [1385, 512] width 217 height 26
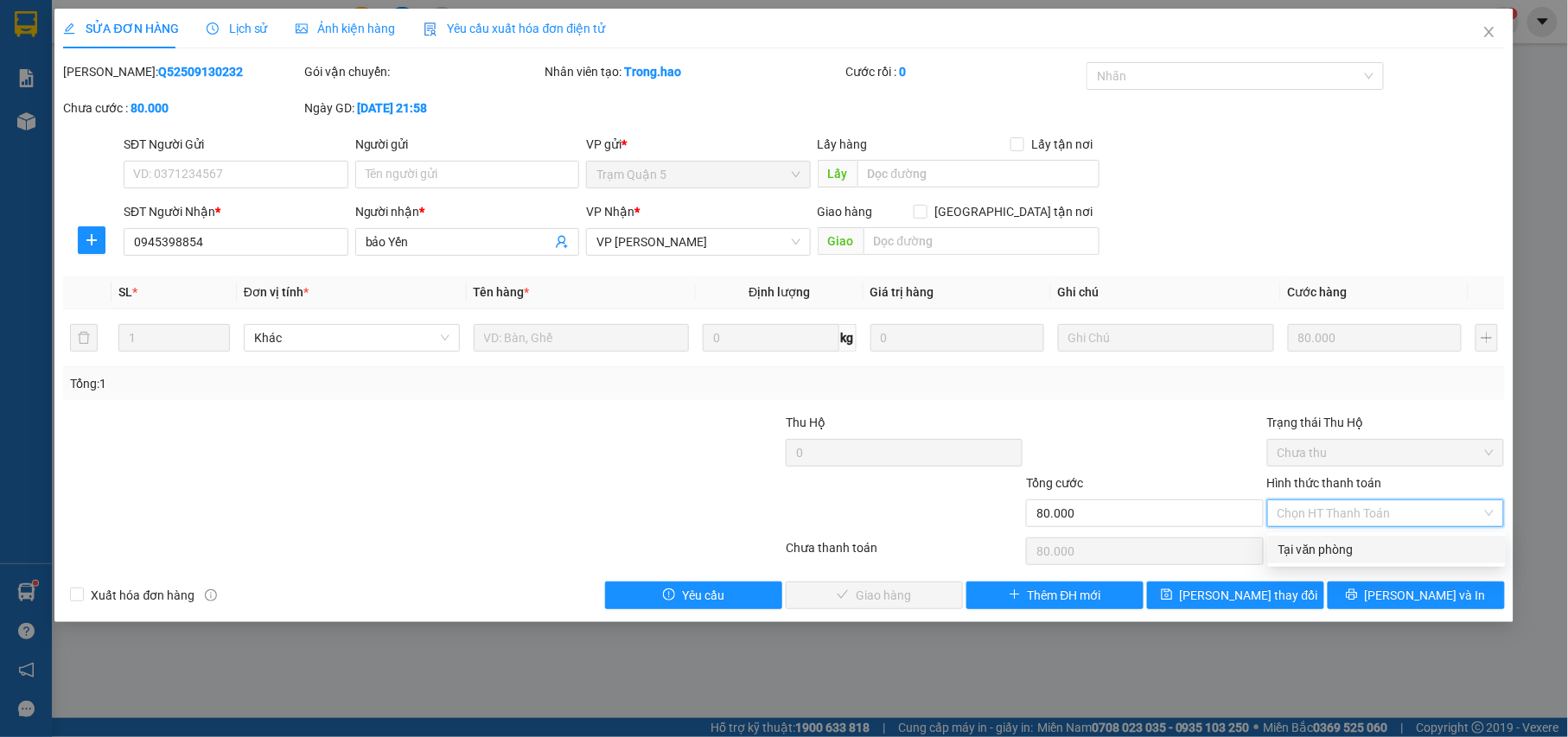
click at [1329, 547] on div "Tại văn phòng" at bounding box center [1386, 550] width 217 height 19
type input "0"
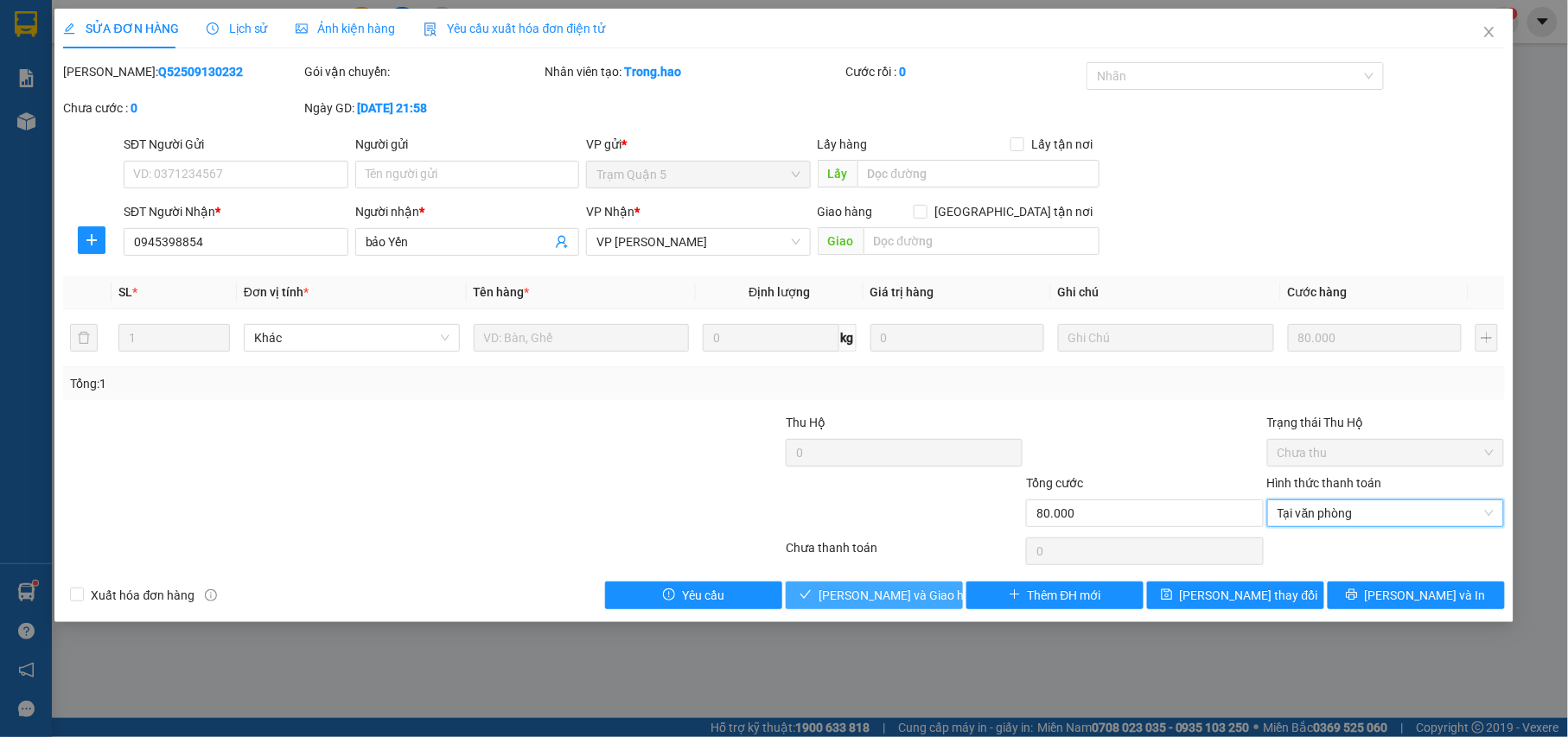
click at [886, 601] on span "[PERSON_NAME] và Giao hàng" at bounding box center [902, 596] width 166 height 19
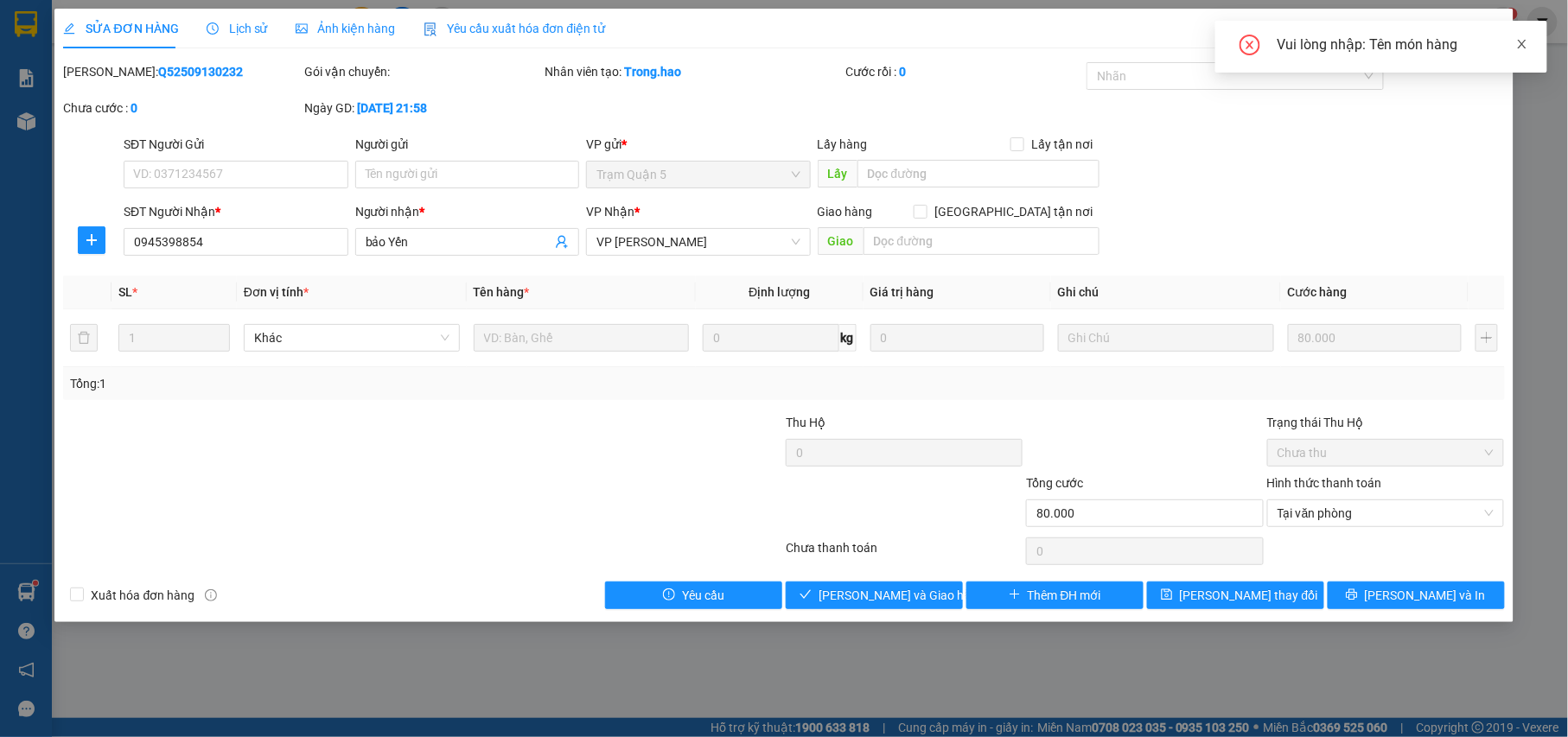
click at [1528, 41] on icon "close" at bounding box center [1522, 44] width 12 height 12
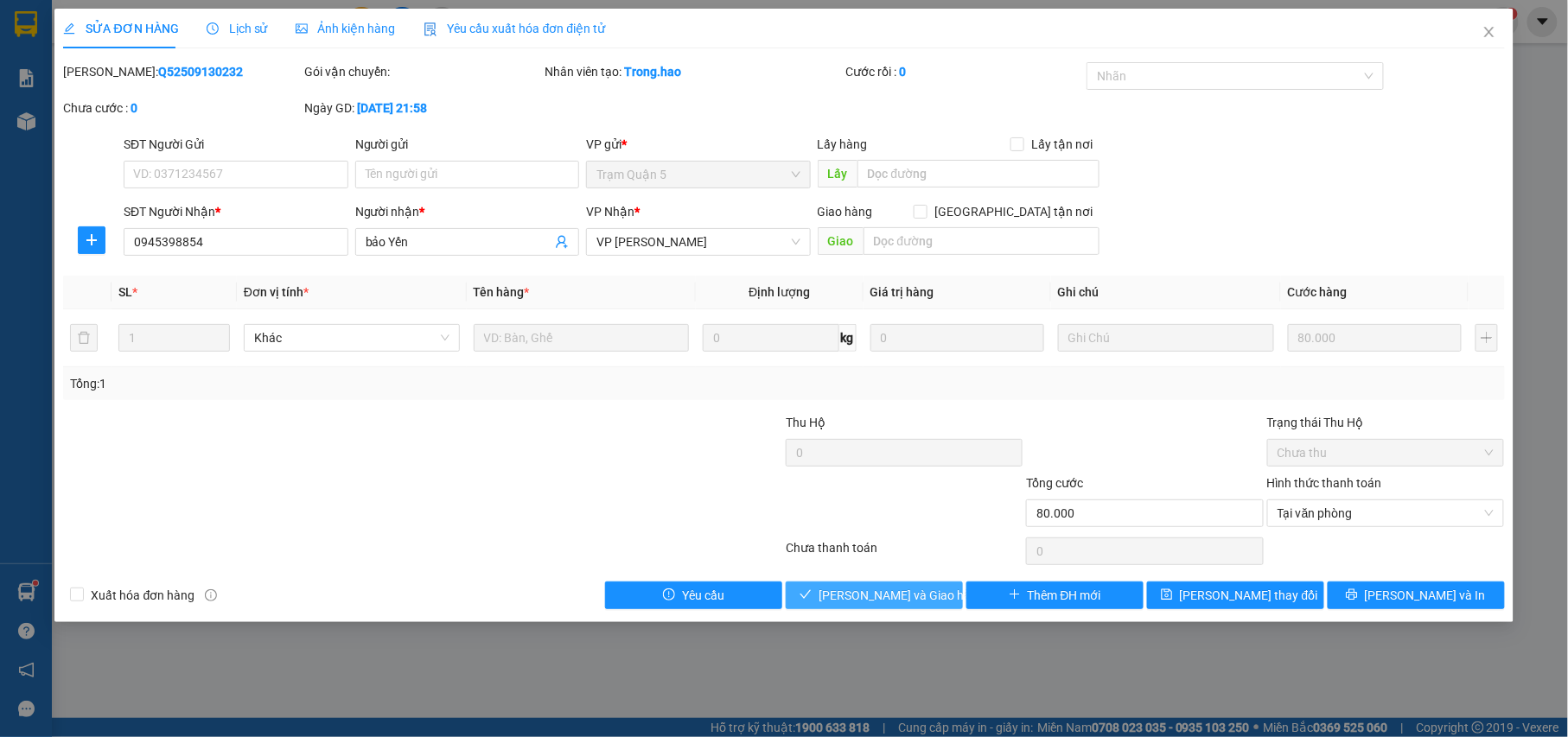
click at [897, 598] on span "[PERSON_NAME] và Giao hàng" at bounding box center [902, 596] width 166 height 19
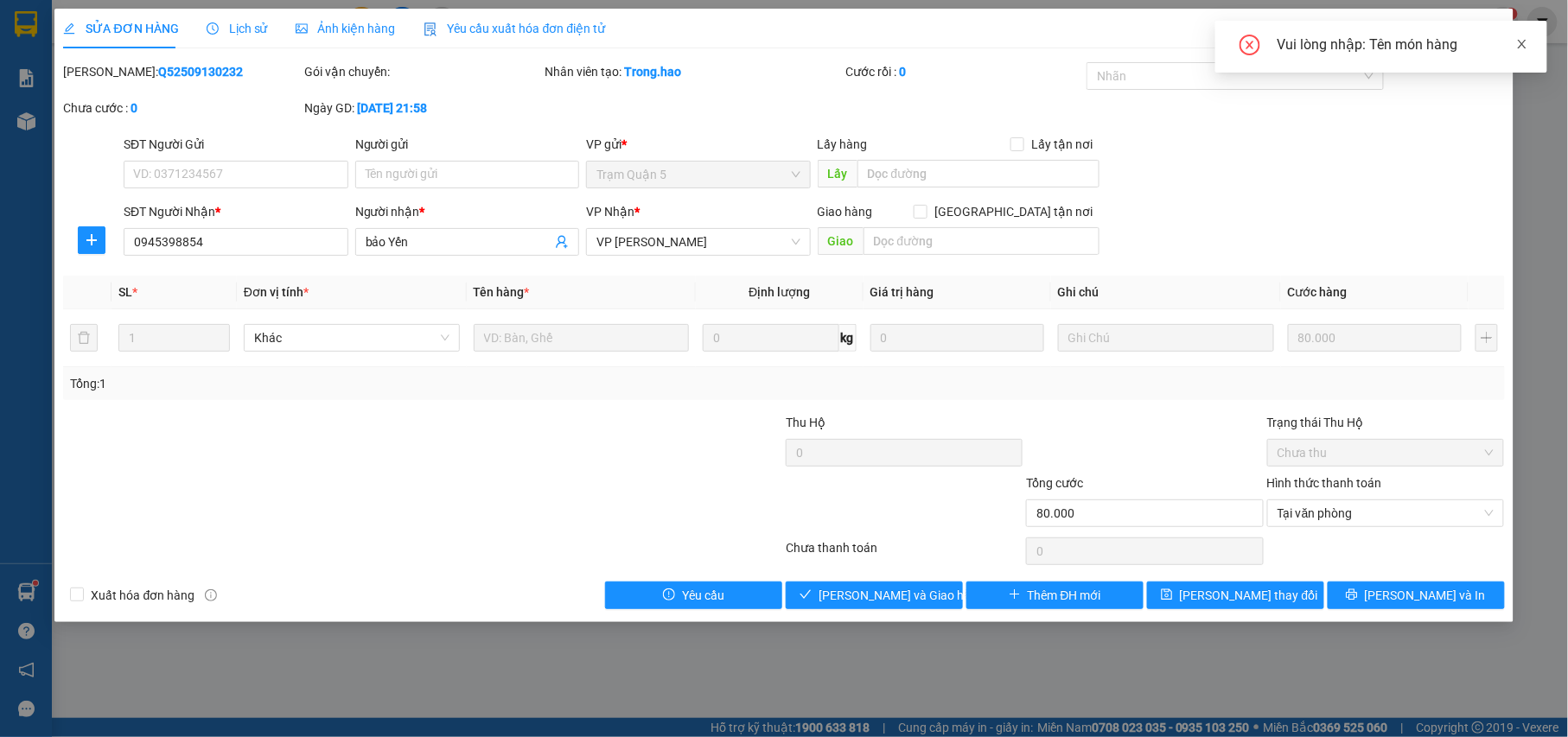
click at [1525, 46] on icon "close" at bounding box center [1521, 44] width 9 height 9
click at [1492, 30] on icon "close" at bounding box center [1489, 32] width 10 height 11
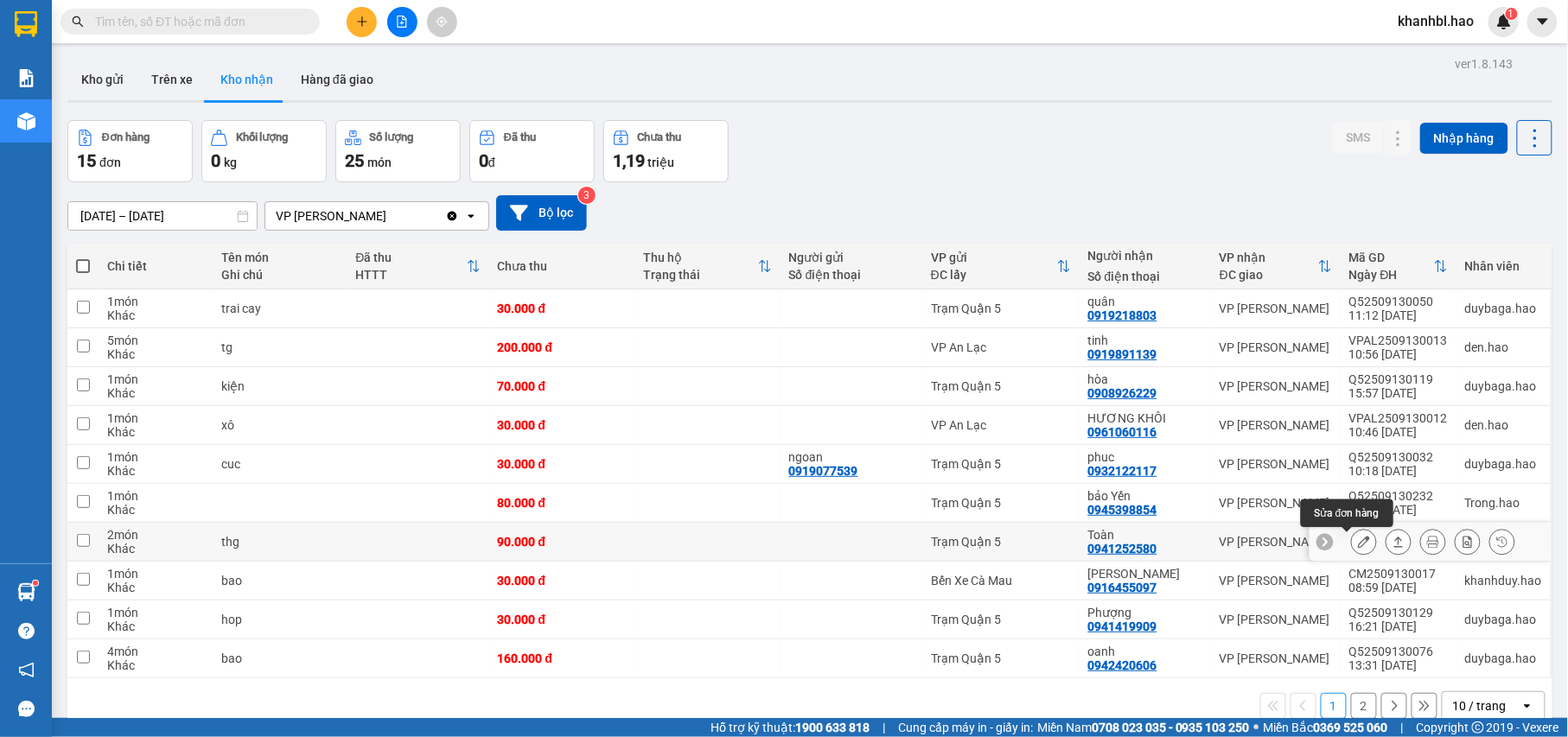
click at [1358, 544] on icon at bounding box center [1363, 541] width 12 height 12
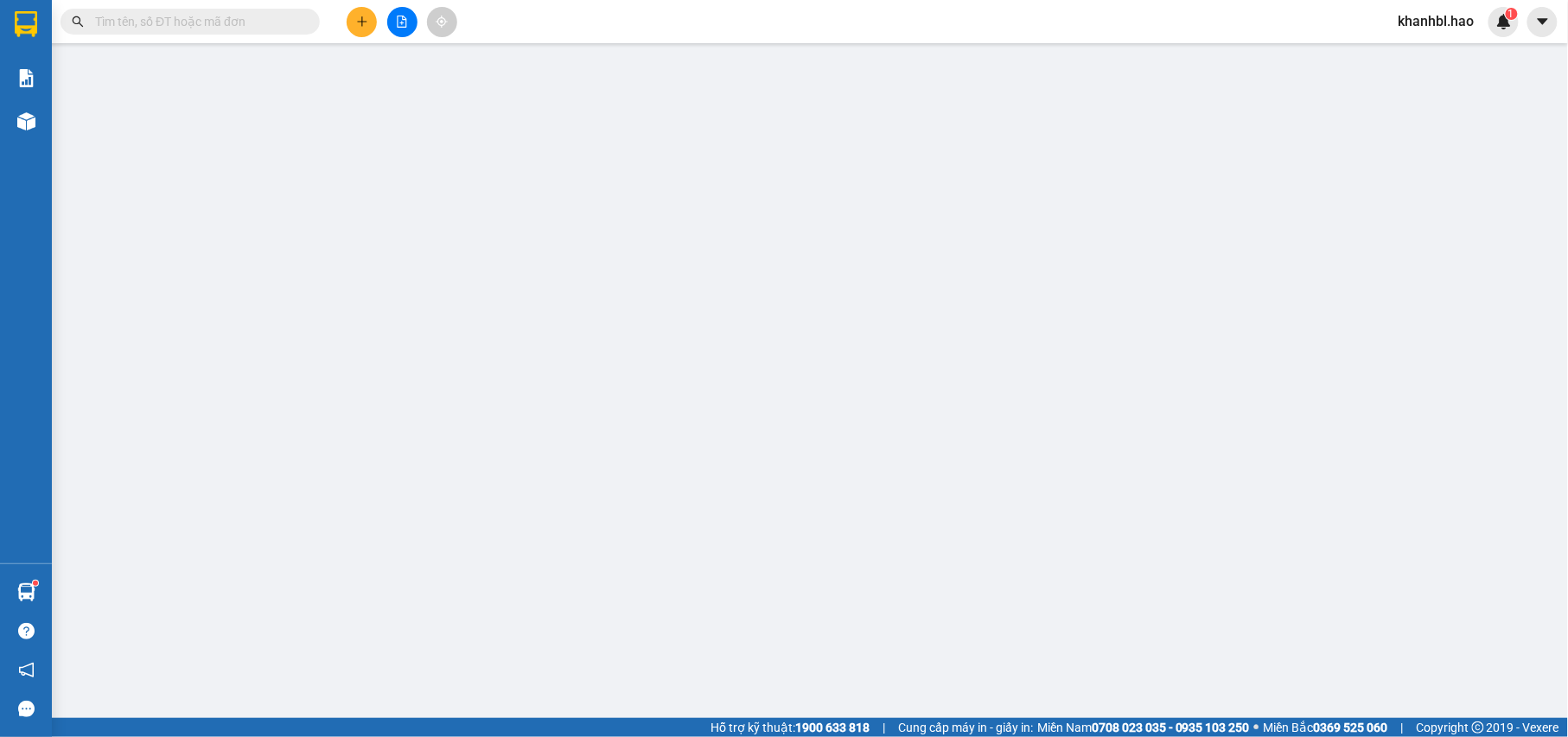
type input "0941252580"
type input "Toàn"
type input "90.000"
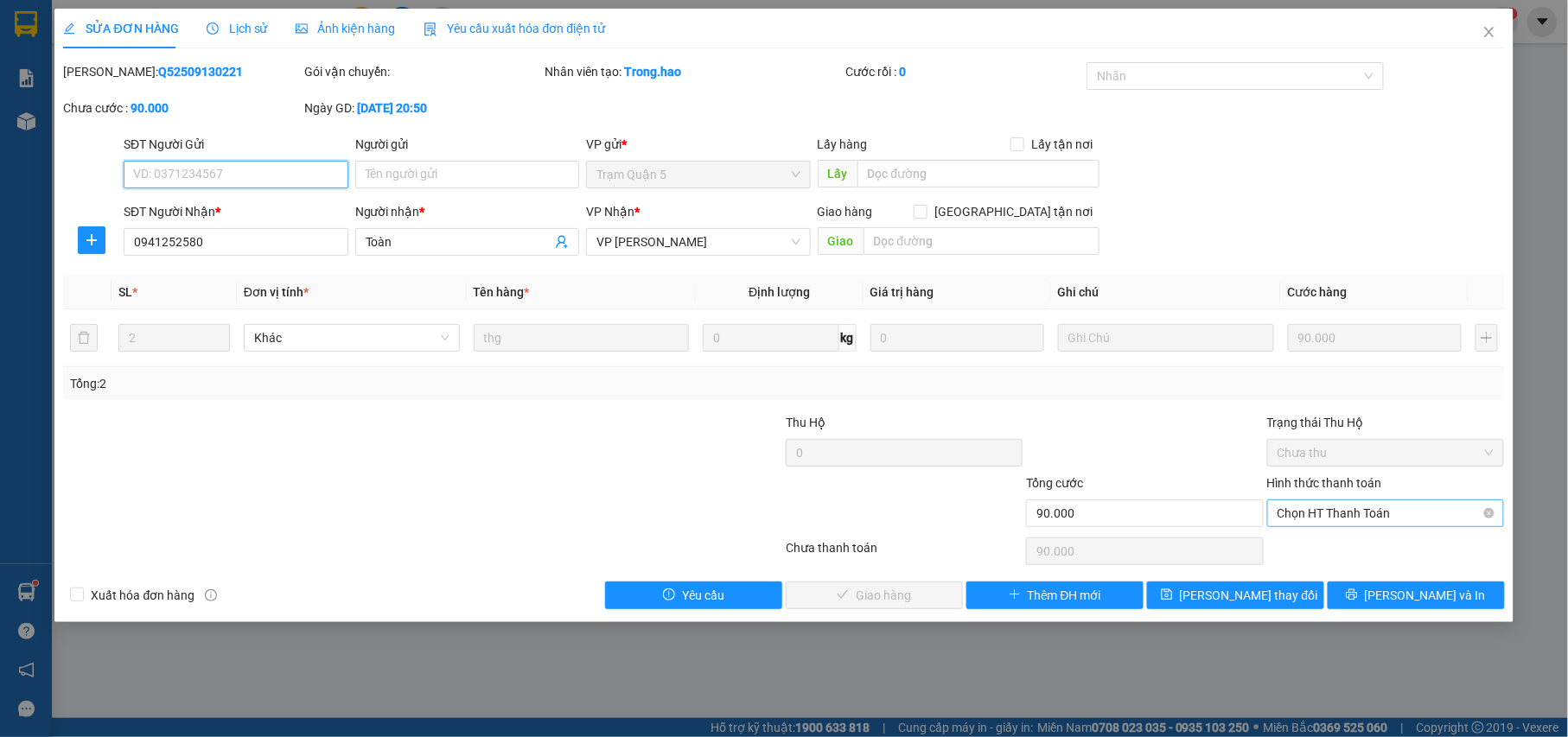
click at [1349, 513] on span "Chọn HT Thanh Toán" at bounding box center [1385, 512] width 217 height 26
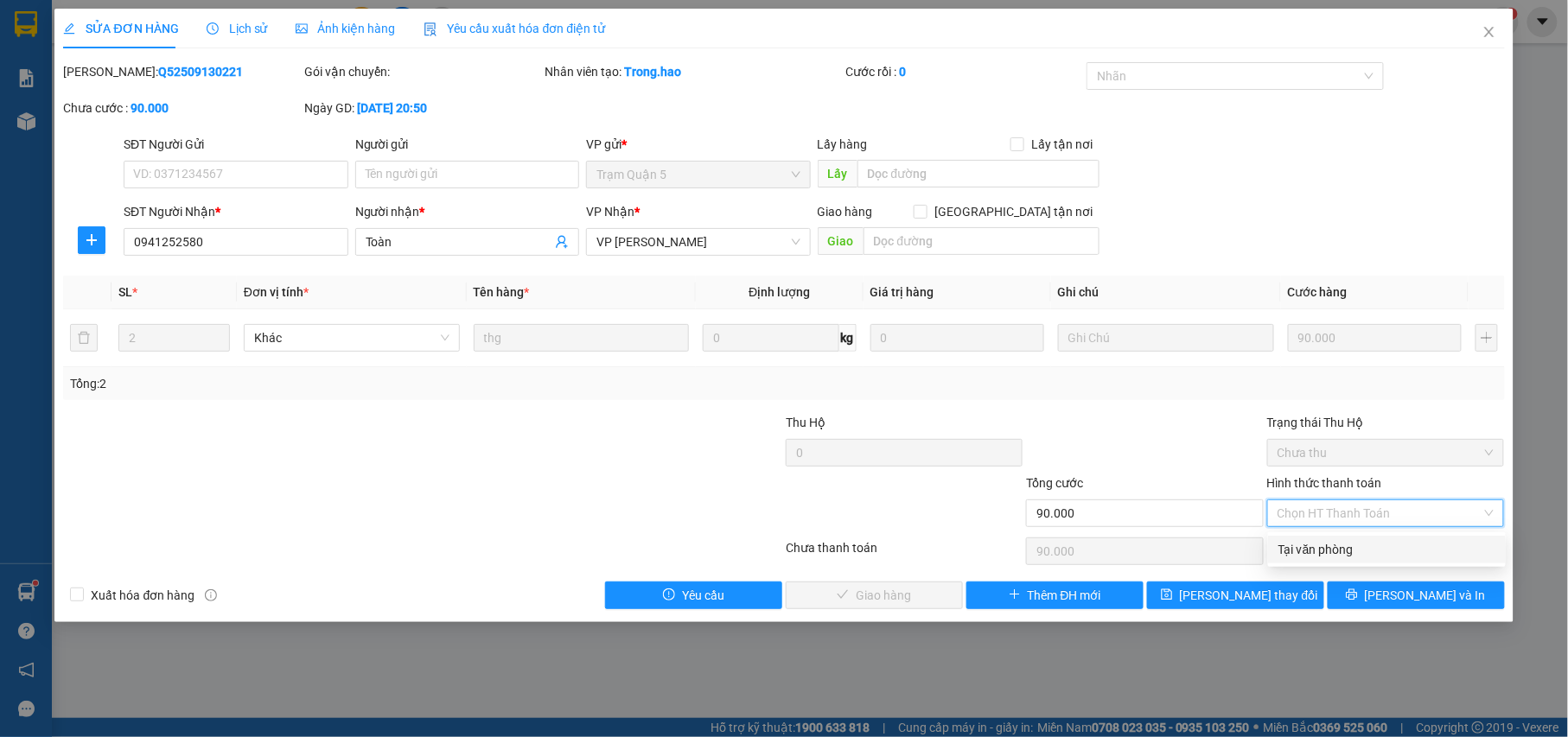
drag, startPoint x: 1332, startPoint y: 551, endPoint x: 1201, endPoint y: 551, distance: 131.0
click at [1331, 551] on div "Tại văn phòng" at bounding box center [1386, 550] width 217 height 19
type input "0"
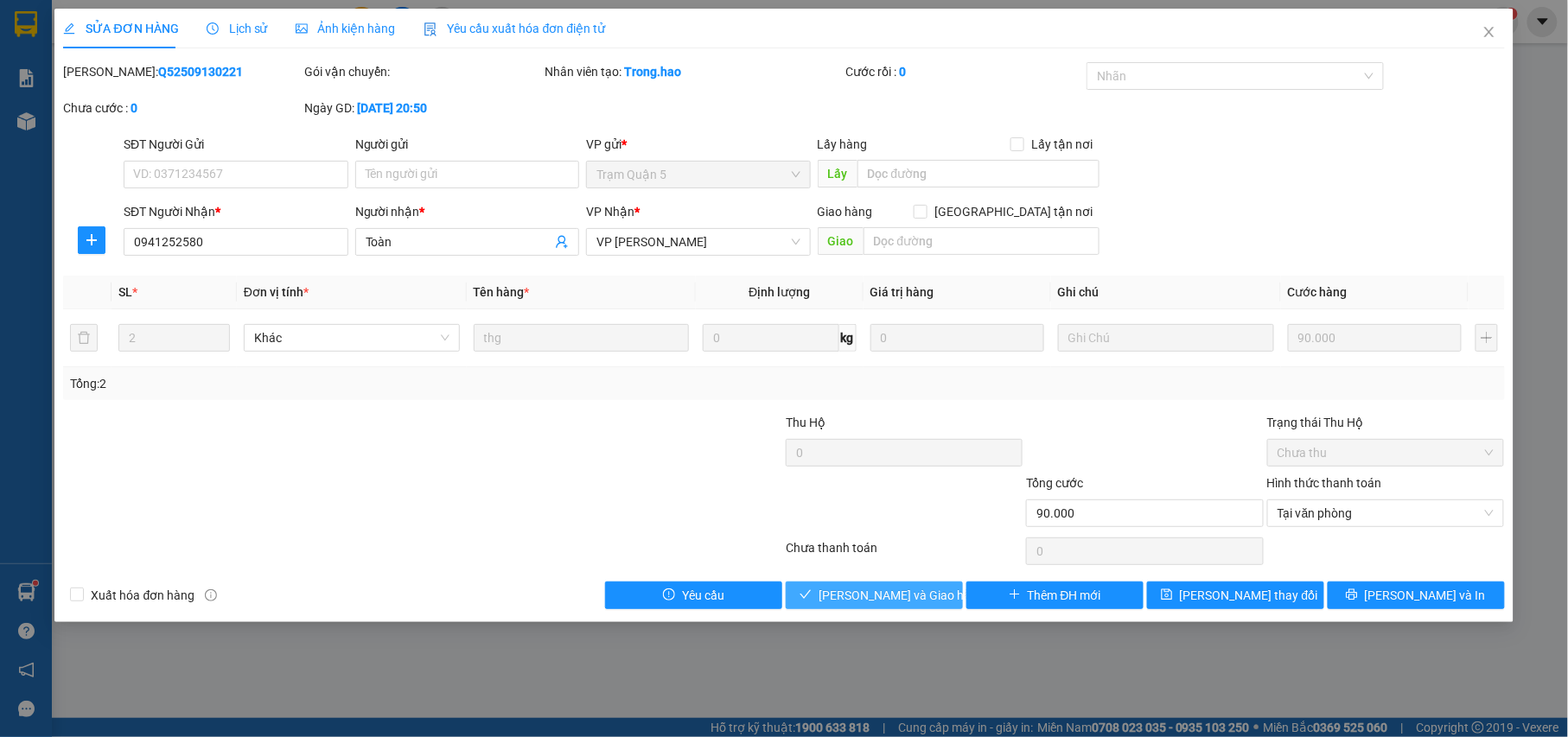
drag, startPoint x: 892, startPoint y: 596, endPoint x: 993, endPoint y: 572, distance: 103.8
click at [896, 596] on span "[PERSON_NAME] và Giao hàng" at bounding box center [902, 596] width 166 height 19
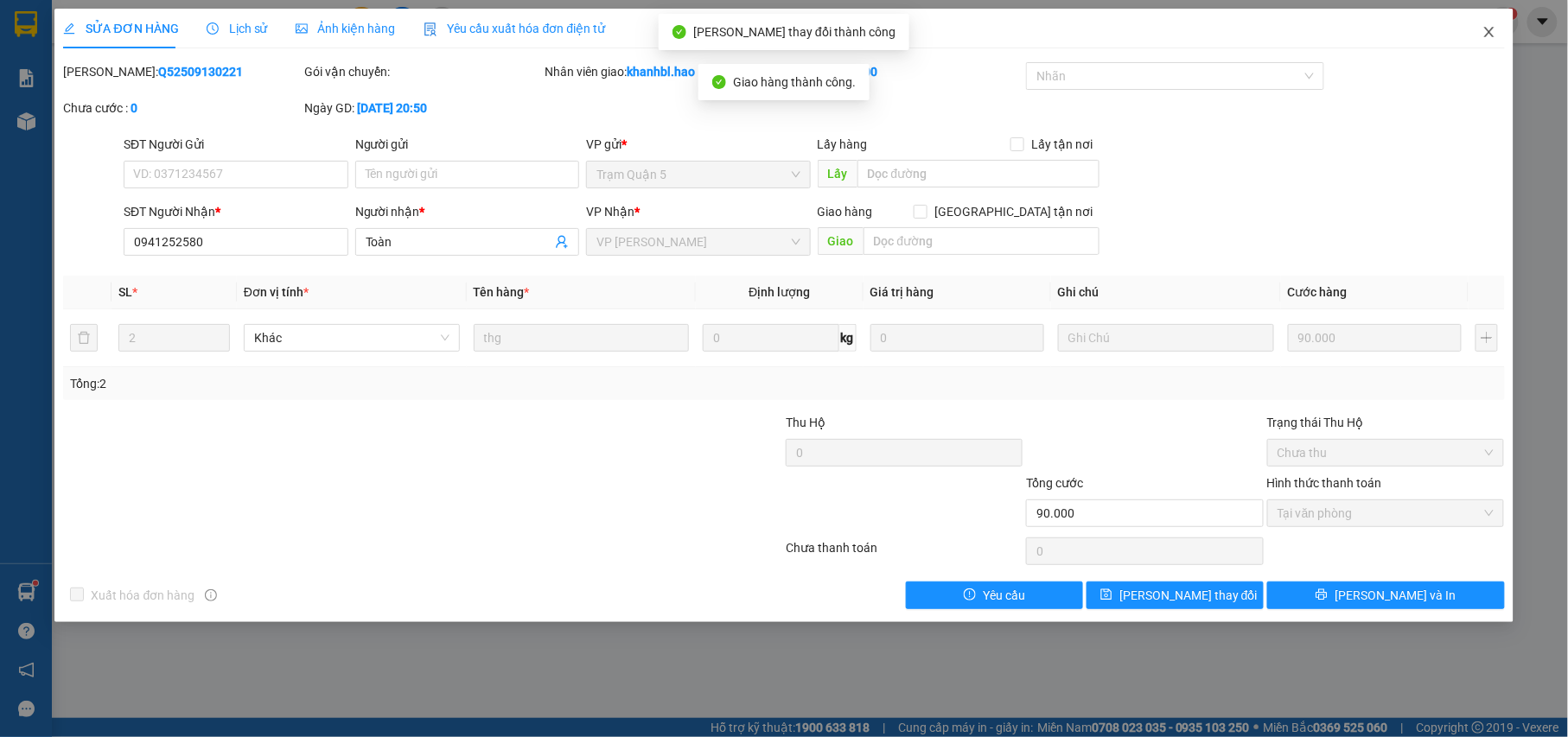
click at [1491, 32] on icon "close" at bounding box center [1489, 32] width 10 height 11
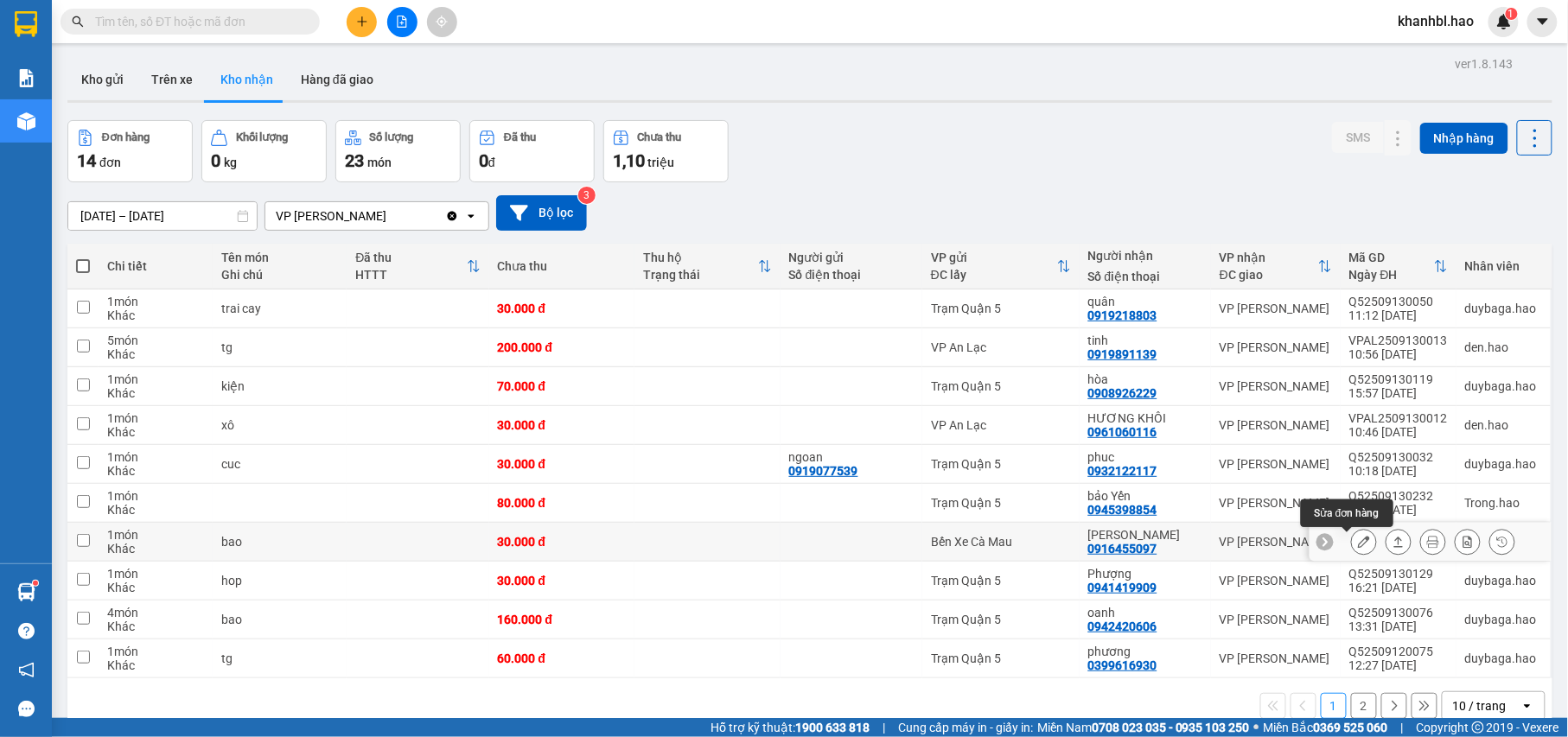
click at [1357, 547] on button at bounding box center [1363, 542] width 24 height 31
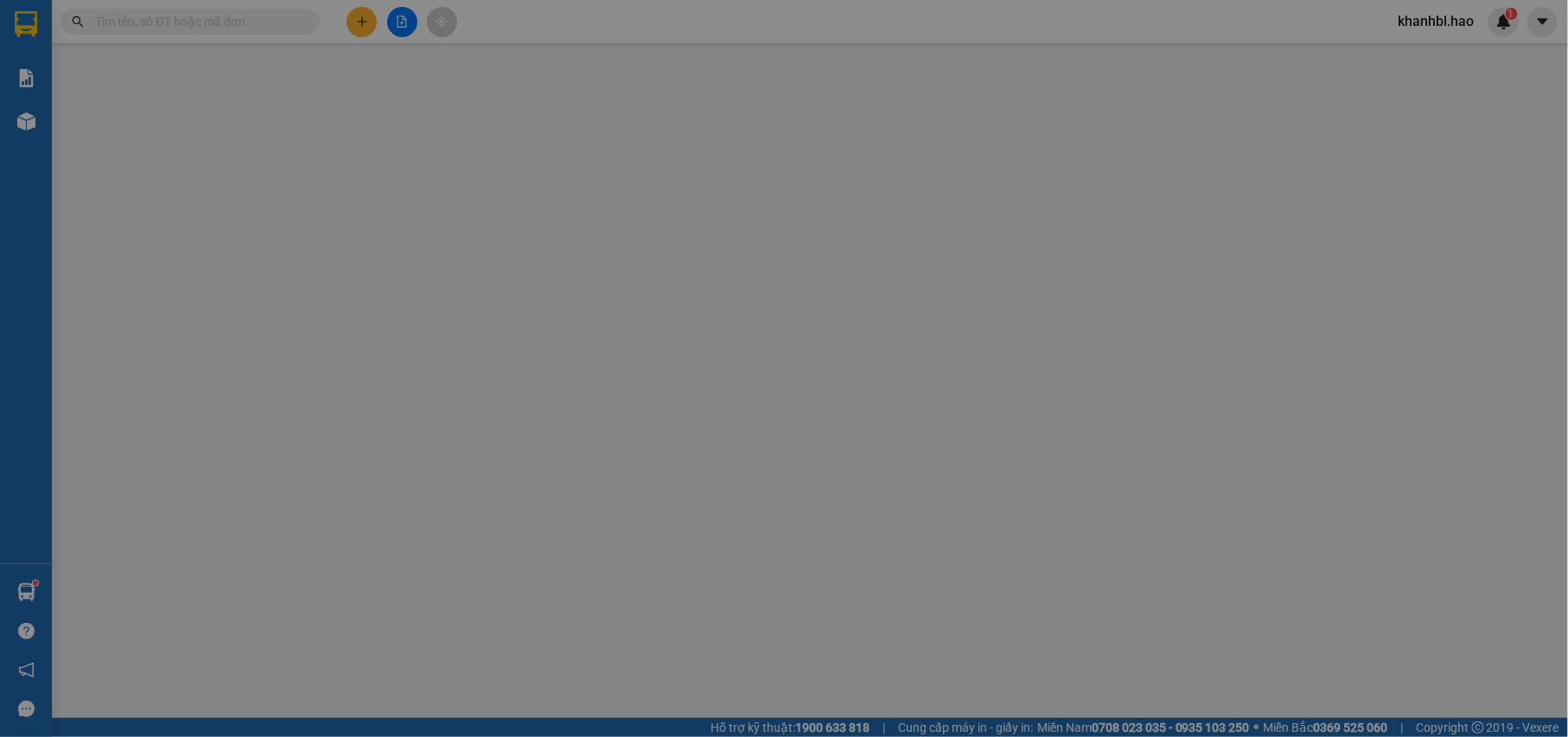
type input "0916455097"
type input "[PERSON_NAME]"
type input "30.000"
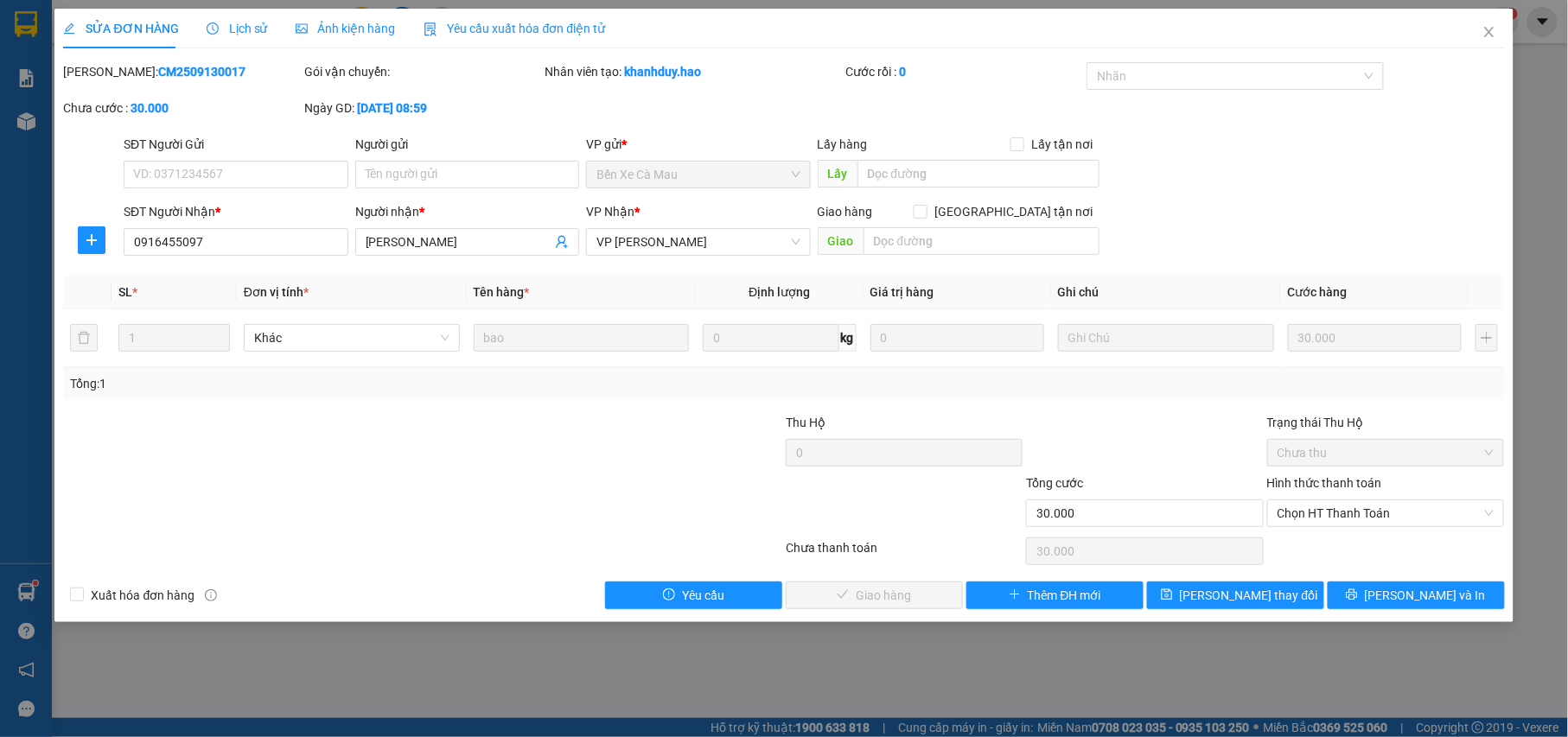
click at [350, 25] on span "Ảnh kiện hàng" at bounding box center [345, 29] width 100 height 13
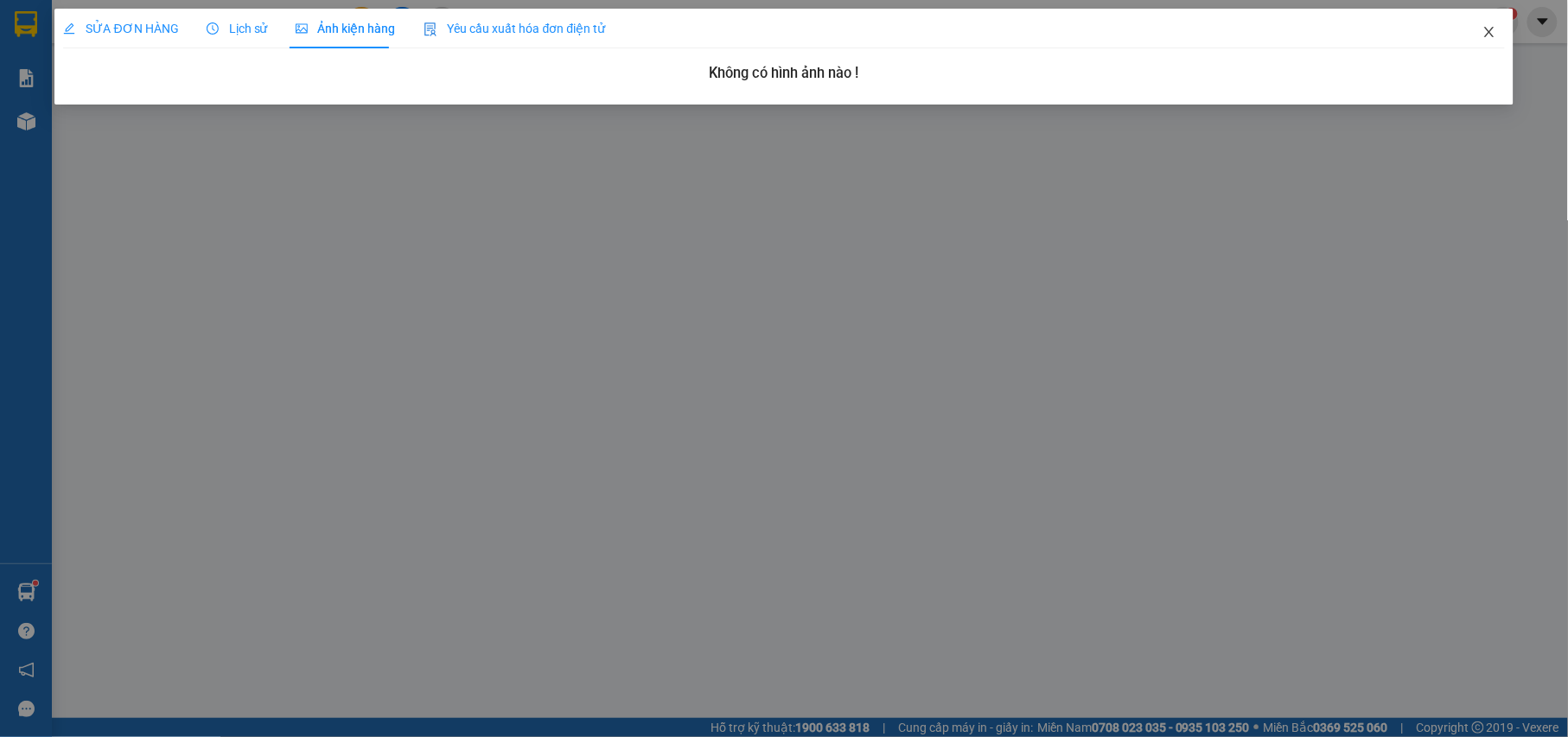
click at [1490, 29] on icon "close" at bounding box center [1489, 32] width 13 height 13
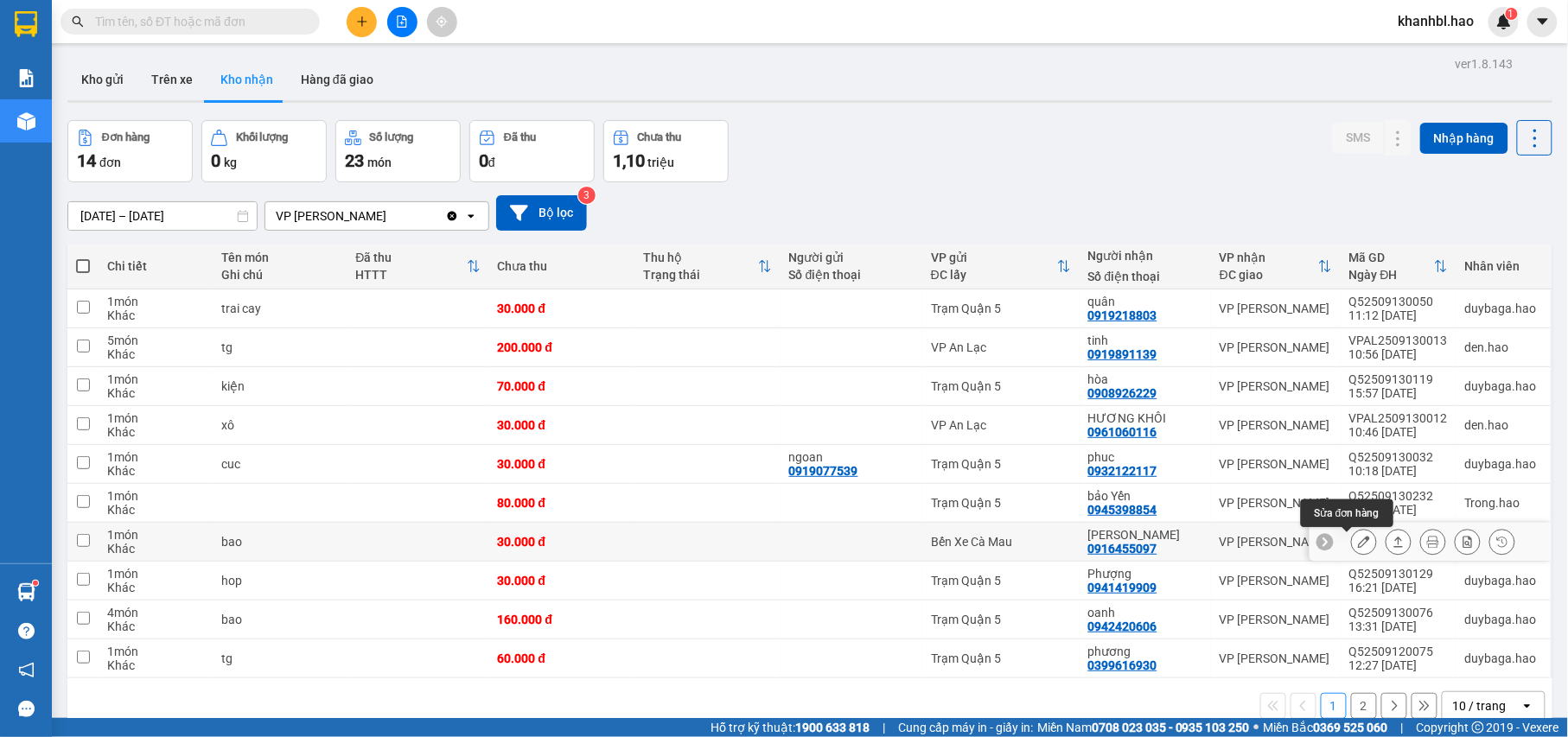
click at [1358, 548] on icon at bounding box center [1363, 541] width 12 height 12
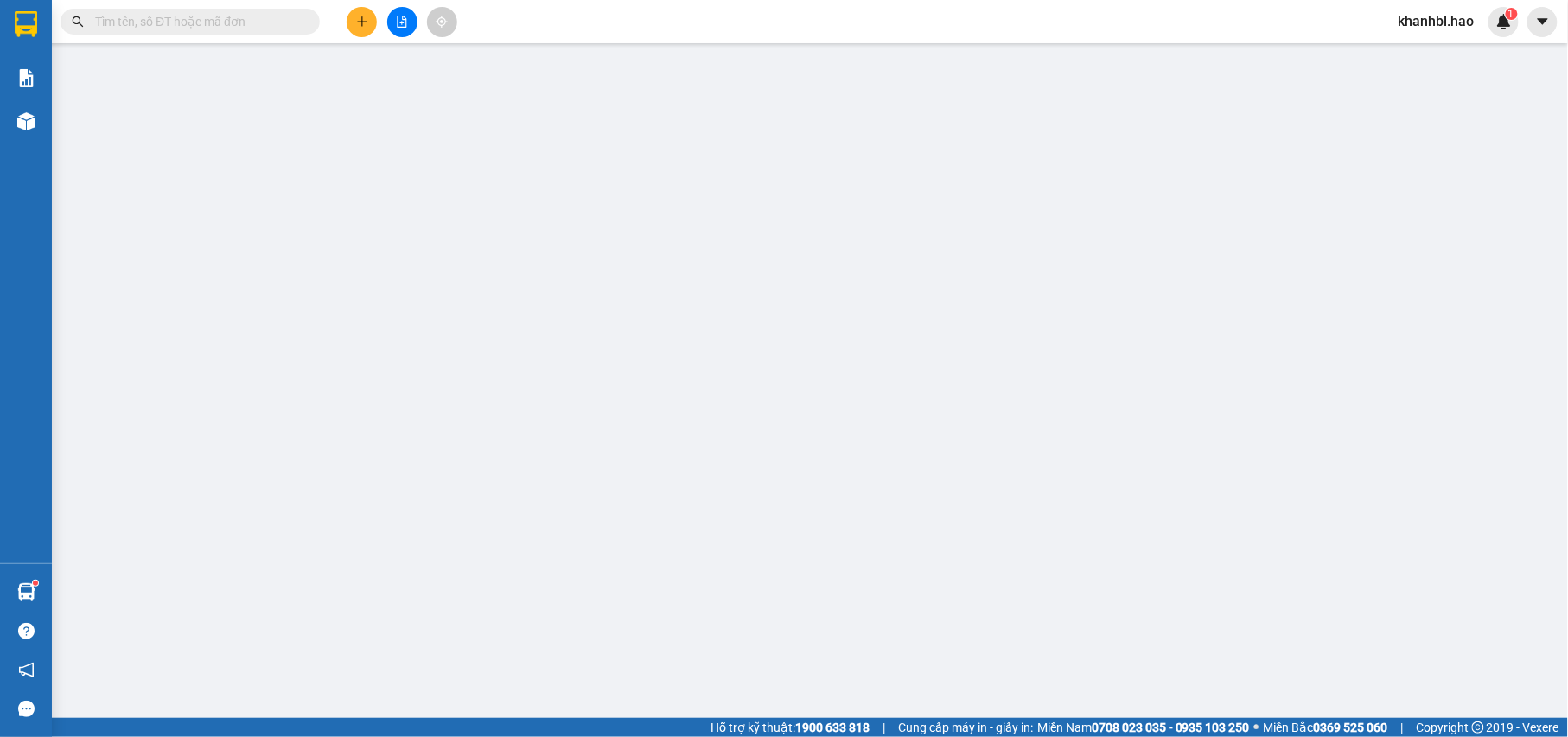
type input "0916455097"
type input "[PERSON_NAME]"
type input "30.000"
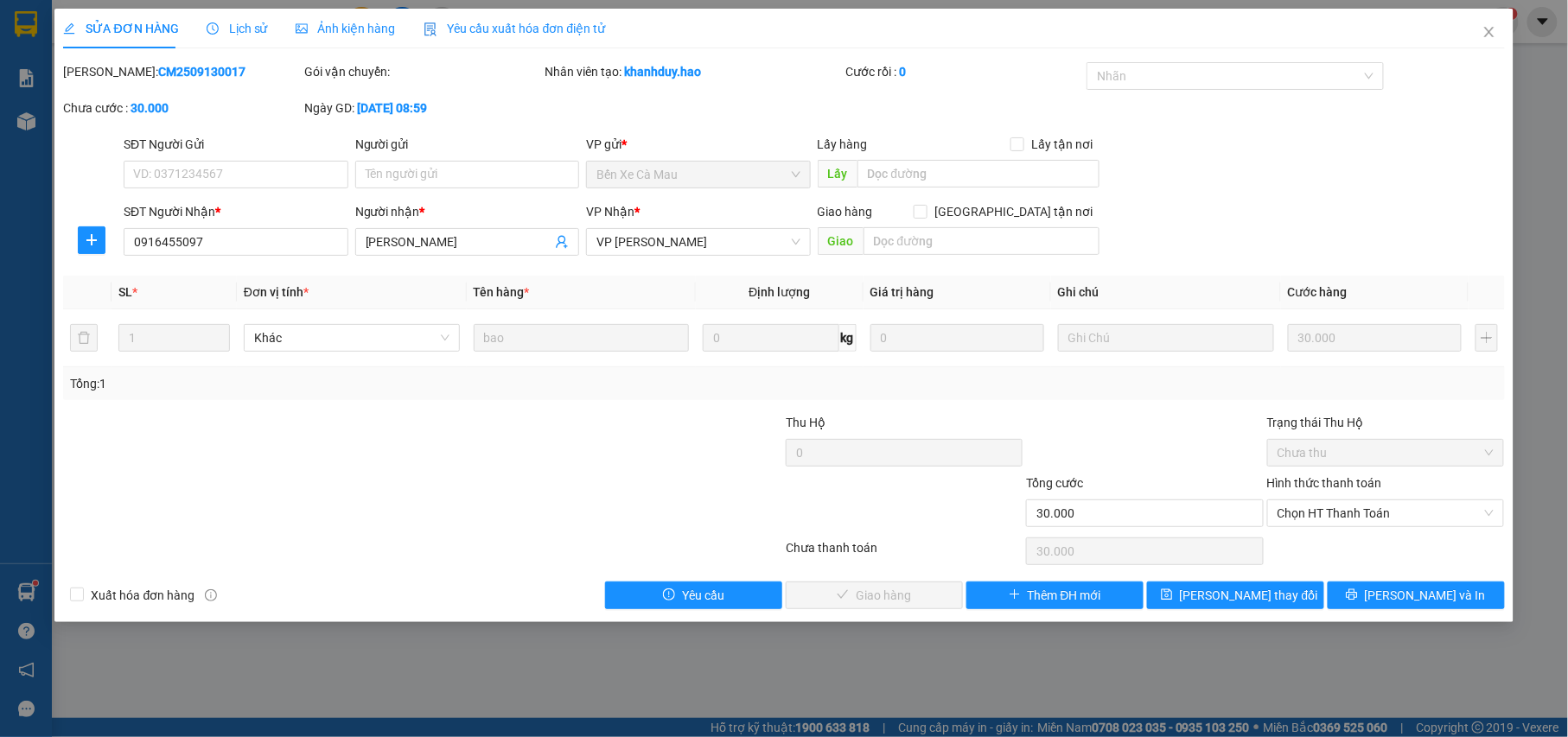
click at [338, 29] on span "Ảnh kiện hàng" at bounding box center [345, 29] width 100 height 13
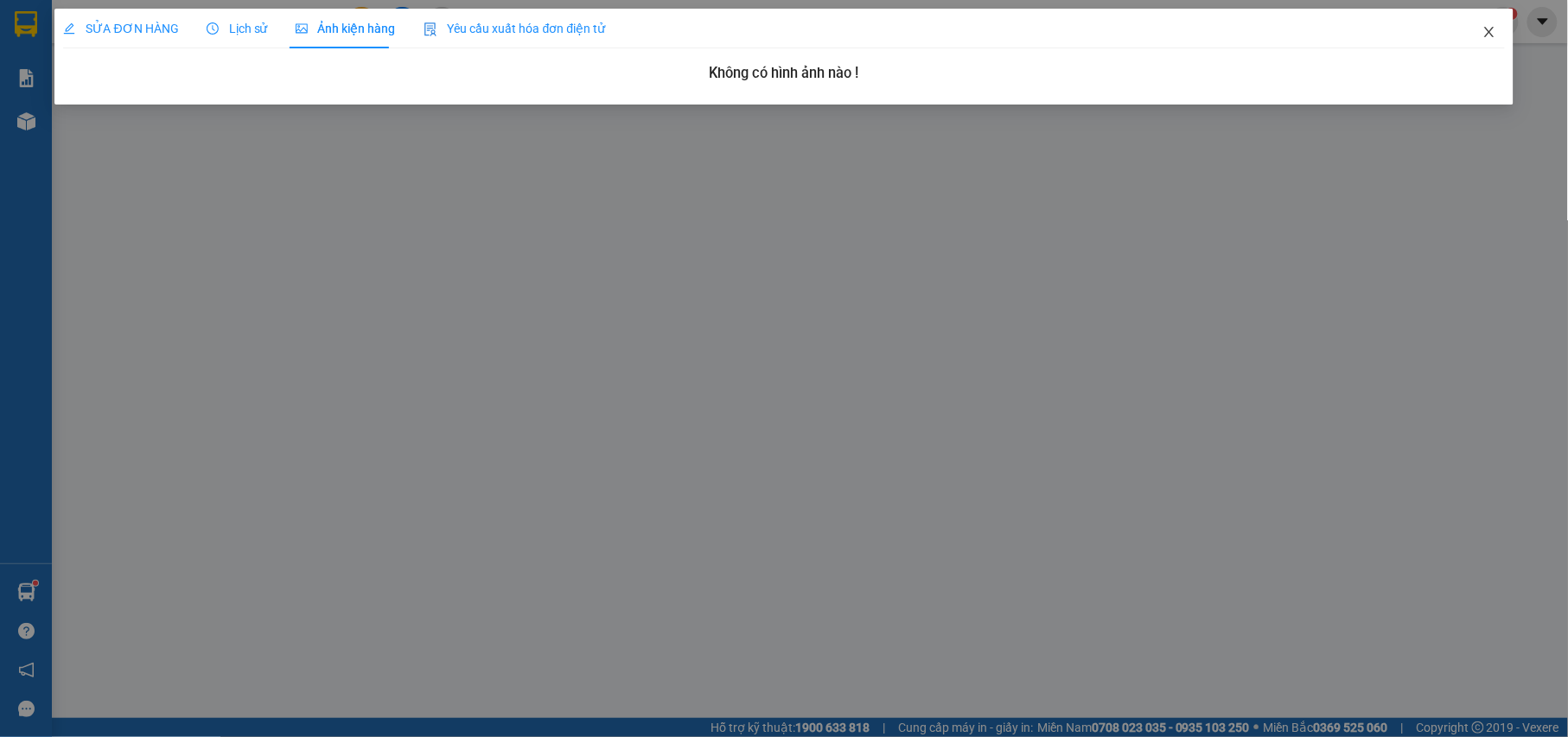
click at [1491, 25] on span "Close" at bounding box center [1489, 33] width 49 height 49
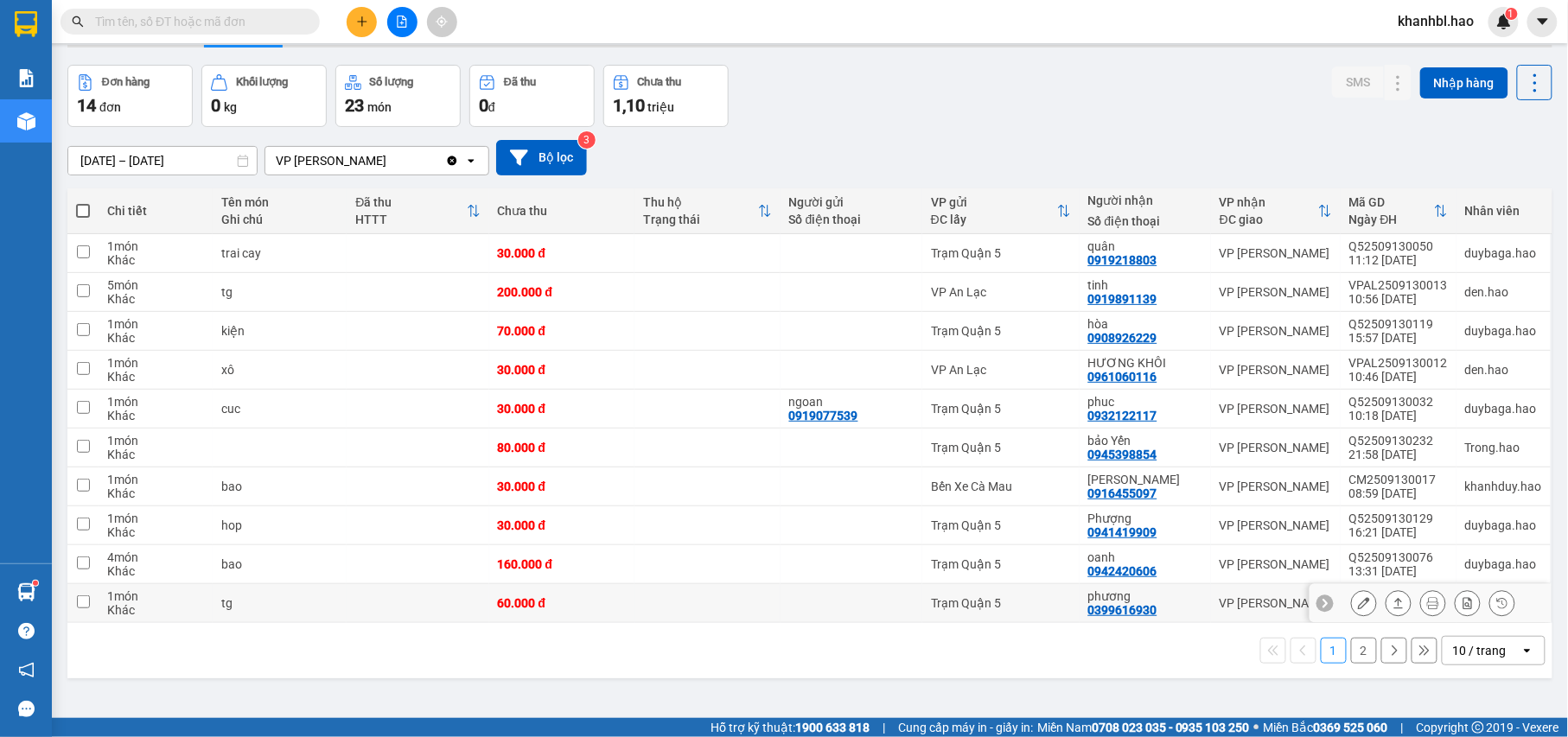
scroll to position [79, 0]
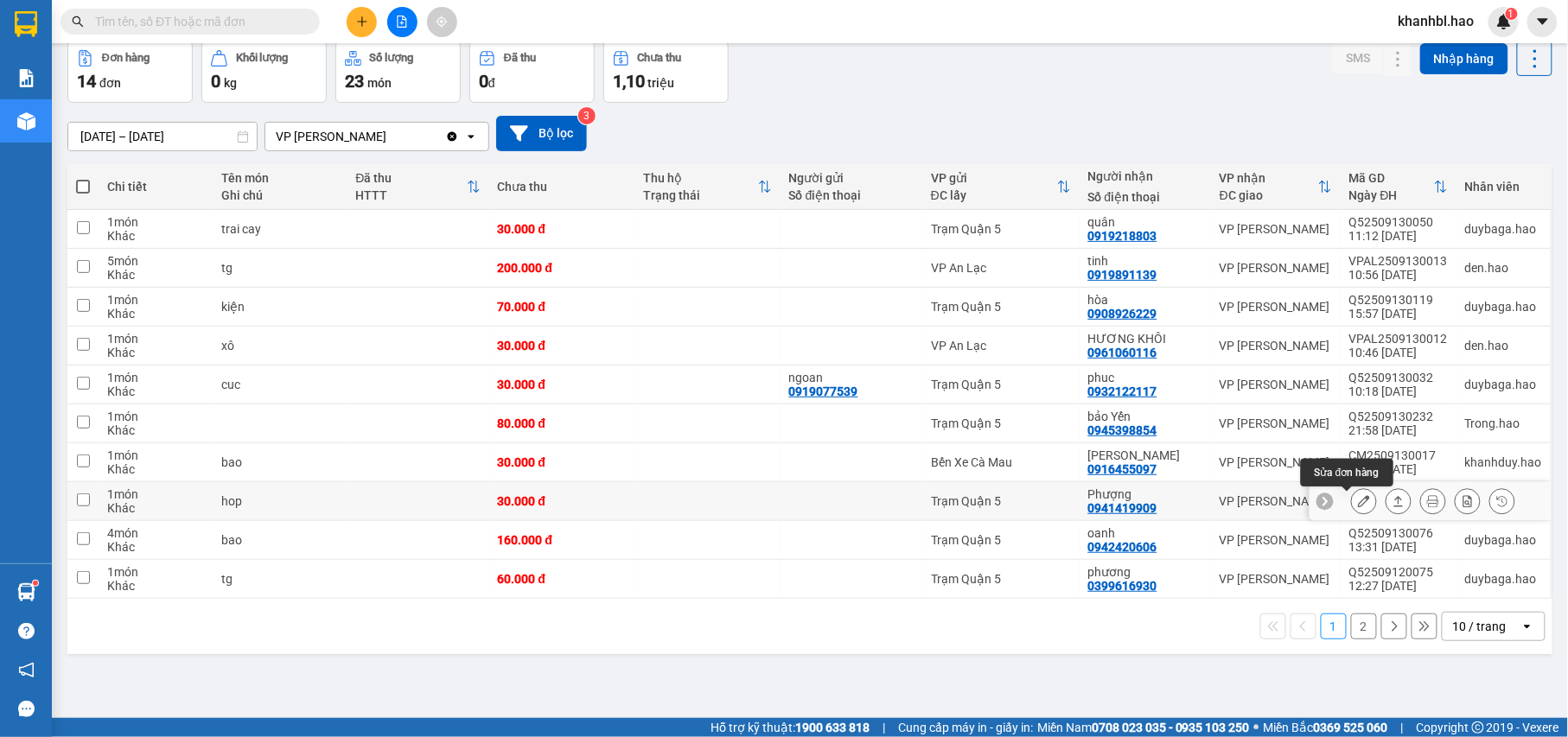
click at [1358, 506] on icon at bounding box center [1363, 501] width 12 height 12
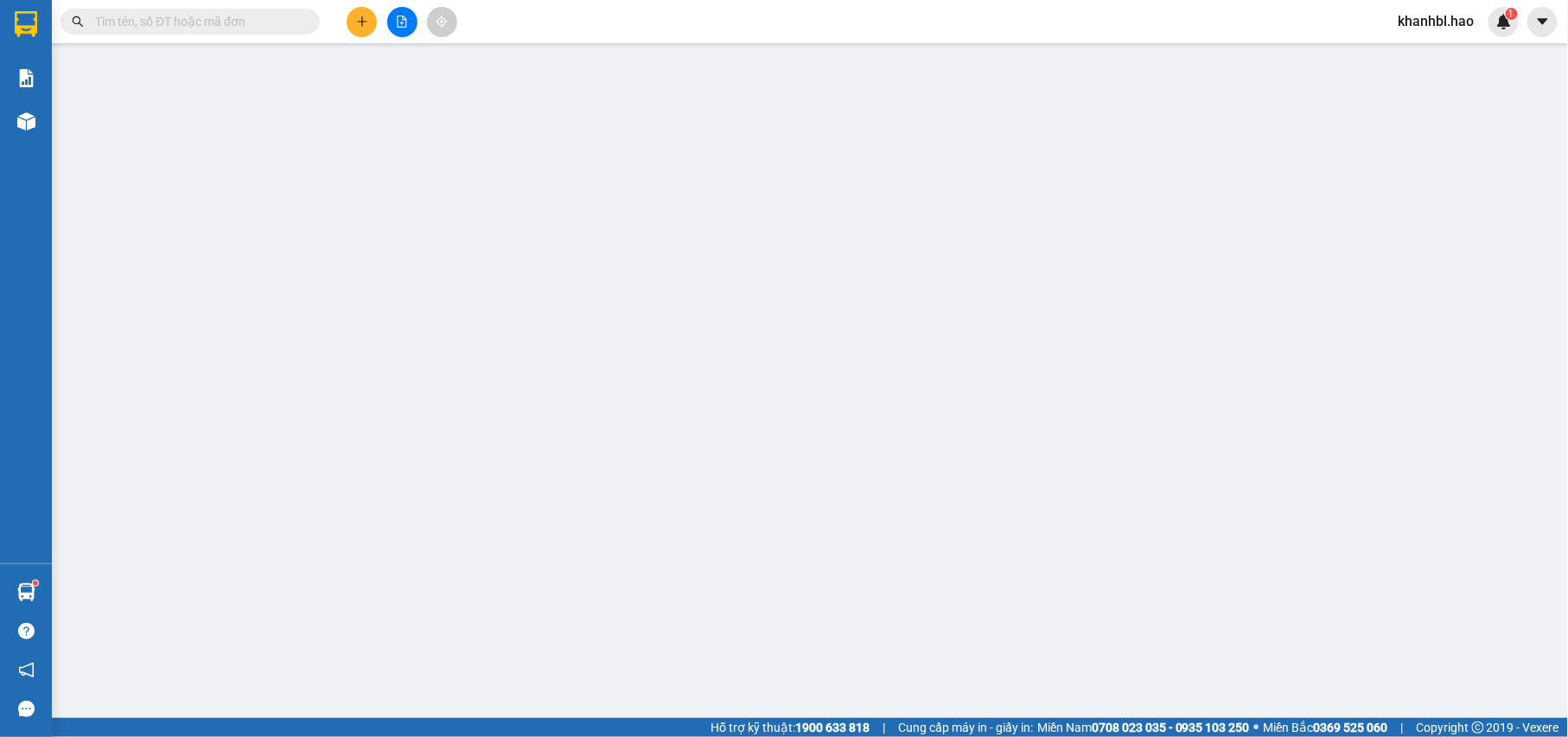
type input "0941419909"
type input "Phượng"
type input "30.000"
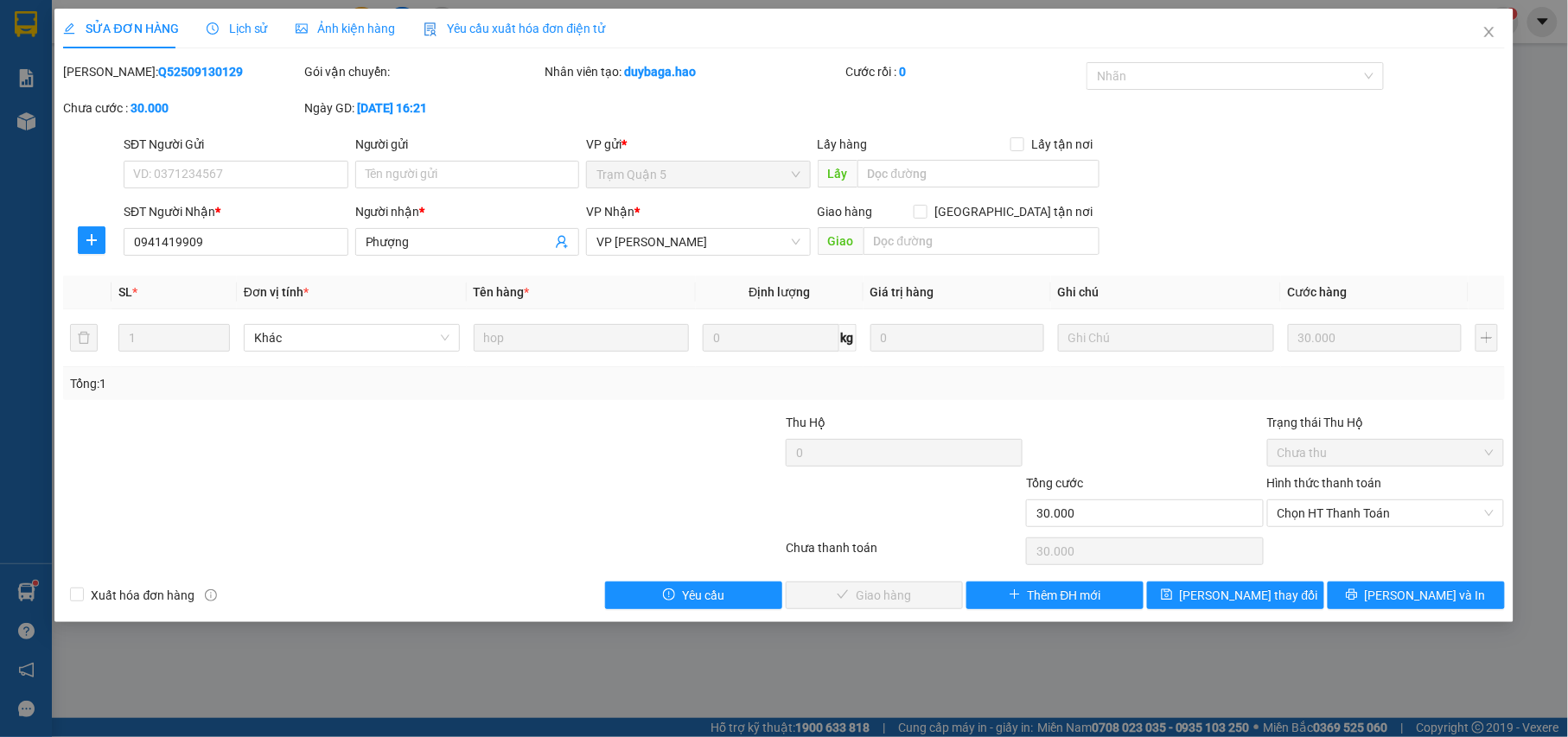
click at [360, 32] on span "Ảnh kiện hàng" at bounding box center [345, 29] width 100 height 13
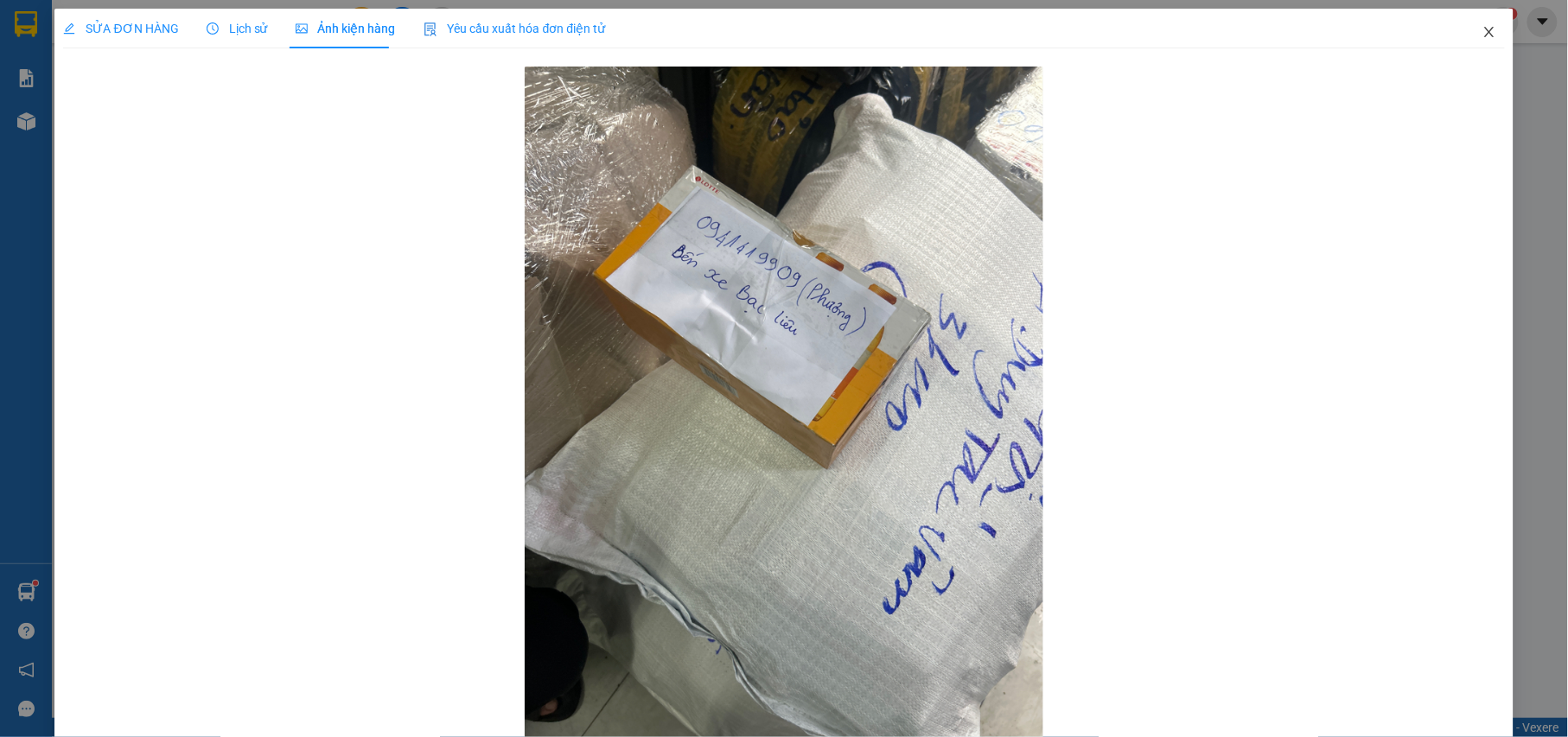
click at [1482, 29] on icon "close" at bounding box center [1489, 32] width 13 height 13
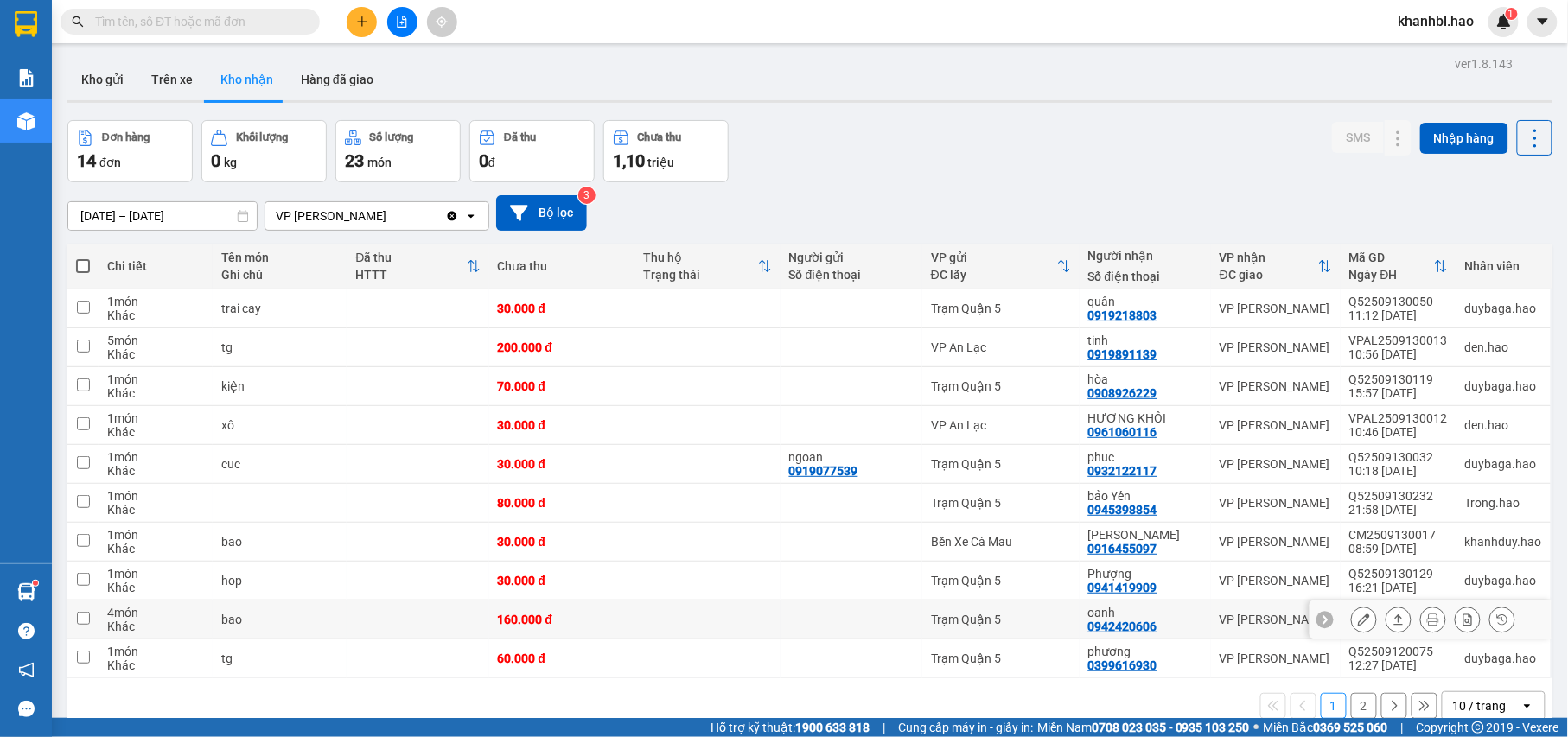
scroll to position [79, 0]
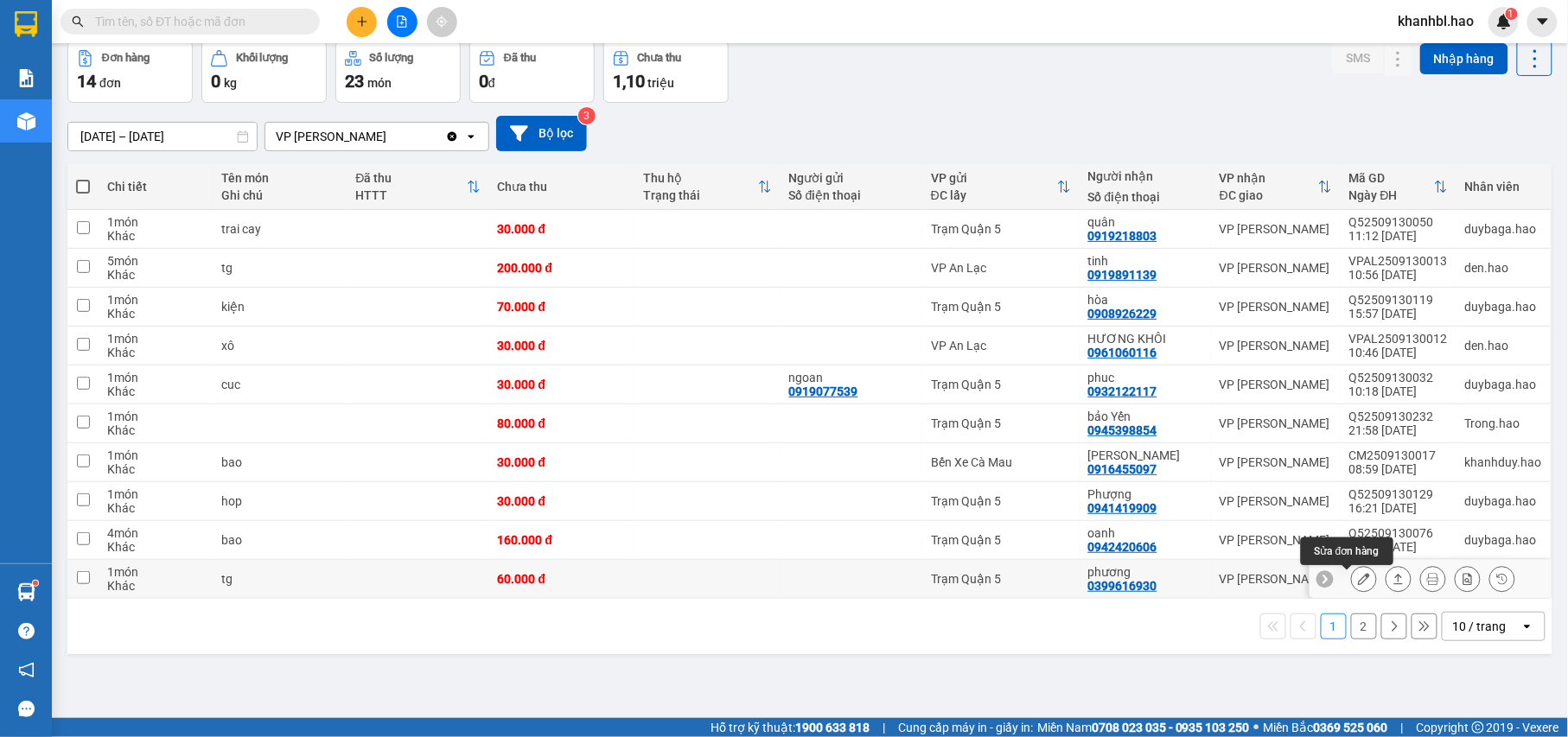
click at [1358, 585] on icon at bounding box center [1363, 578] width 12 height 12
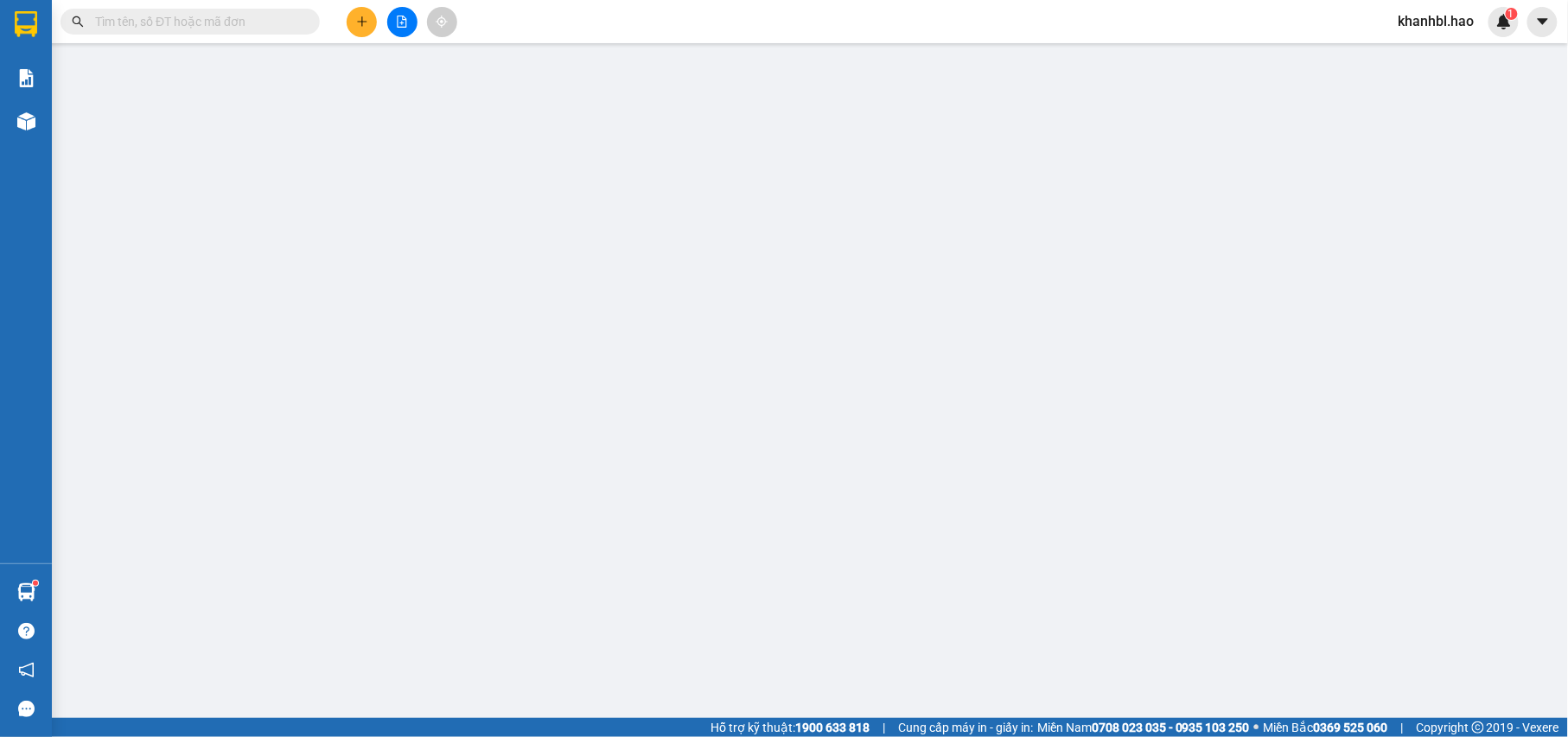
type input "0399616930"
type input "phương"
type input "60.000"
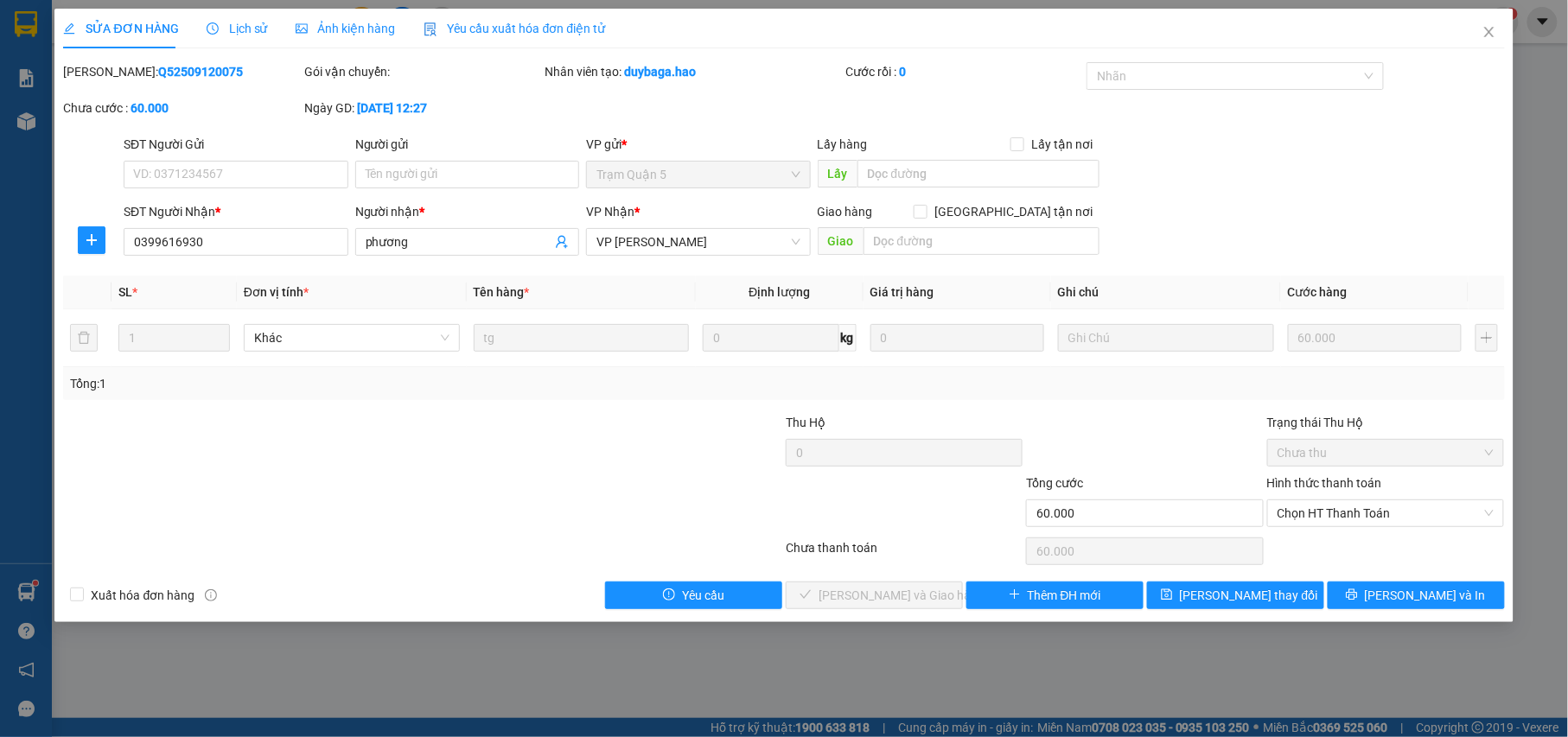
click at [361, 39] on div "Ảnh kiện hàng" at bounding box center [345, 29] width 100 height 40
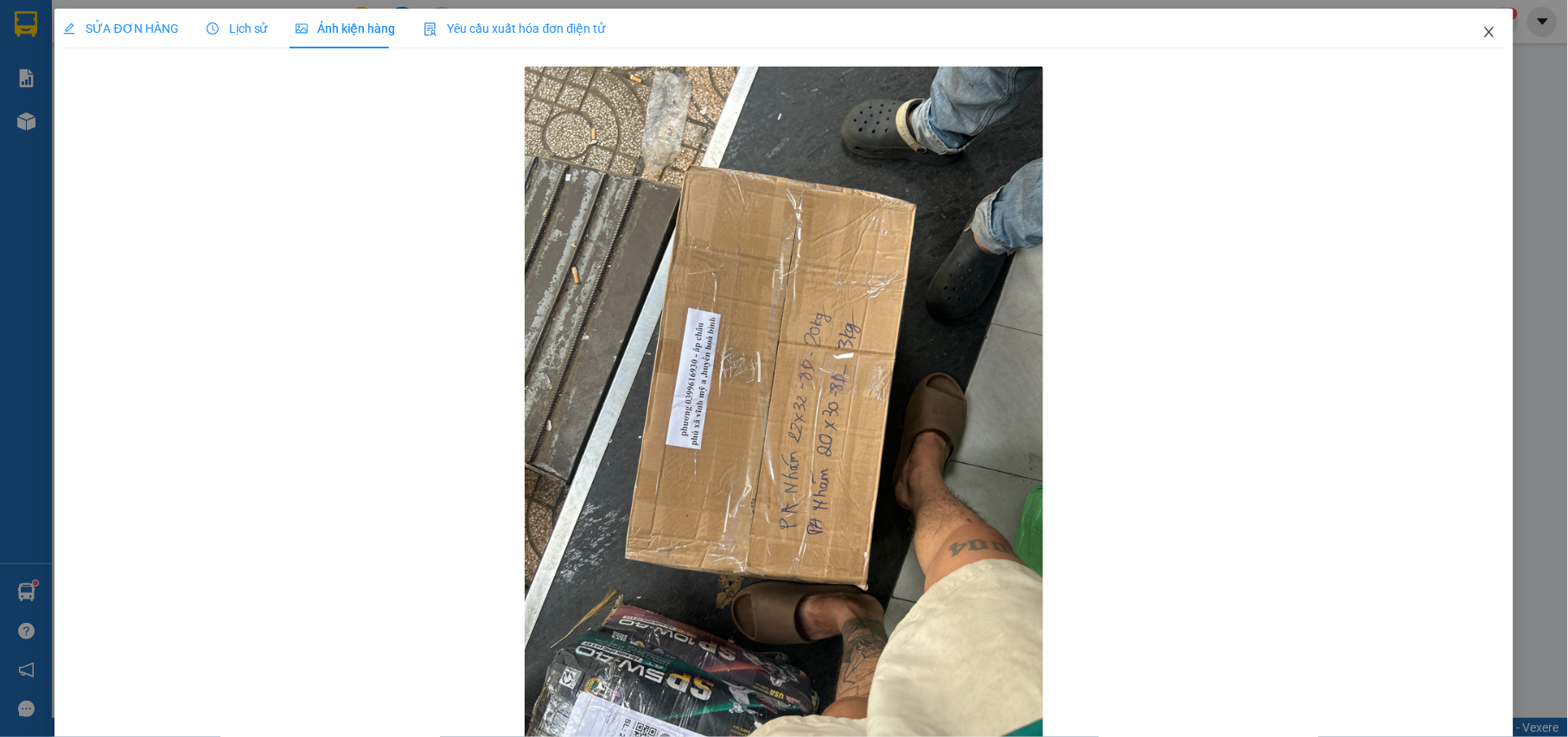
click at [1482, 33] on icon "close" at bounding box center [1489, 32] width 13 height 13
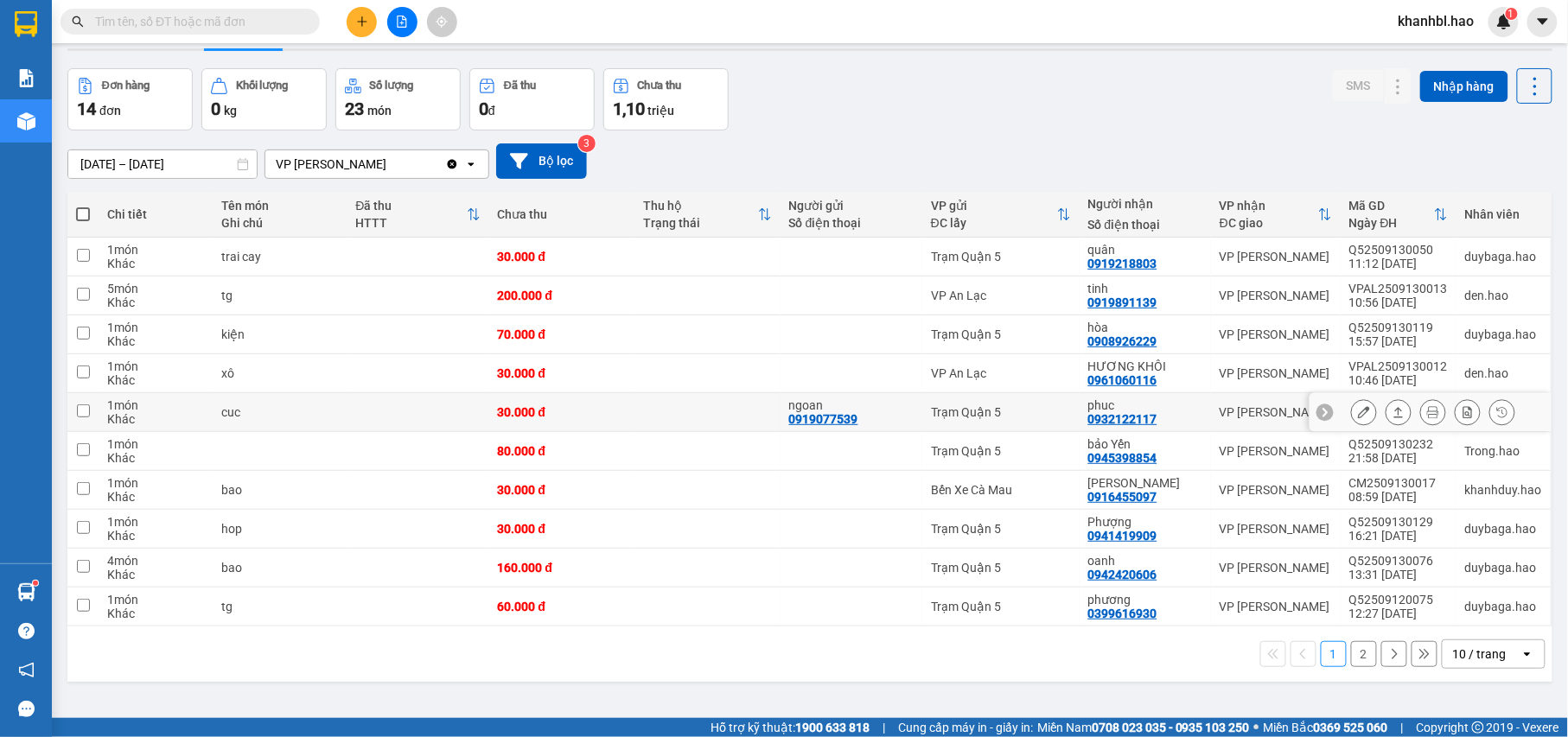
scroll to position [79, 0]
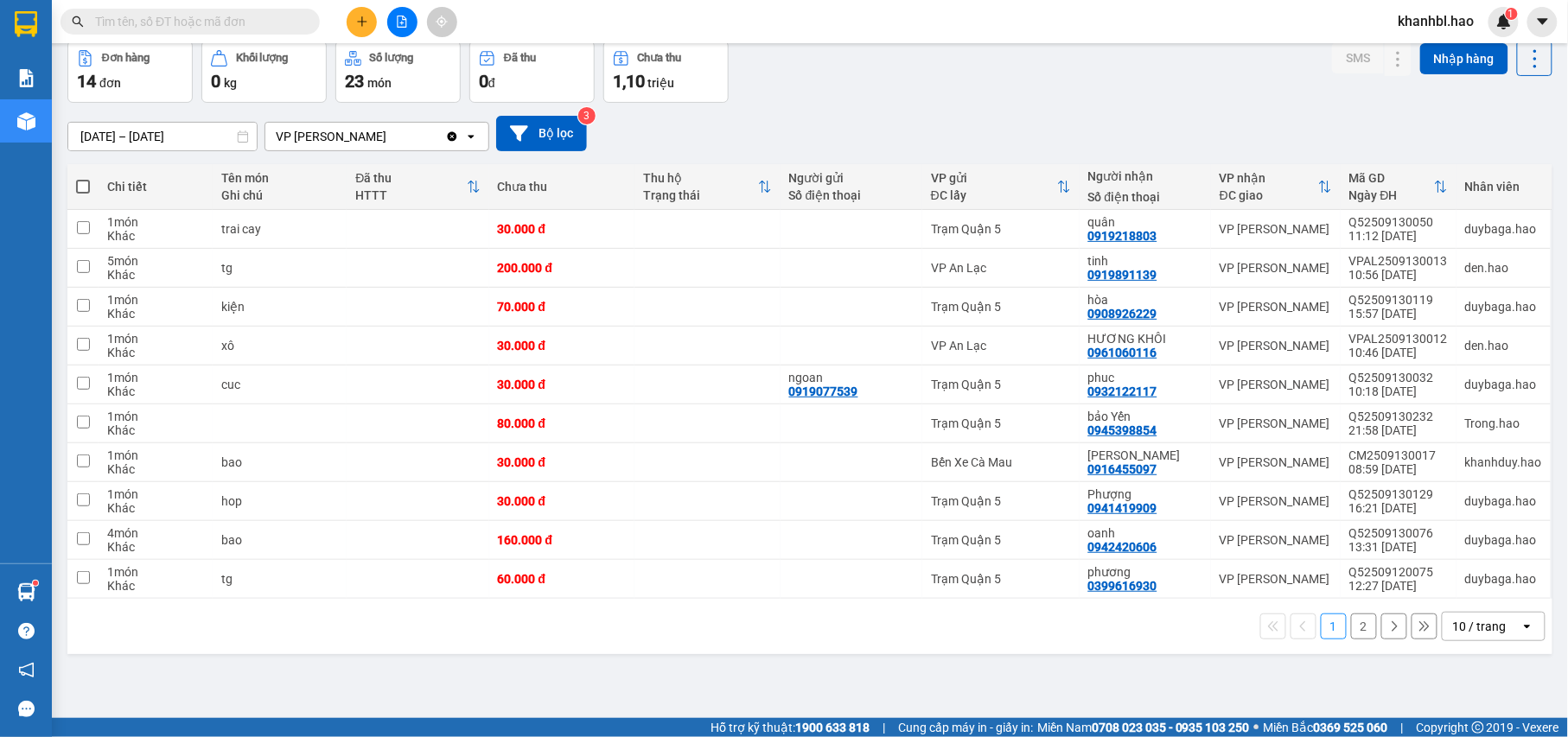
click at [1351, 630] on button "2" at bounding box center [1363, 626] width 26 height 26
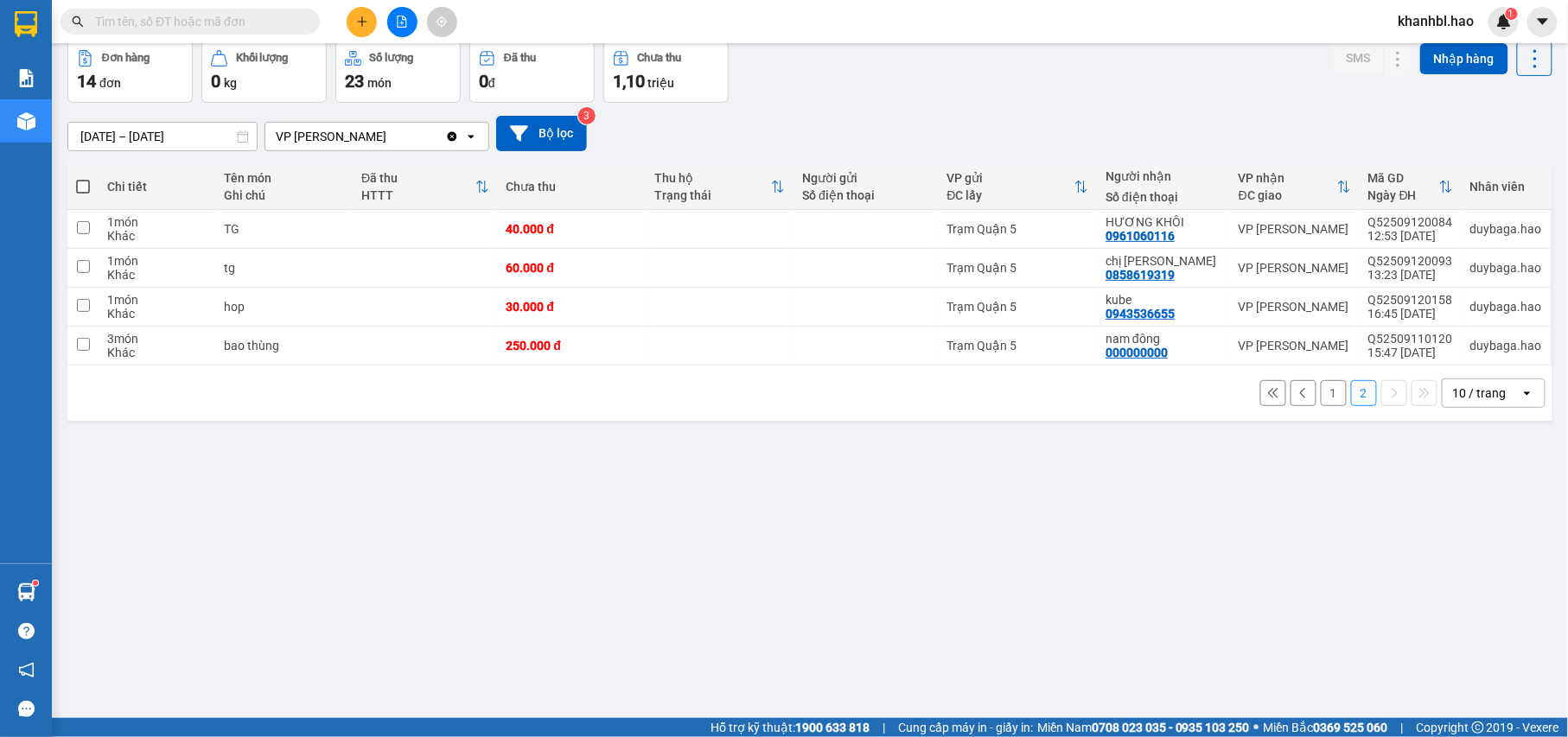
click at [1320, 394] on button "1" at bounding box center [1333, 393] width 26 height 26
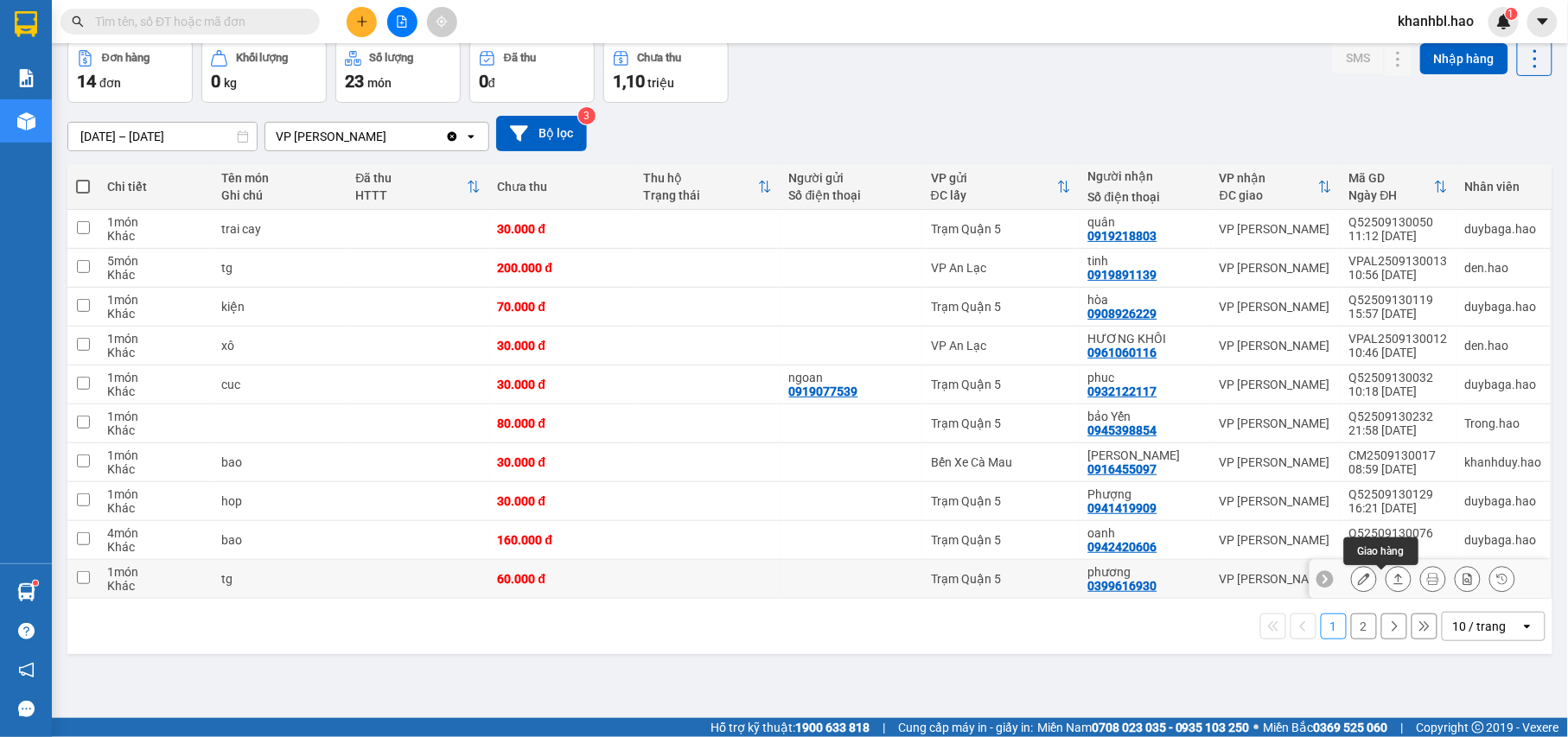
click at [1358, 582] on icon at bounding box center [1363, 578] width 12 height 12
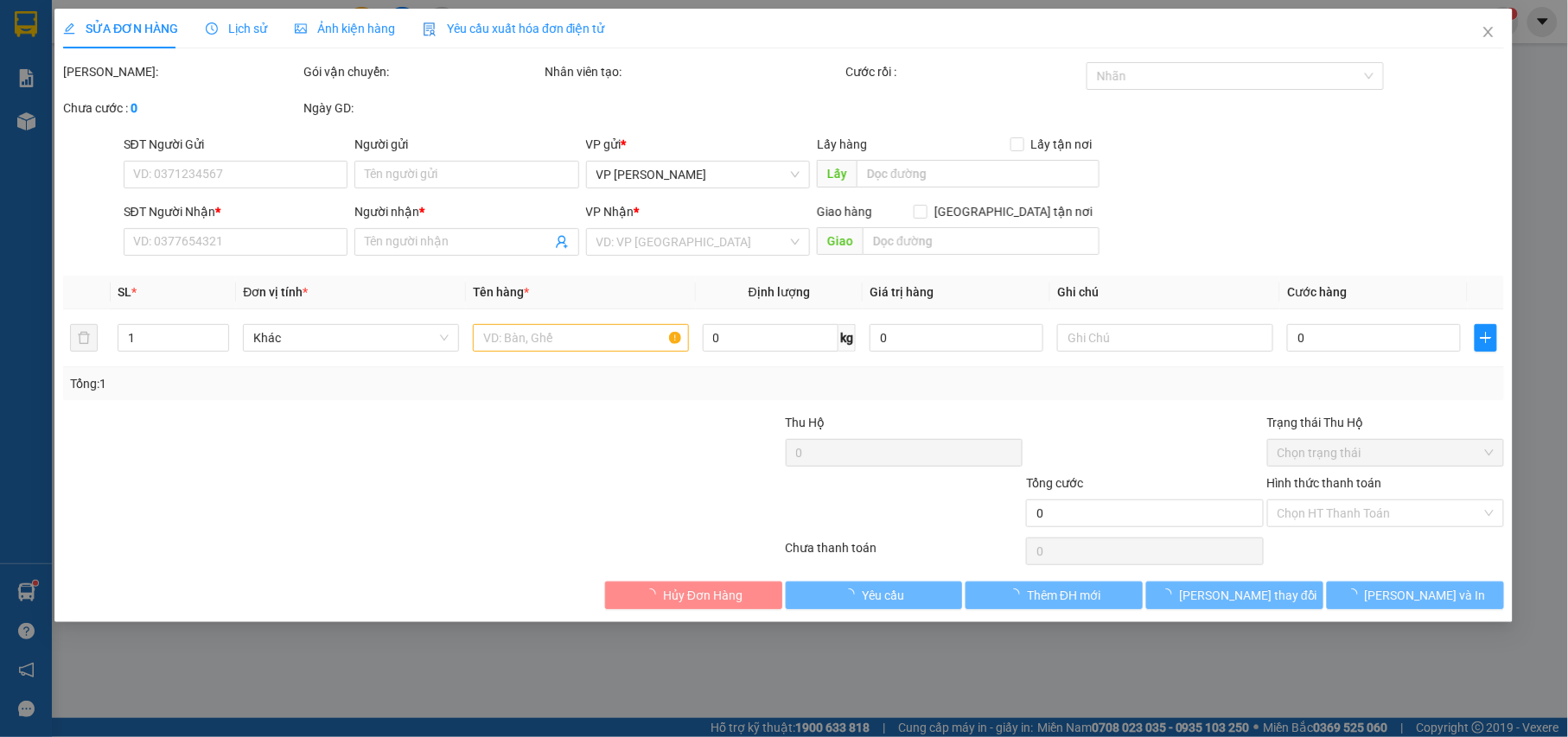
type input "0399616930"
type input "phương"
type input "60.000"
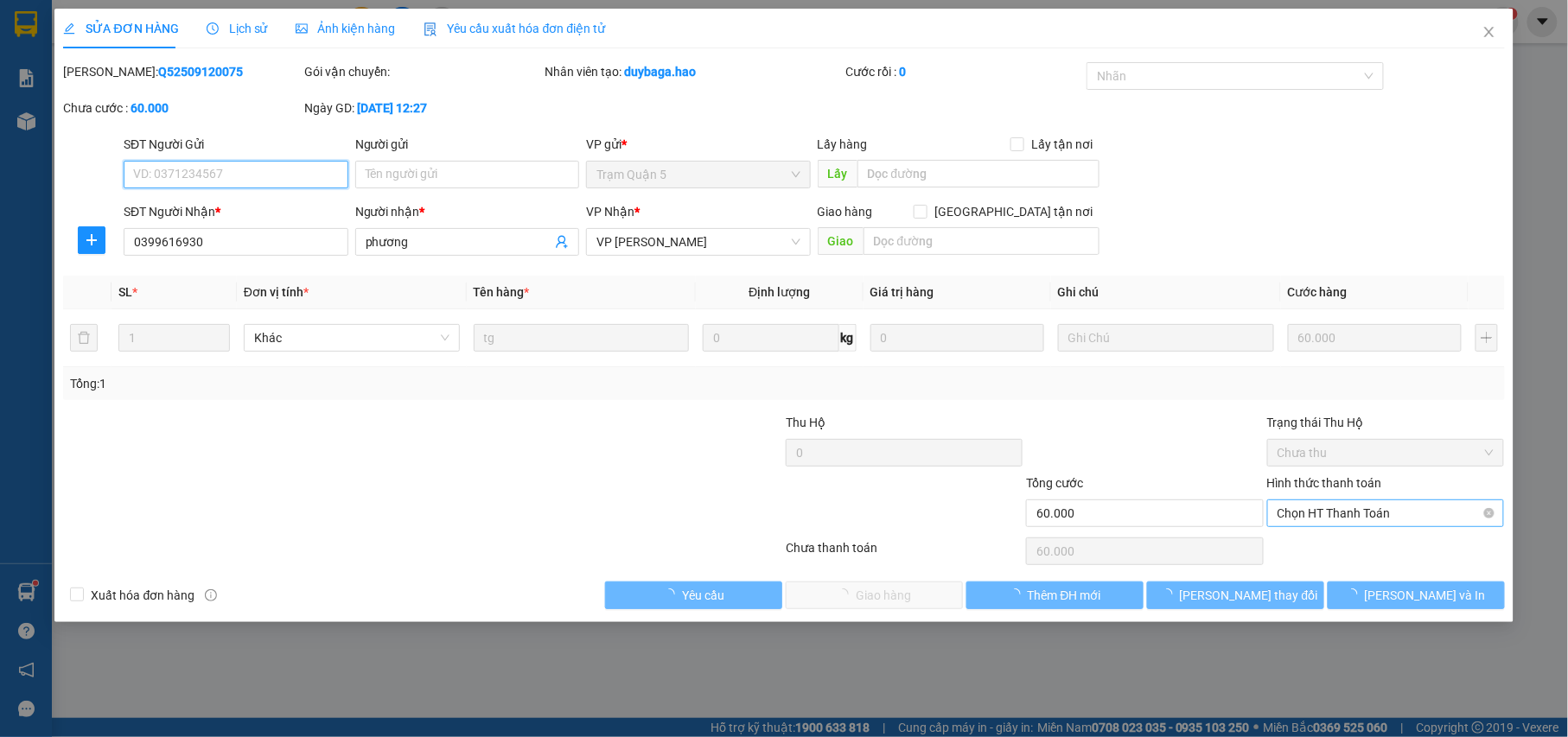
click at [1366, 513] on span "Chọn HT Thanh Toán" at bounding box center [1385, 512] width 217 height 26
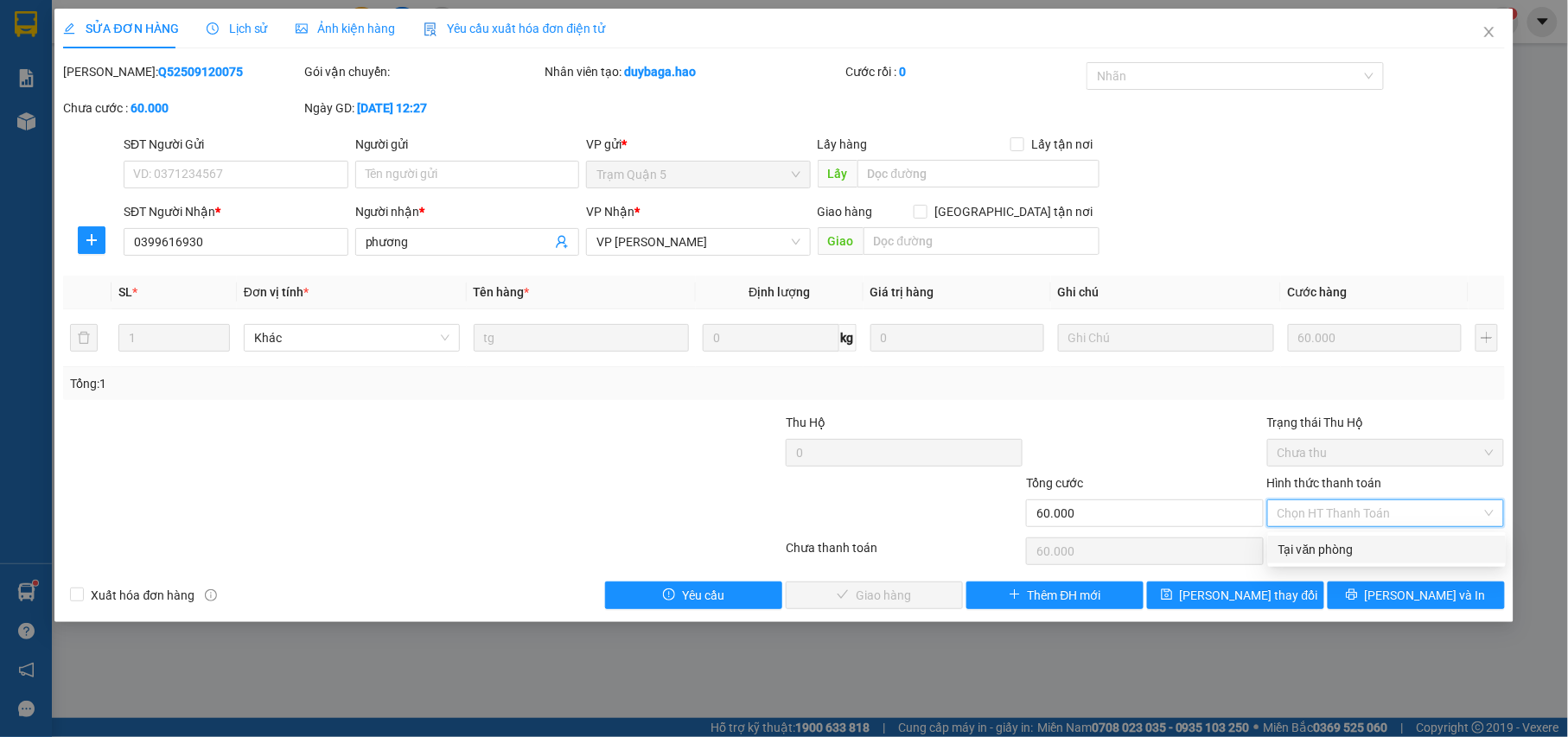
click at [1346, 548] on div "Tại văn phòng" at bounding box center [1386, 550] width 217 height 19
type input "0"
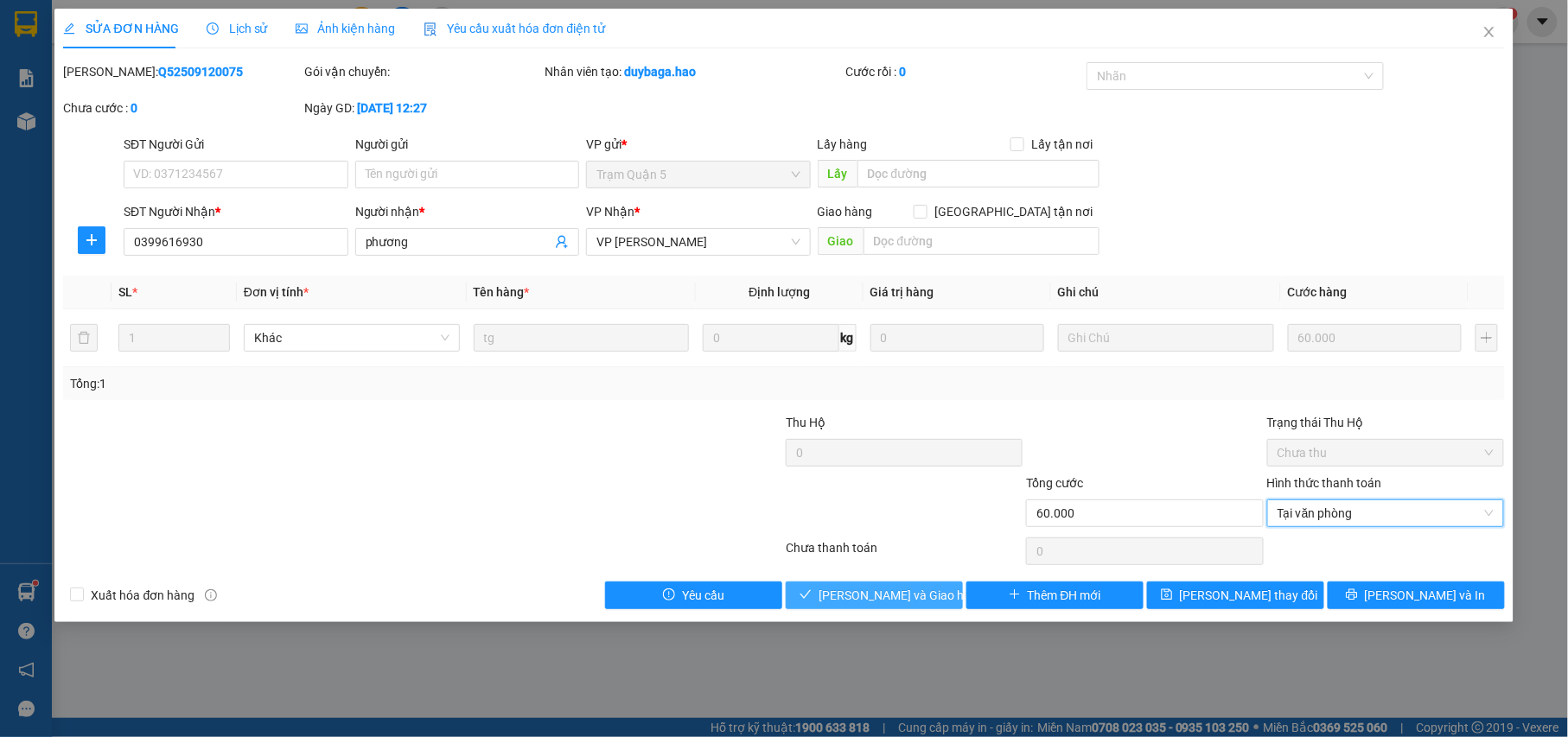
click at [886, 601] on span "[PERSON_NAME] và Giao hàng" at bounding box center [902, 596] width 166 height 19
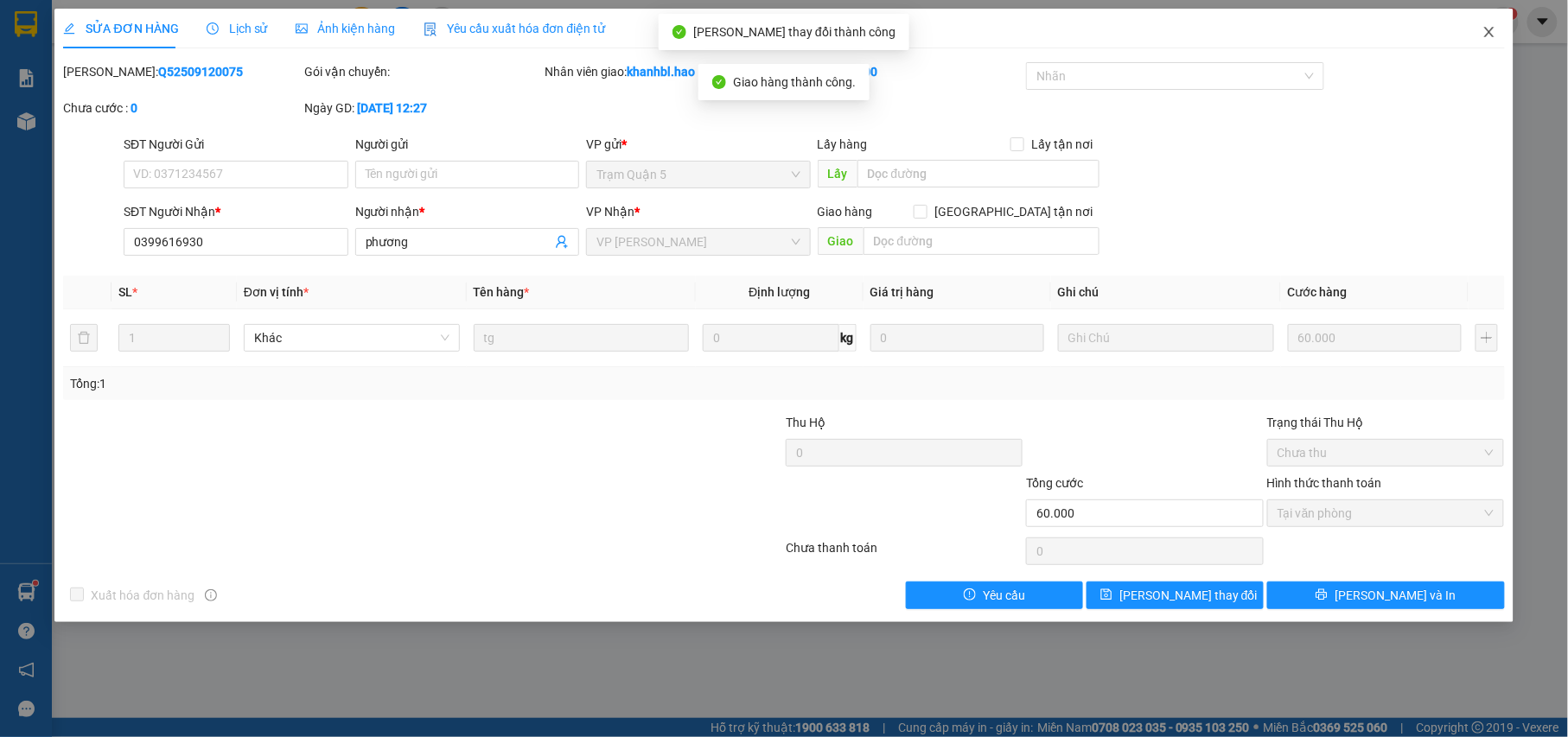
click at [1492, 32] on icon "close" at bounding box center [1489, 32] width 13 height 13
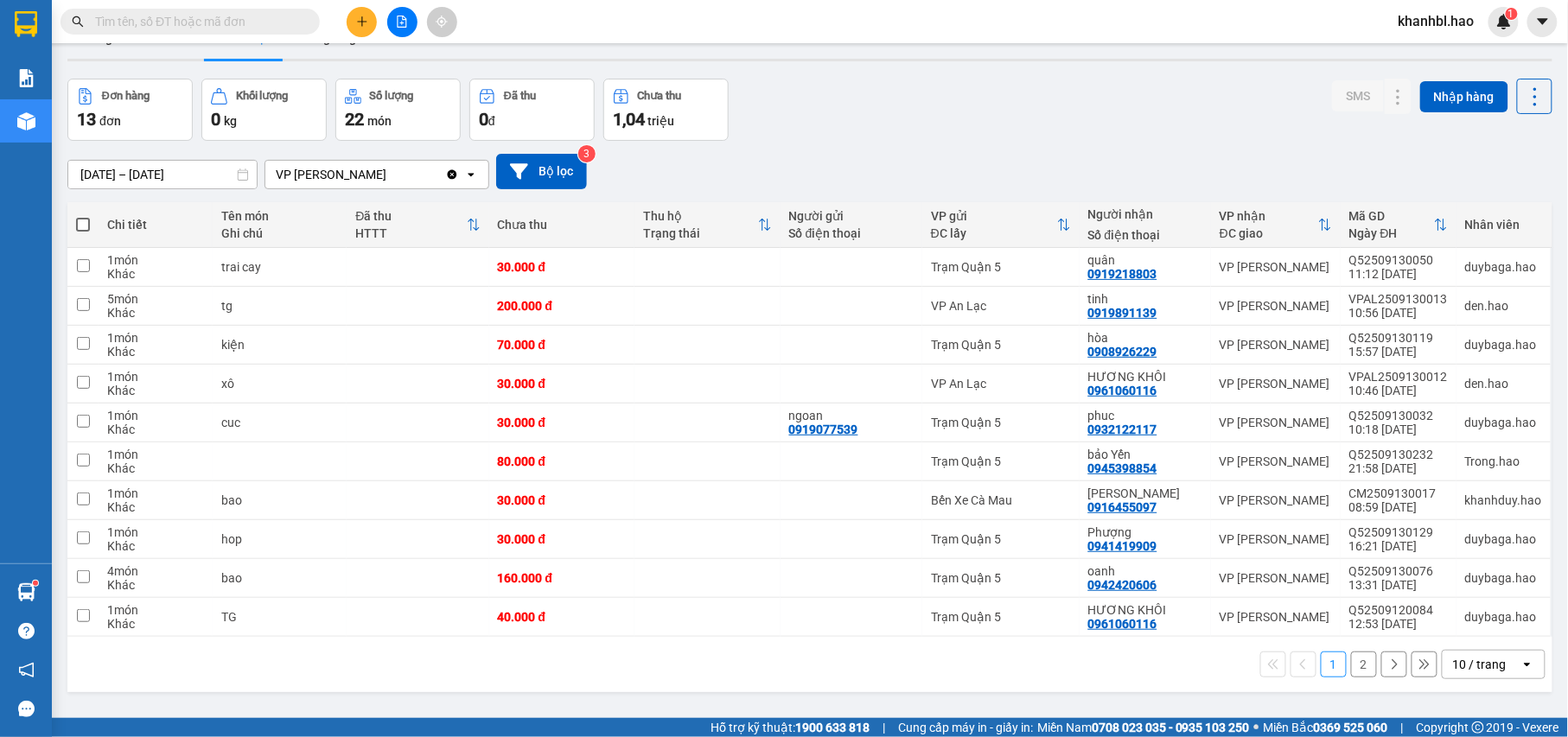
scroll to position [79, 0]
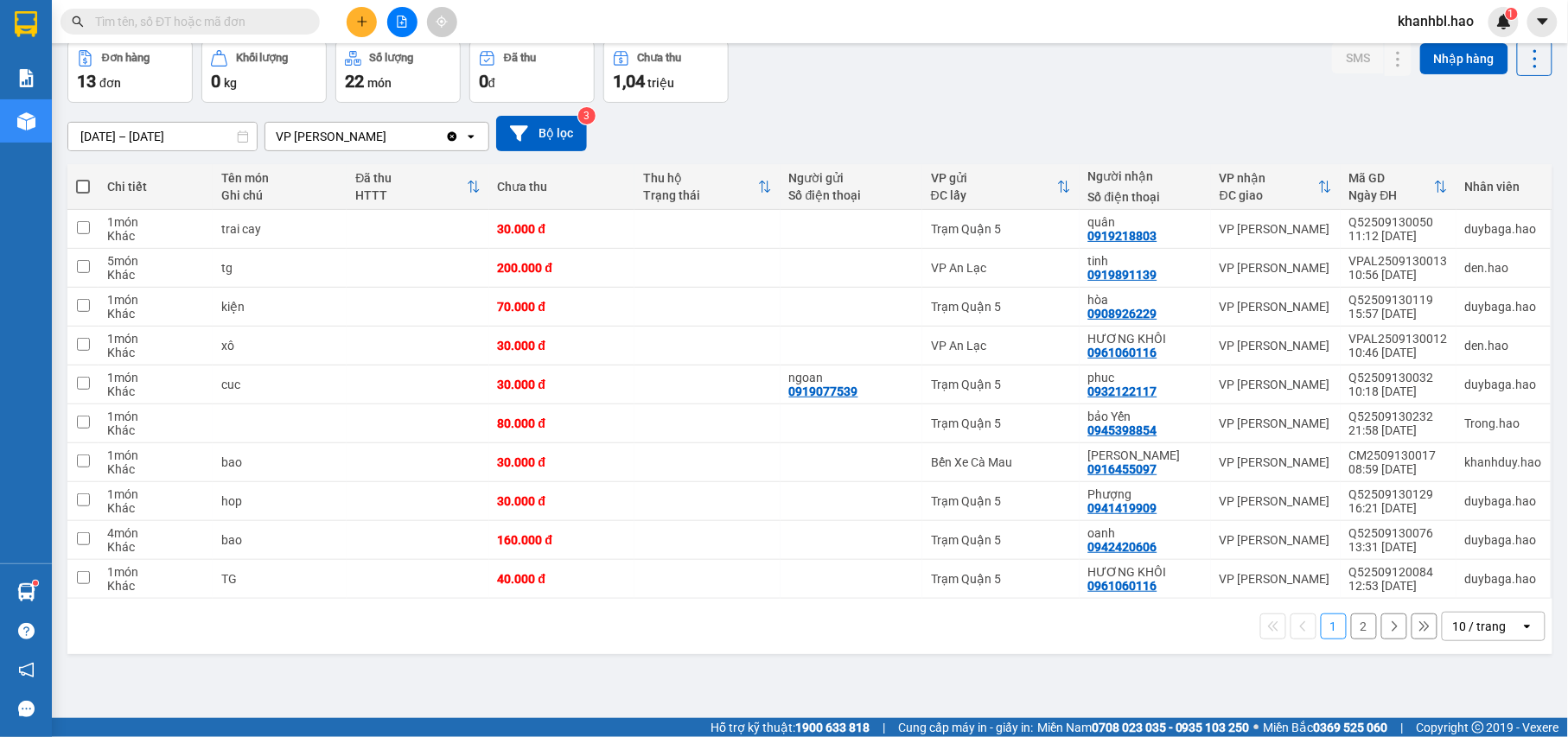
click at [1351, 634] on button "2" at bounding box center [1363, 626] width 26 height 26
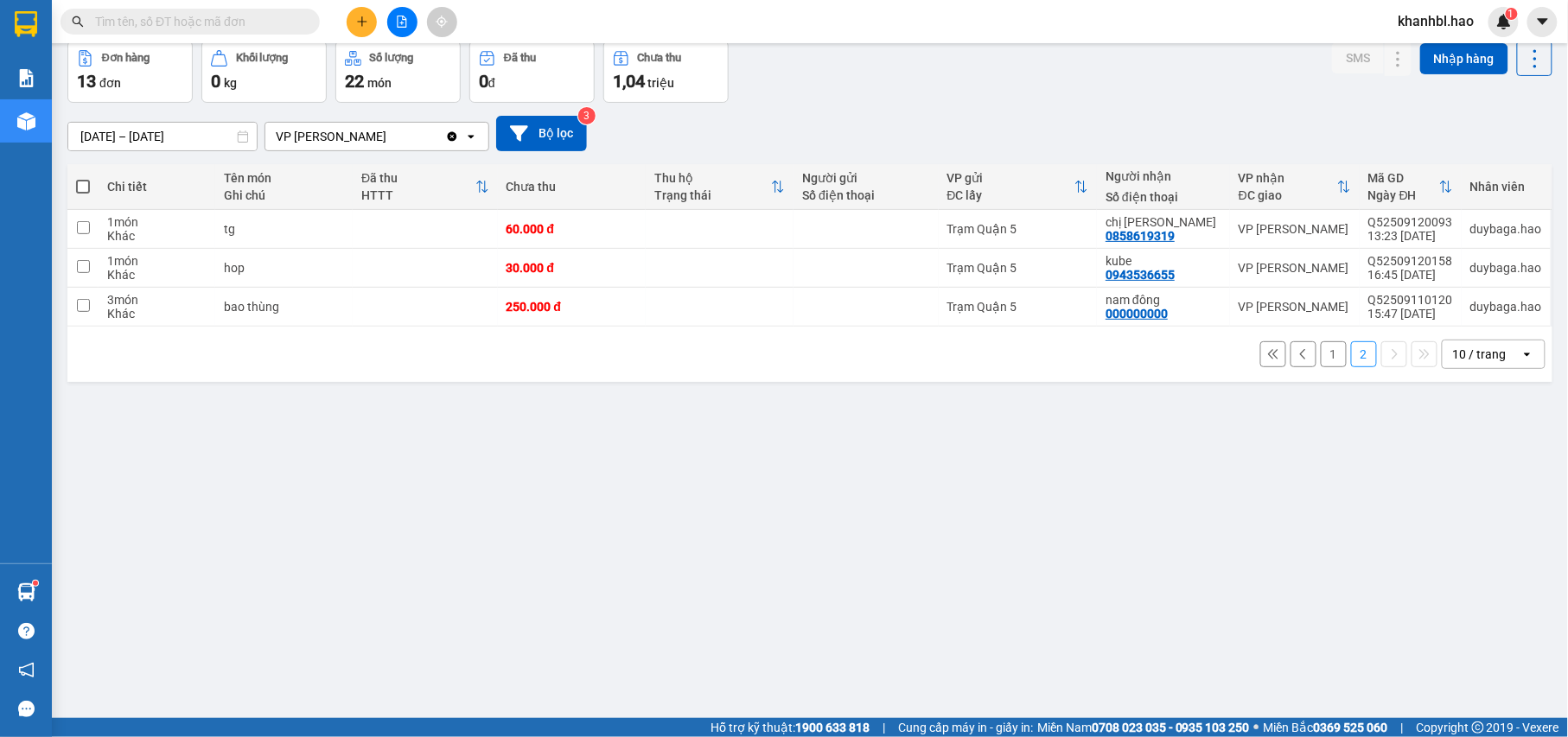
click at [1320, 361] on button "1" at bounding box center [1333, 354] width 26 height 26
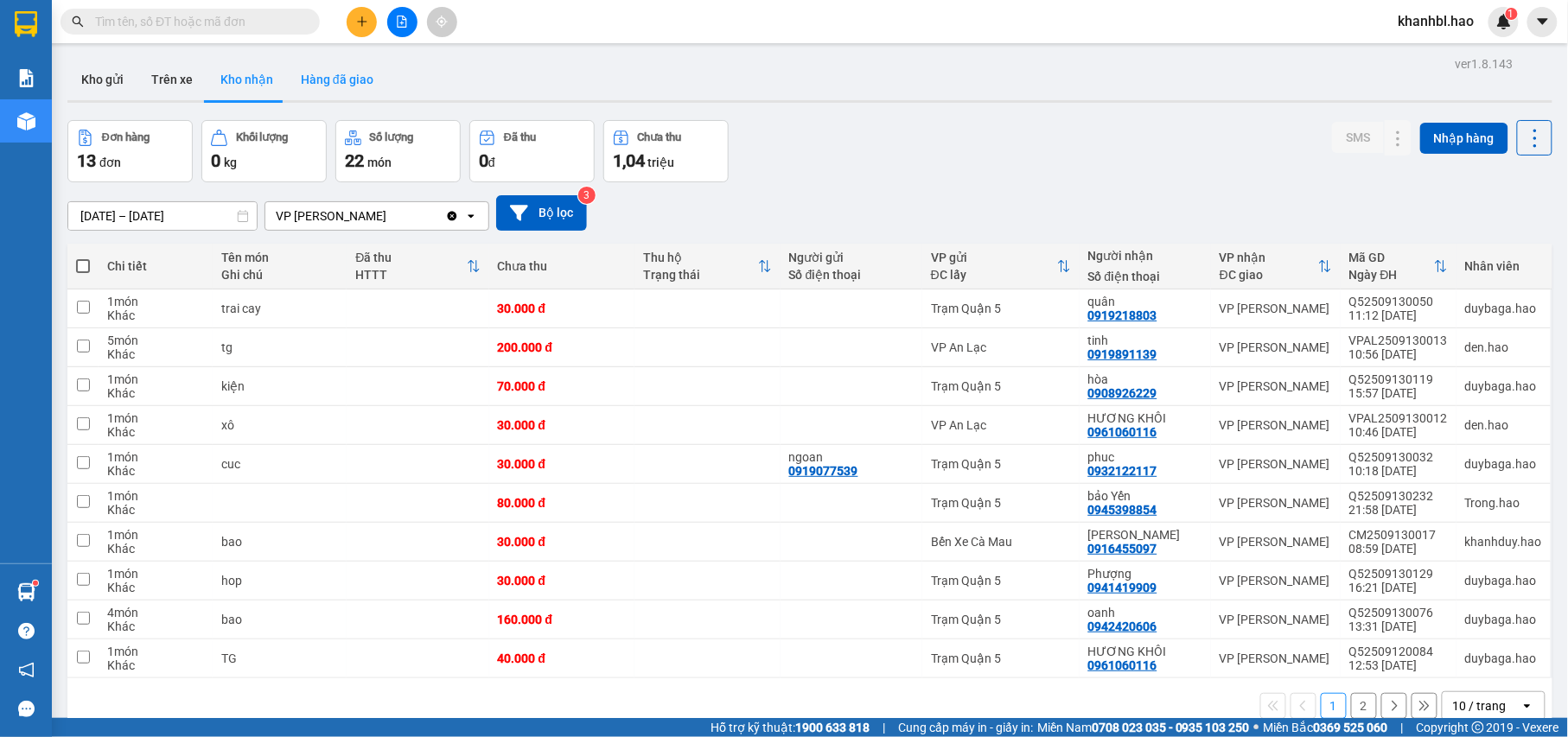
click at [312, 84] on button "Hàng đã giao" at bounding box center [337, 78] width 100 height 41
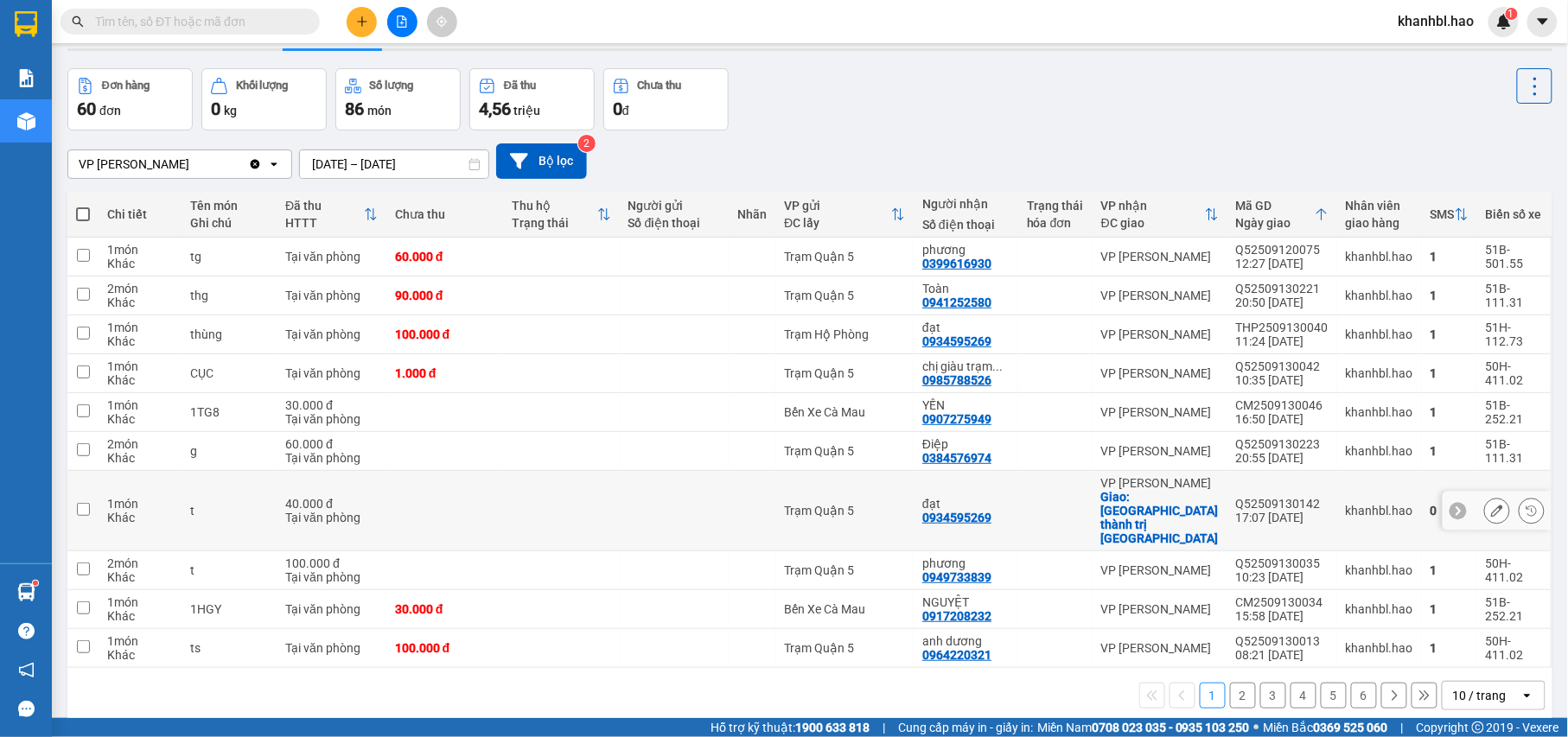
scroll to position [79, 0]
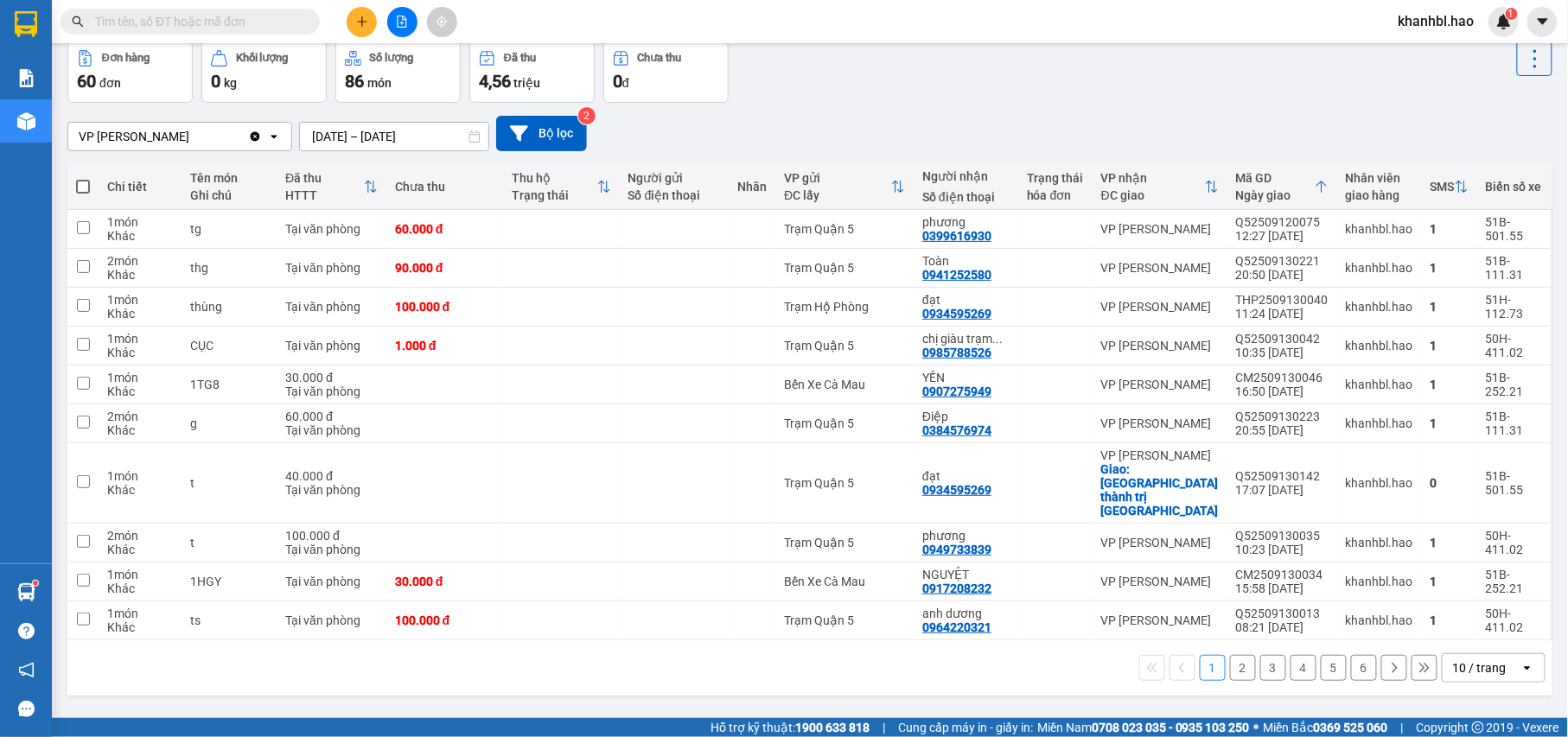
click at [1232, 655] on button "2" at bounding box center [1242, 667] width 26 height 26
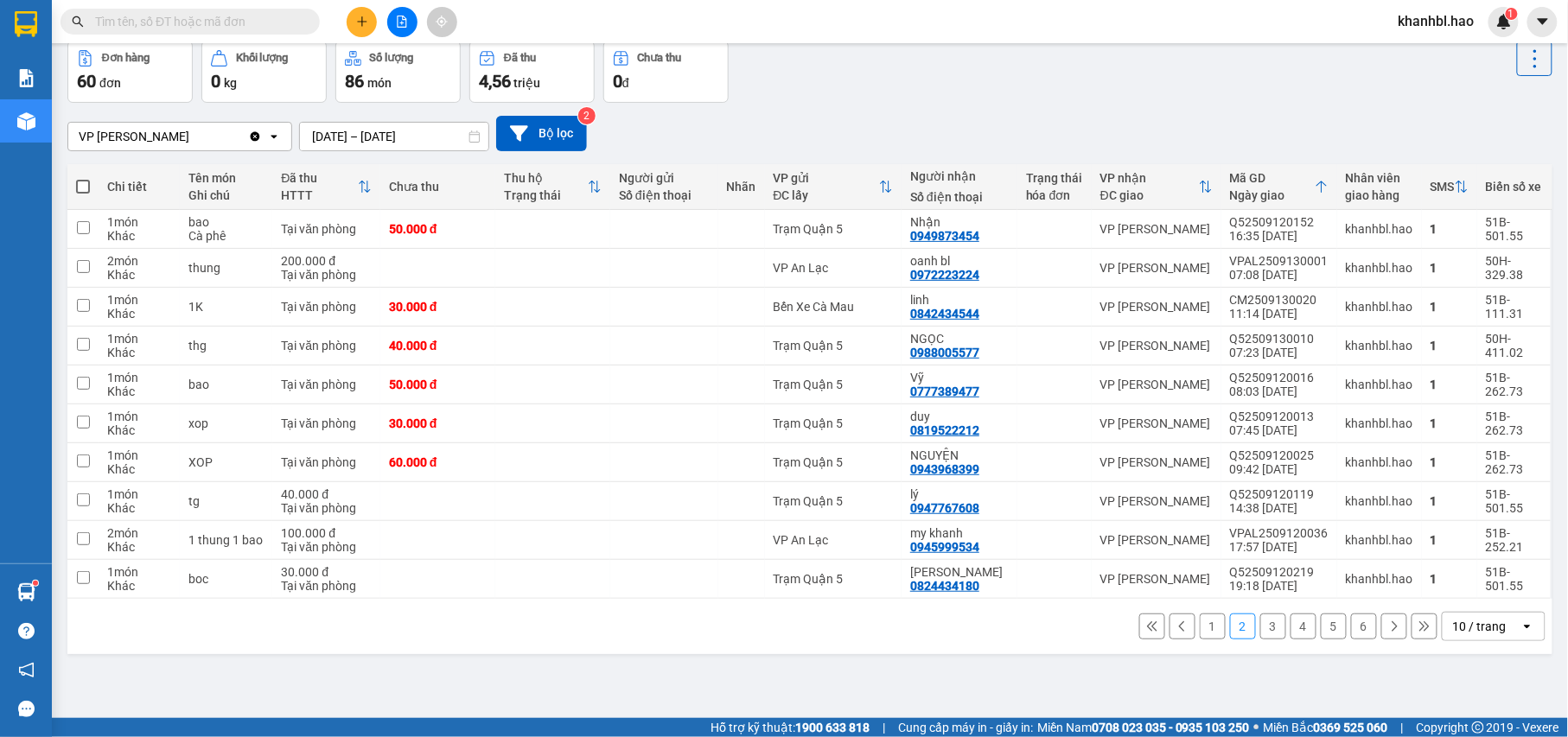
click at [1200, 633] on button "1" at bounding box center [1212, 626] width 26 height 26
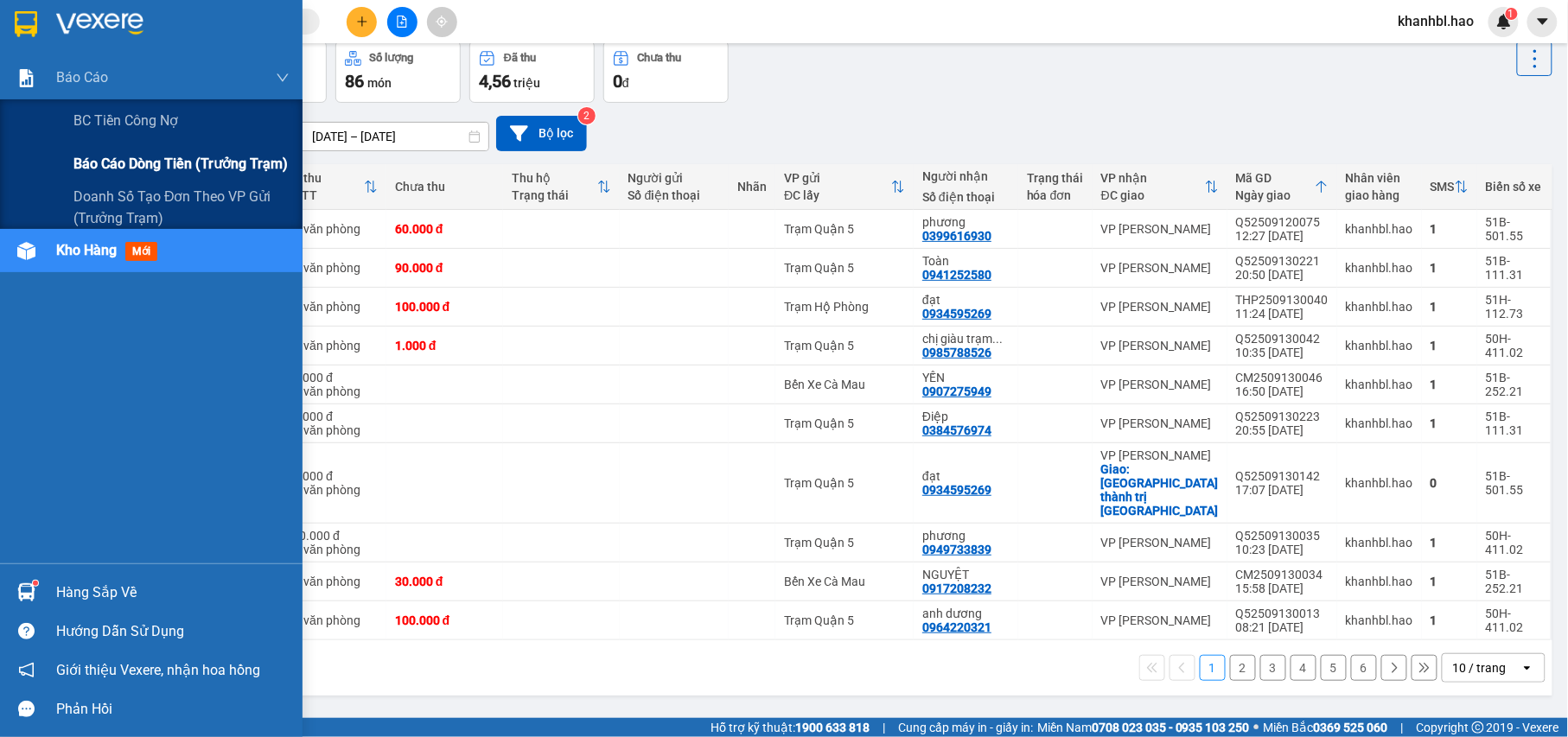
click at [140, 158] on span "Báo cáo dòng tiền (trưởng trạm)" at bounding box center [181, 163] width 214 height 22
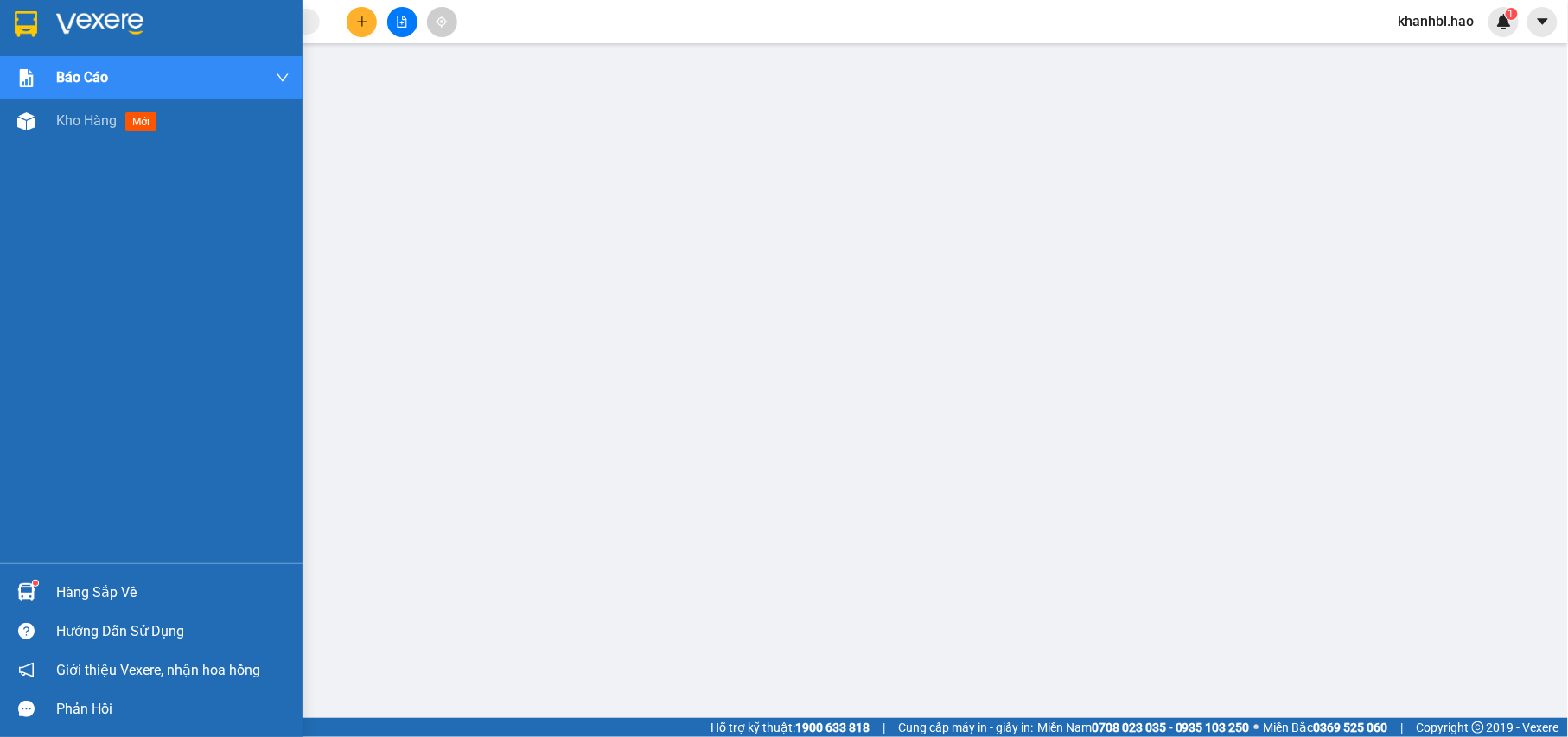
click at [15, 17] on img at bounding box center [26, 24] width 23 height 26
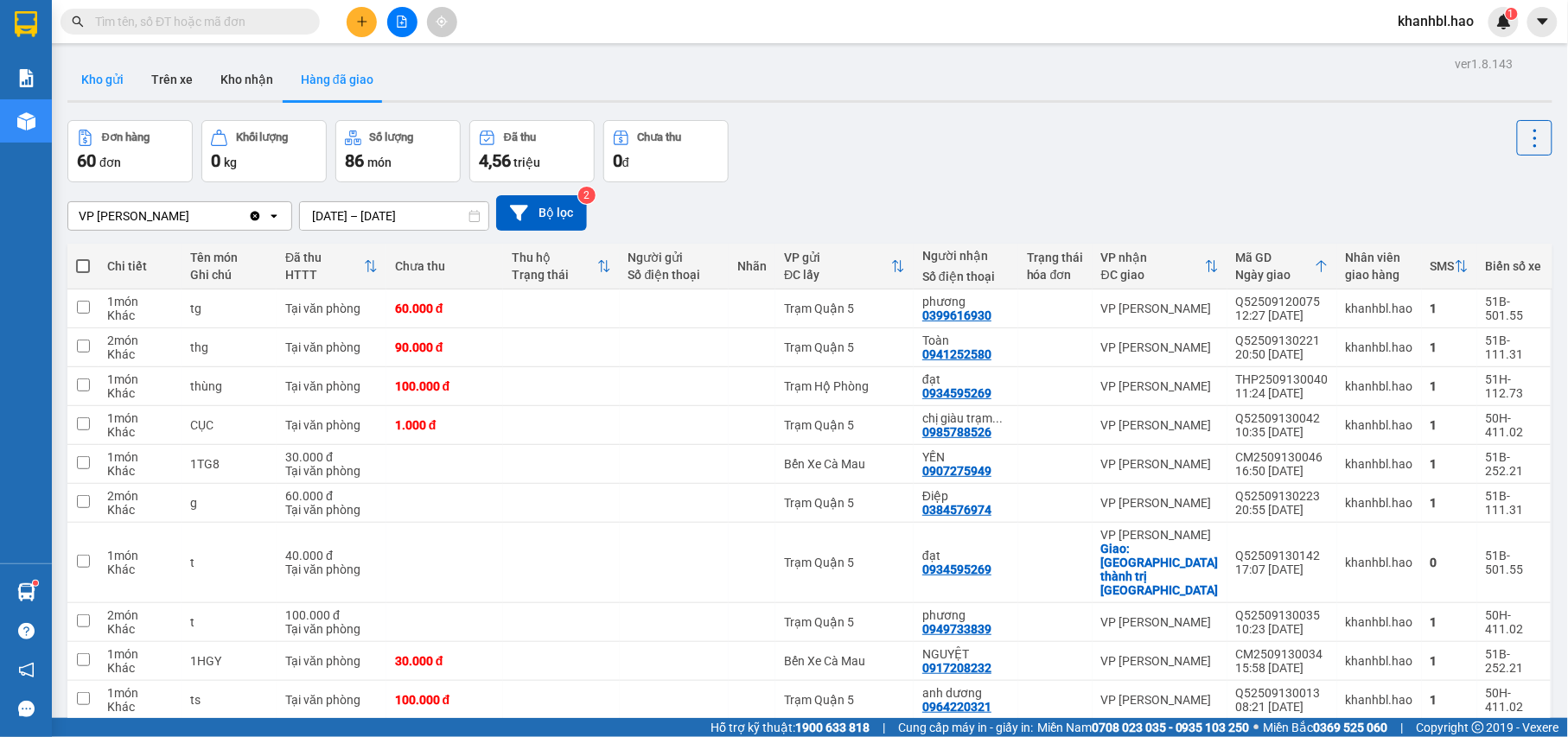
click at [105, 94] on button "Kho gửi" at bounding box center [102, 78] width 70 height 41
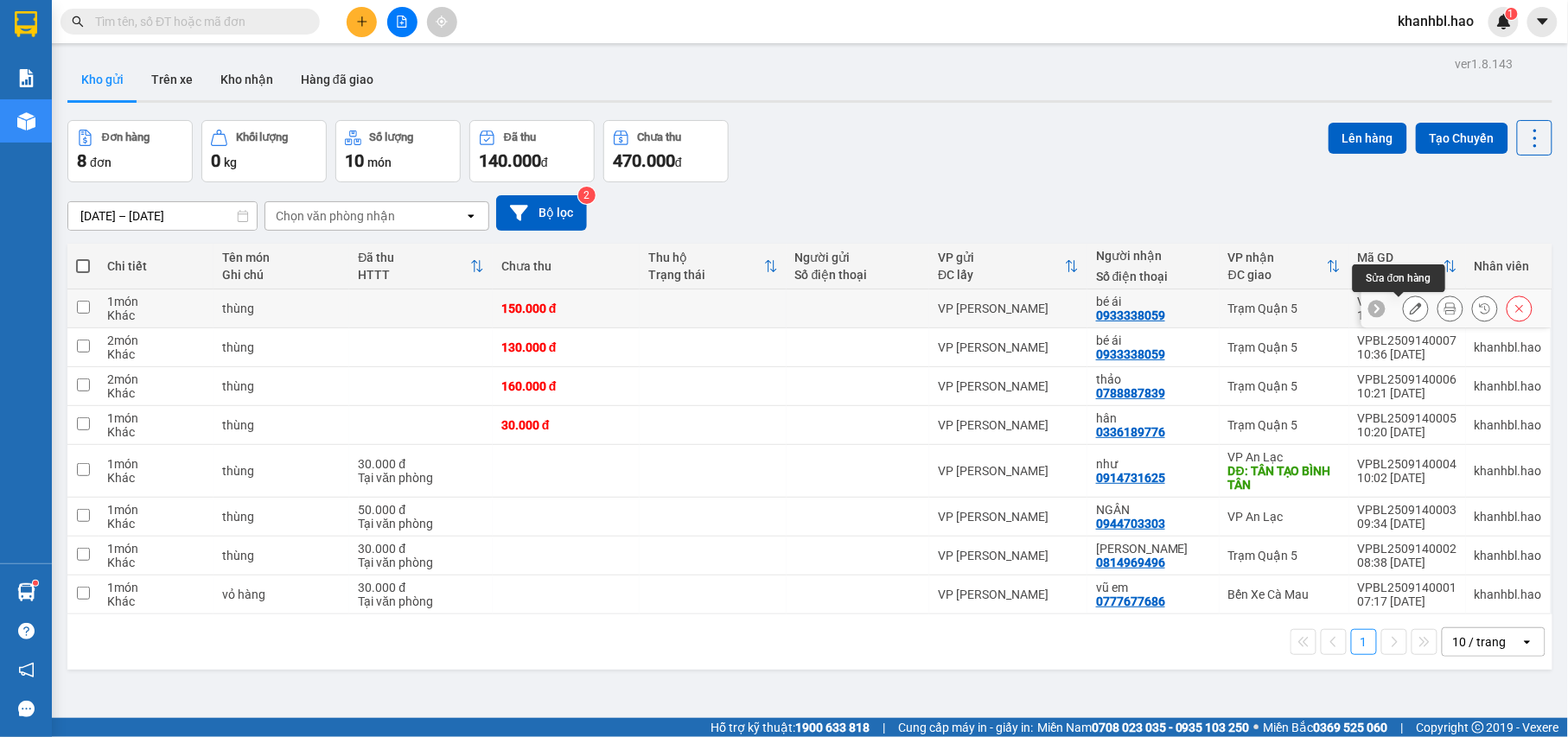
click at [1409, 308] on icon at bounding box center [1415, 308] width 12 height 12
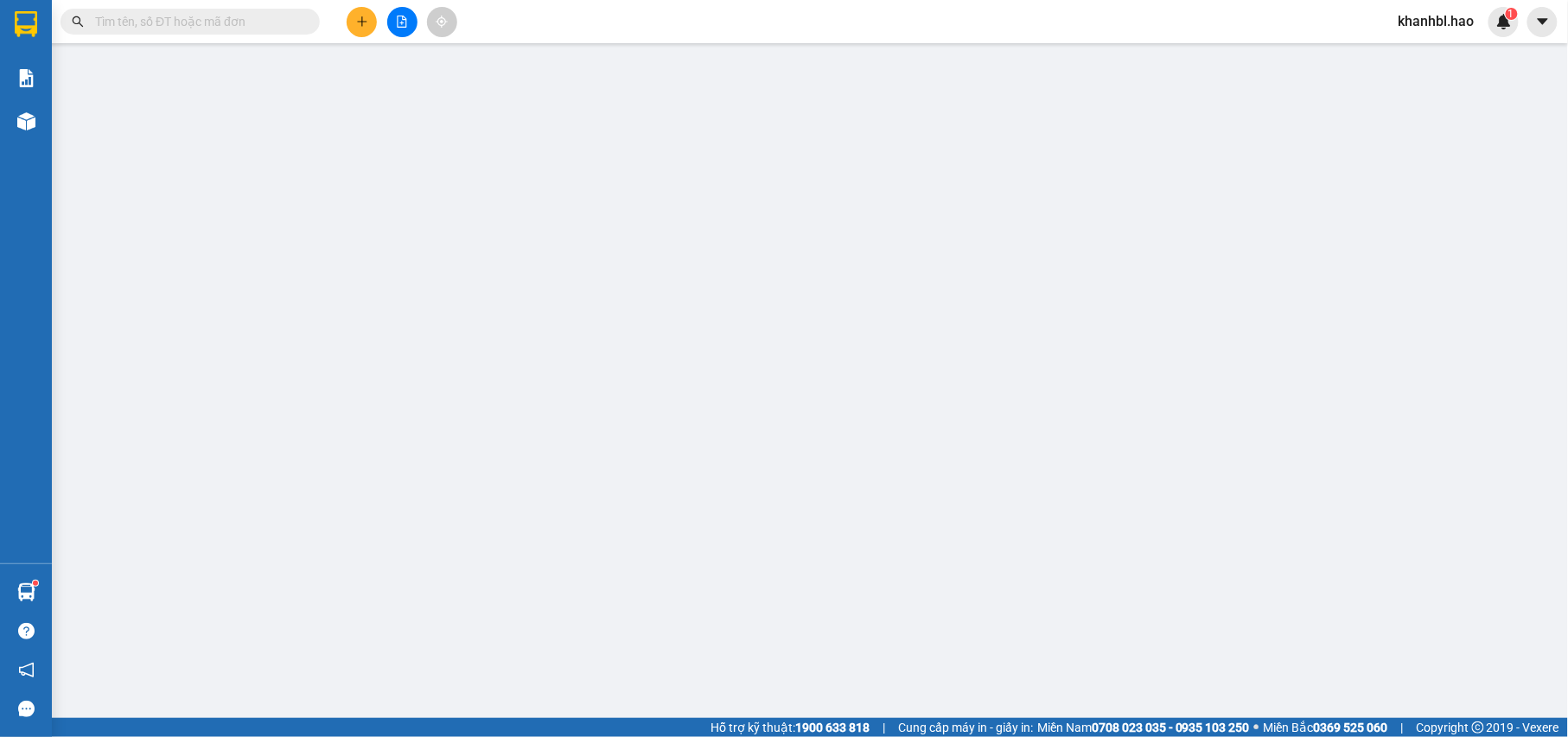
type input "0933338059"
type input "bé ái"
type input "150.000"
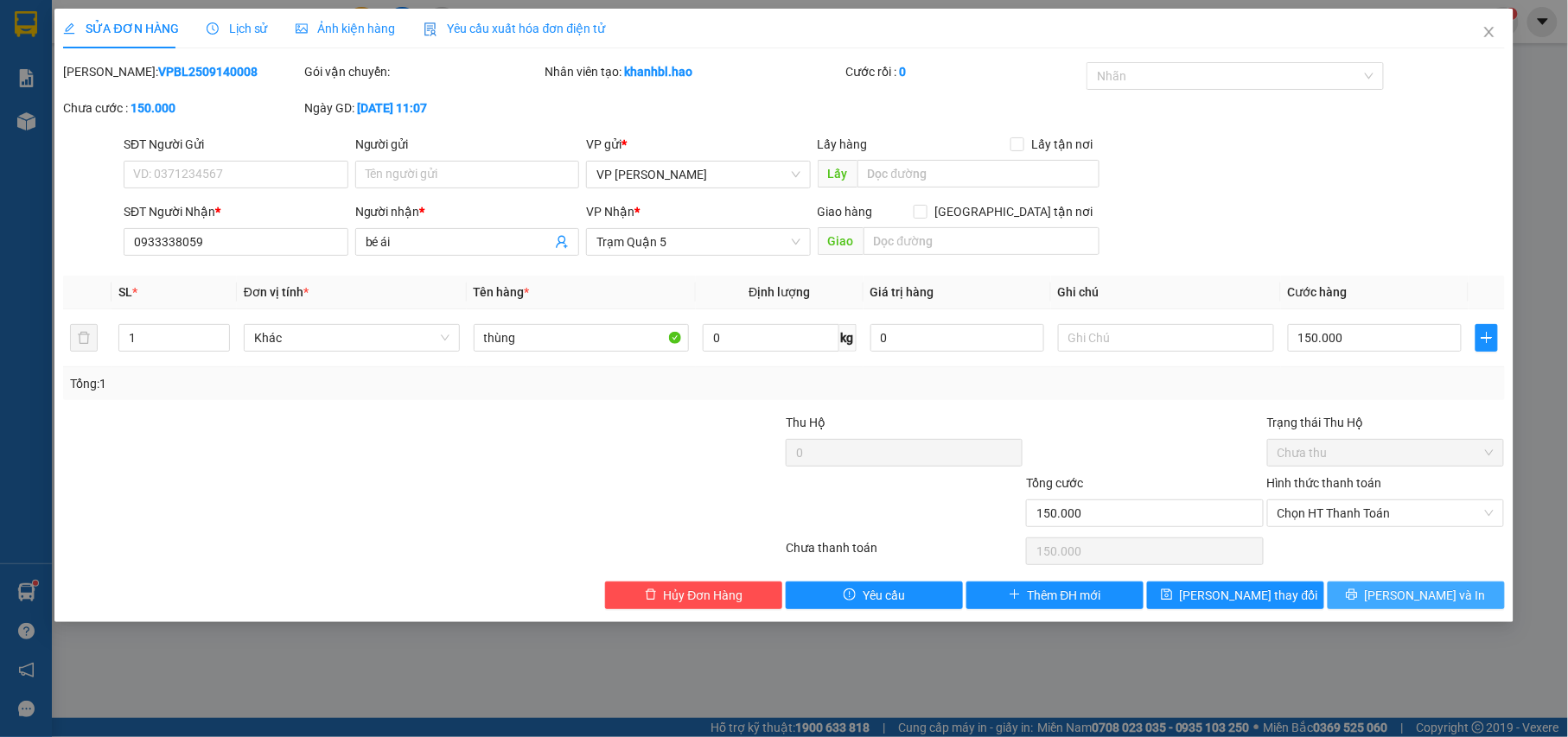
click at [1412, 596] on span "[PERSON_NAME] và In" at bounding box center [1425, 596] width 121 height 19
click at [181, 334] on input "1" at bounding box center [174, 337] width 110 height 26
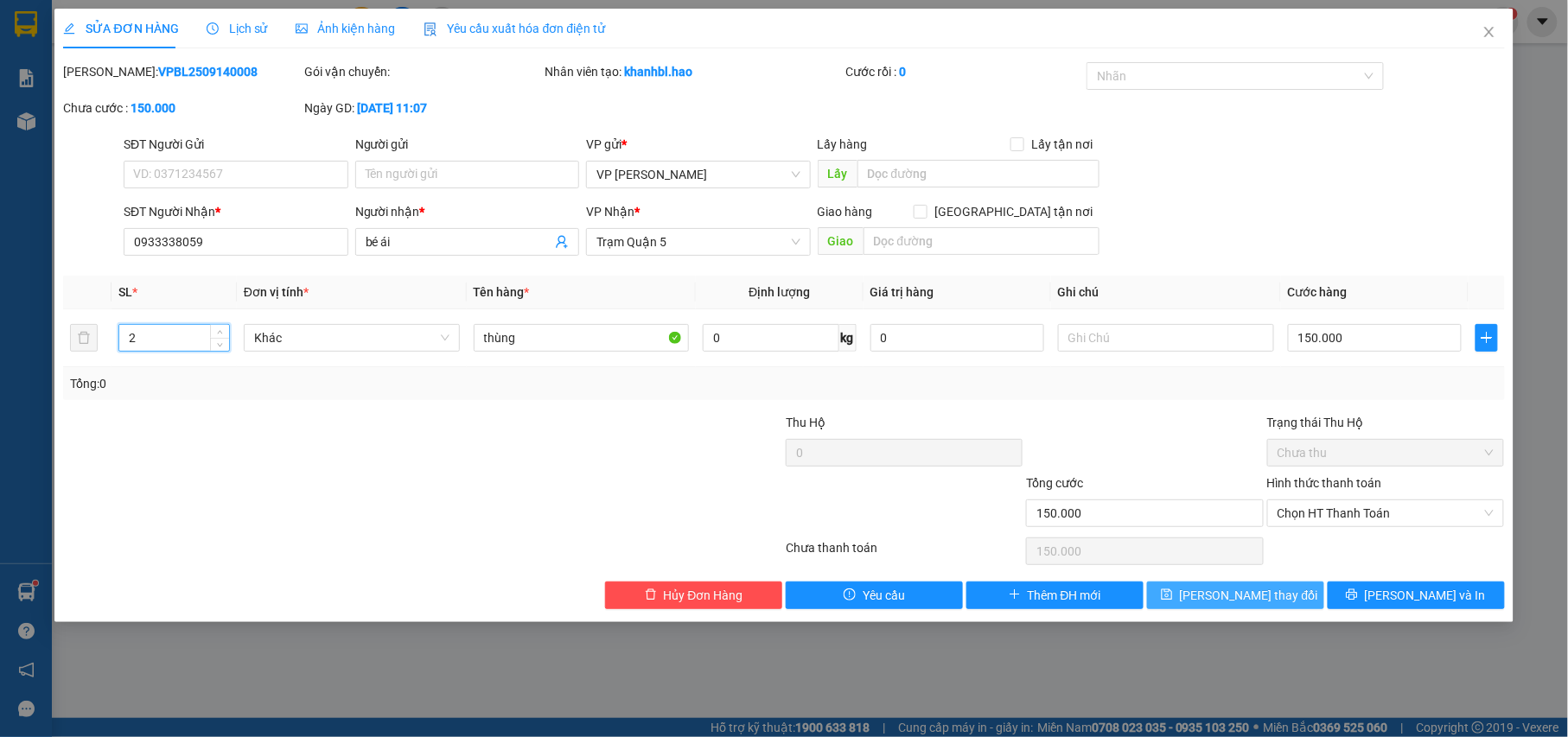
type input "2"
click at [1243, 596] on span "[PERSON_NAME] thay đổi" at bounding box center [1249, 596] width 139 height 19
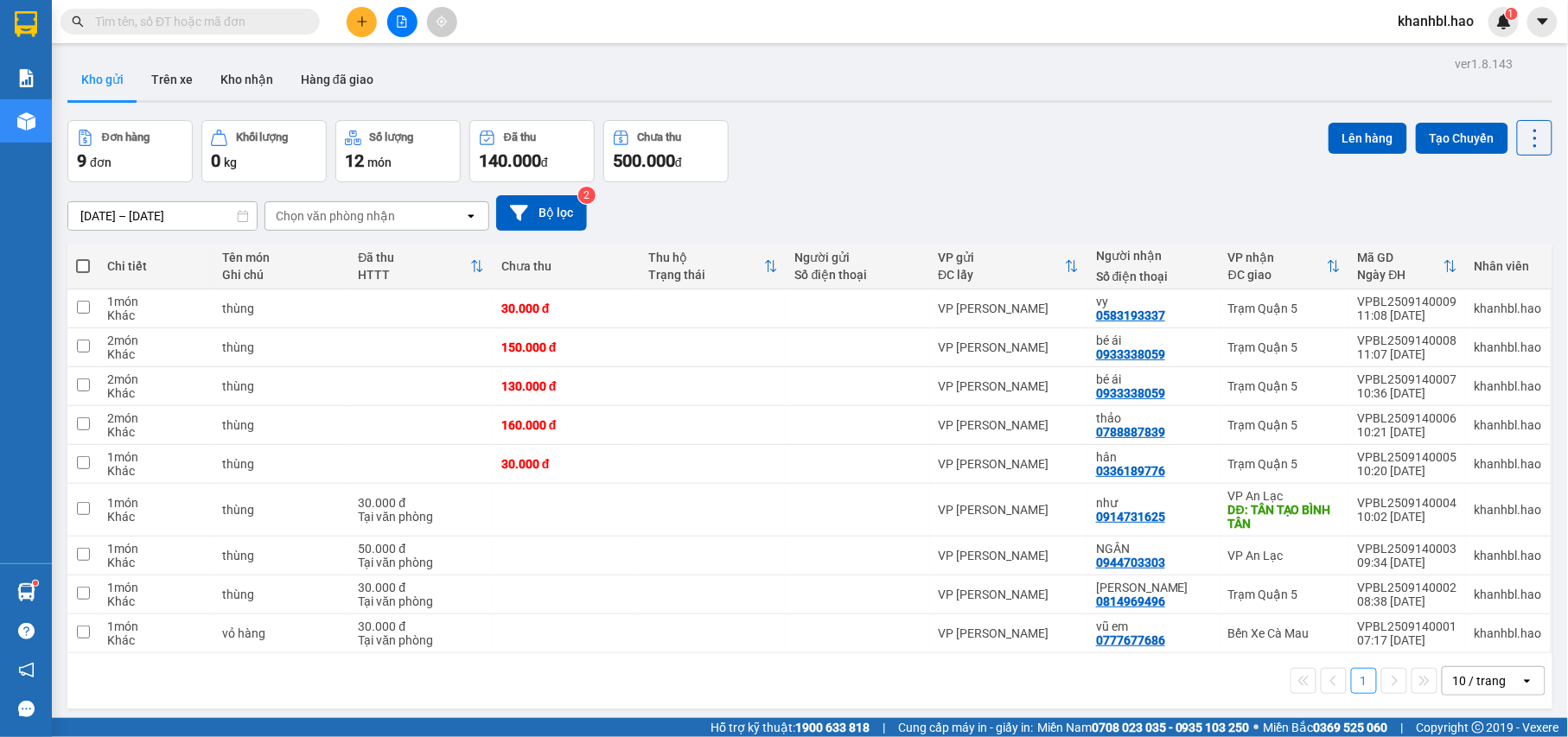
click at [115, 76] on button "Kho gửi" at bounding box center [102, 78] width 70 height 41
click at [1404, 357] on button at bounding box center [1415, 348] width 24 height 31
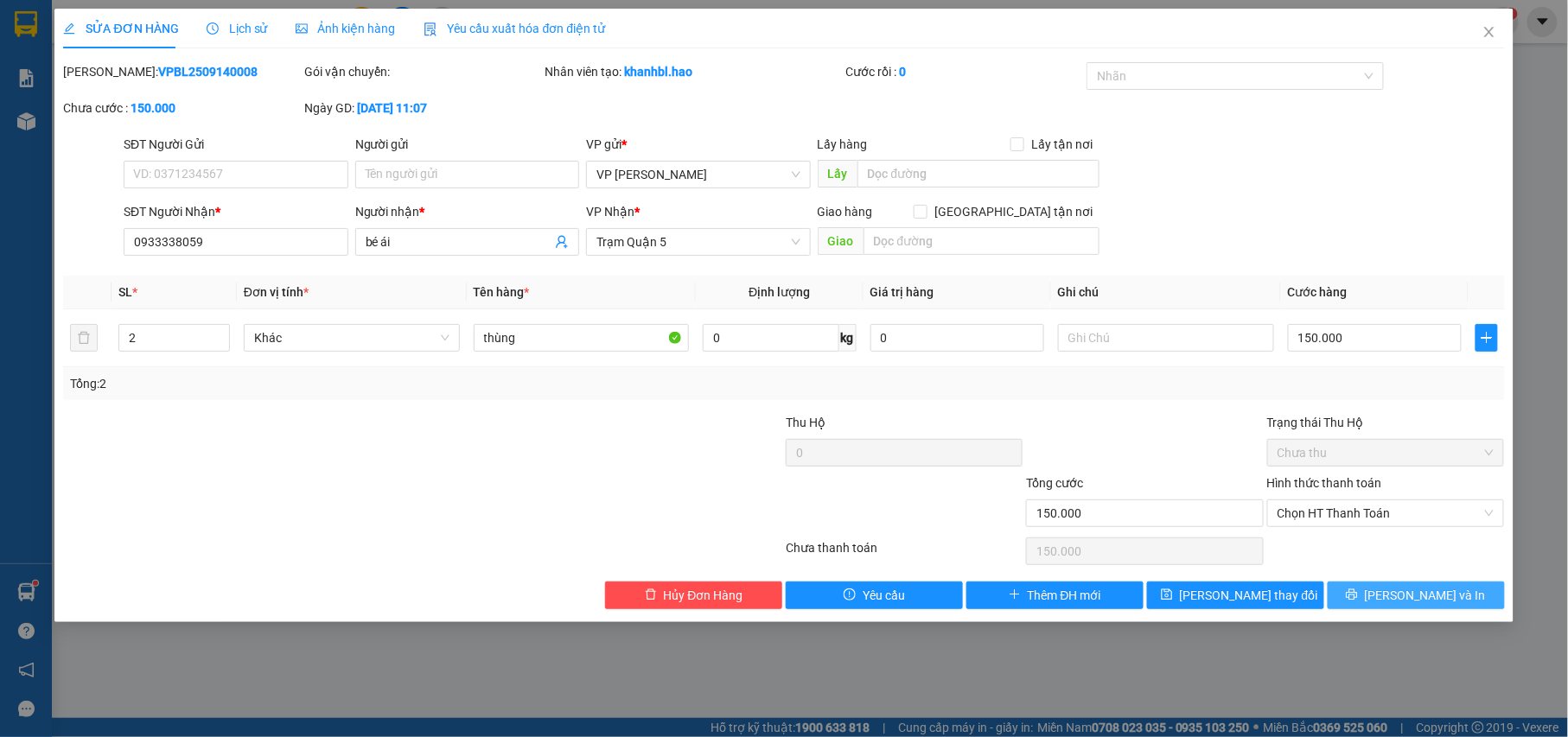
click at [1431, 598] on span "[PERSON_NAME] và In" at bounding box center [1425, 596] width 121 height 19
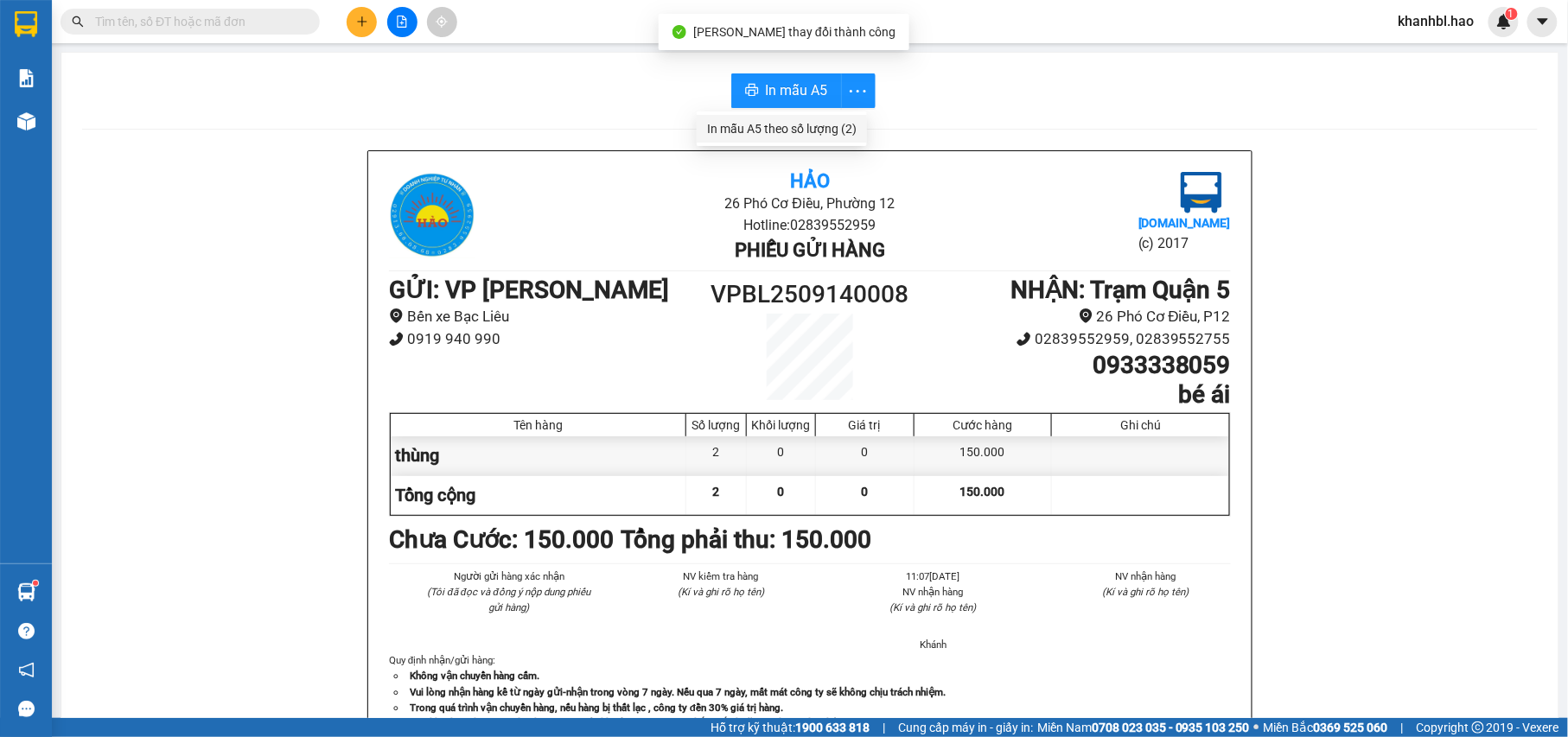
click at [823, 130] on div "In mẫu A5 theo số lượng (2)" at bounding box center [781, 129] width 149 height 19
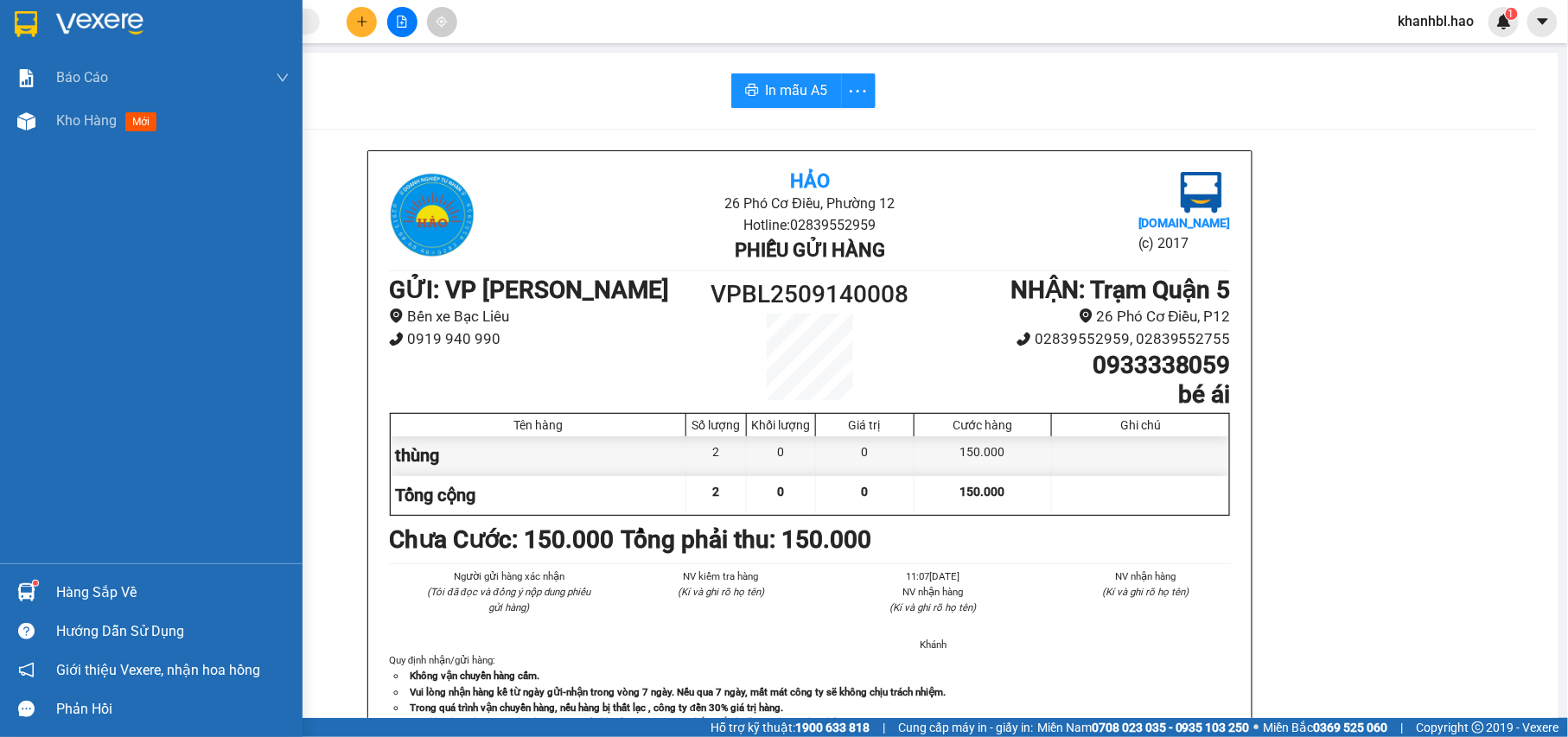
drag, startPoint x: 7, startPoint y: 14, endPoint x: 32, endPoint y: 23, distance: 26.6
click at [9, 14] on div at bounding box center [151, 28] width 302 height 56
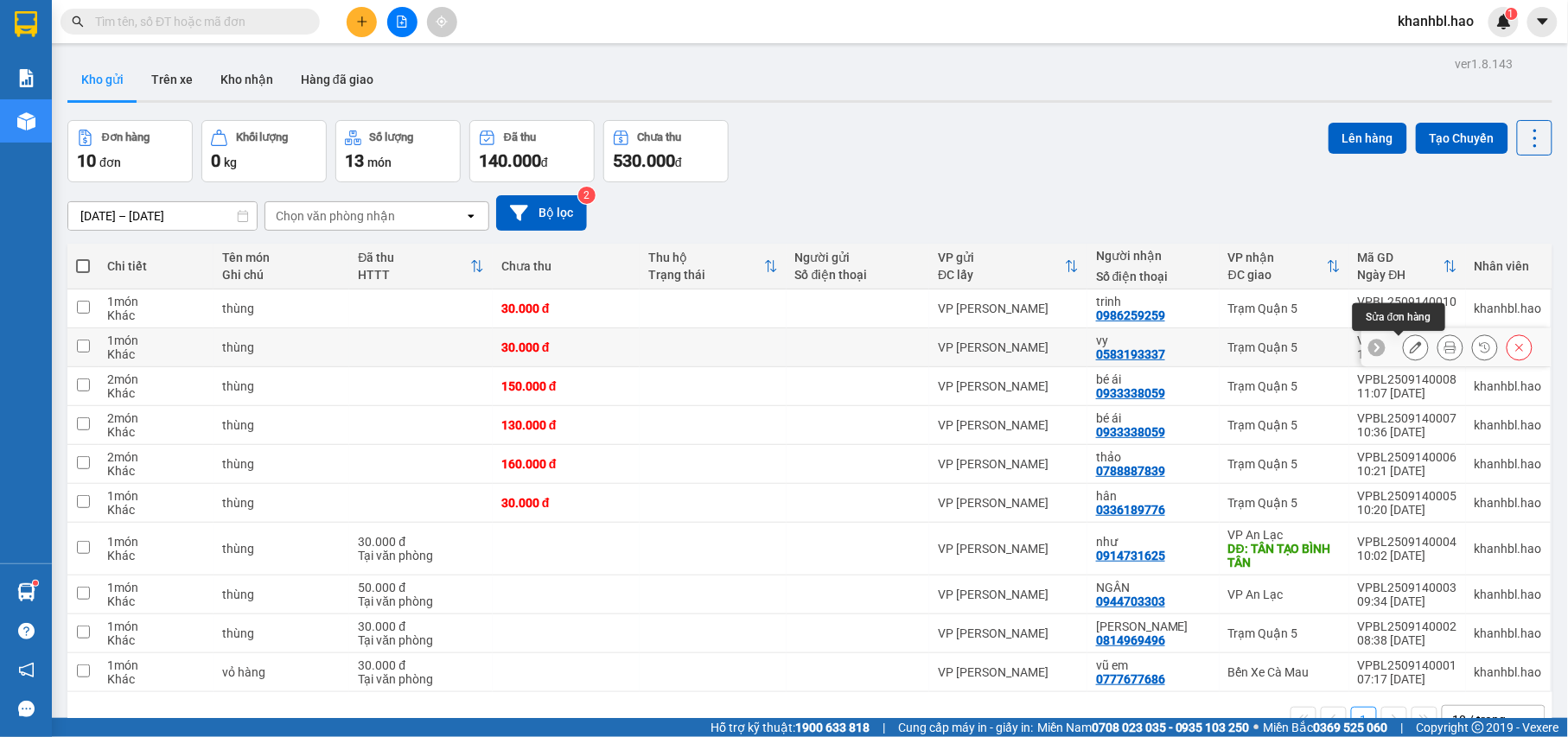
click at [1409, 350] on icon at bounding box center [1415, 347] width 12 height 12
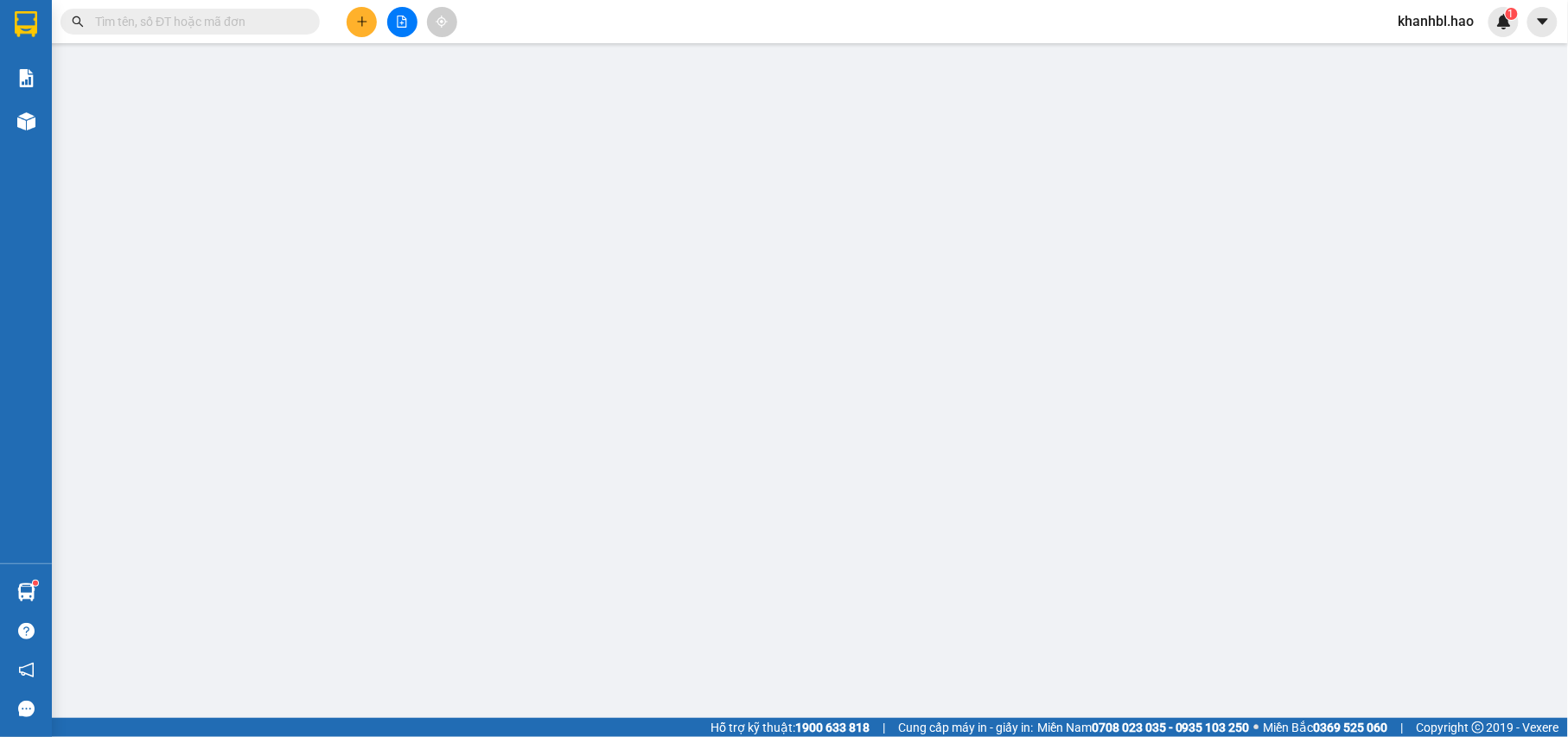
type input "0583193337"
type input "vy"
type input "30.000"
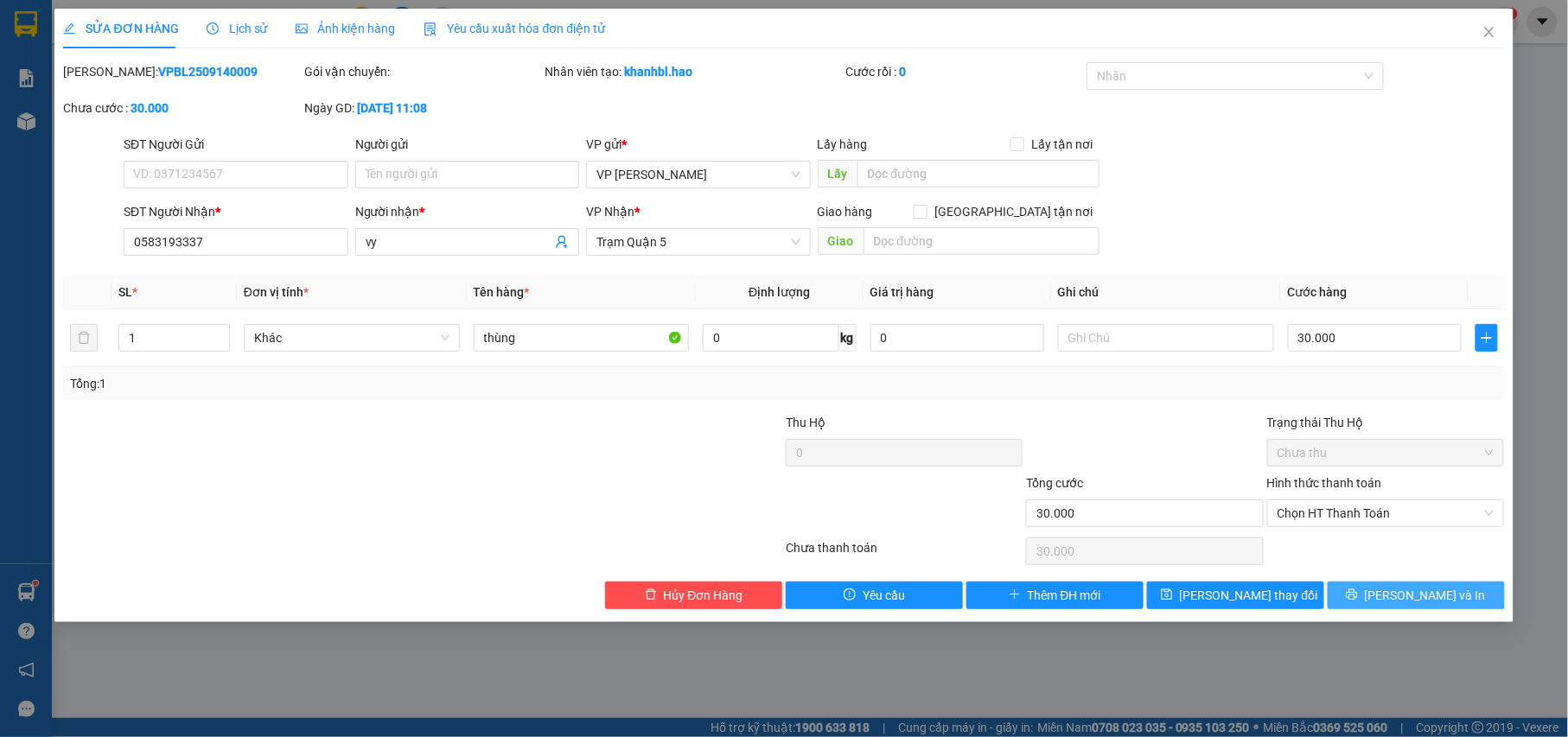
click at [1429, 598] on span "[PERSON_NAME] và In" at bounding box center [1425, 596] width 121 height 19
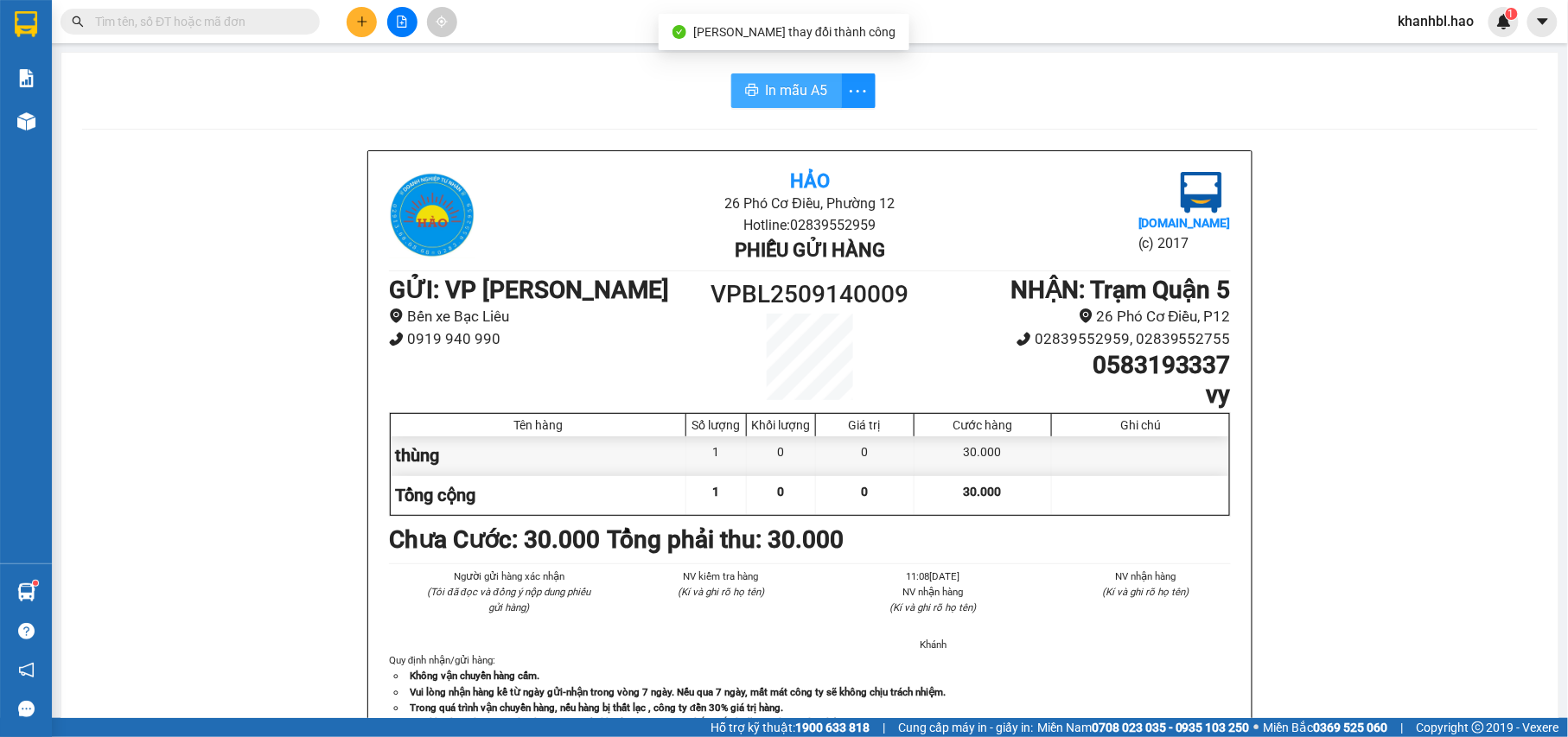
click at [798, 97] on span "In mẫu A5" at bounding box center [796, 90] width 62 height 22
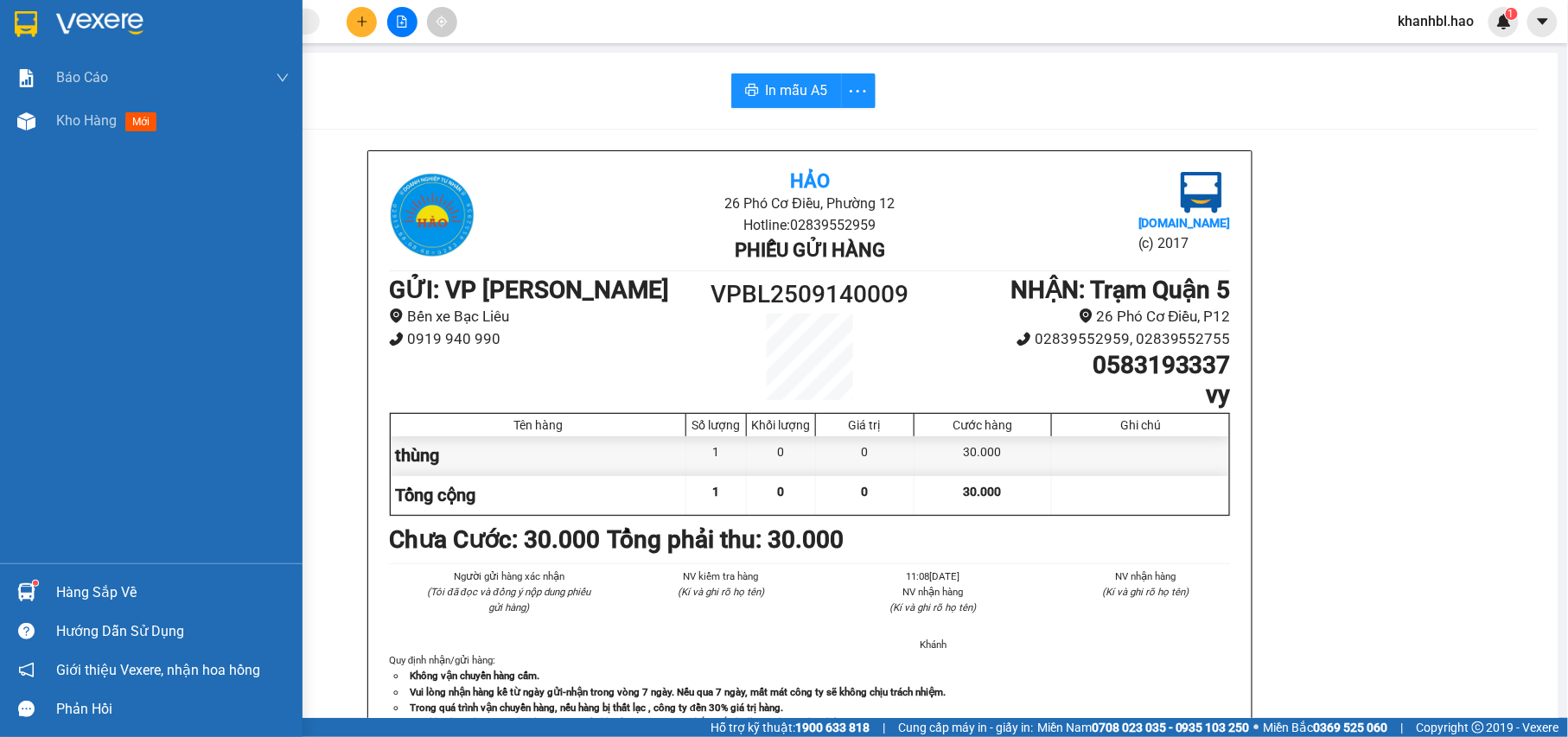
click at [29, 24] on img at bounding box center [26, 24] width 23 height 26
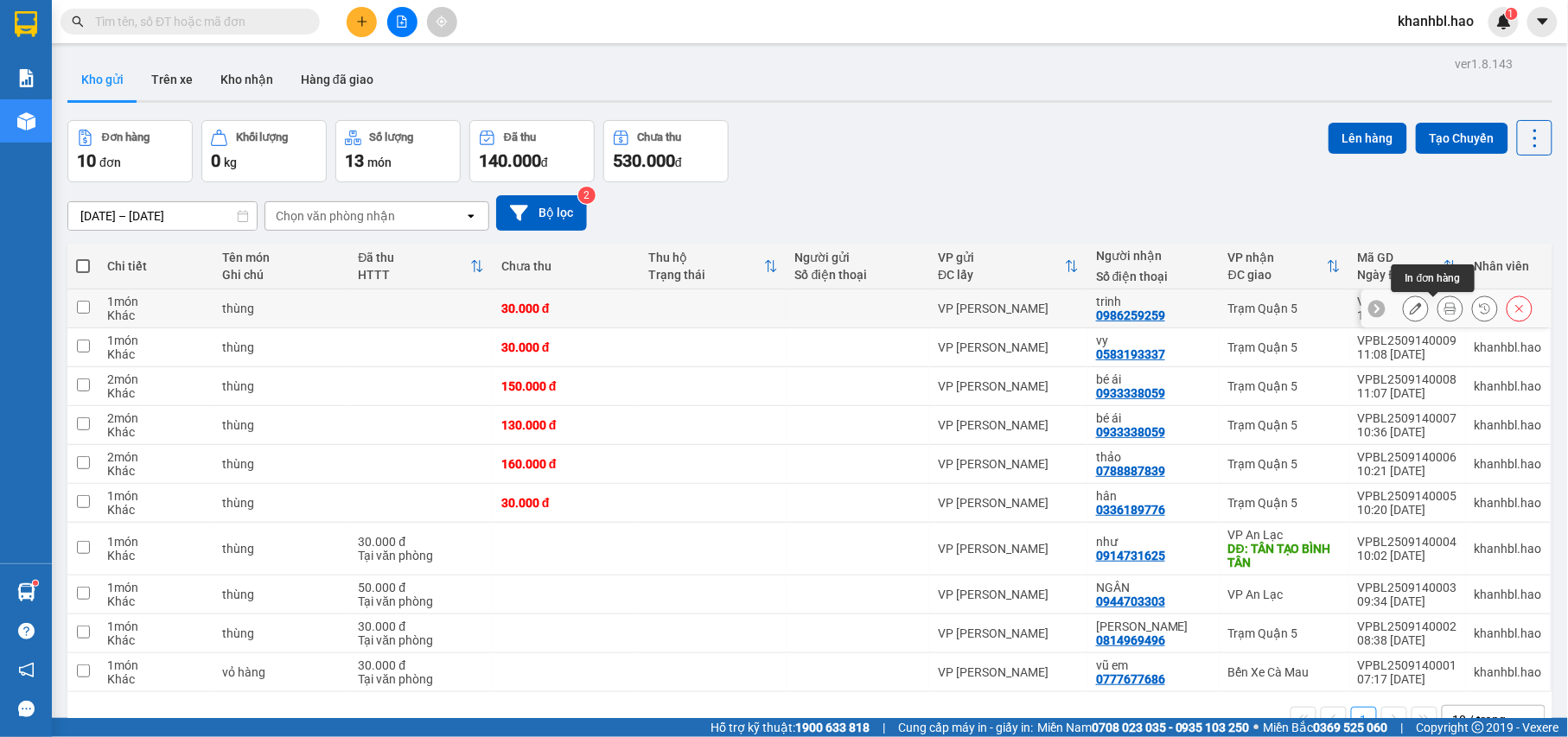
click at [1409, 313] on icon at bounding box center [1415, 308] width 12 height 12
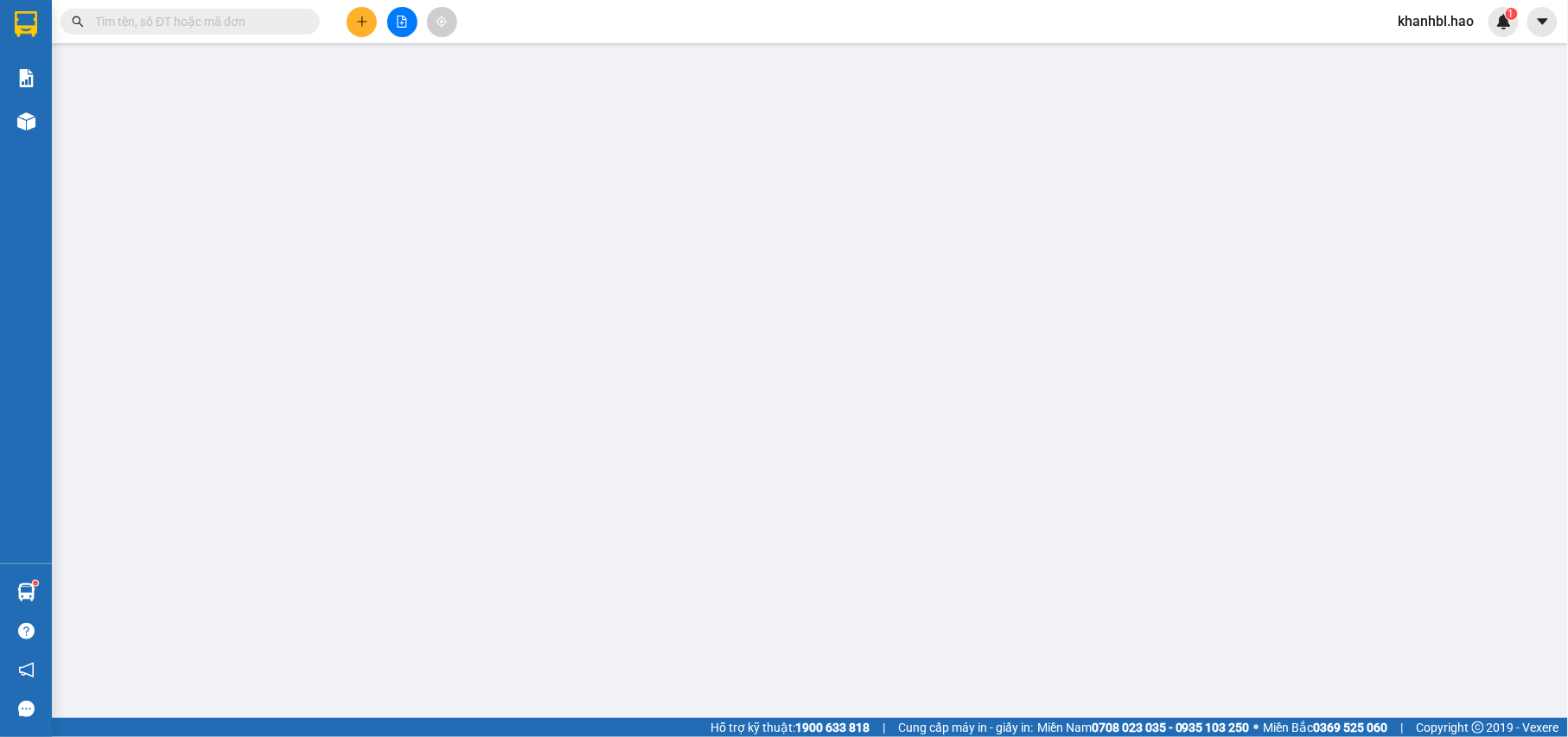
type input "0986259259"
type input "trinh"
type input "30.000"
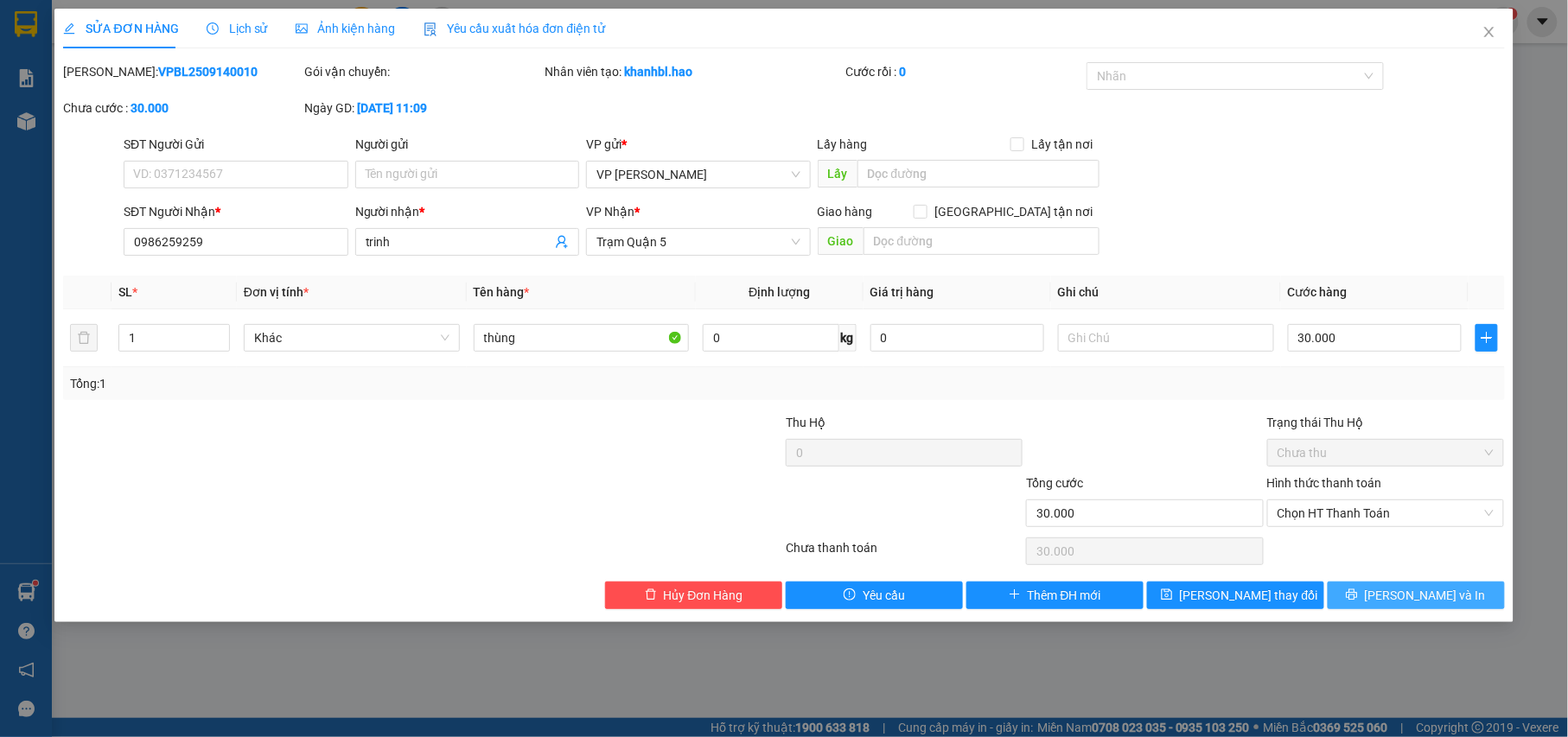
click at [1423, 589] on span "[PERSON_NAME] và In" at bounding box center [1425, 596] width 121 height 19
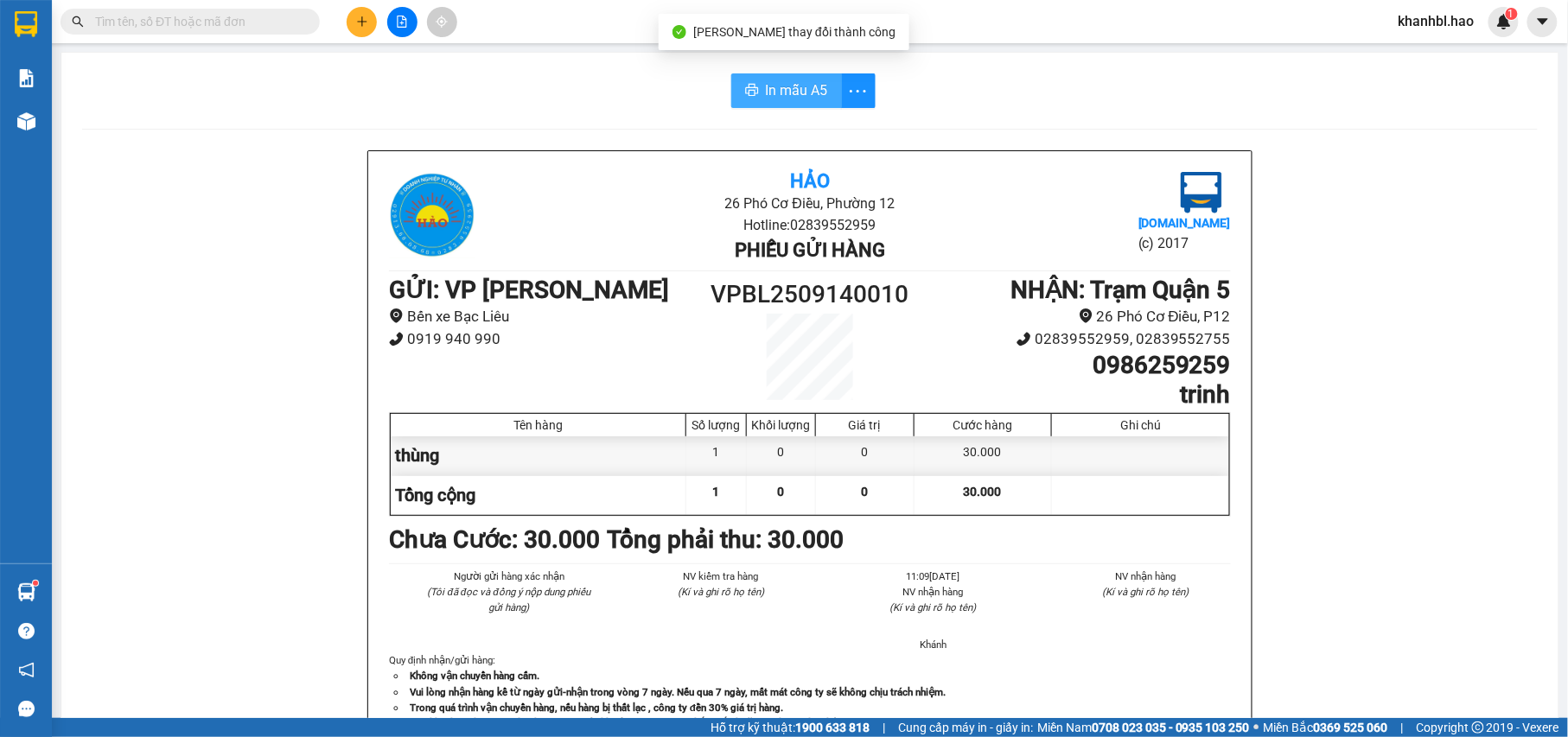
click at [782, 75] on button "In mẫu A5" at bounding box center [787, 91] width 111 height 34
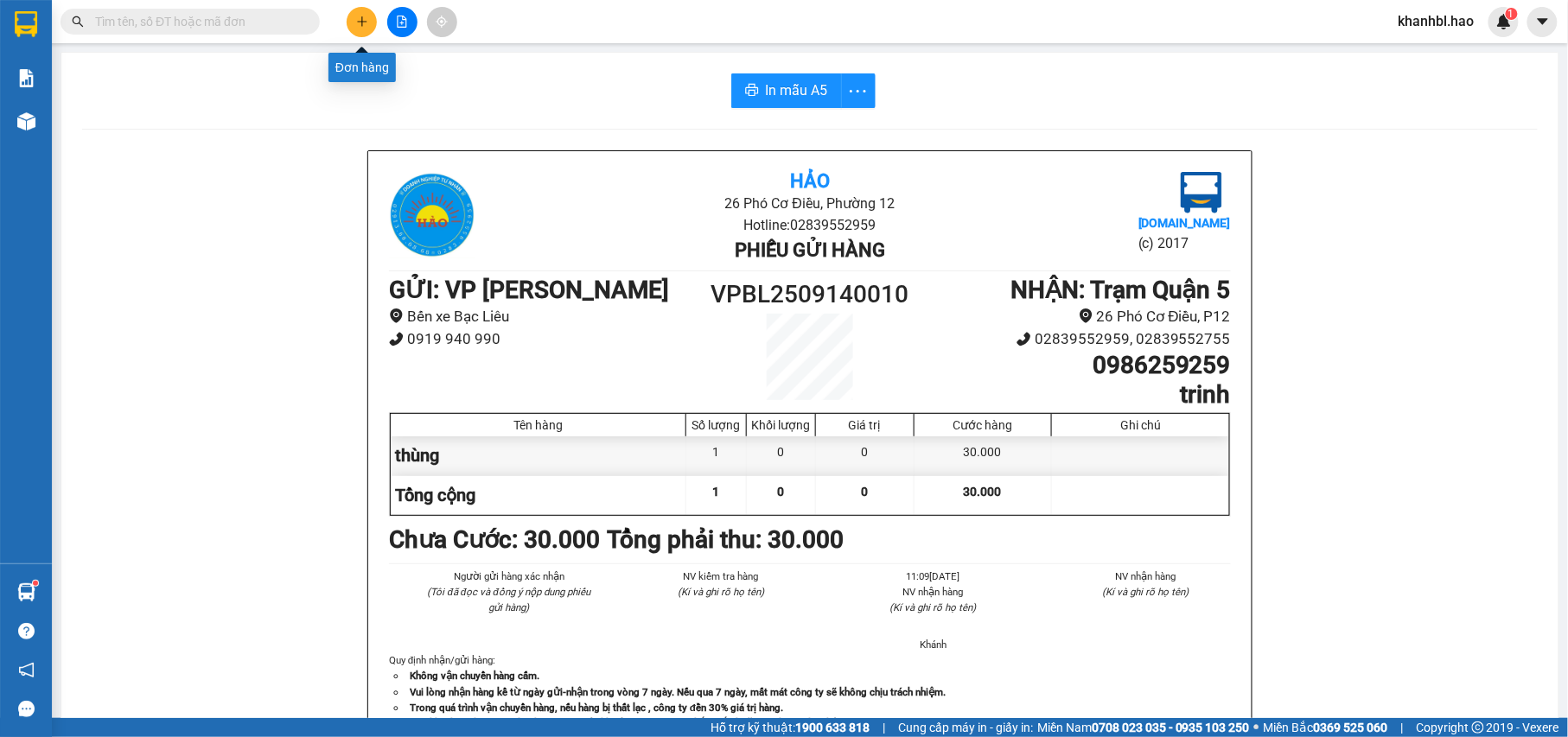
click at [363, 23] on icon "plus" at bounding box center [361, 21] width 12 height 12
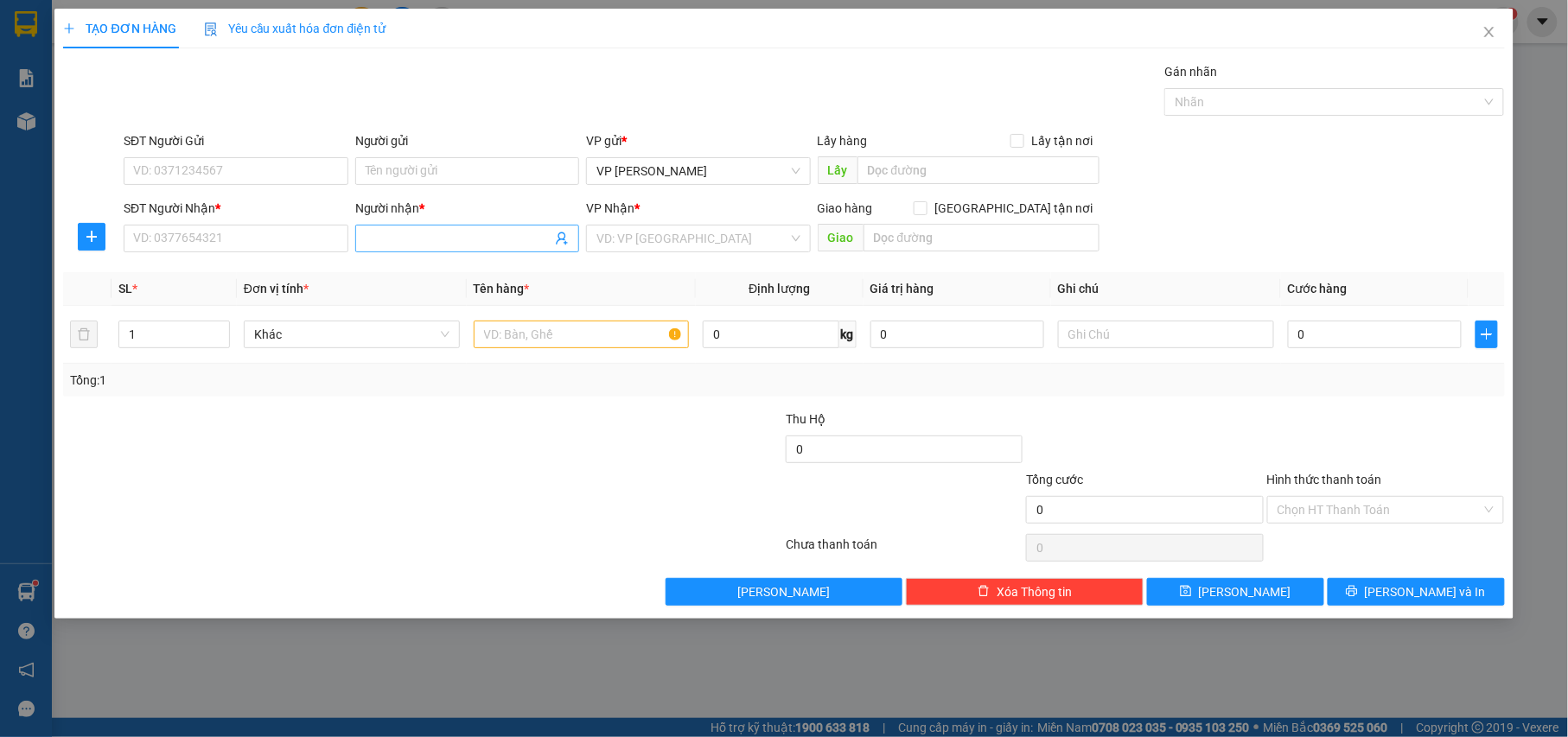
click at [389, 239] on input "Người nhận *" at bounding box center [458, 239] width 186 height 19
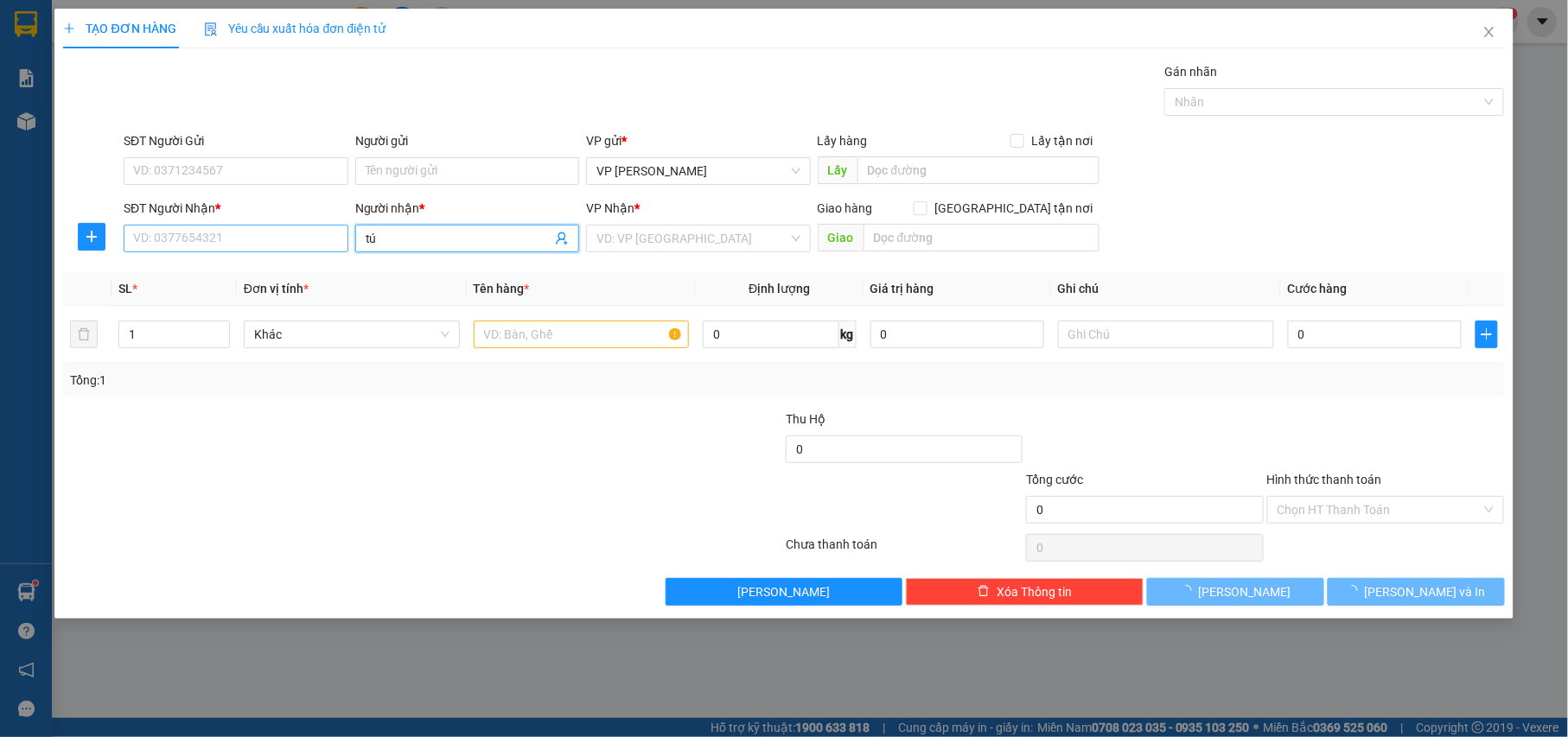
type input "tú"
click at [333, 229] on input "SĐT Người Nhận *" at bounding box center [235, 238] width 225 height 28
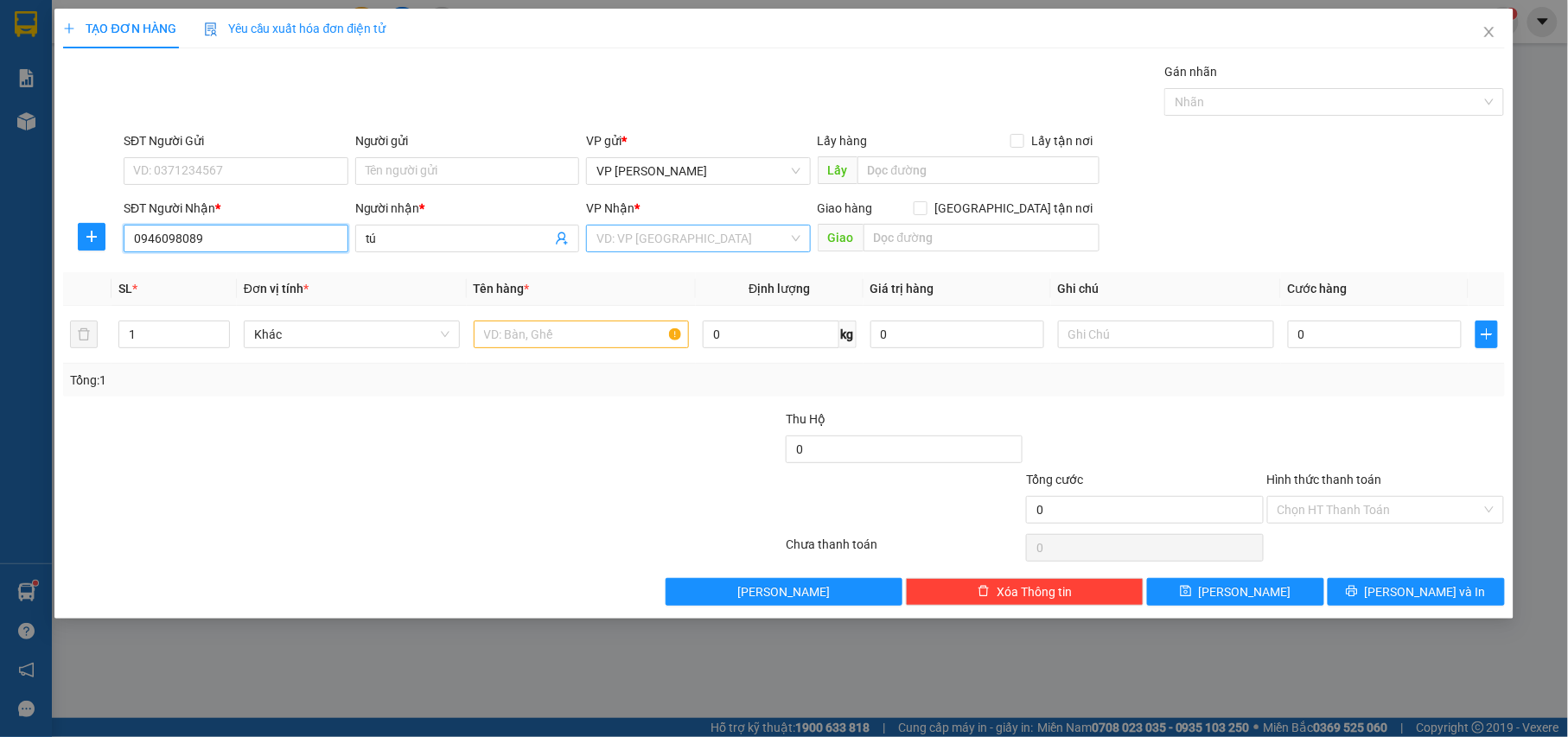
type input "0946098089"
click at [680, 233] on input "search" at bounding box center [692, 238] width 192 height 26
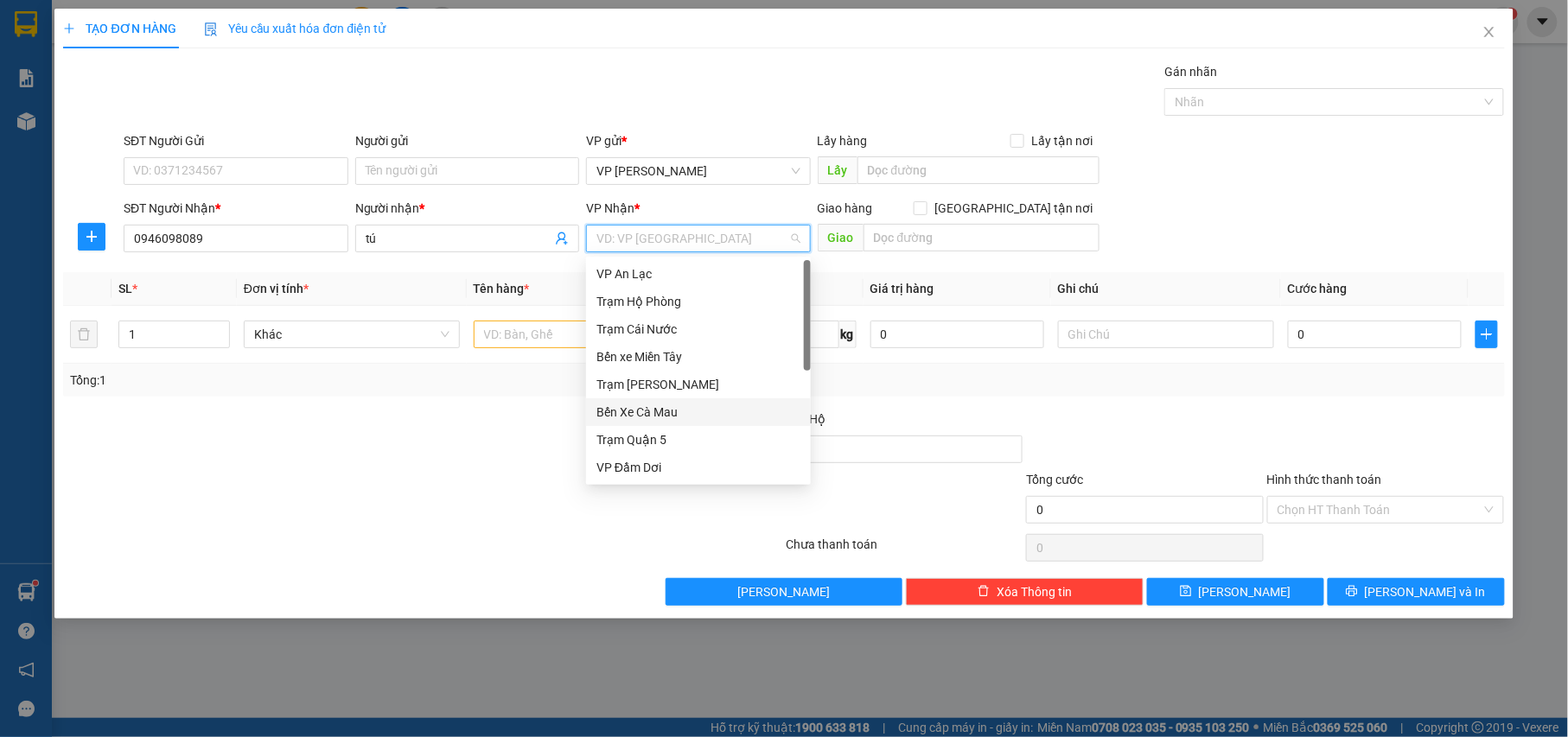
click at [685, 419] on div "Bến Xe Cà Mau" at bounding box center [698, 412] width 204 height 19
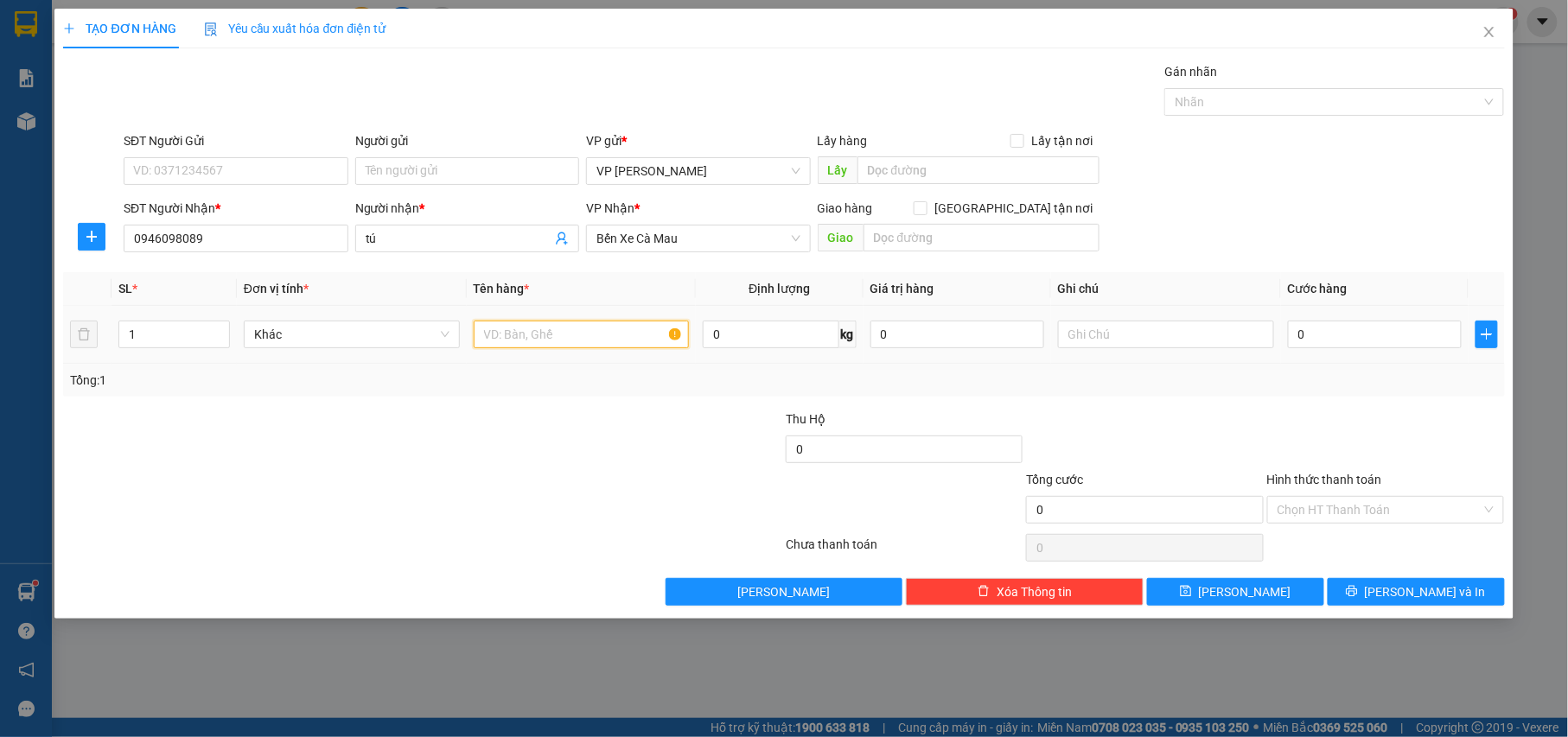
click at [589, 340] on input "text" at bounding box center [581, 334] width 216 height 28
type input "xe"
click at [1342, 340] on input "0" at bounding box center [1375, 334] width 174 height 28
type input "002"
type input "2"
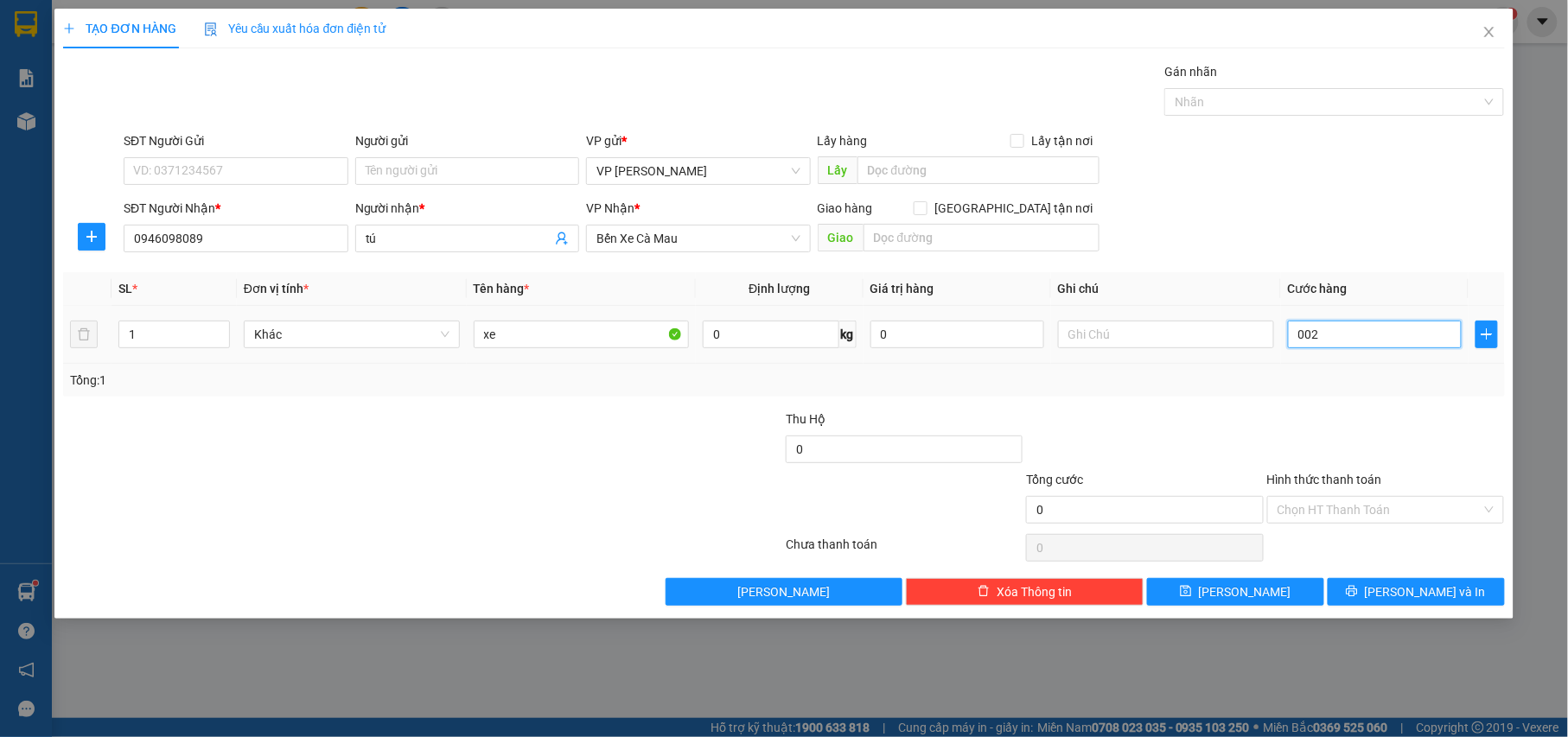
type input "2"
type input "0.025"
type input "25"
type input "00.250"
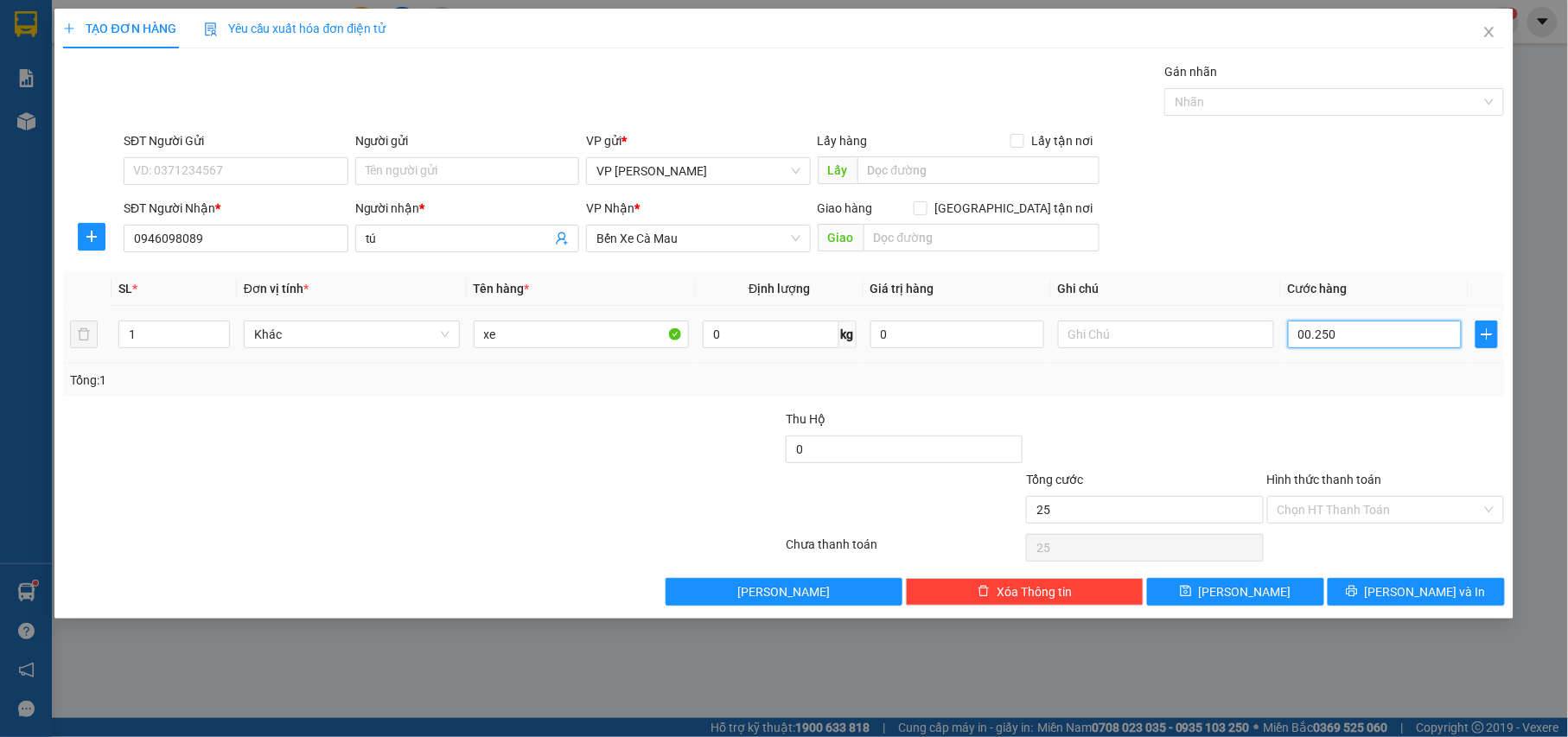
type input "250"
click at [1391, 511] on input "Hình thức thanh toán" at bounding box center [1380, 509] width 205 height 26
type input "250.000"
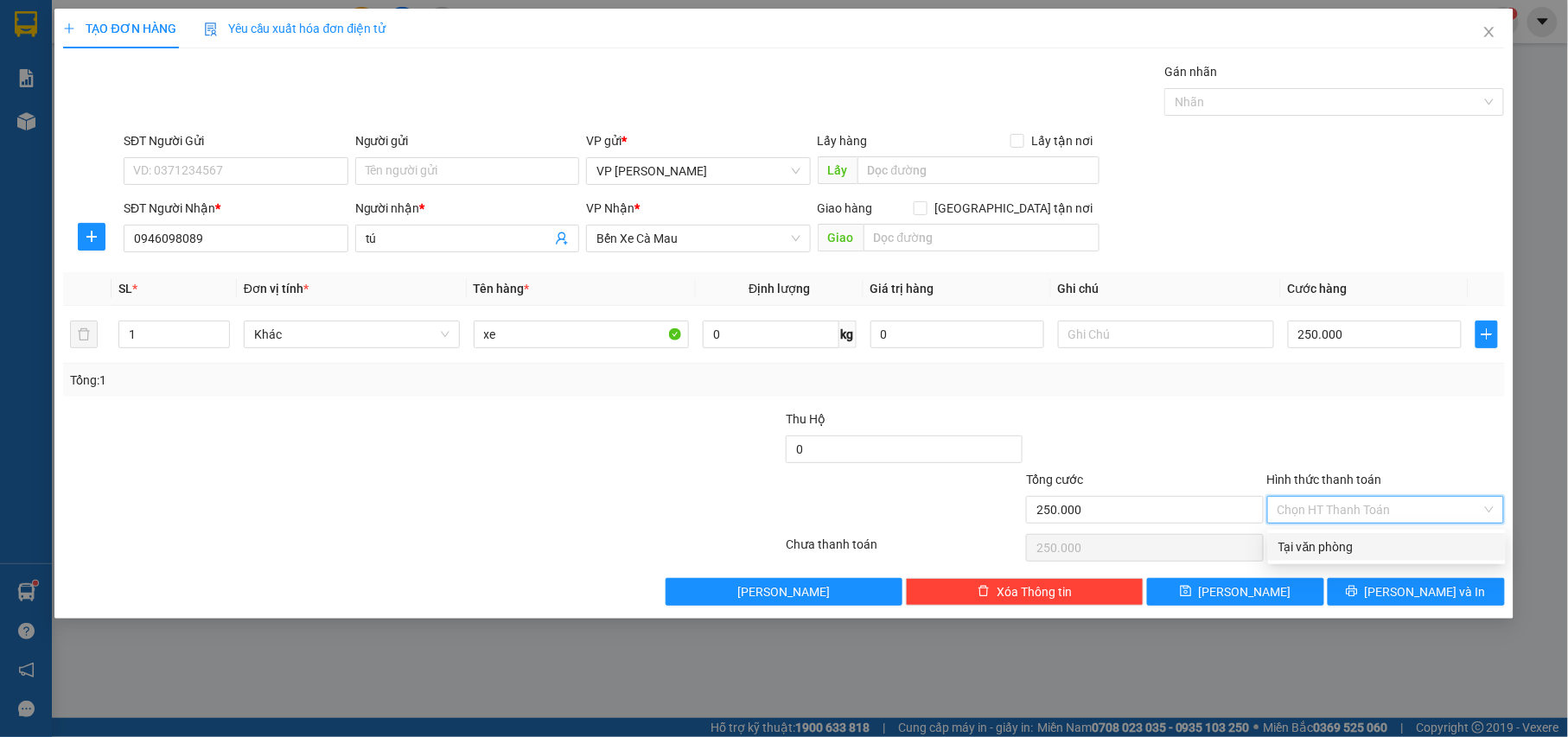
click at [1353, 539] on div "Tại văn phòng" at bounding box center [1386, 547] width 217 height 19
type input "0"
click at [1412, 593] on span "[PERSON_NAME] và In" at bounding box center [1425, 592] width 121 height 19
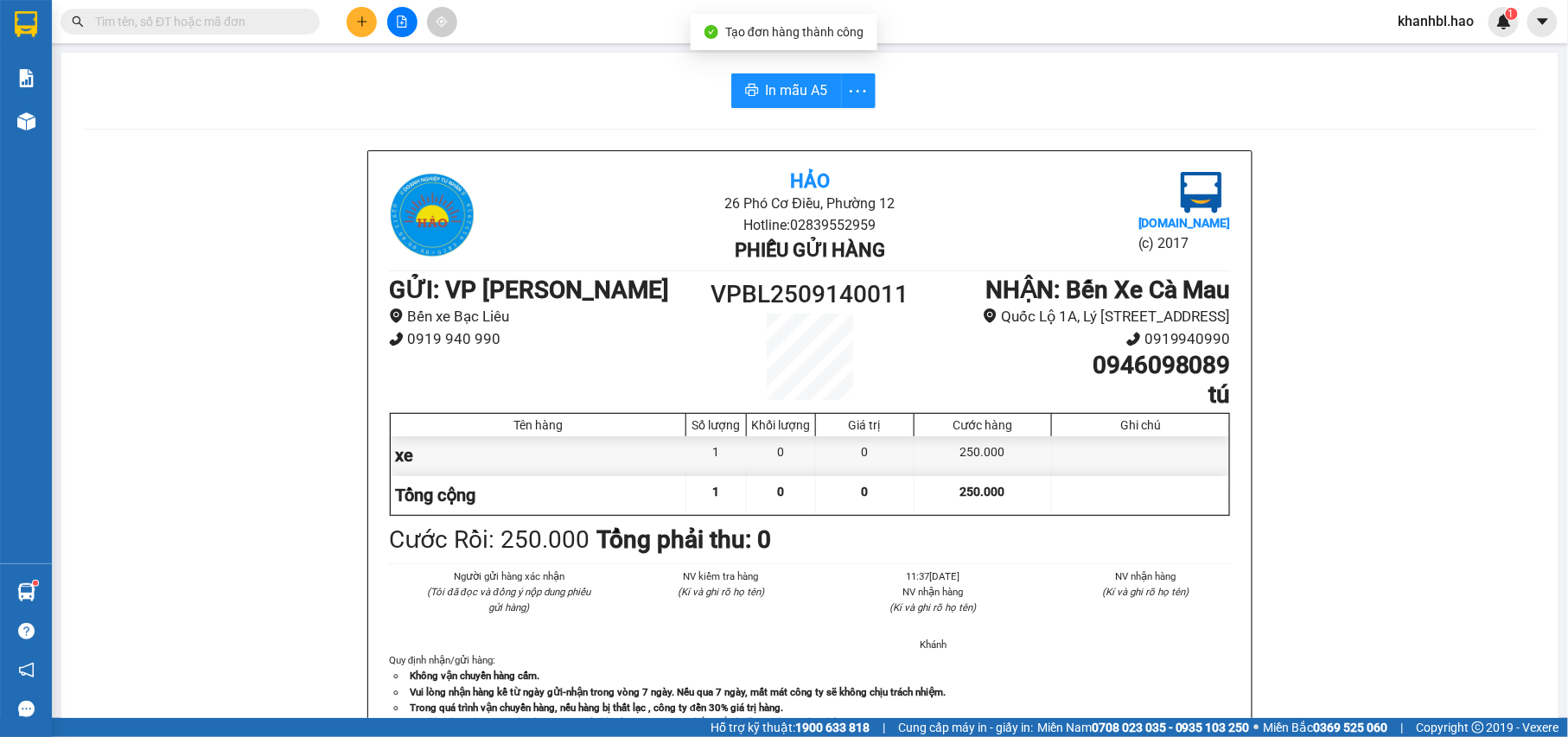
click at [821, 136] on div "In mẫu A5 Hảo 26 Phó Cơ Điều, Phường 12 Hotline: 02839552959 Phiếu gửi hàng Vex…" at bounding box center [810, 720] width 1497 height 1334
click at [800, 98] on span "In mẫu A5" at bounding box center [796, 90] width 62 height 22
